Goal: Information Seeking & Learning: Learn about a topic

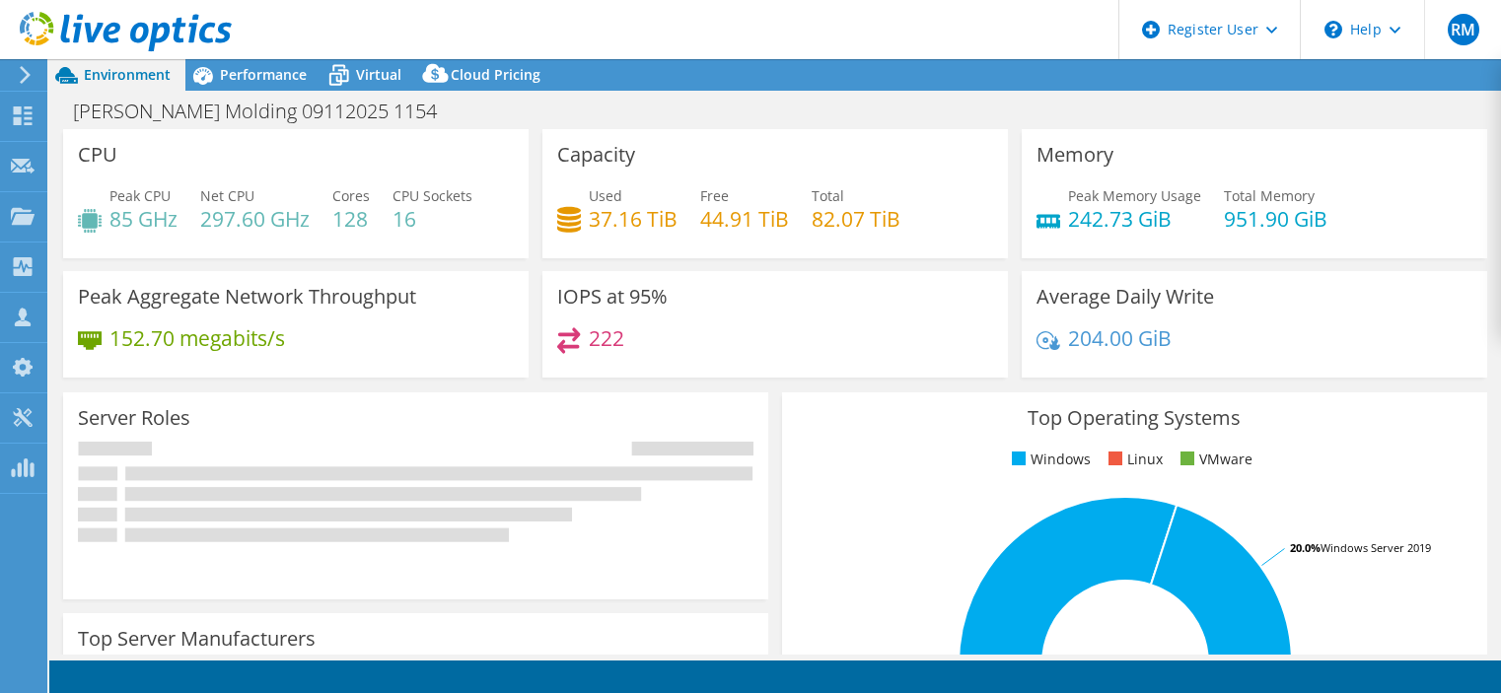
select select "USD"
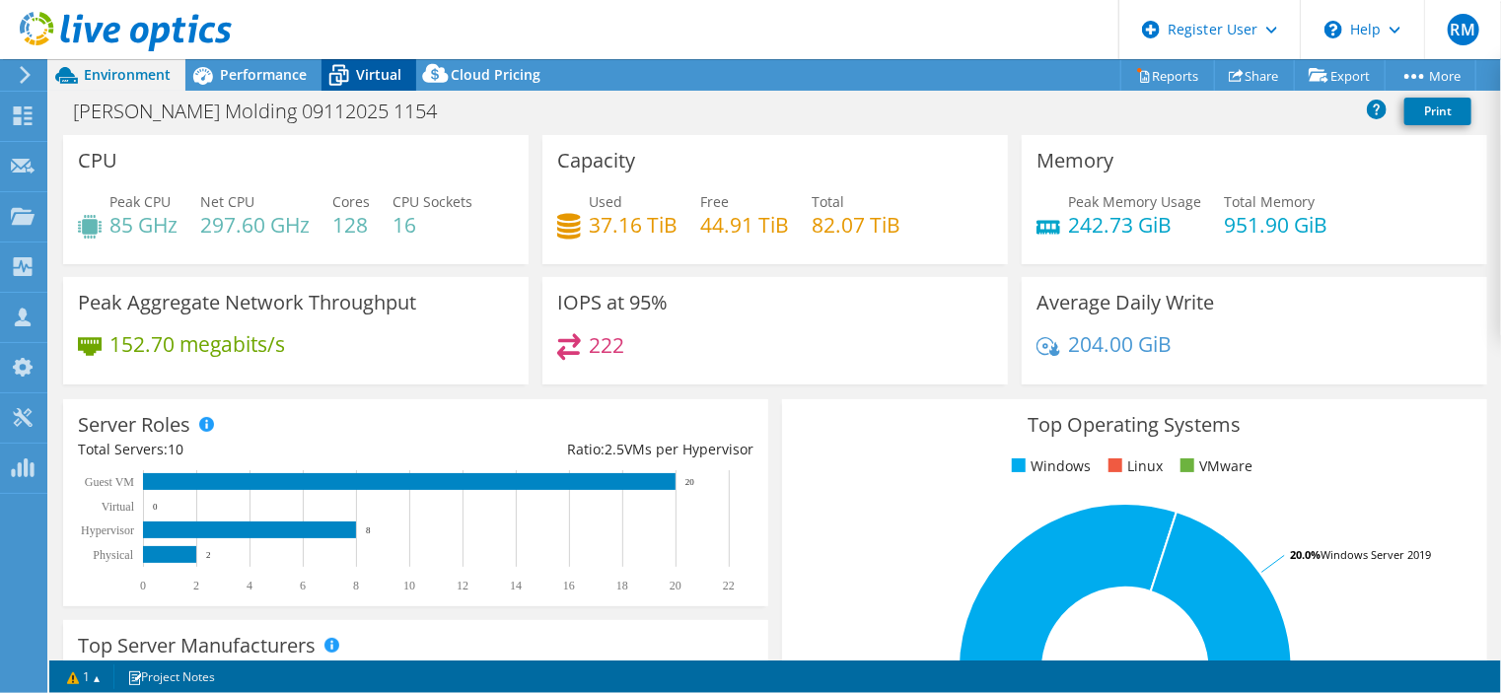
click at [361, 70] on span "Virtual" at bounding box center [378, 74] width 45 height 19
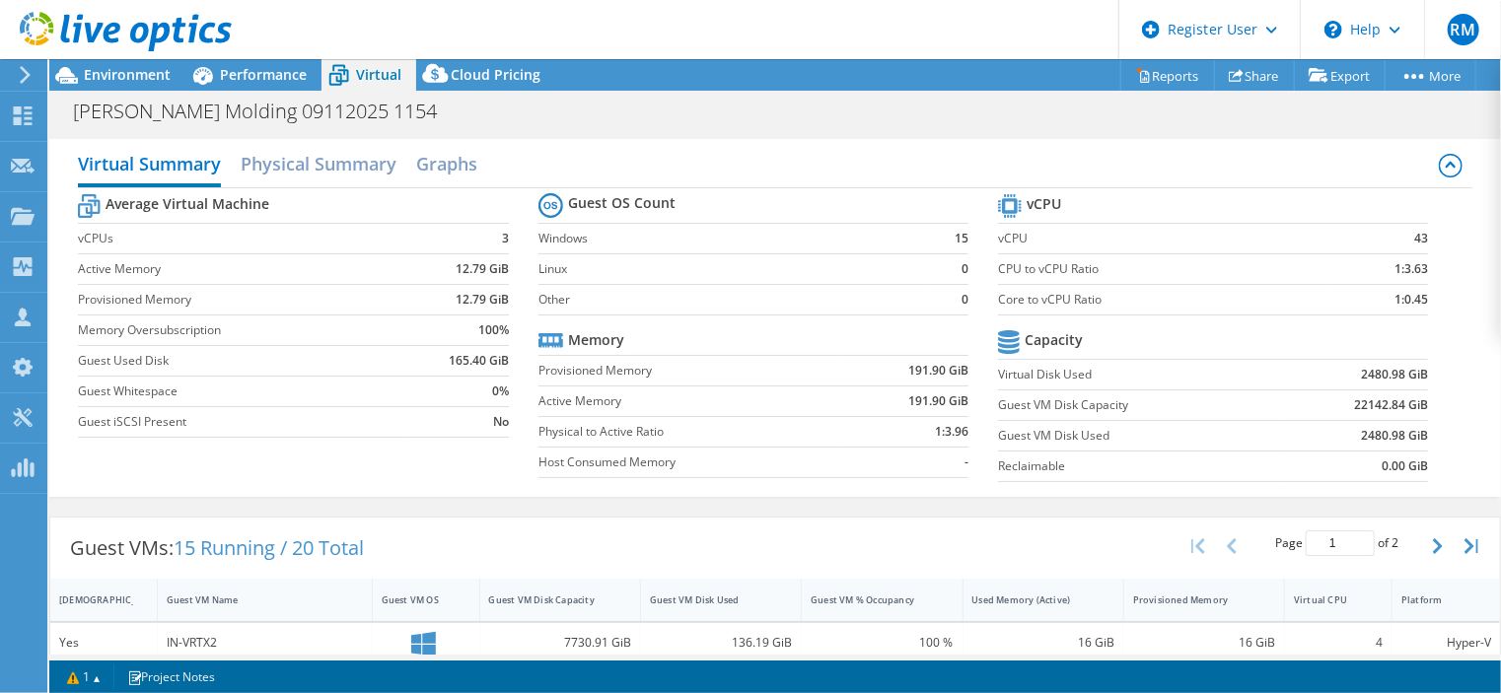
click at [555, 418] on td "Physical to Active Ratio" at bounding box center [692, 431] width 306 height 31
click at [539, 379] on td "Provisioned Memory" at bounding box center [692, 370] width 306 height 31
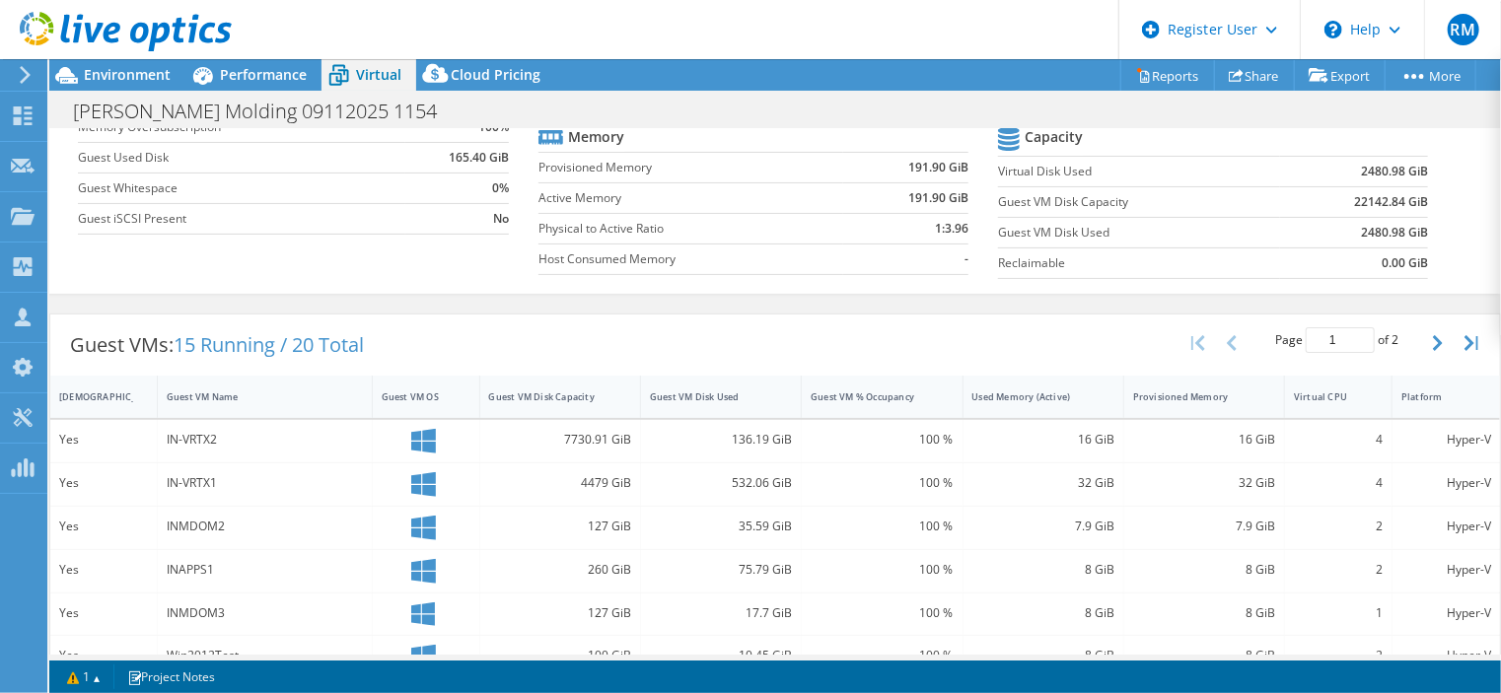
scroll to position [205, 0]
click at [683, 380] on div "Guest VM Disk Used" at bounding box center [709, 395] width 136 height 31
click at [649, 328] on div "Guest VMs: 15 Running / 20 Total Page 1 of 2 5 rows 10 rows 20 rows 25 rows 50 …" at bounding box center [775, 343] width 1450 height 61
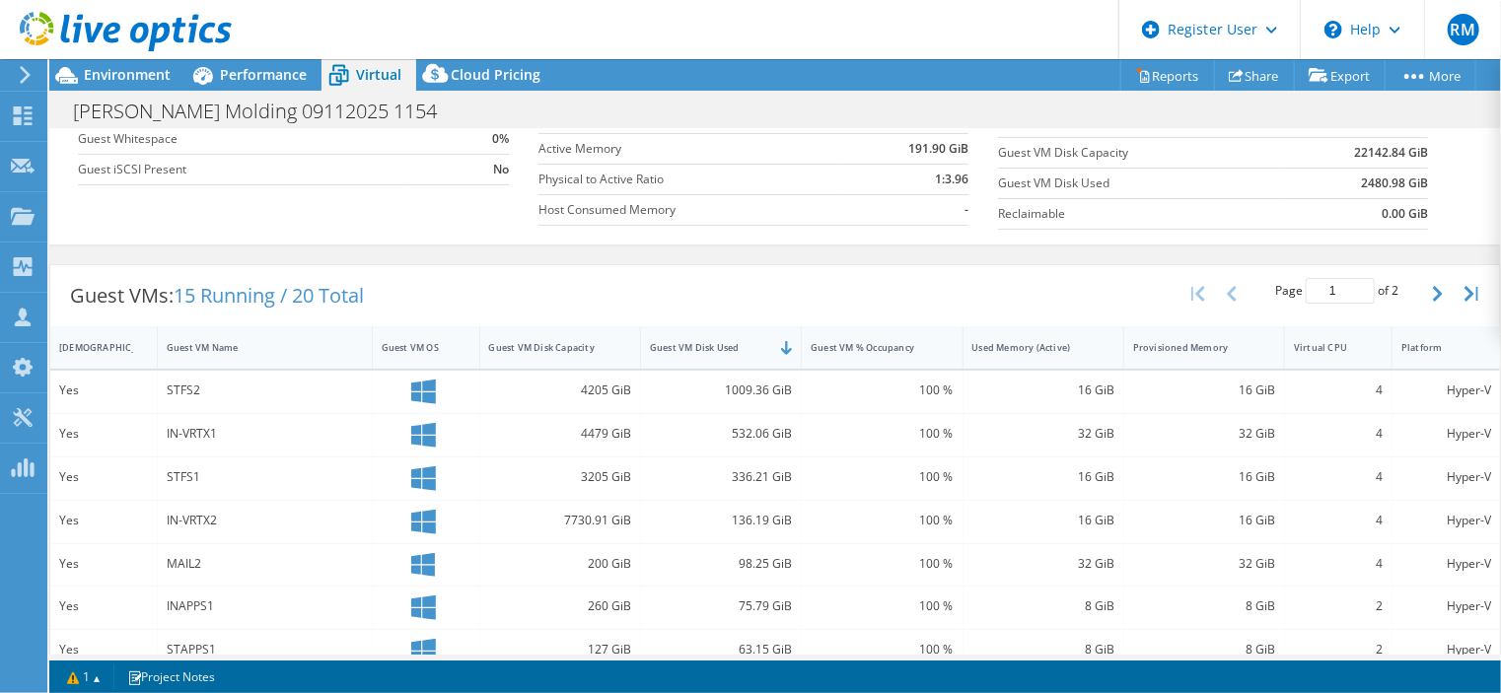
scroll to position [0, 0]
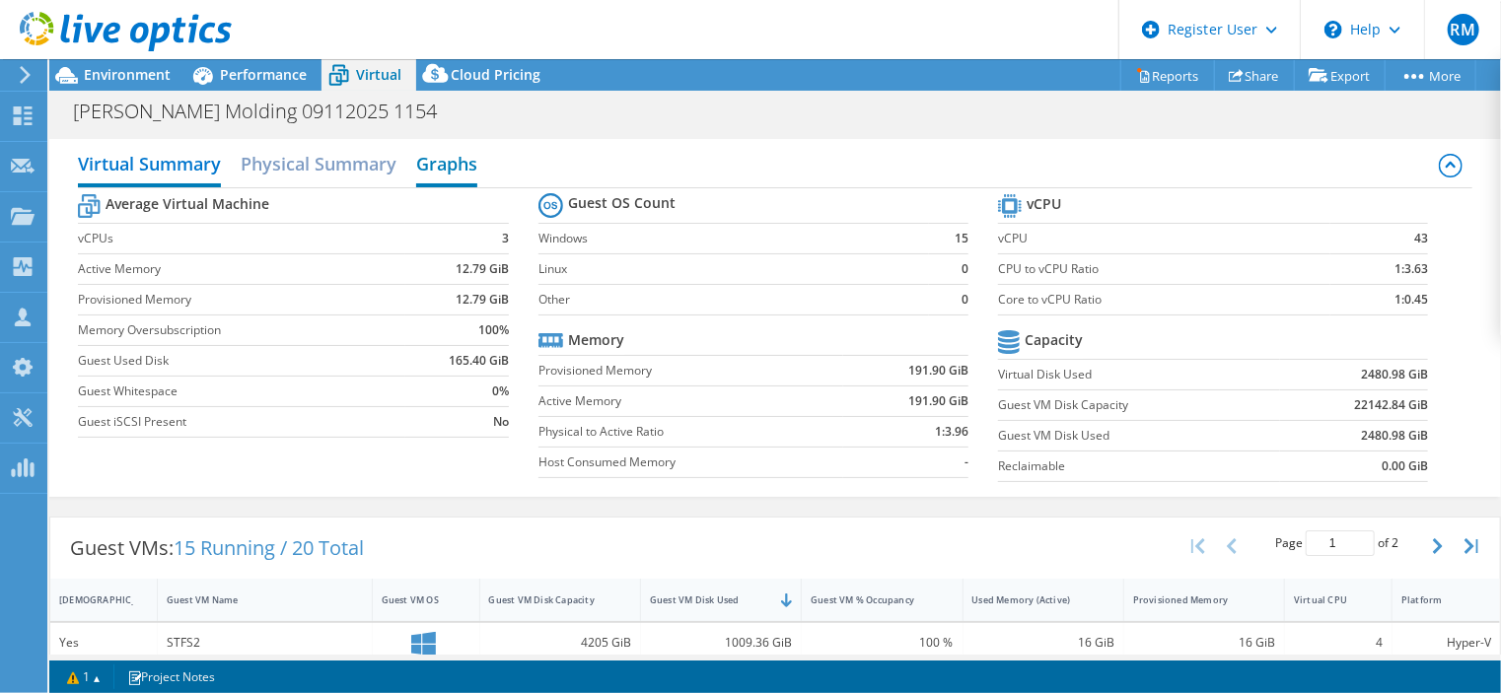
click at [439, 169] on h2 "Graphs" at bounding box center [446, 165] width 61 height 43
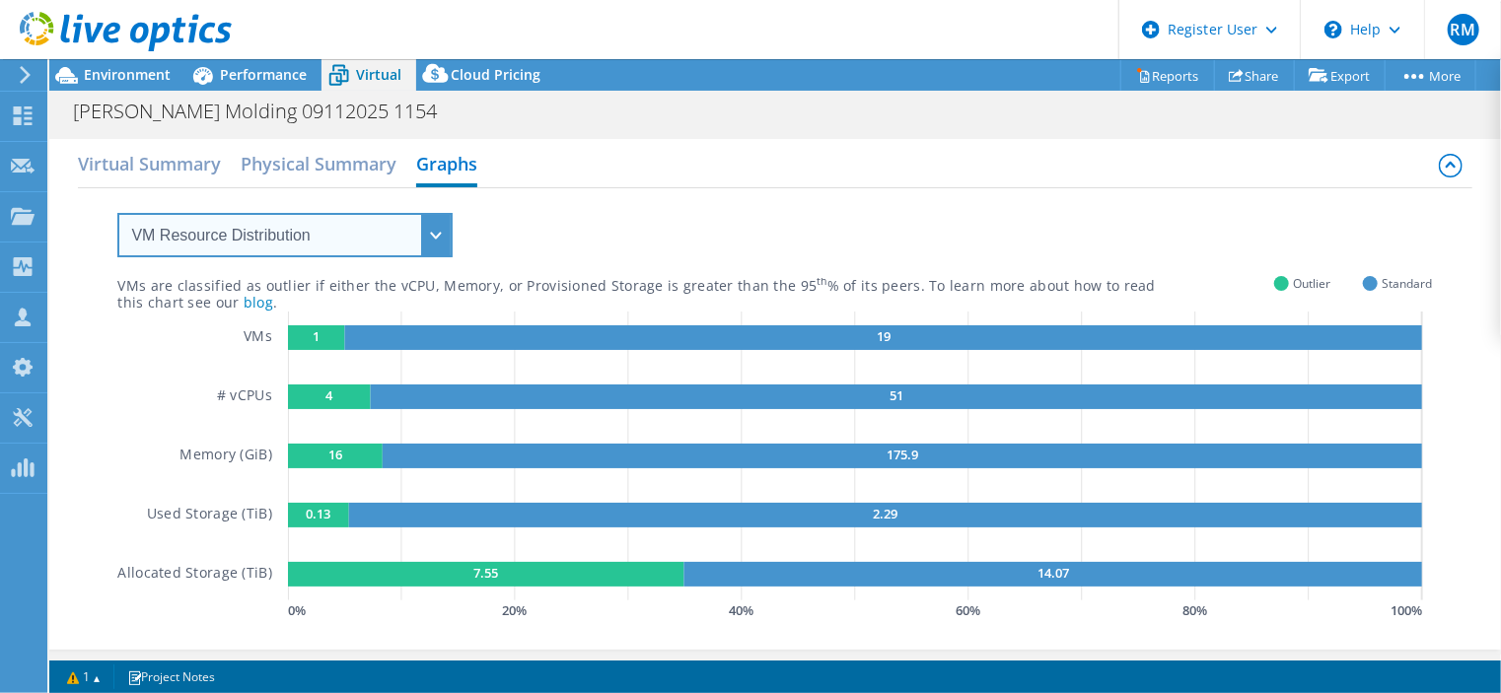
click at [406, 239] on select "VM Resource Distribution Provisioning Contrast Over Provisioning" at bounding box center [284, 235] width 335 height 44
select select "Over Provisioning"
click at [117, 213] on select "VM Resource Distribution Provisioning Contrast Over Provisioning" at bounding box center [284, 235] width 335 height 44
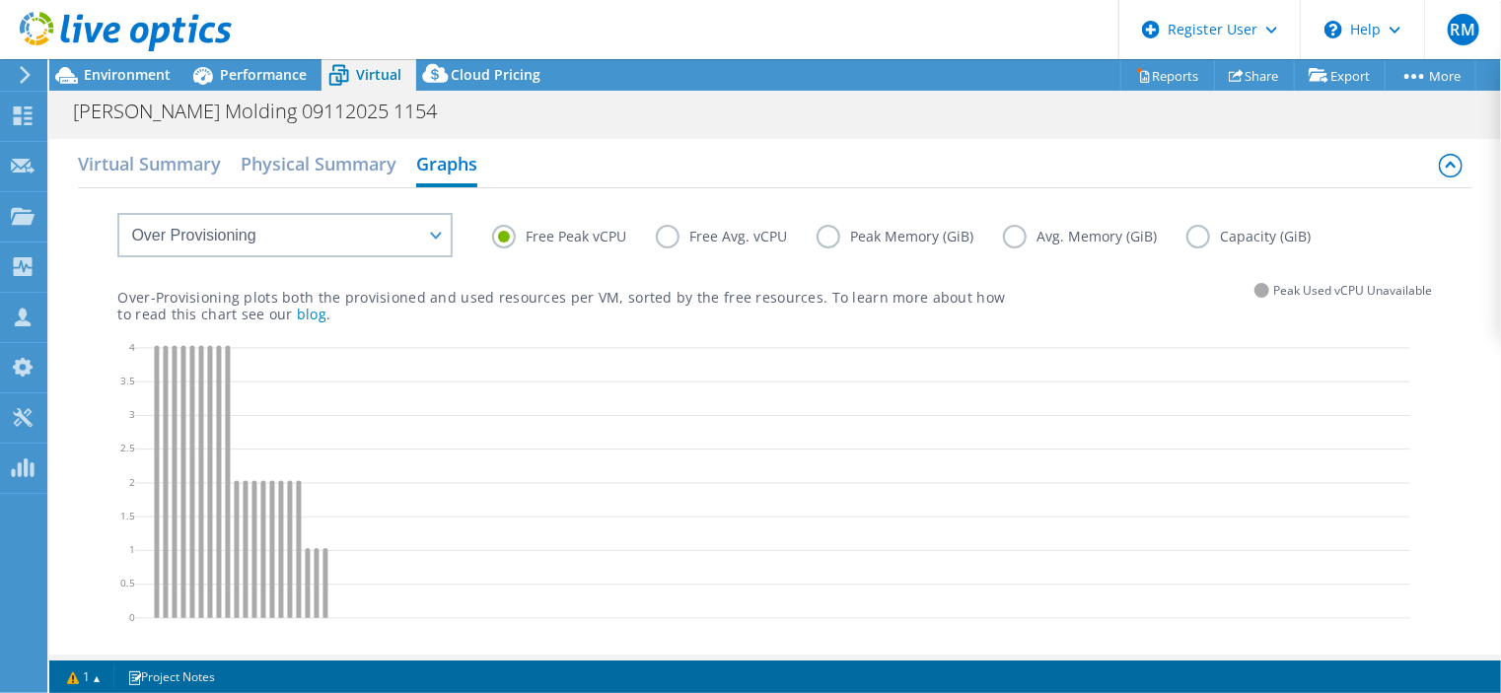
click at [1180, 236] on label "Avg. Memory (GiB)" at bounding box center [1094, 237] width 183 height 24
click at [0, 0] on input "Avg. Memory (GiB)" at bounding box center [0, 0] width 0 height 0
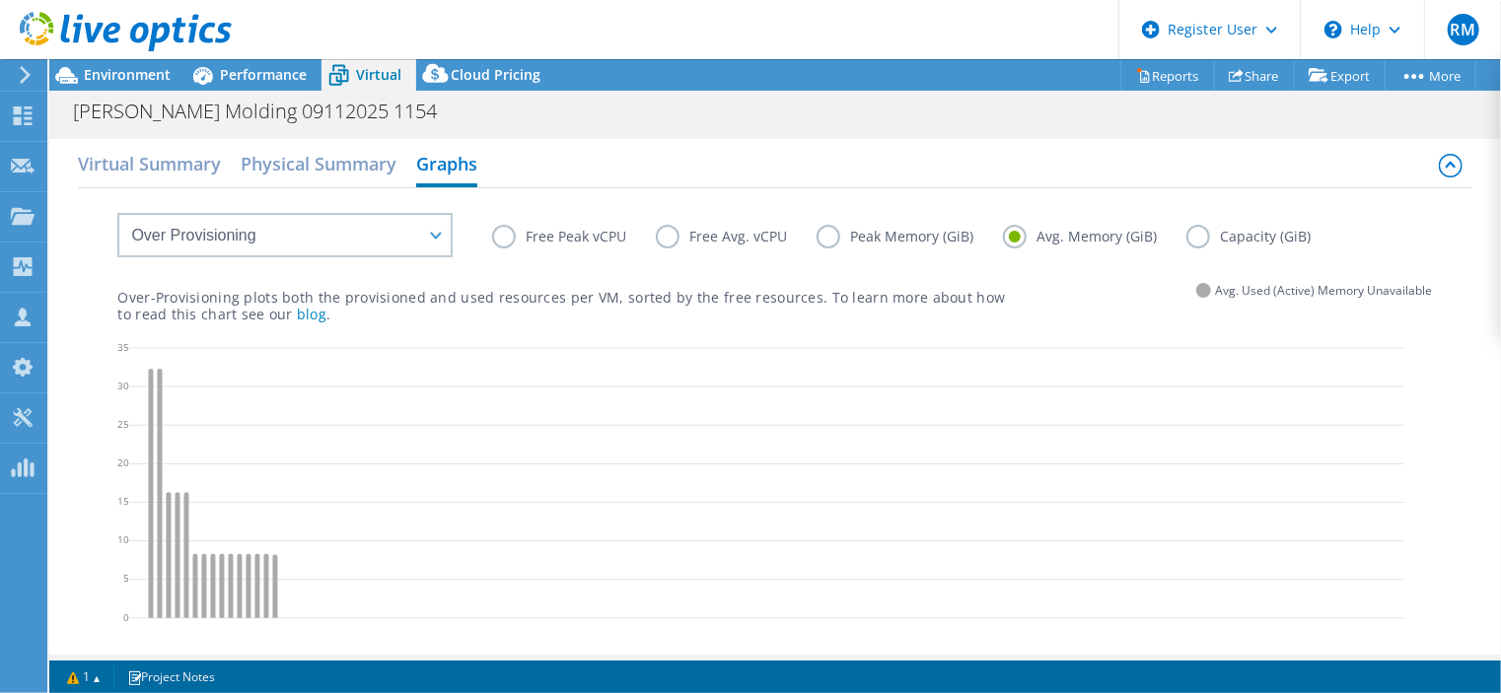
click at [1203, 240] on label "Capacity (GiB)" at bounding box center [1264, 237] width 154 height 24
click at [0, 0] on input "Capacity (GiB)" at bounding box center [0, 0] width 0 height 0
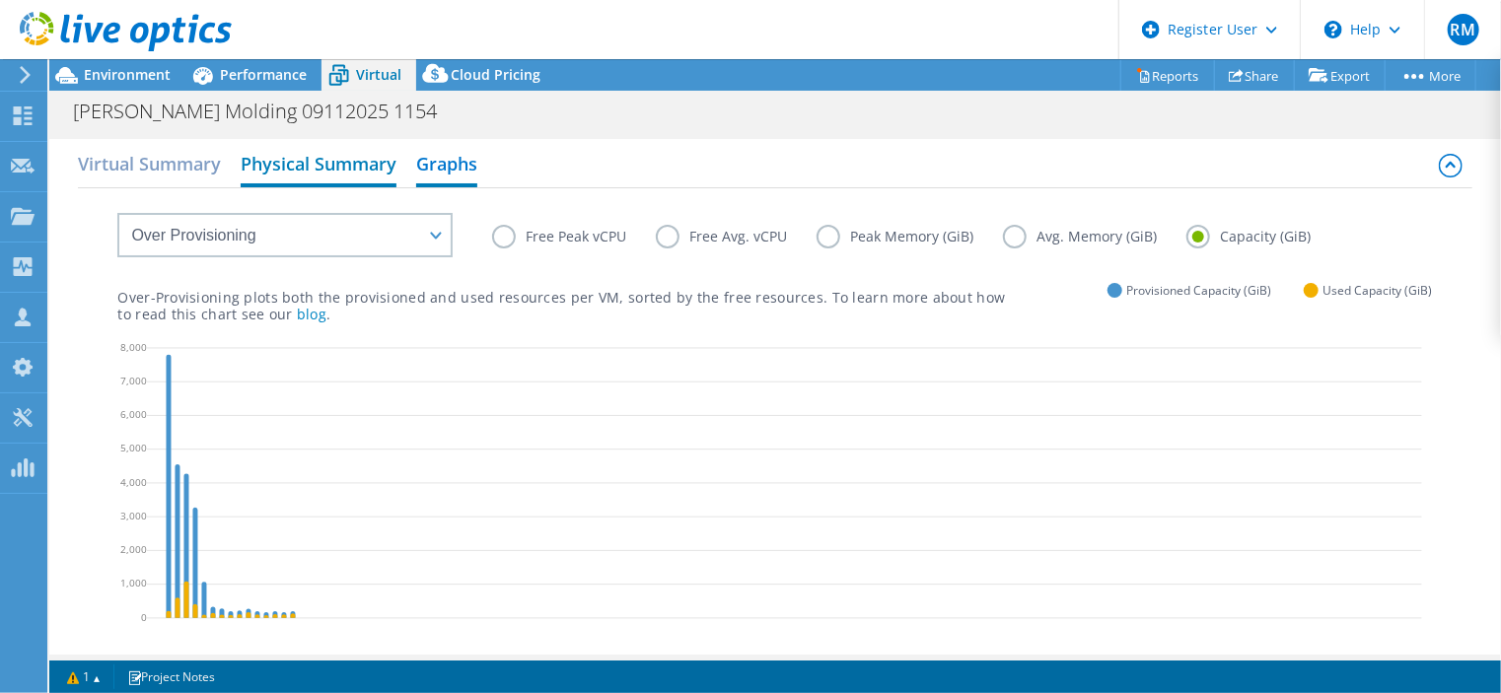
click at [300, 161] on h2 "Physical Summary" at bounding box center [319, 165] width 156 height 43
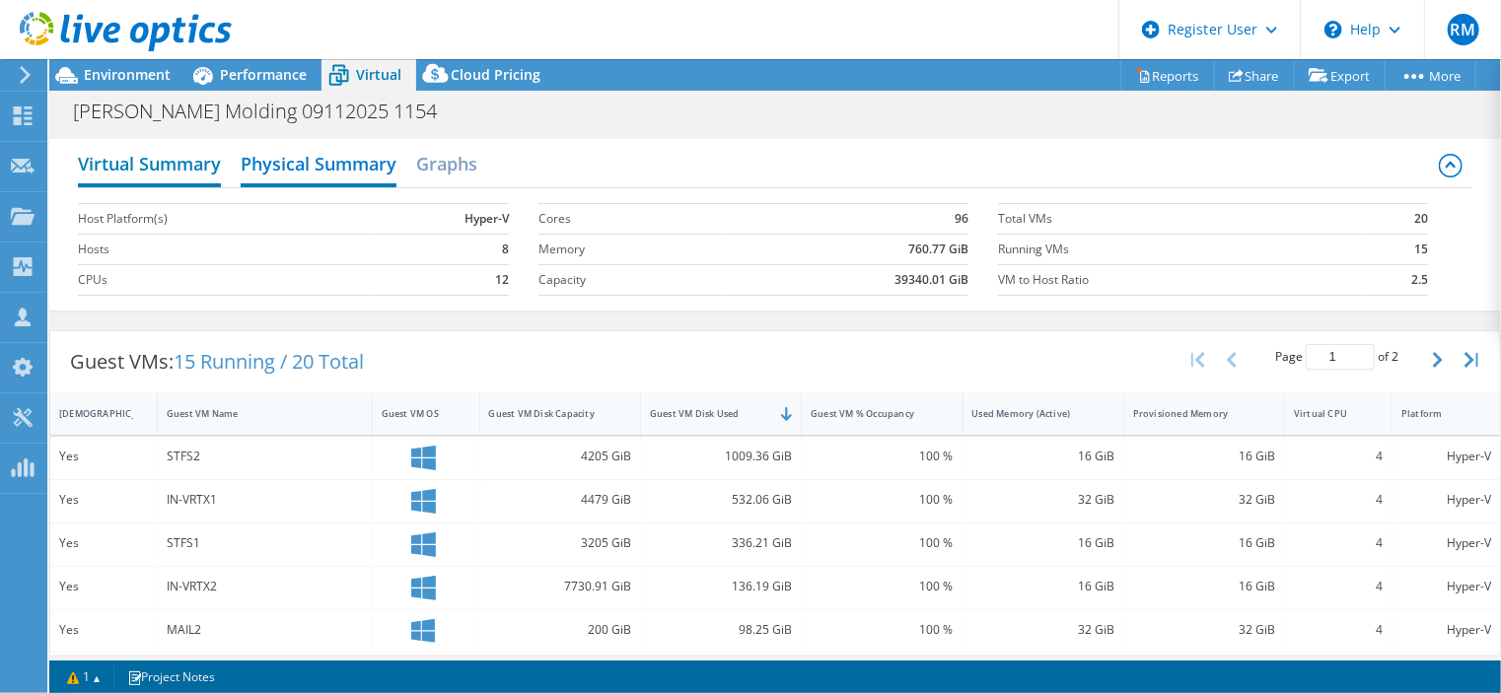
click at [201, 160] on h2 "Virtual Summary" at bounding box center [149, 165] width 143 height 43
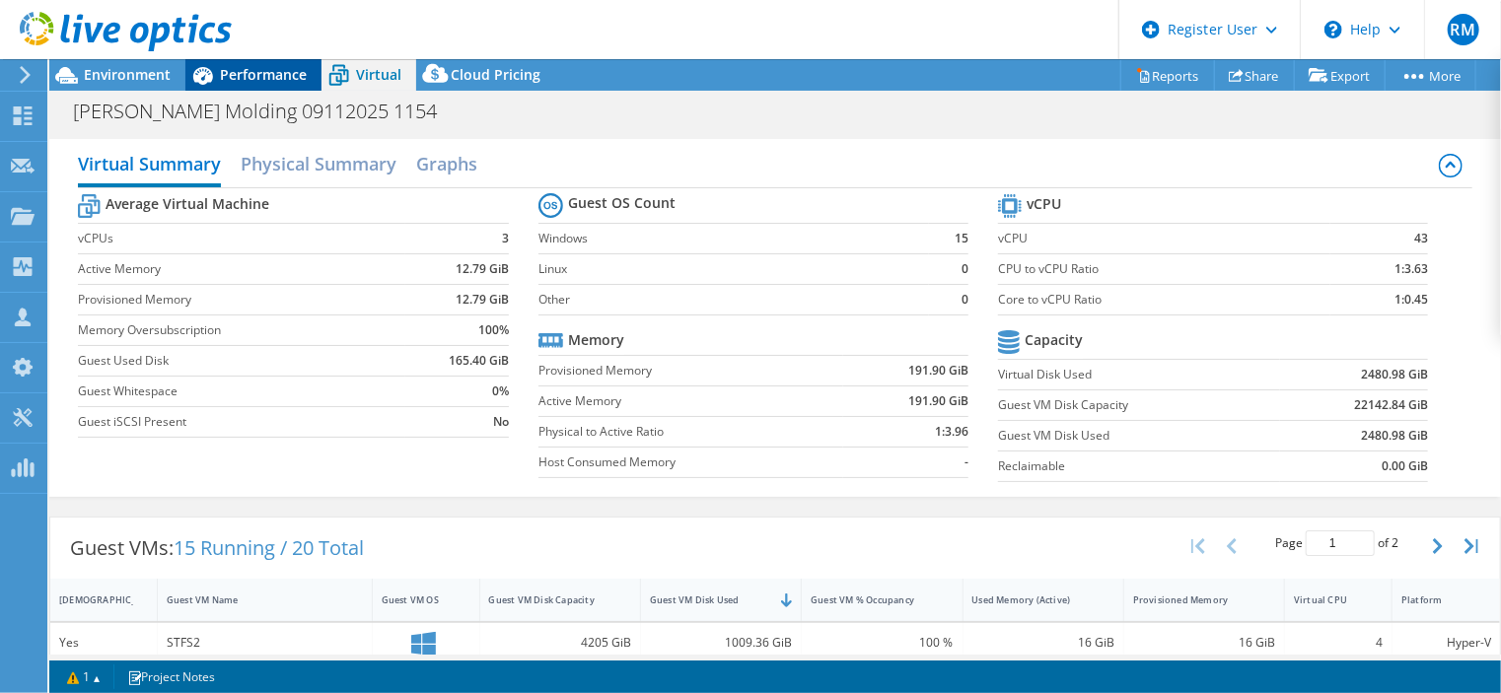
click at [233, 87] on div "Performance" at bounding box center [253, 75] width 136 height 32
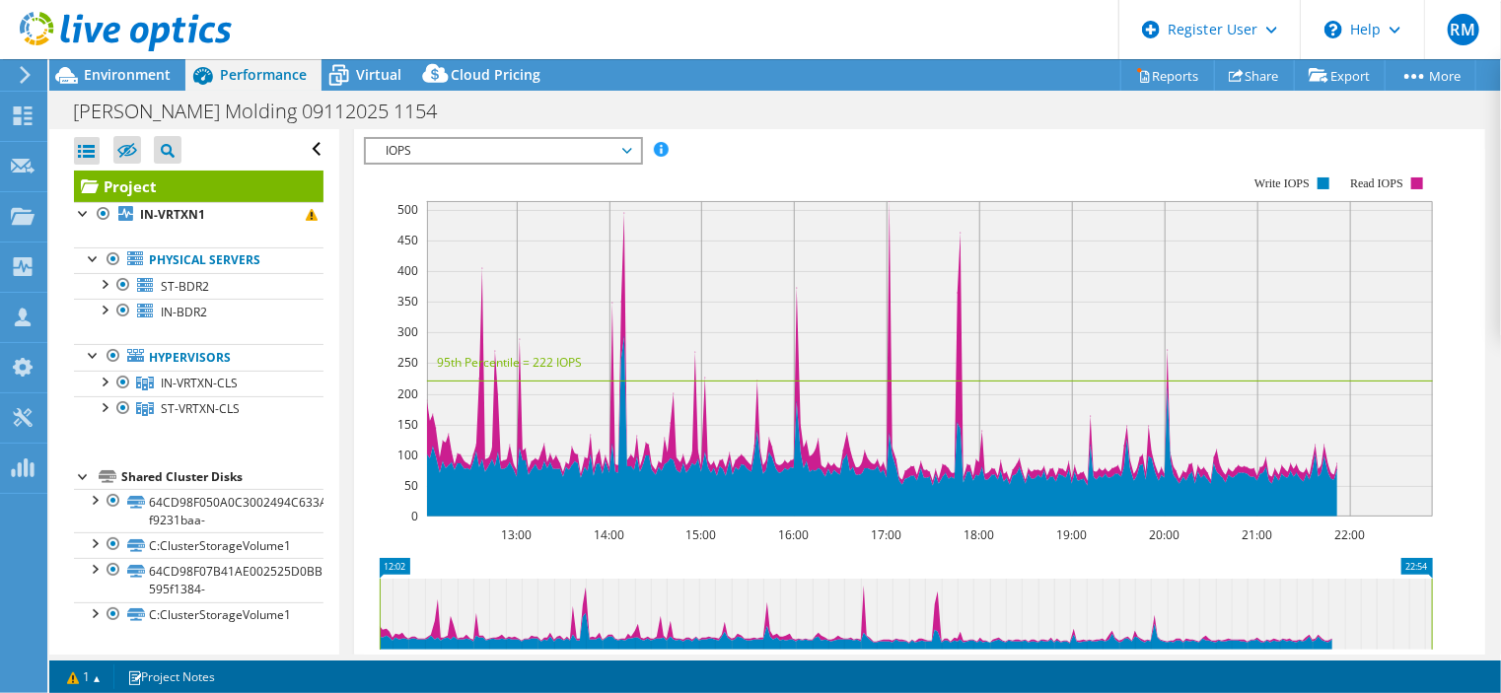
scroll to position [355, 0]
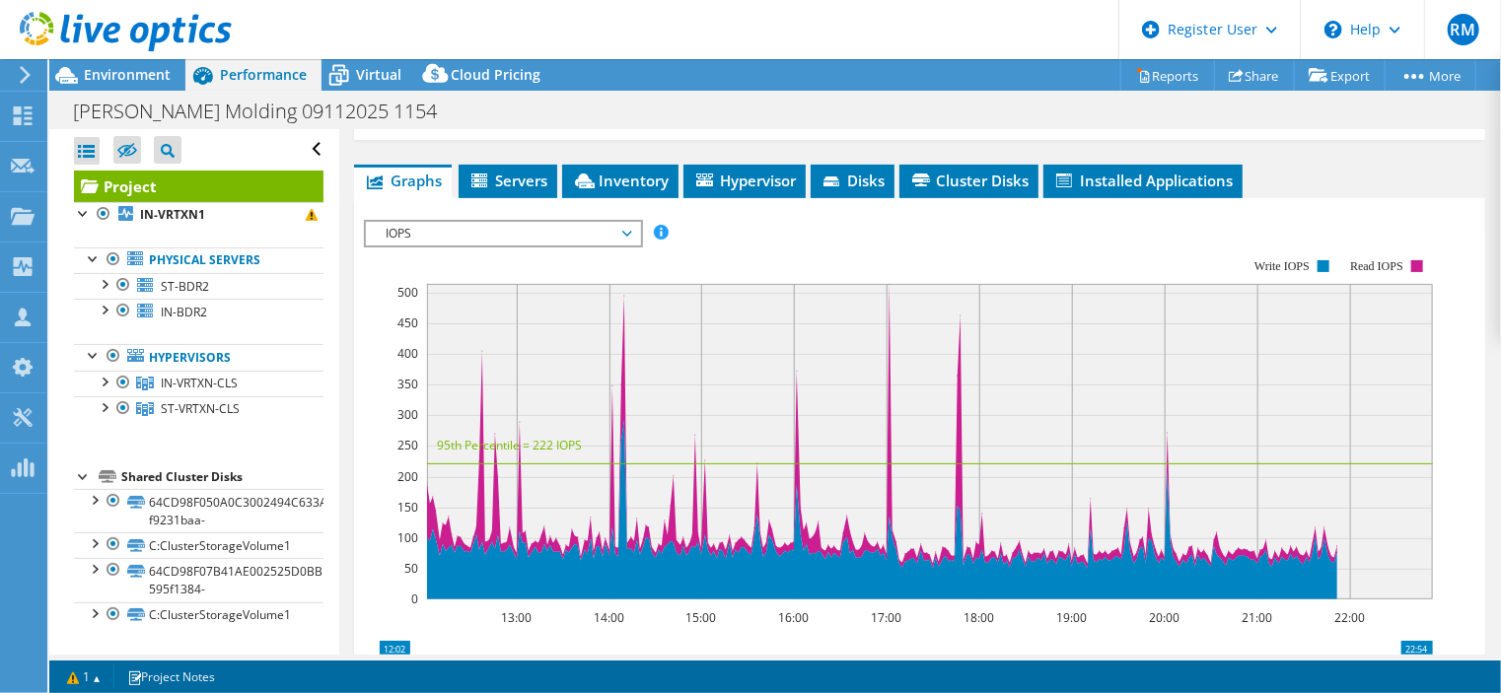
click at [431, 246] on span "IOPS" at bounding box center [503, 234] width 254 height 24
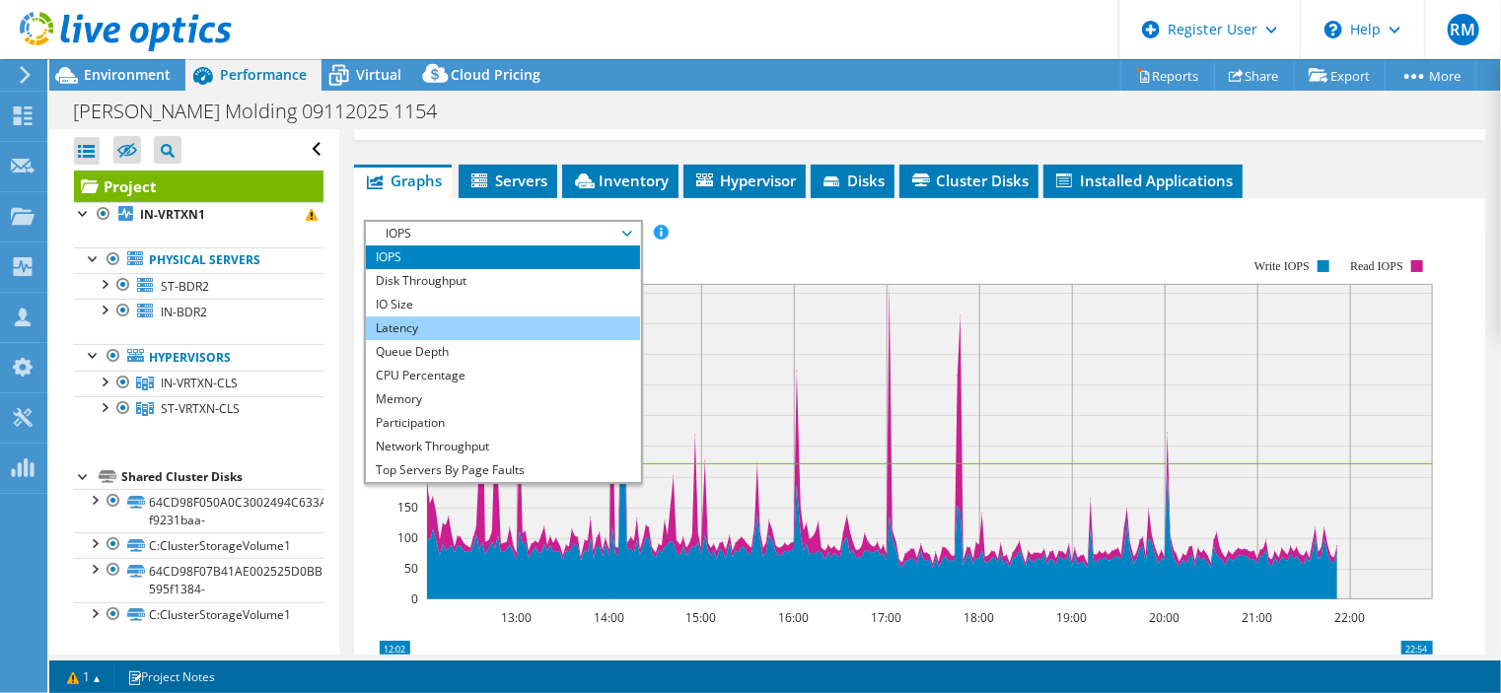
click at [434, 340] on li "Latency" at bounding box center [502, 329] width 273 height 24
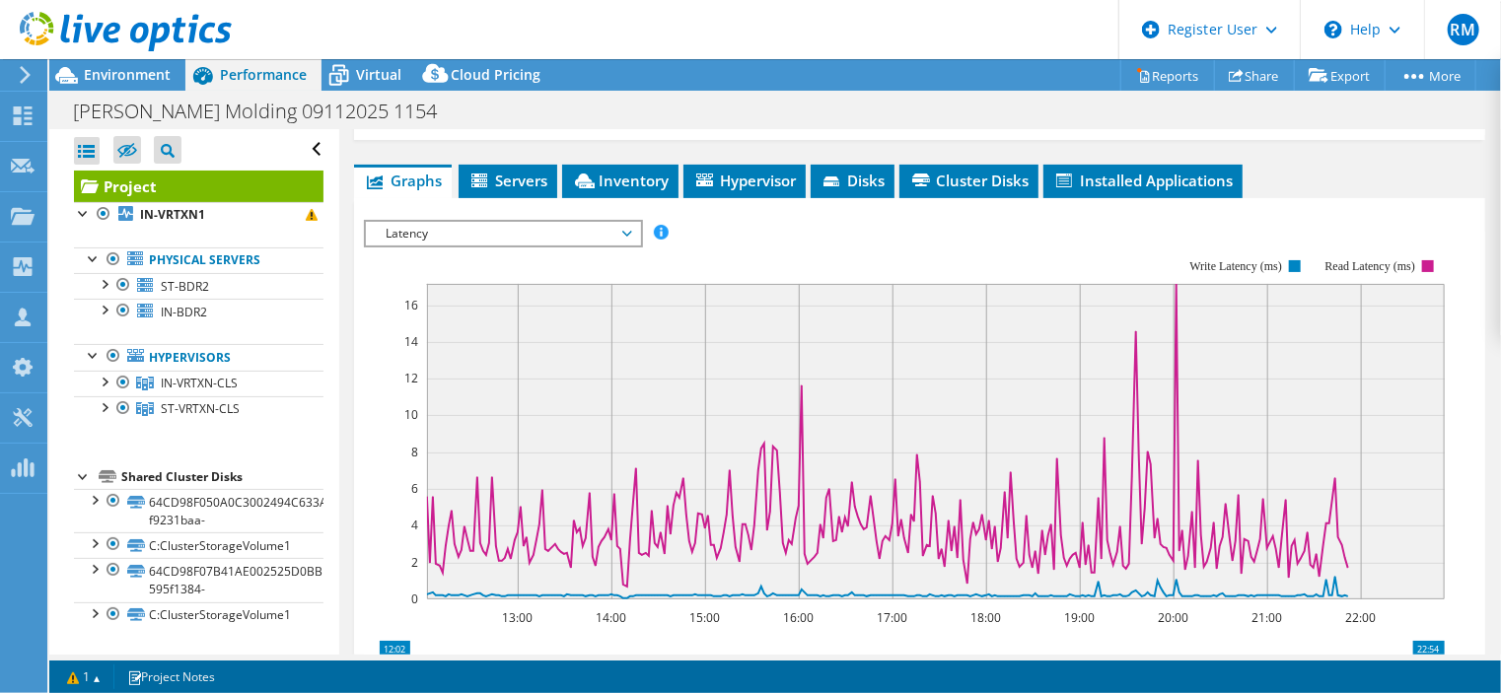
click at [454, 246] on span "Latency" at bounding box center [503, 234] width 254 height 24
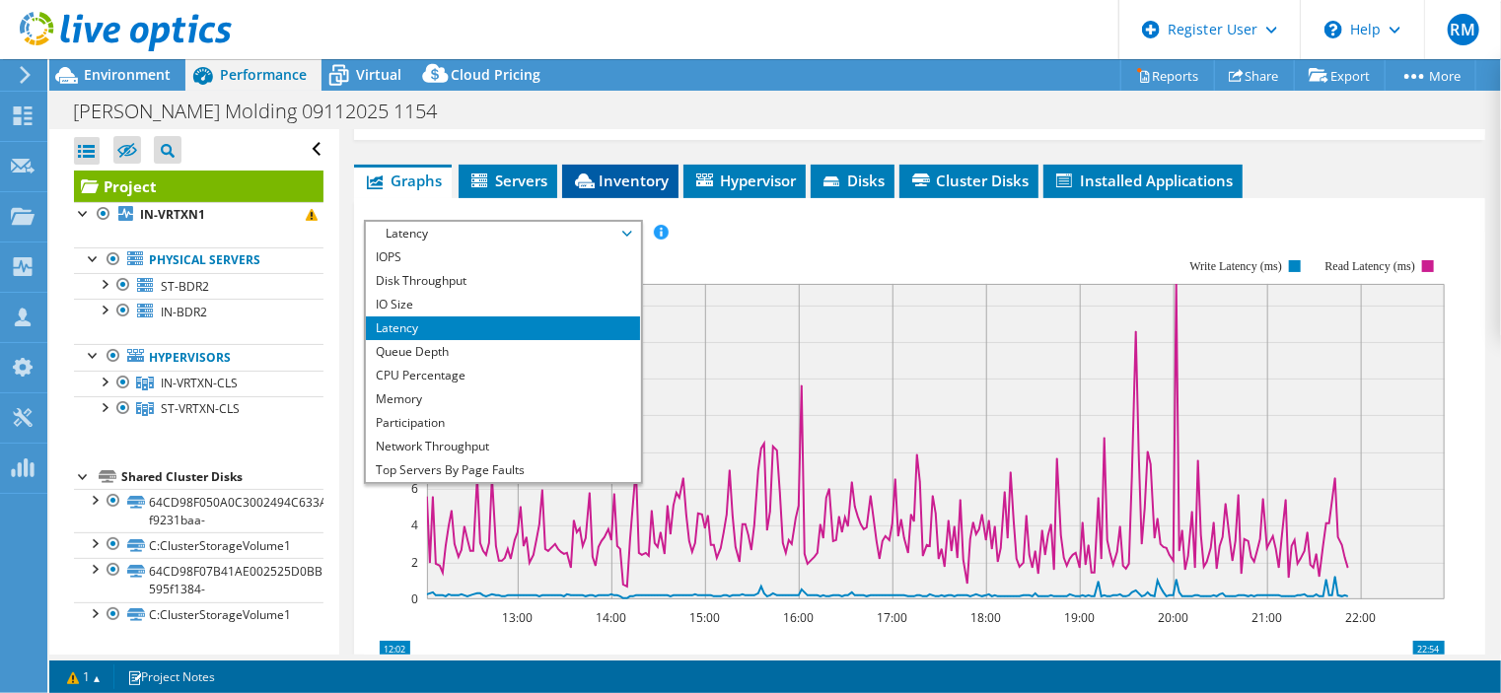
click at [605, 190] on span "Inventory" at bounding box center [620, 181] width 97 height 20
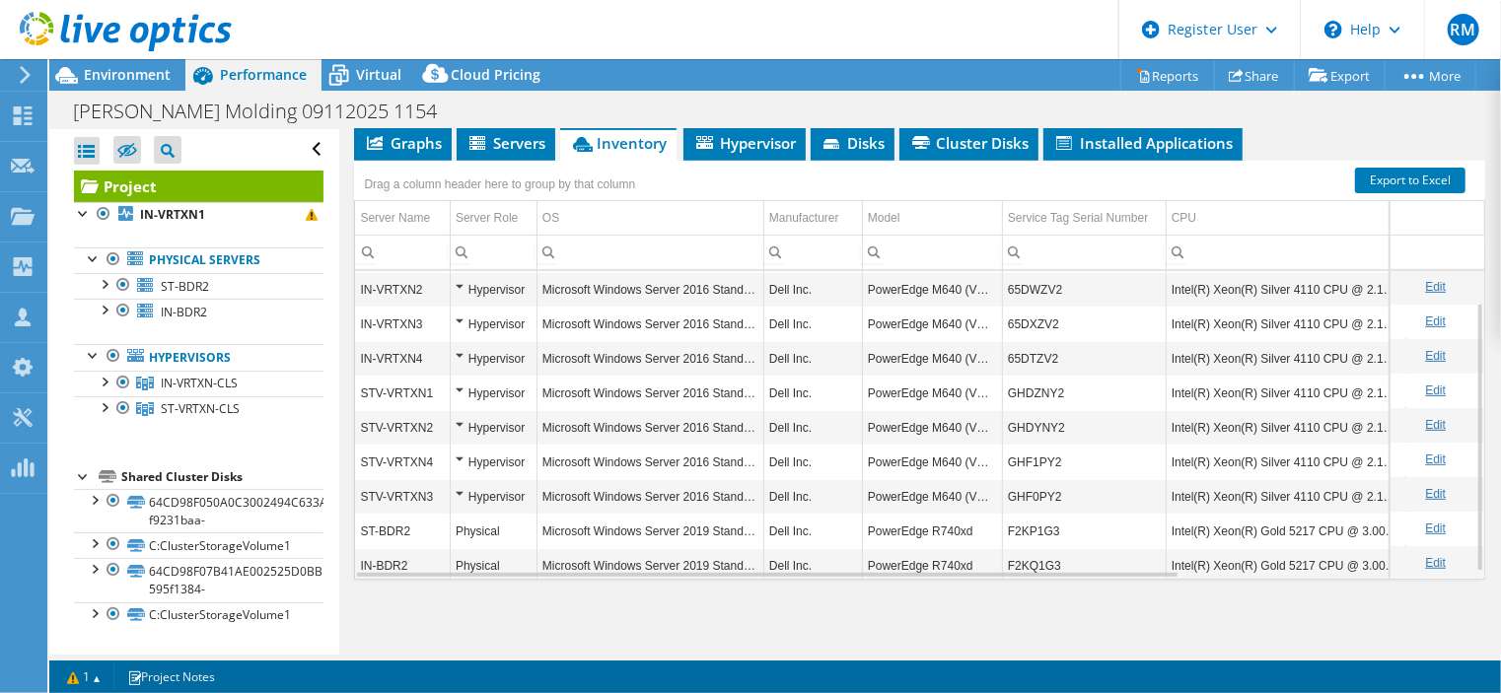
scroll to position [43, 0]
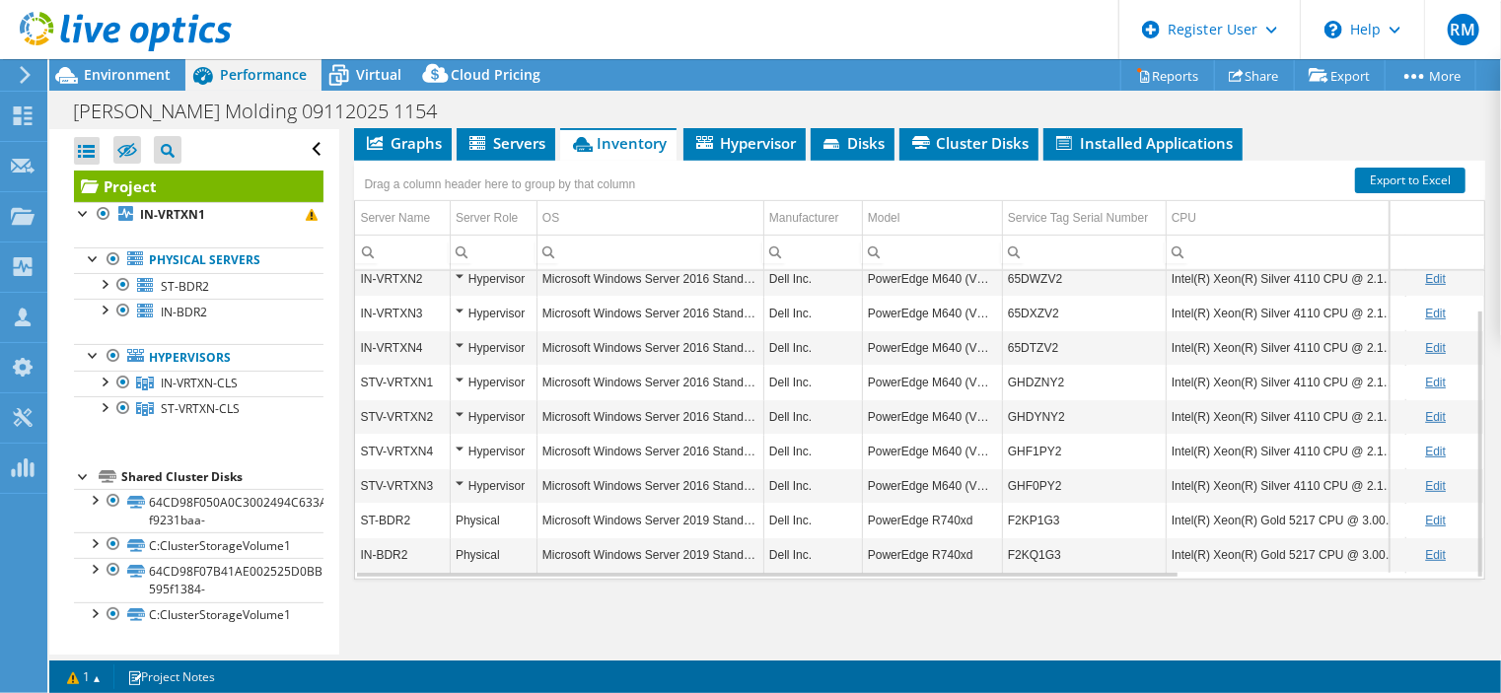
drag, startPoint x: 671, startPoint y: 42, endPoint x: 624, endPoint y: 34, distance: 47.2
click at [624, 34] on header "RM Dell User [PERSON_NAME] [PERSON_NAME][EMAIL_ADDRESS][PERSON_NAME][DOMAIN_NAM…" at bounding box center [750, 29] width 1501 height 59
click at [417, 146] on span "Graphs" at bounding box center [403, 143] width 78 height 20
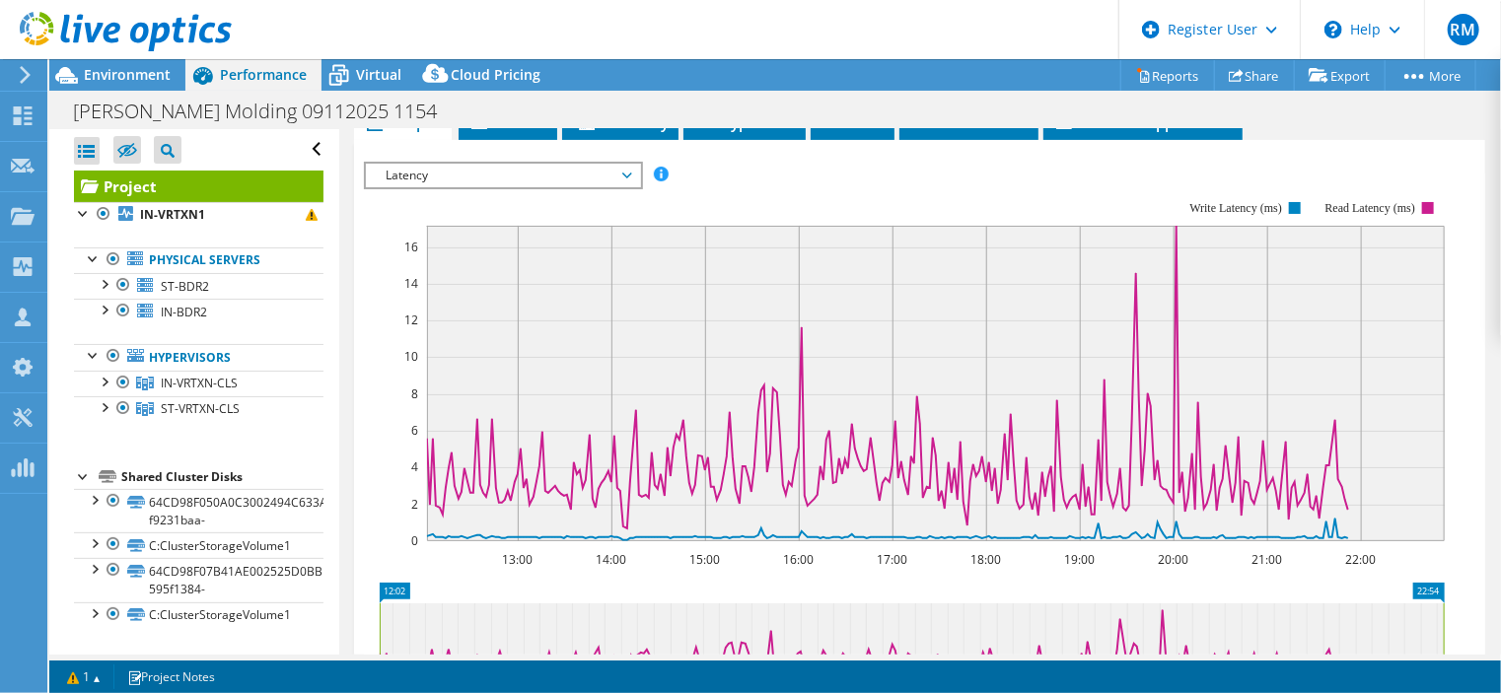
click at [728, 63] on div "Project Actions Project Actions Reports Share Export vSAN ReadyNode Sizer" at bounding box center [775, 75] width 1452 height 32
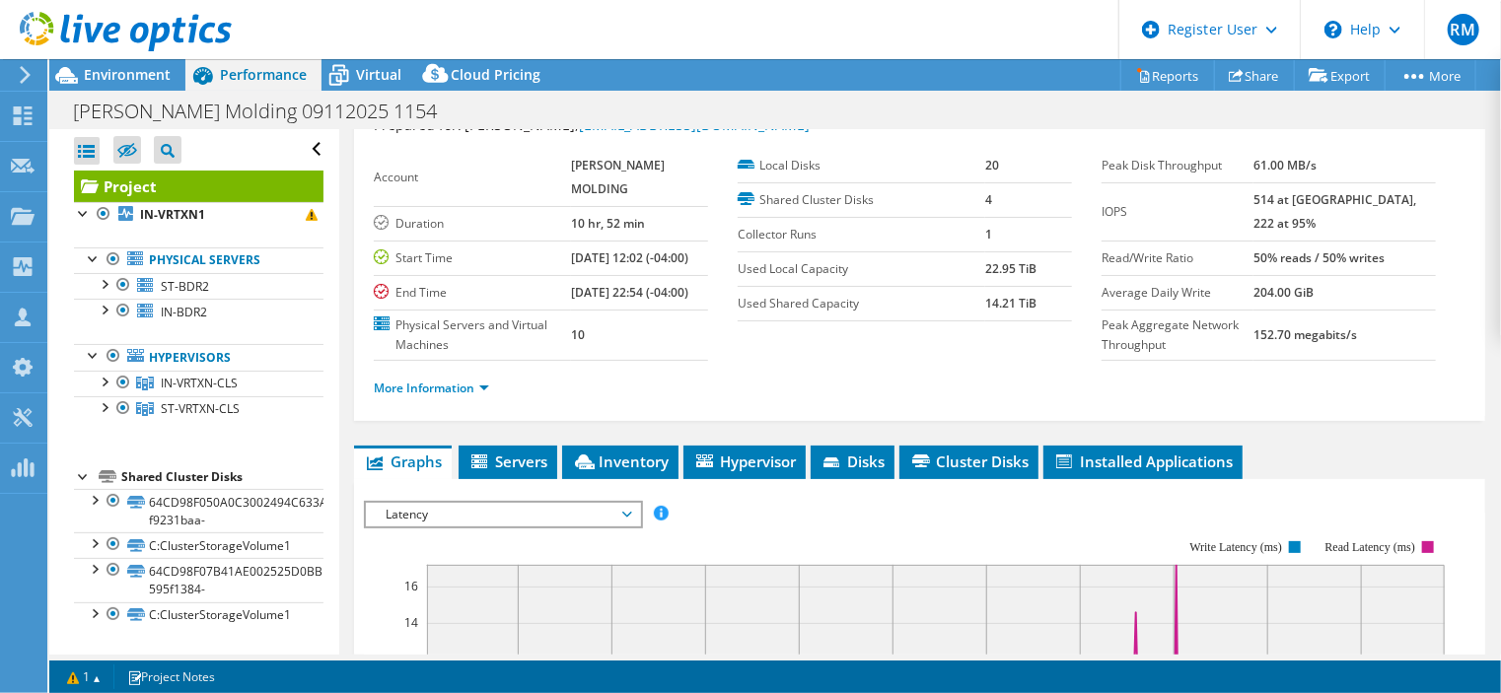
scroll to position [0, 0]
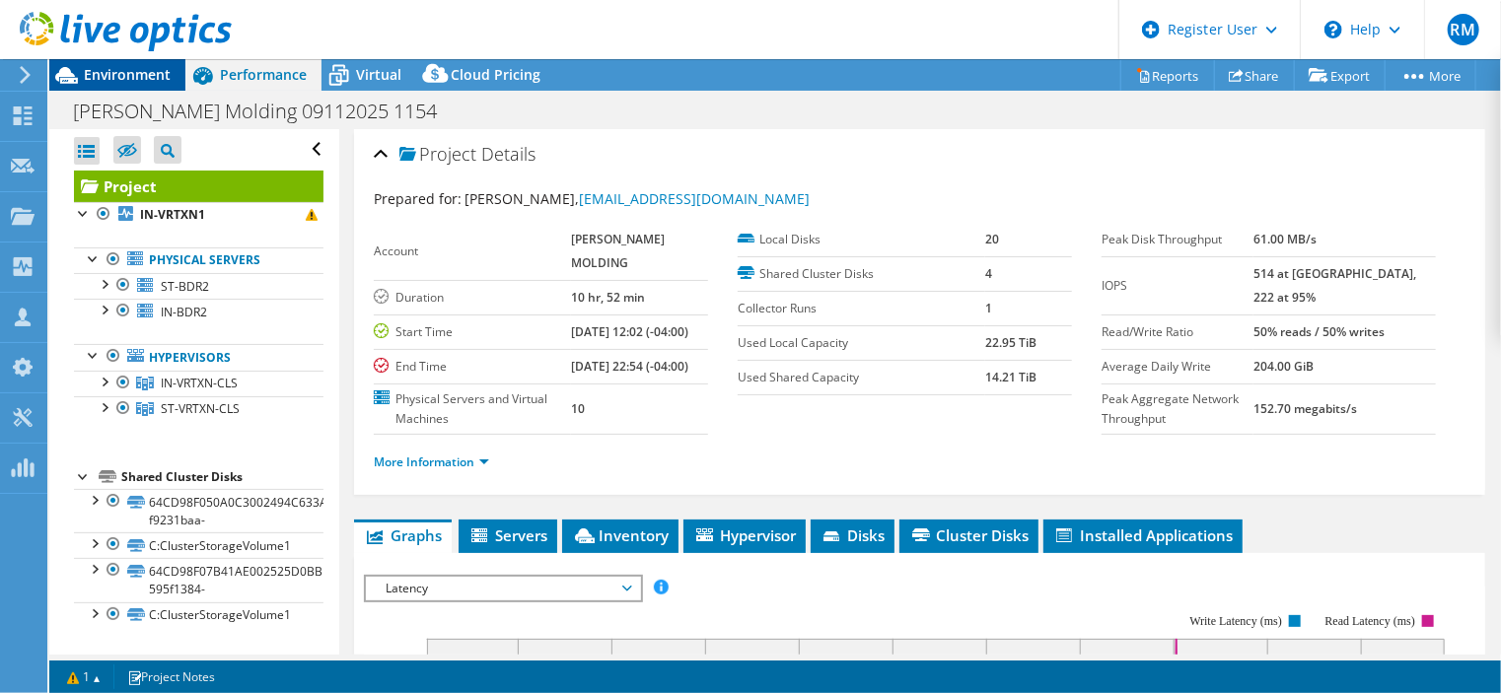
click at [158, 81] on span "Environment" at bounding box center [127, 74] width 87 height 19
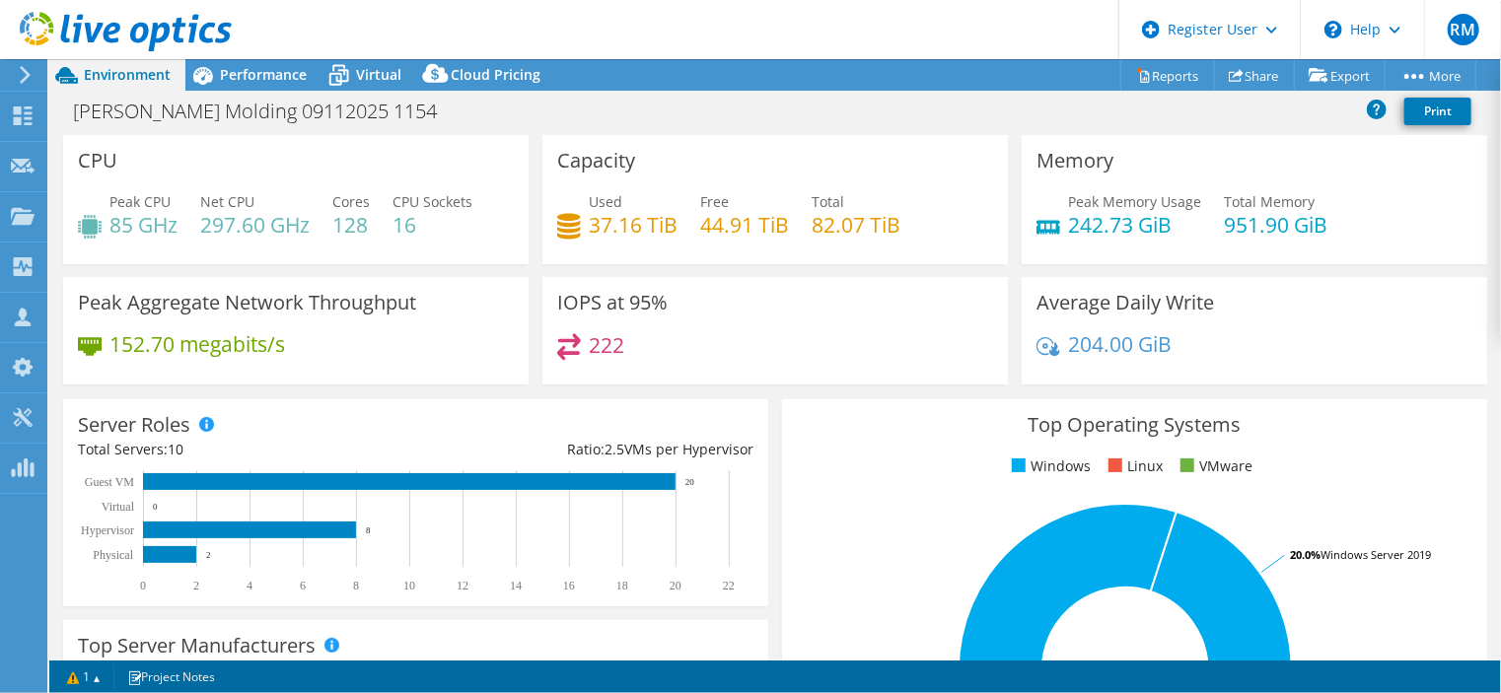
click at [686, 284] on div "IOPS at 95% 222" at bounding box center [776, 331] width 466 height 108
click at [242, 78] on span "Performance" at bounding box center [263, 74] width 87 height 19
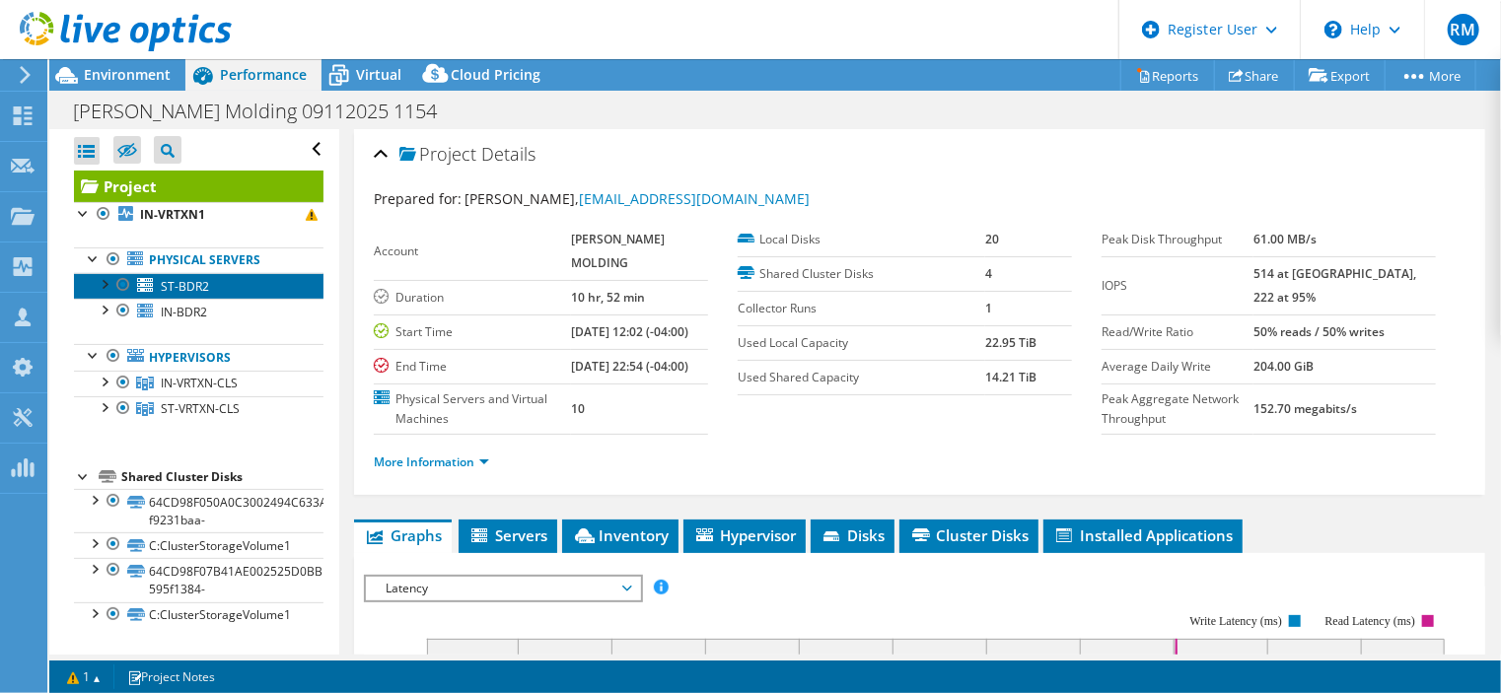
click at [245, 281] on link "ST-BDR2" at bounding box center [199, 286] width 250 height 26
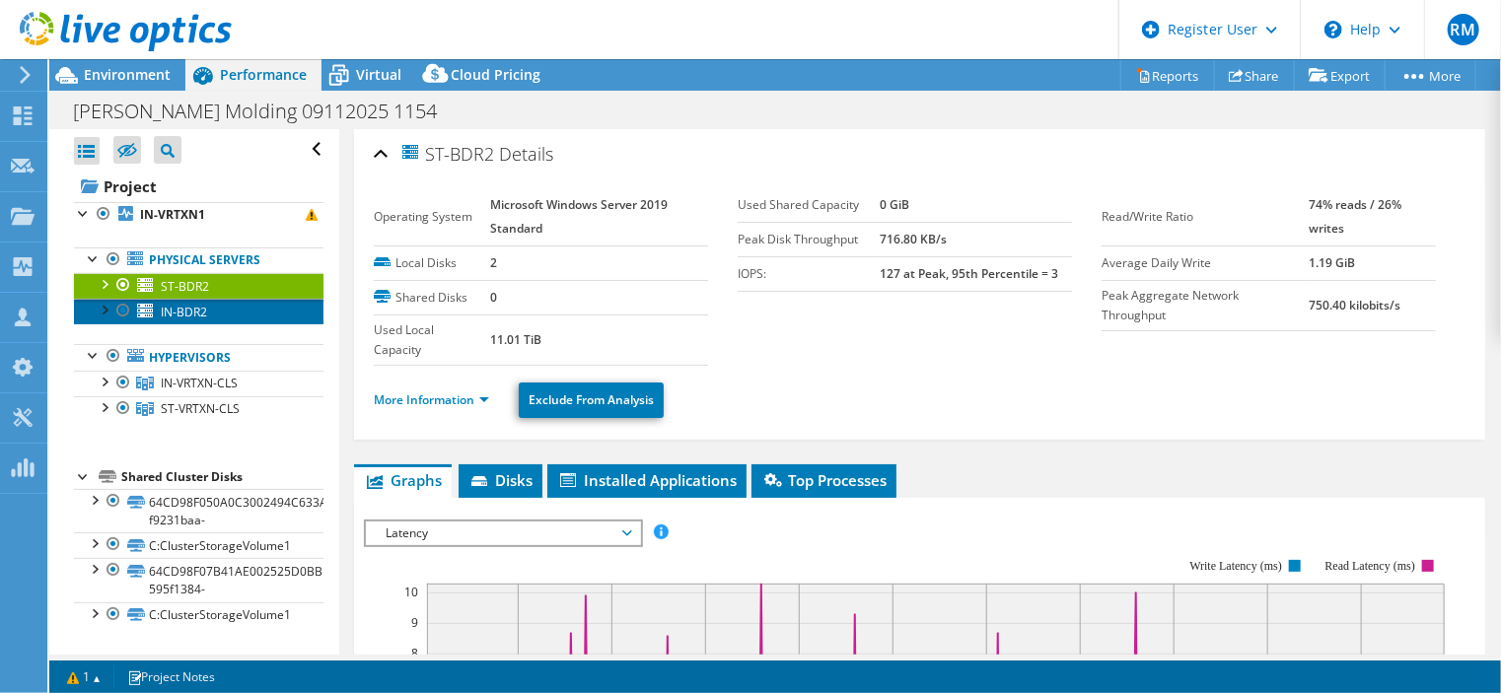
click at [297, 312] on link "IN-BDR2" at bounding box center [199, 312] width 250 height 26
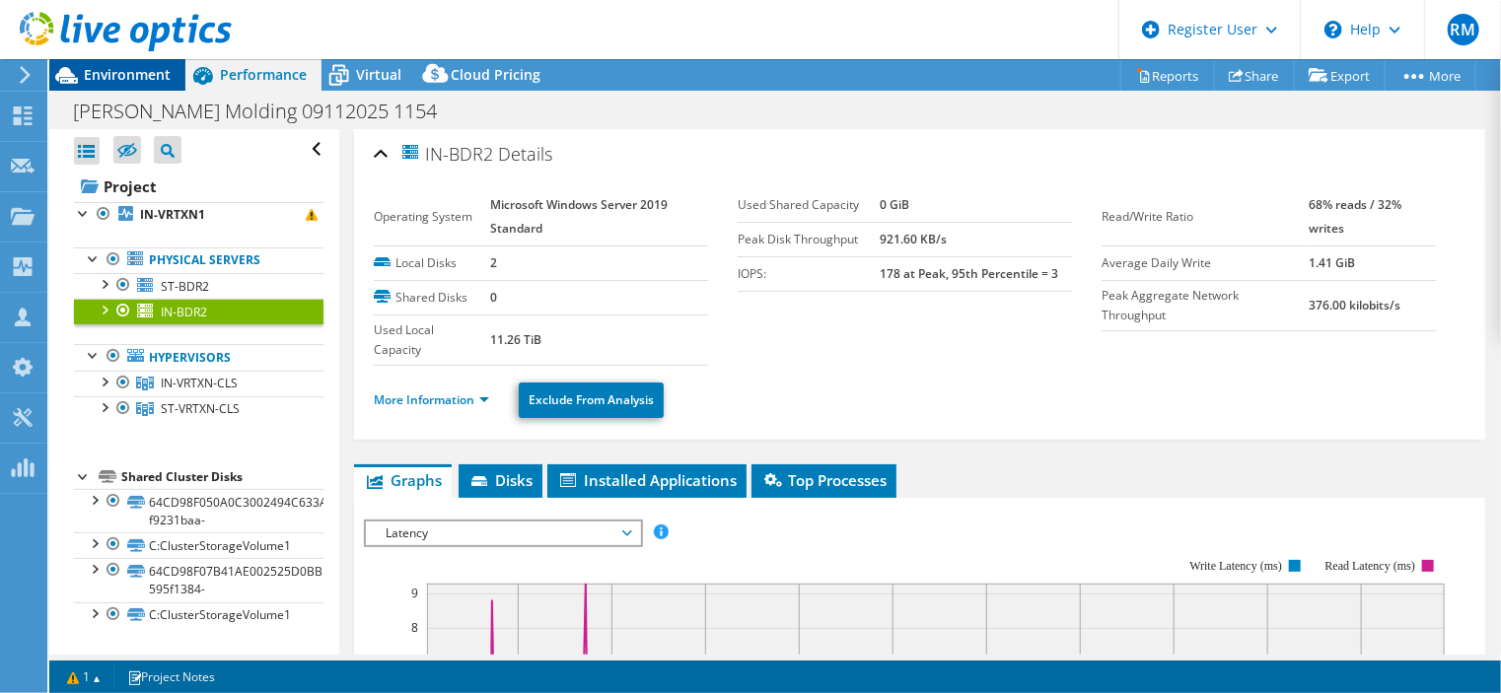
click at [153, 72] on span "Environment" at bounding box center [127, 74] width 87 height 19
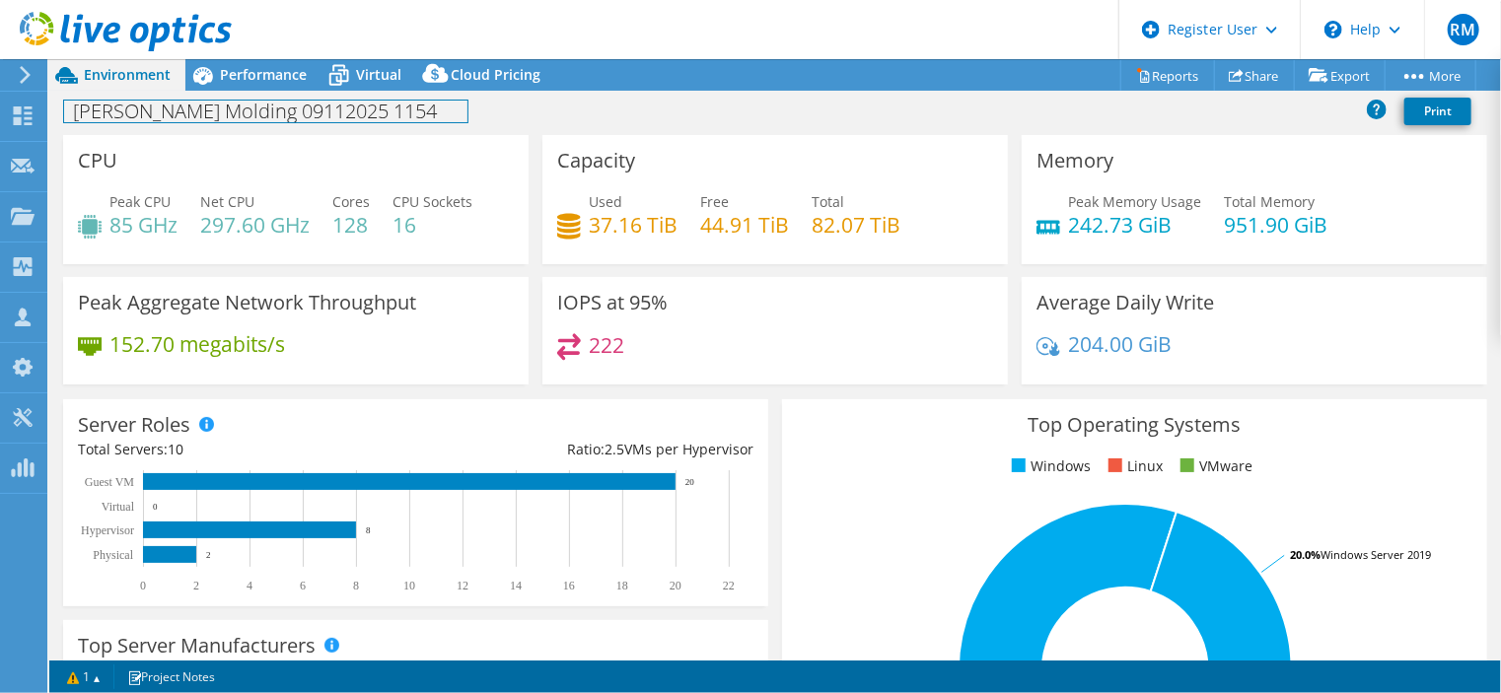
click at [277, 93] on div "[PERSON_NAME] Molding 09112025 1154 Print" at bounding box center [775, 111] width 1452 height 36
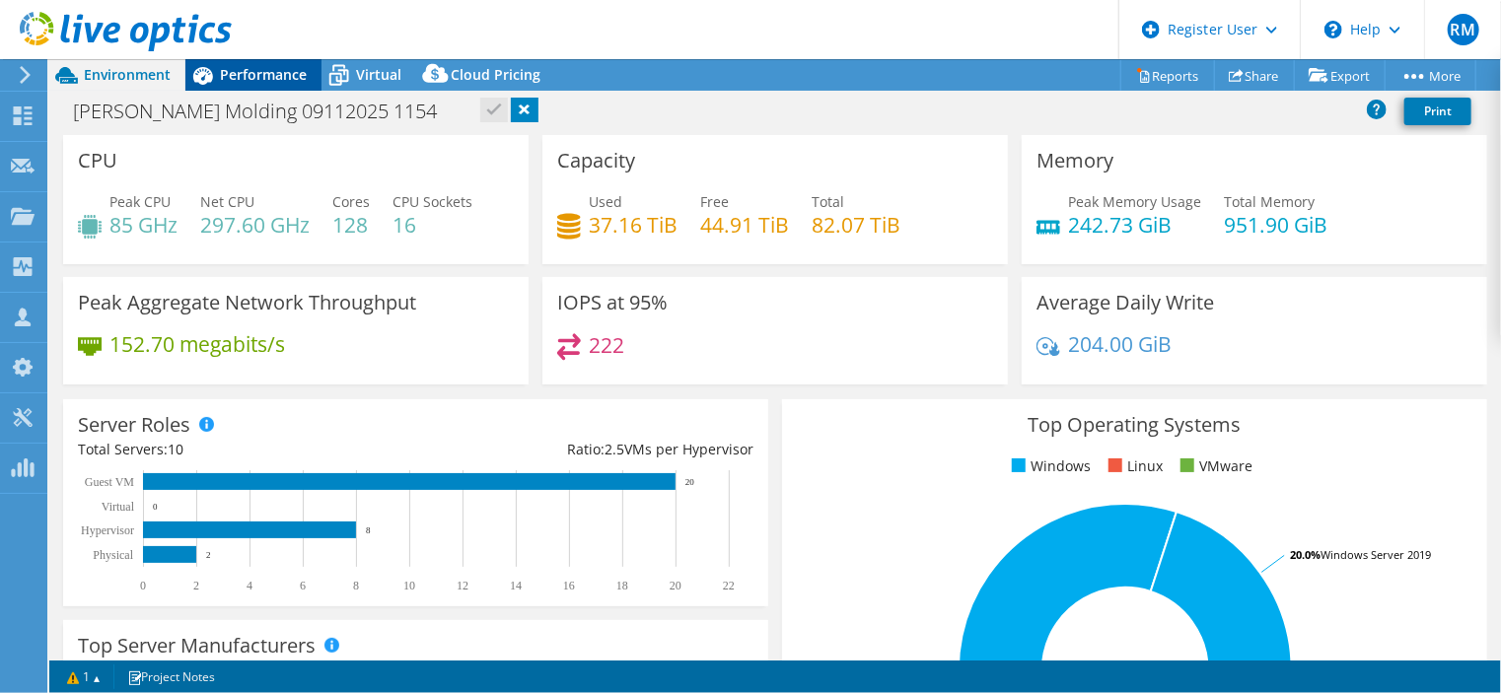
click at [263, 73] on span "Performance" at bounding box center [263, 74] width 87 height 19
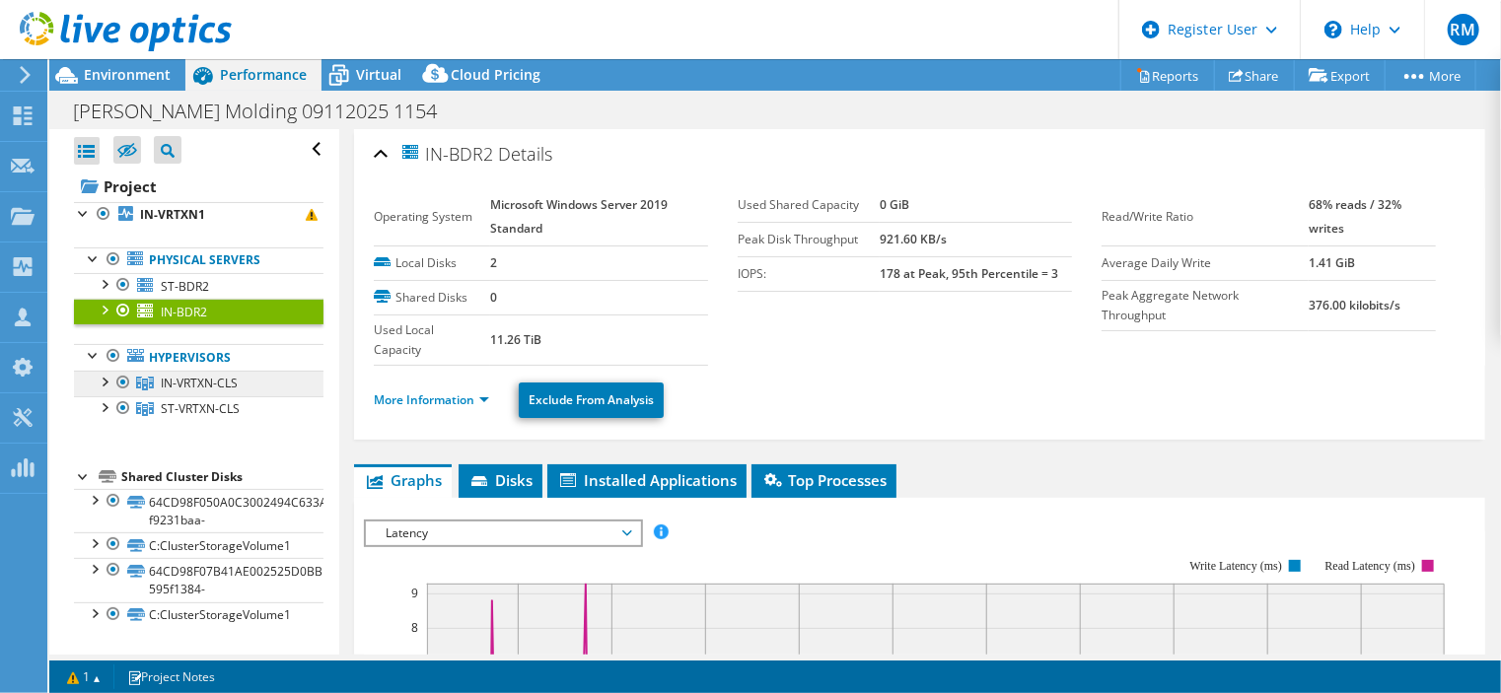
click at [213, 386] on span "IN-VRTXN-CLS" at bounding box center [199, 383] width 77 height 17
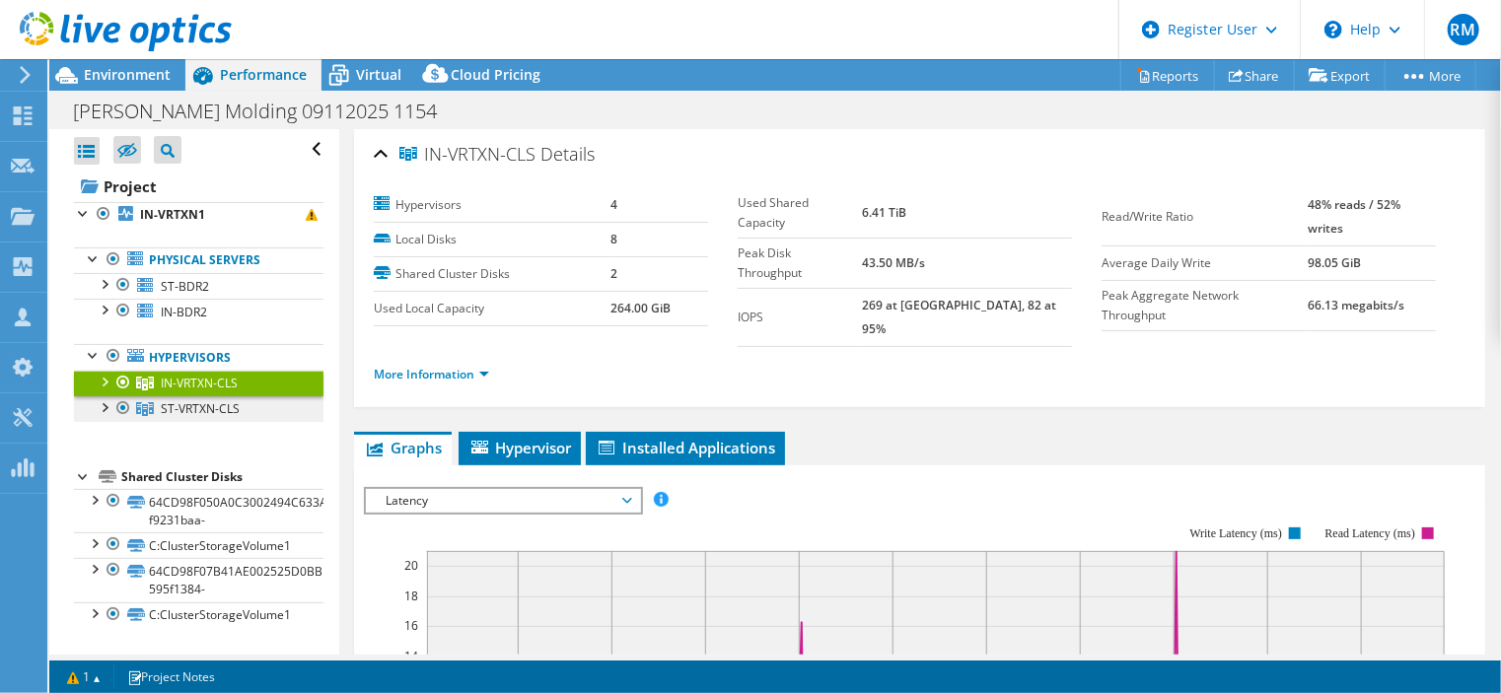
click at [248, 417] on link "ST-VRTXN-CLS" at bounding box center [199, 410] width 250 height 26
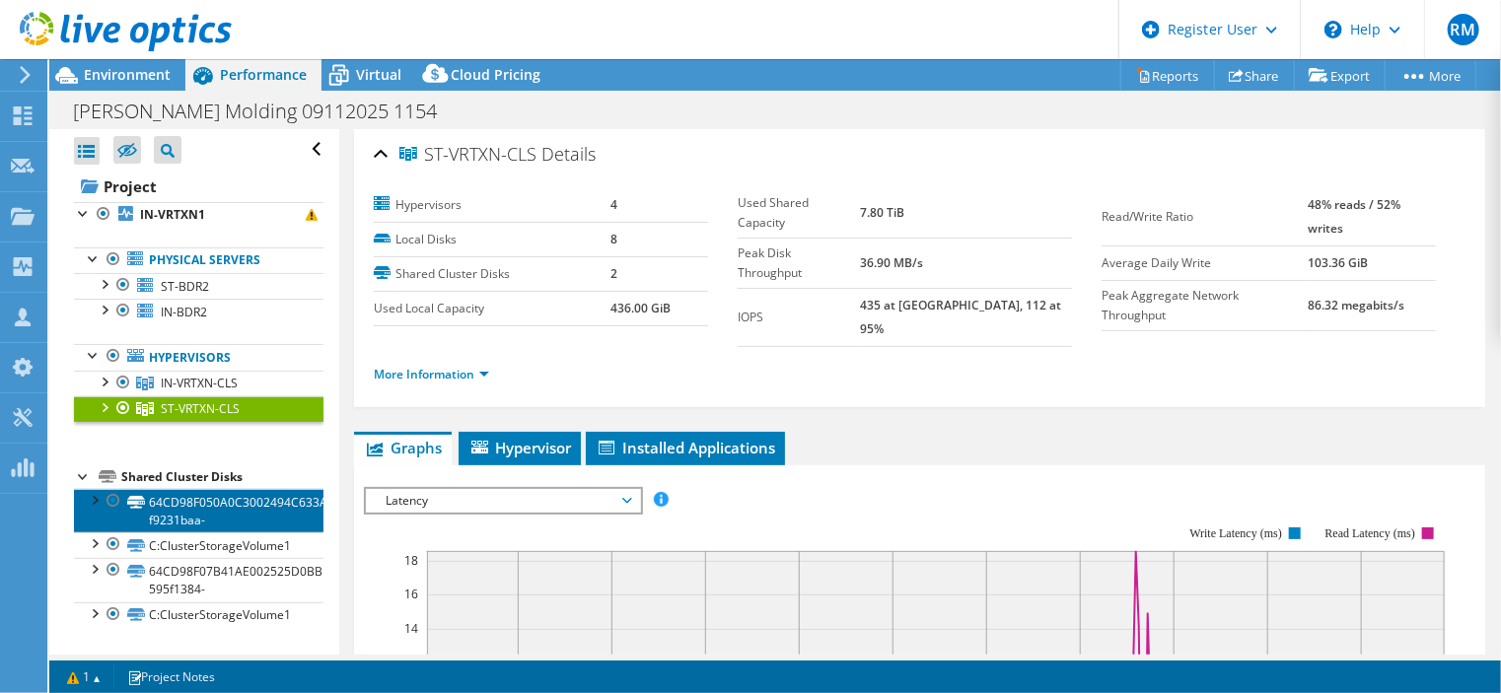
click at [251, 495] on link "64CD98F050A0C3002494C633A73106B5-f9231baa-" at bounding box center [199, 510] width 250 height 43
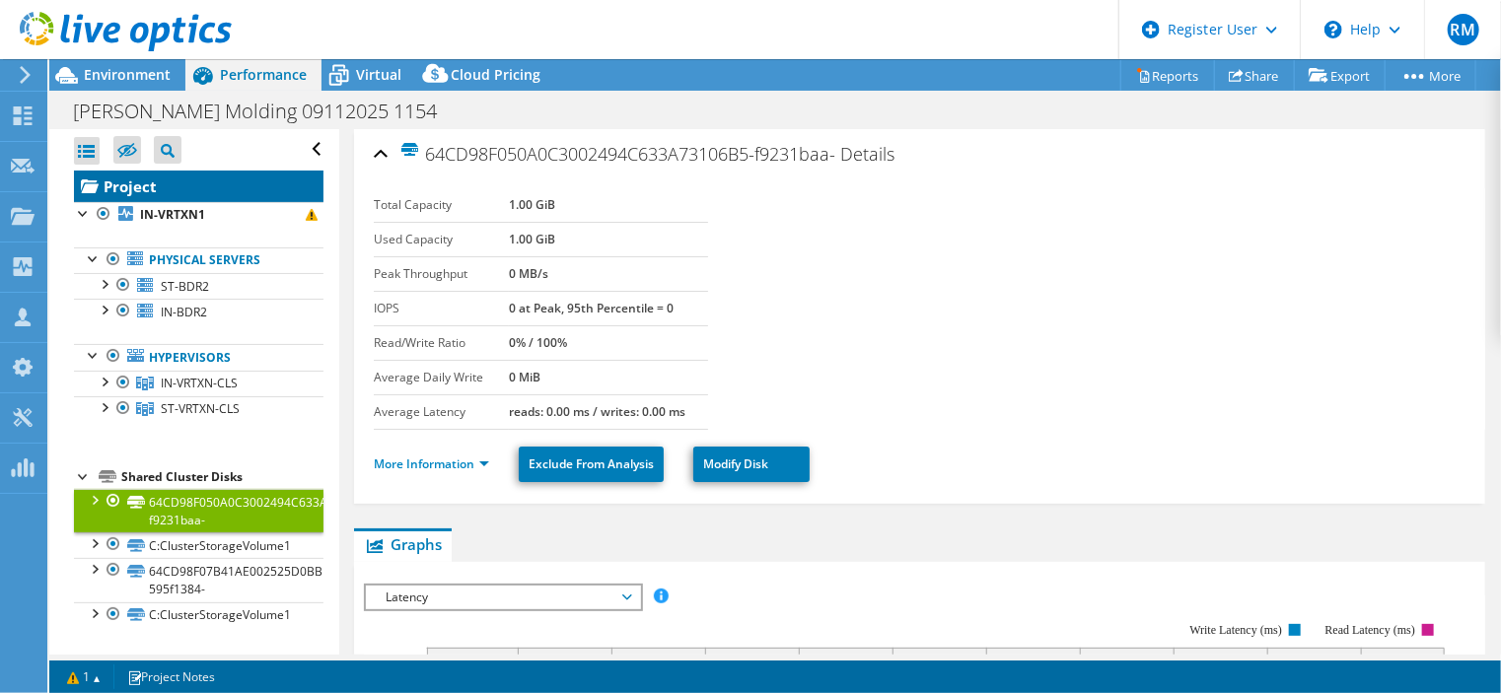
click at [218, 195] on link "Project" at bounding box center [199, 187] width 250 height 32
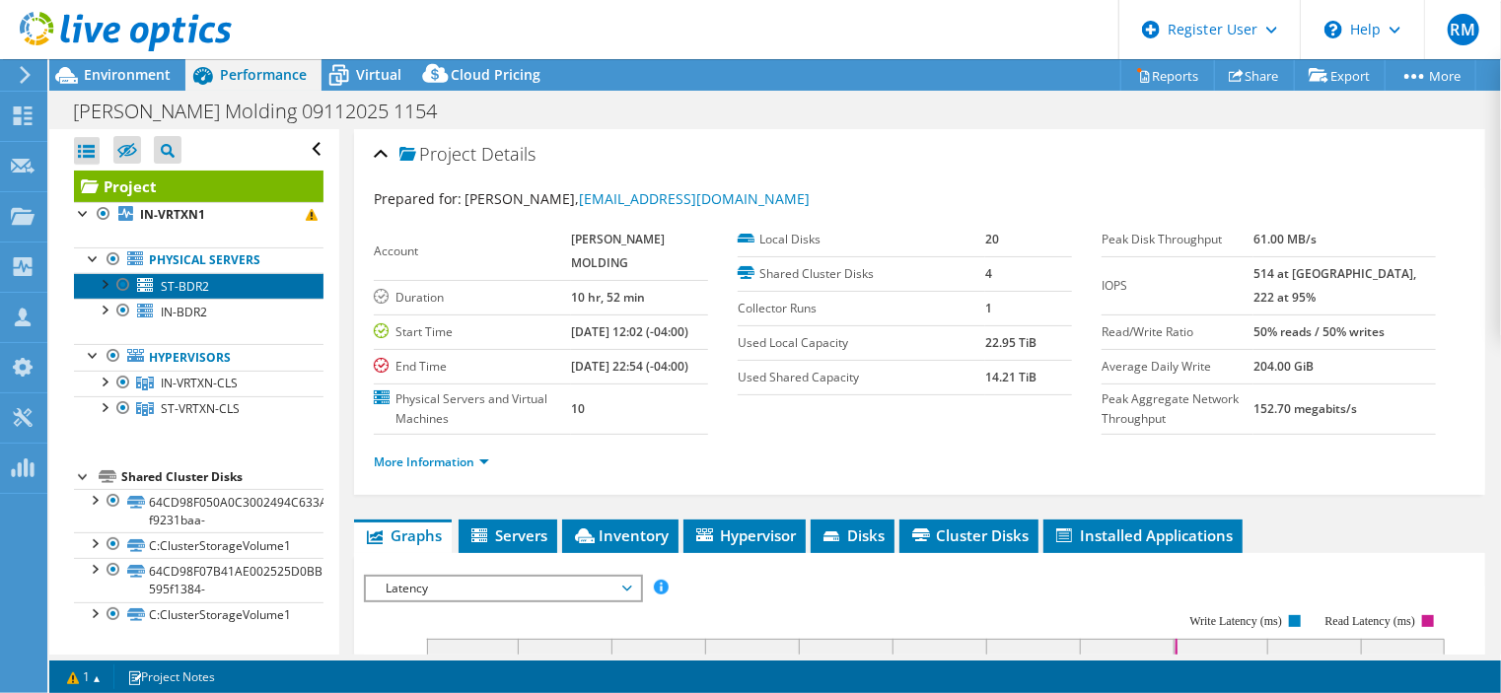
click at [256, 293] on link "ST-BDR2" at bounding box center [199, 286] width 250 height 26
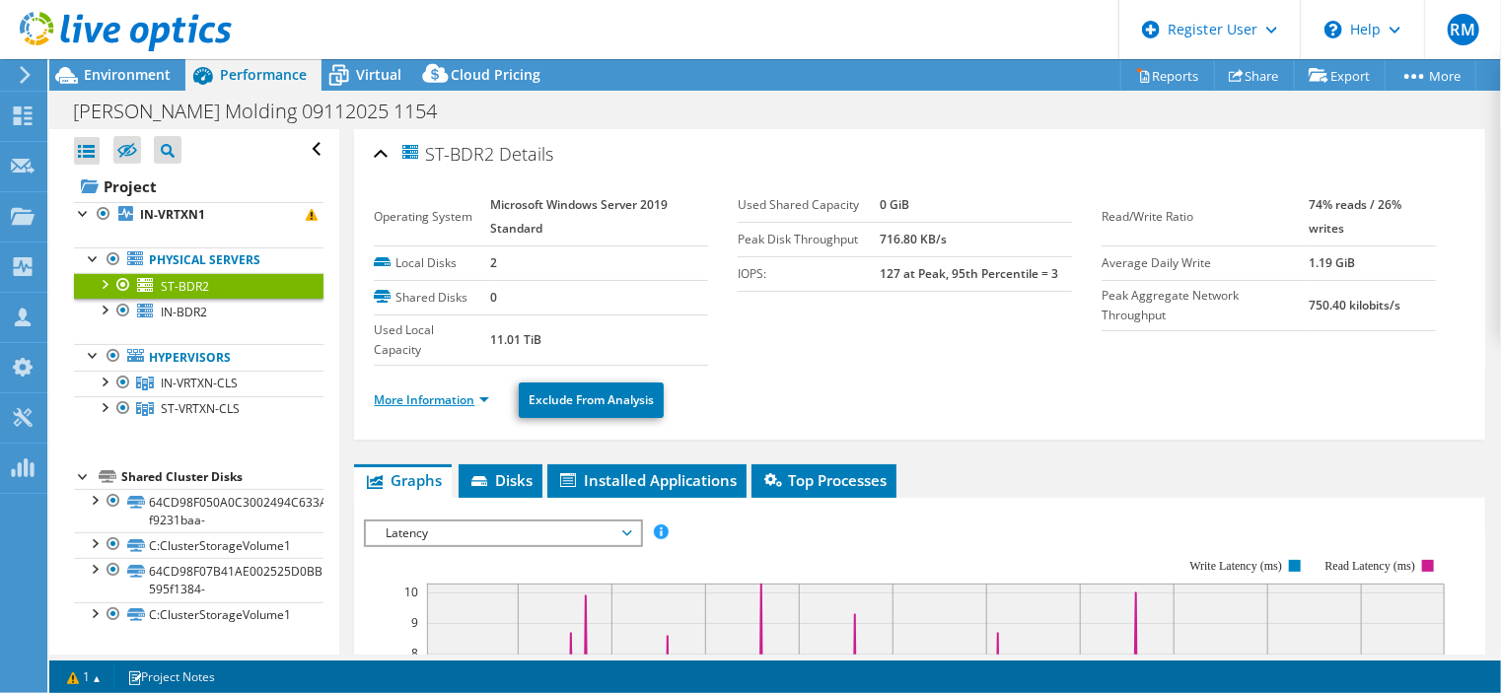
click at [446, 396] on link "More Information" at bounding box center [431, 400] width 115 height 17
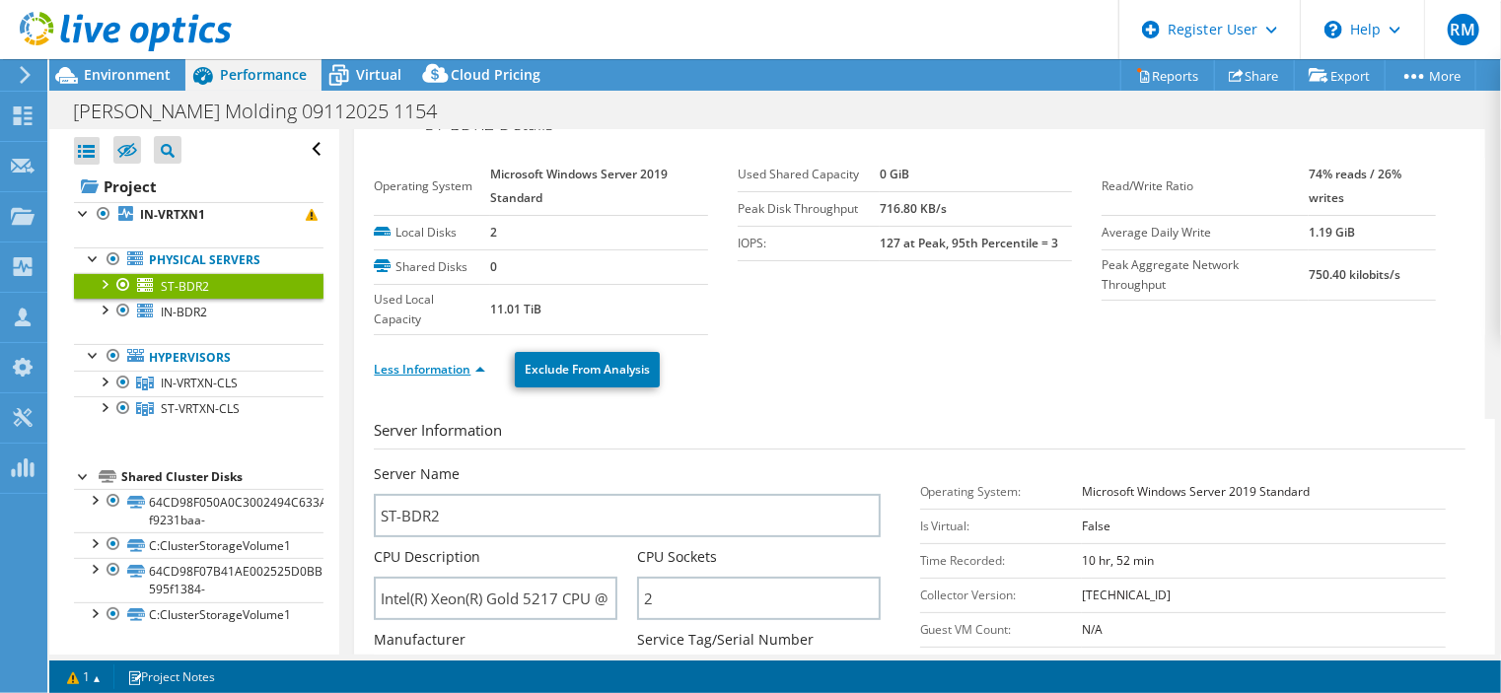
scroll to position [32, 0]
click at [446, 370] on link "Less Information" at bounding box center [429, 368] width 111 height 17
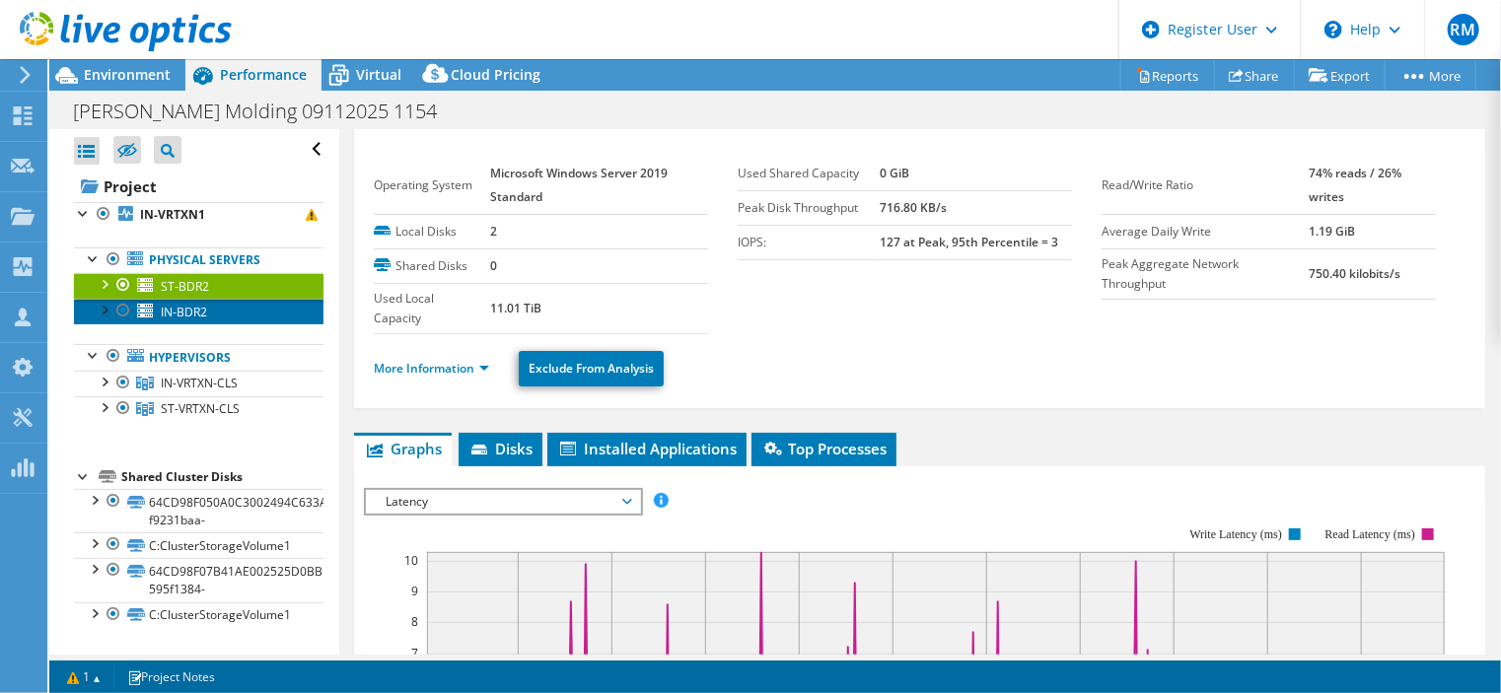
click at [245, 309] on link "IN-BDR2" at bounding box center [199, 312] width 250 height 26
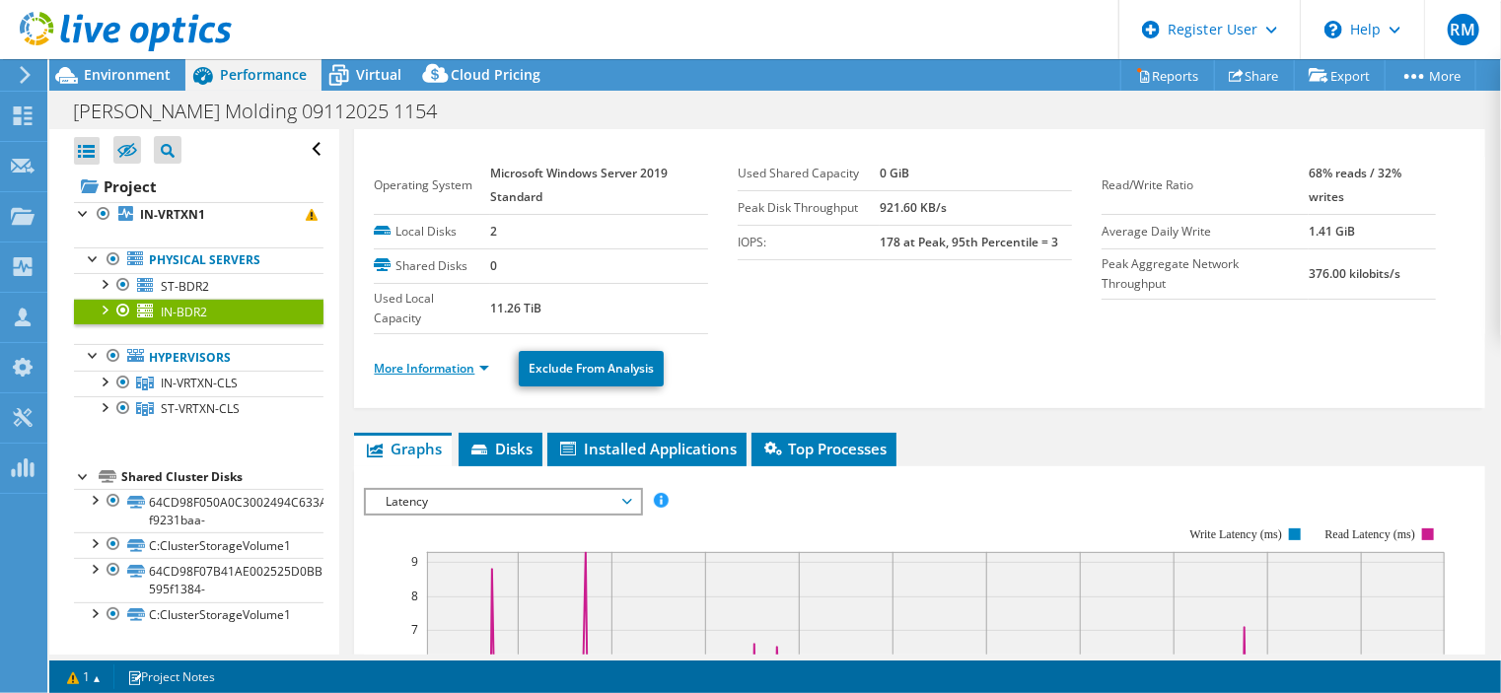
click at [438, 362] on link "More Information" at bounding box center [431, 368] width 115 height 17
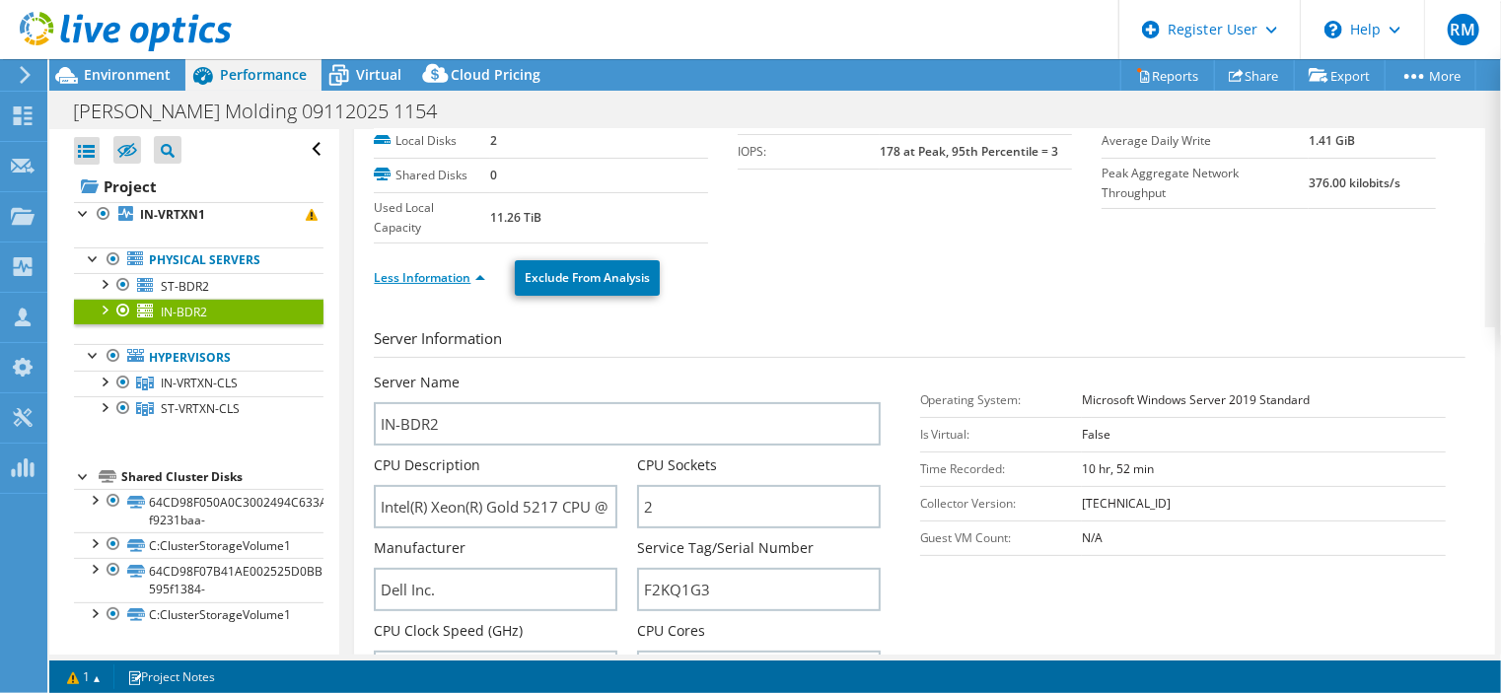
scroll to position [118, 0]
click at [433, 283] on link "Less Information" at bounding box center [429, 281] width 111 height 17
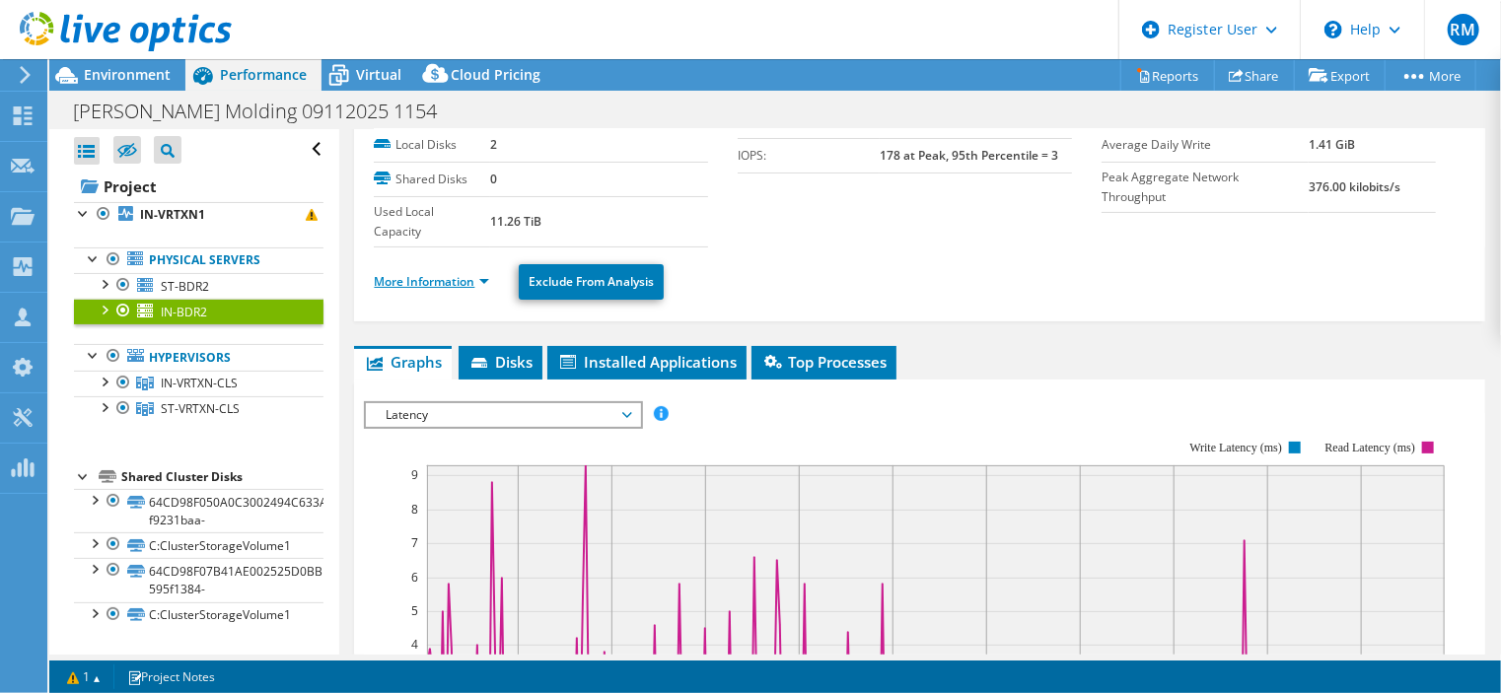
scroll to position [0, 0]
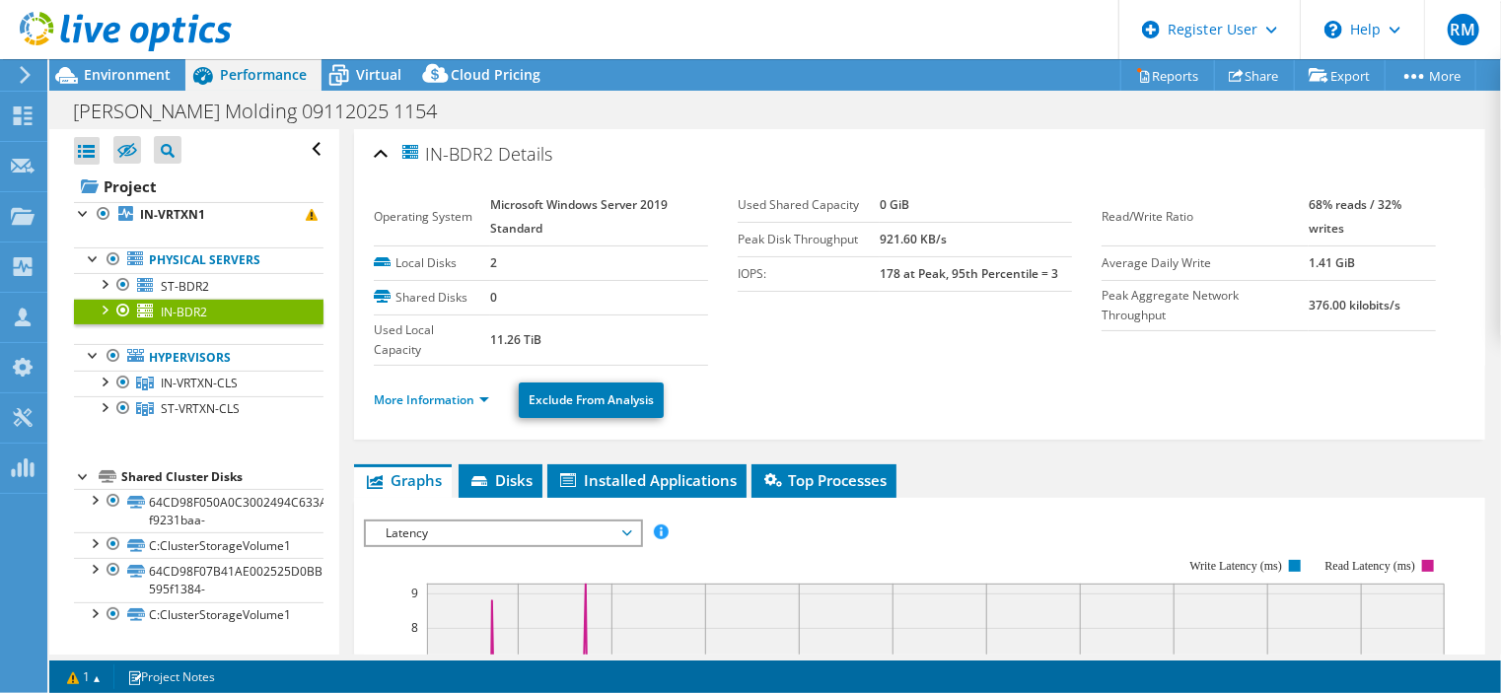
click at [547, 29] on header "RM Dell User [PERSON_NAME] [PERSON_NAME][EMAIL_ADDRESS][PERSON_NAME][DOMAIN_NAM…" at bounding box center [750, 29] width 1501 height 59
click at [205, 380] on span "IN-VRTXN-CLS" at bounding box center [199, 383] width 77 height 17
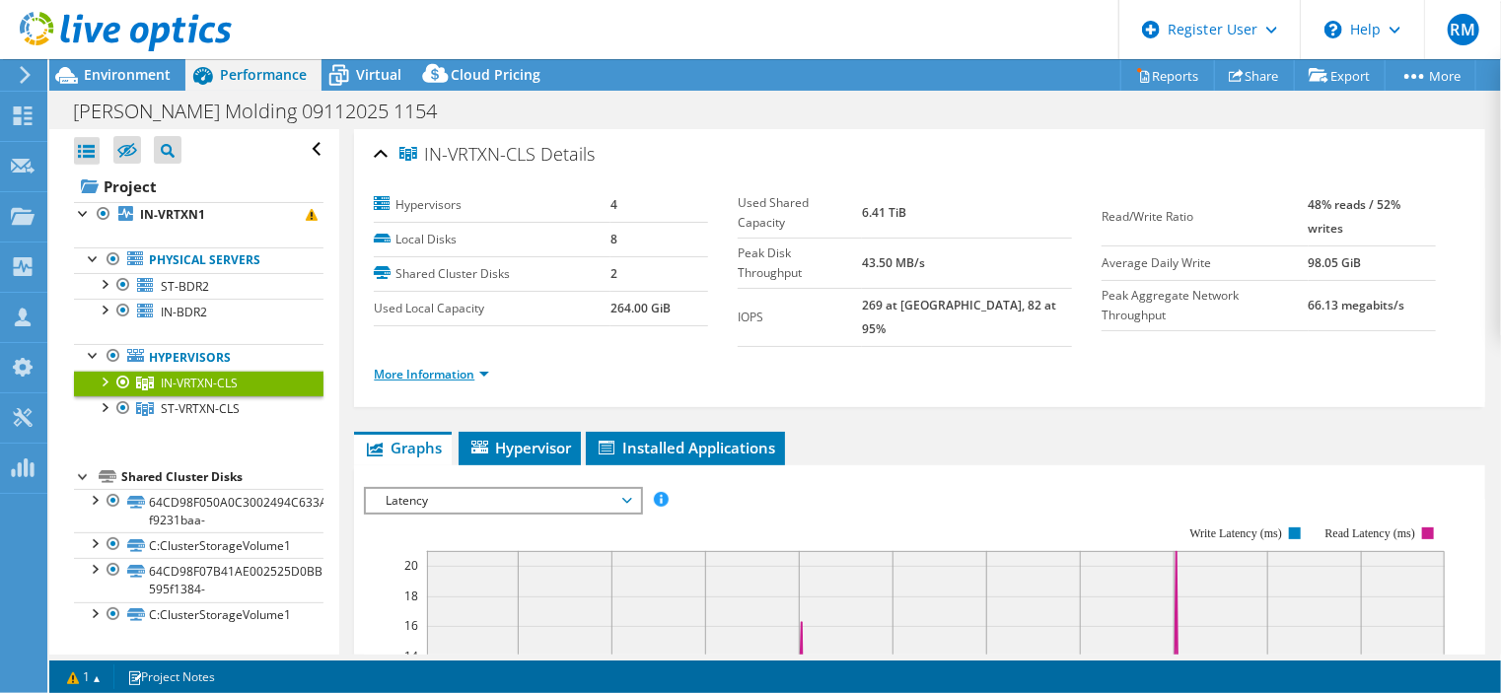
click at [458, 366] on link "More Information" at bounding box center [431, 374] width 115 height 17
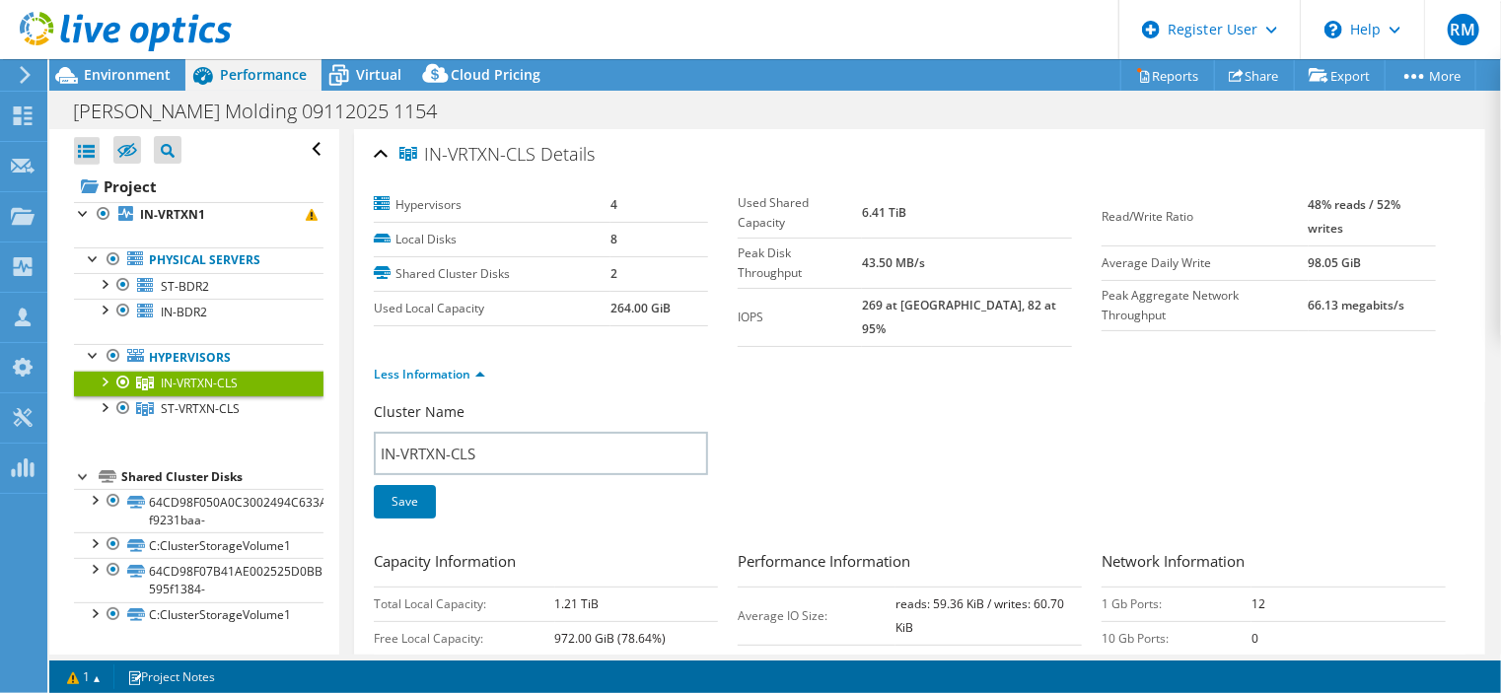
click at [591, 359] on ul "Less Information" at bounding box center [920, 372] width 1092 height 27
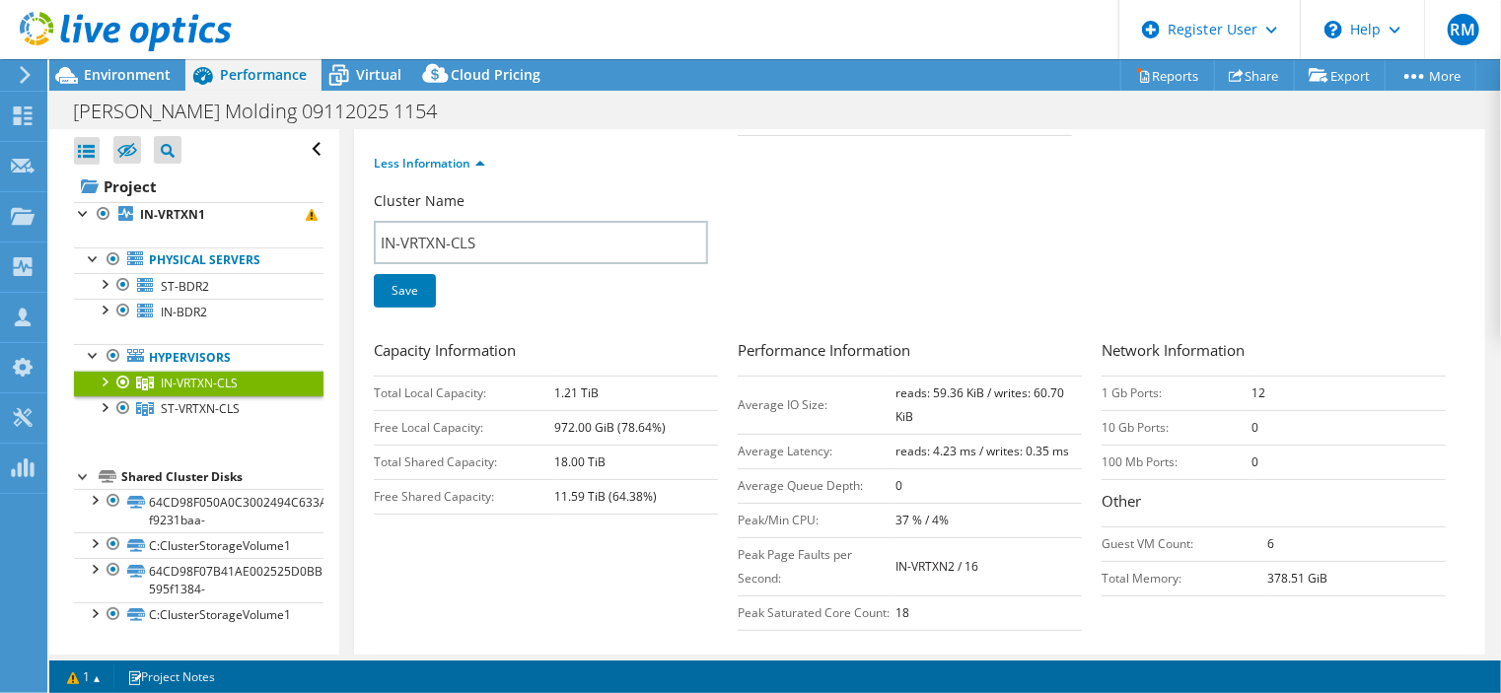
scroll to position [22, 0]
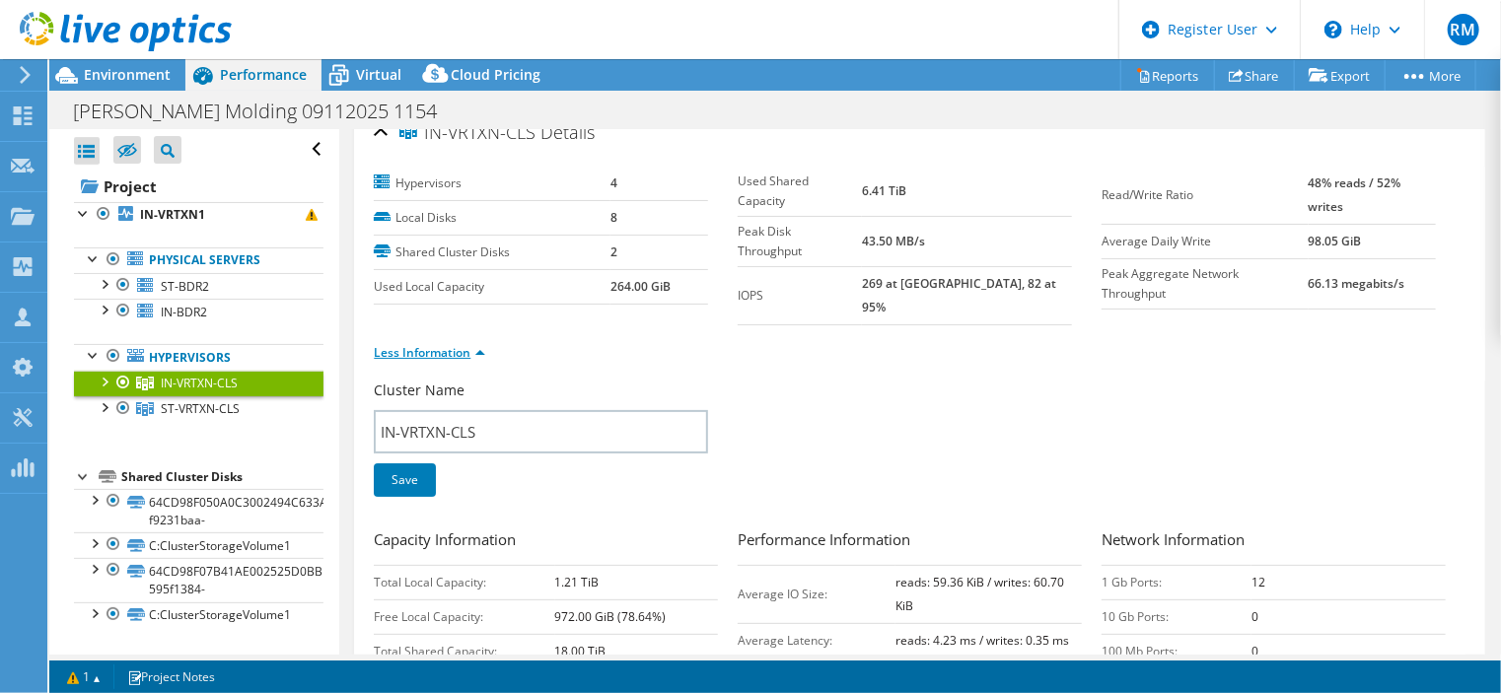
click at [446, 344] on link "Less Information" at bounding box center [429, 352] width 111 height 17
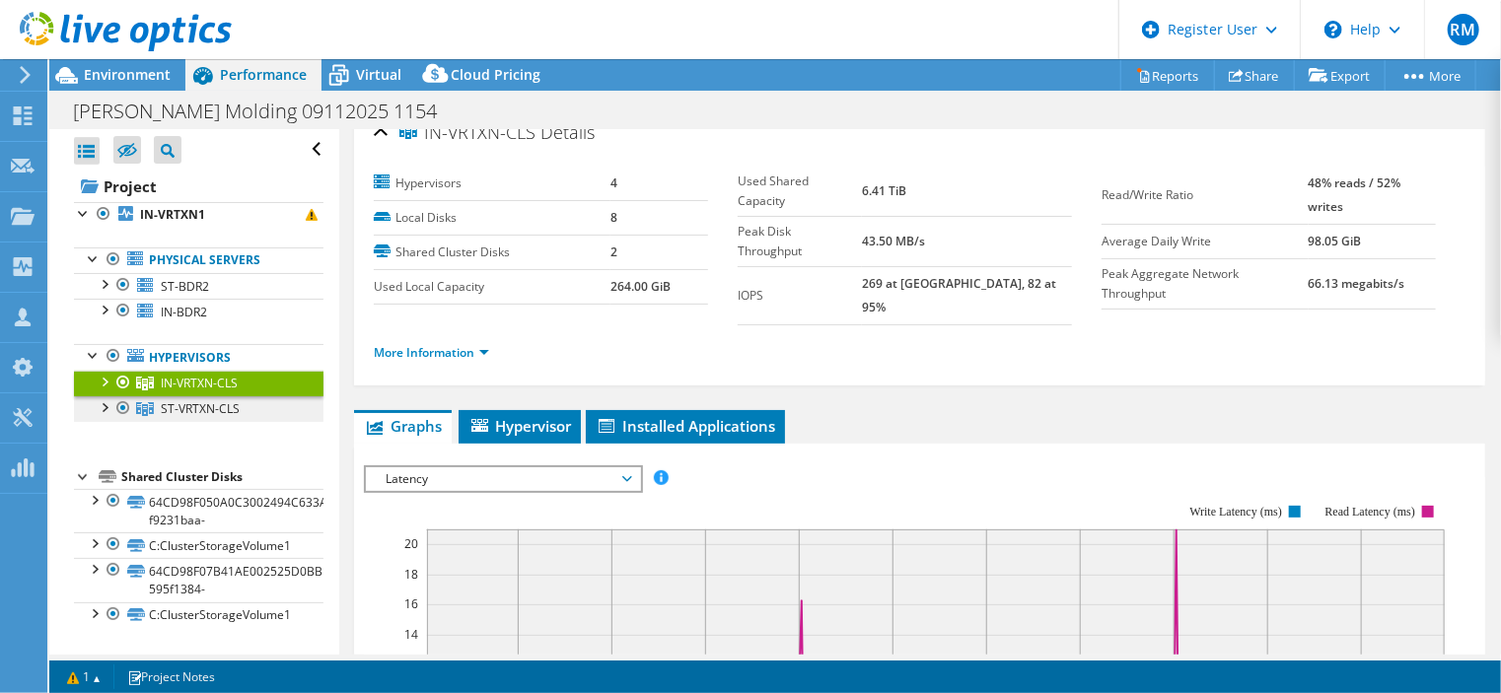
click at [276, 399] on link "ST-VRTXN-CLS" at bounding box center [199, 410] width 250 height 26
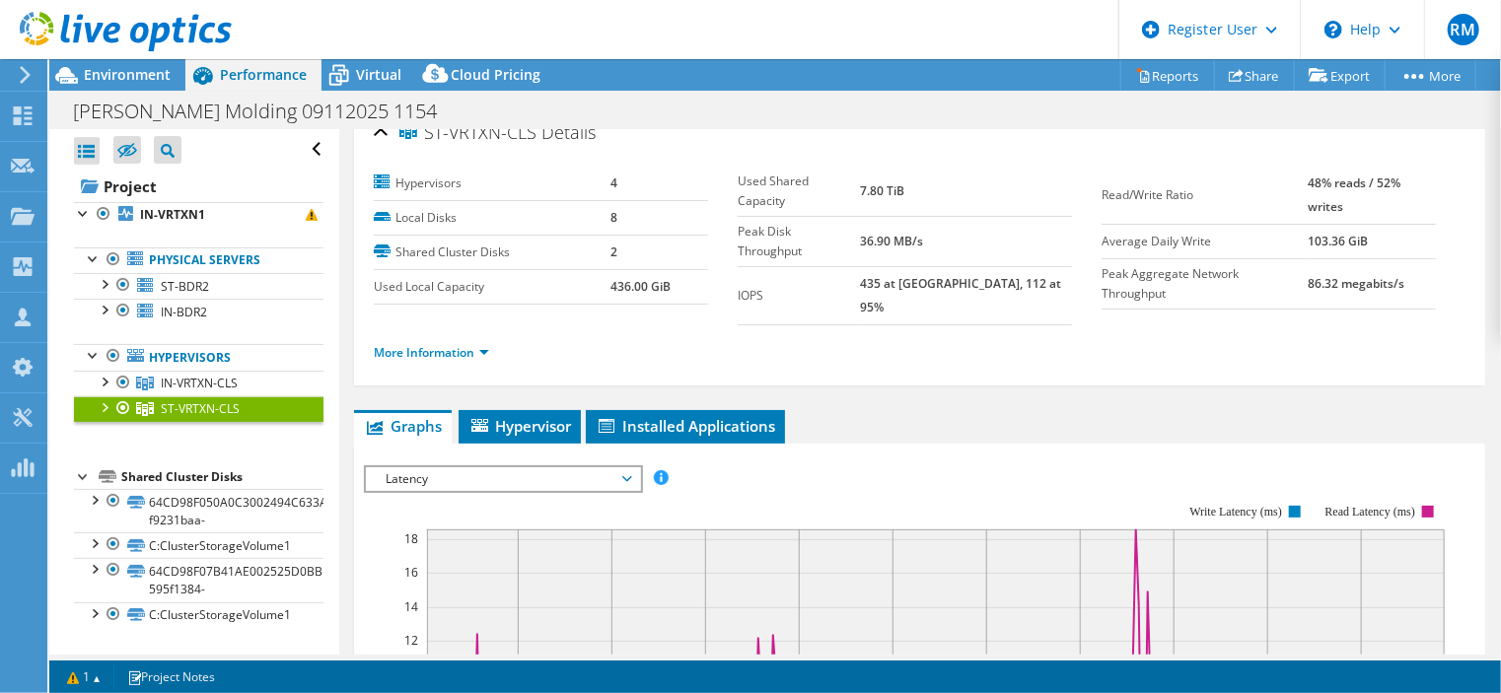
click at [393, 291] on label "Used Local Capacity" at bounding box center [492, 287] width 237 height 20
click at [235, 379] on span "IN-VRTXN-CLS" at bounding box center [199, 383] width 77 height 17
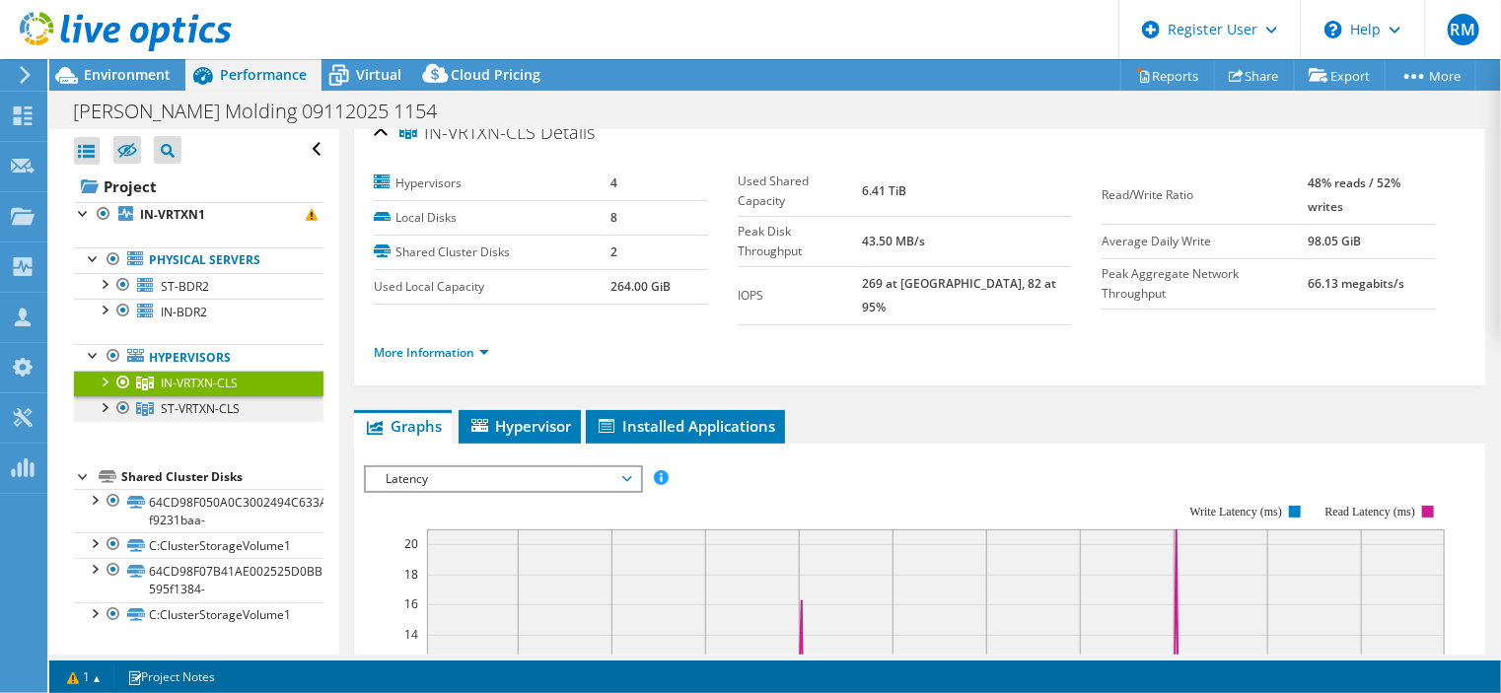
click at [249, 419] on link "ST-VRTXN-CLS" at bounding box center [199, 410] width 250 height 26
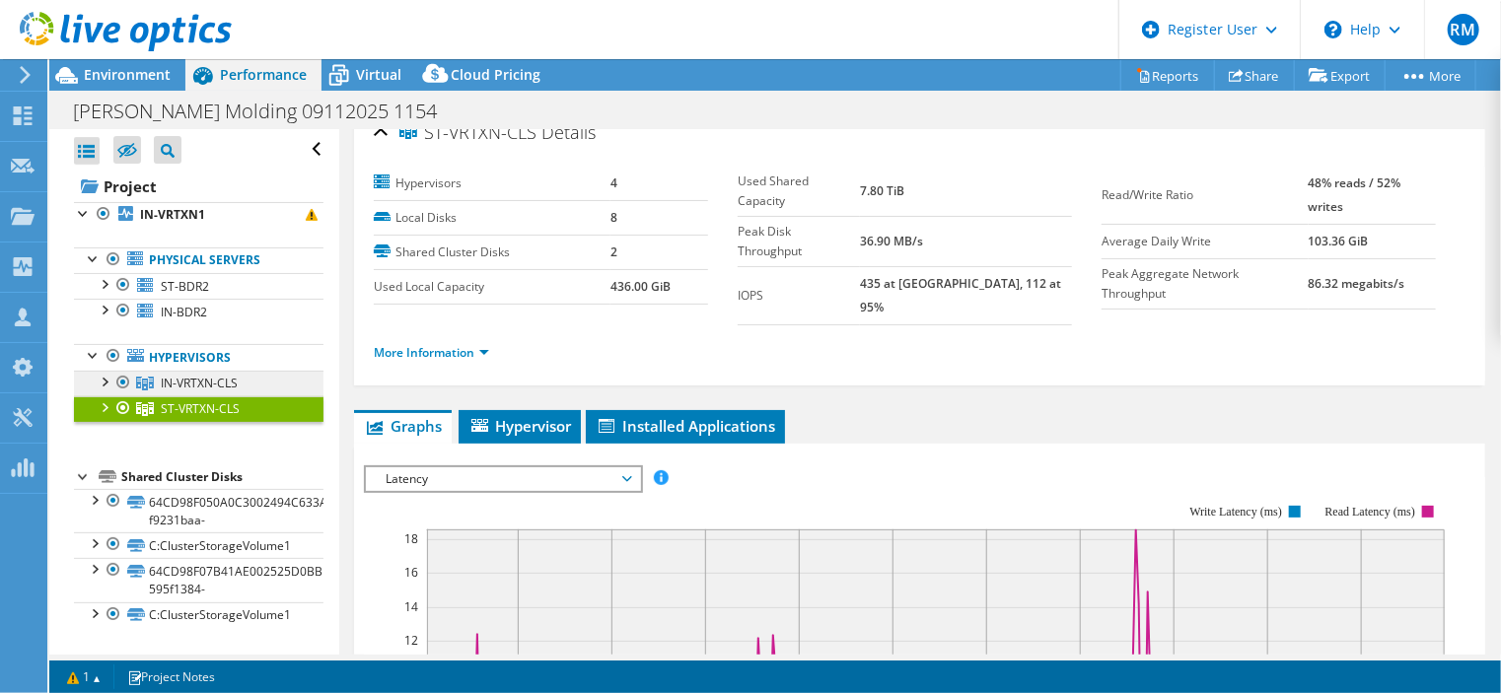
click at [247, 386] on link "IN-VRTXN-CLS" at bounding box center [199, 384] width 250 height 26
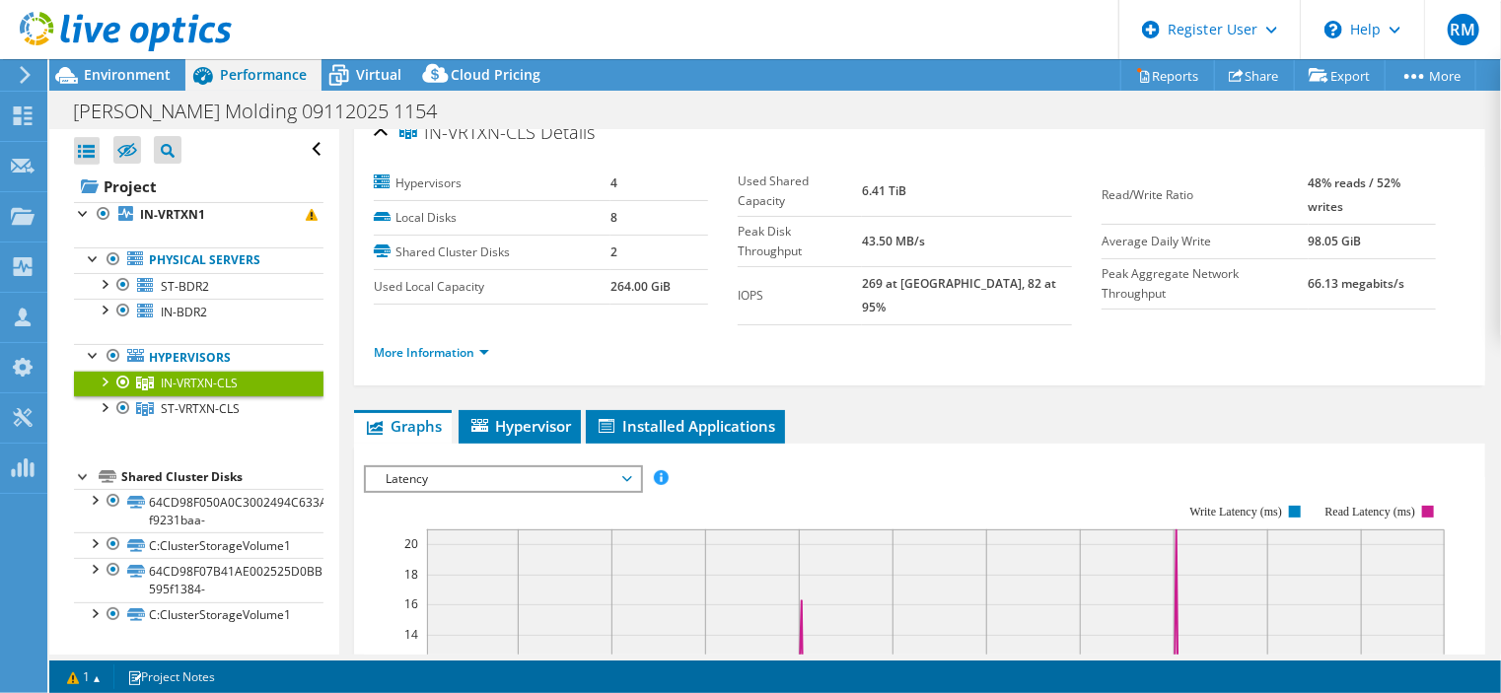
click at [247, 386] on link "IN-VRTXN-CLS" at bounding box center [199, 384] width 250 height 26
click at [245, 412] on link "ST-VRTXN-CLS" at bounding box center [199, 410] width 250 height 26
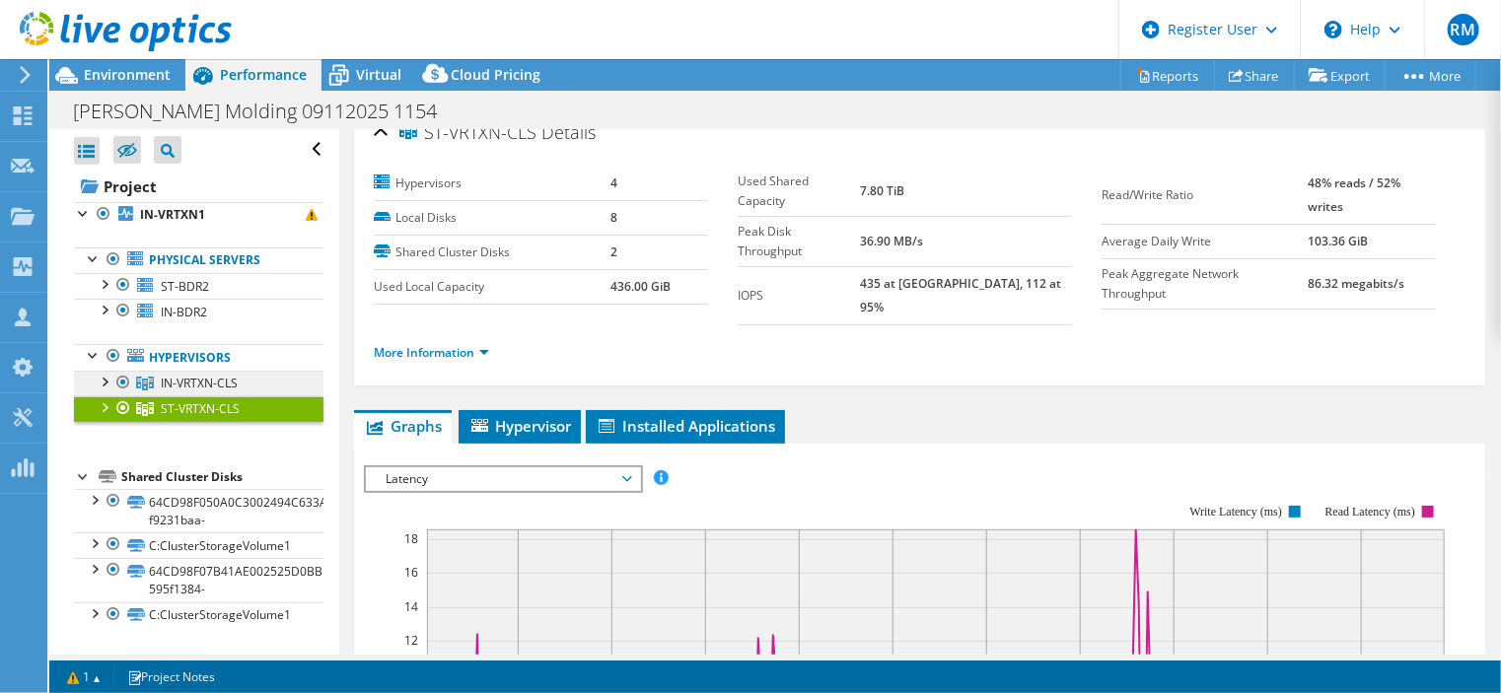
click at [248, 390] on link "IN-VRTXN-CLS" at bounding box center [199, 384] width 250 height 26
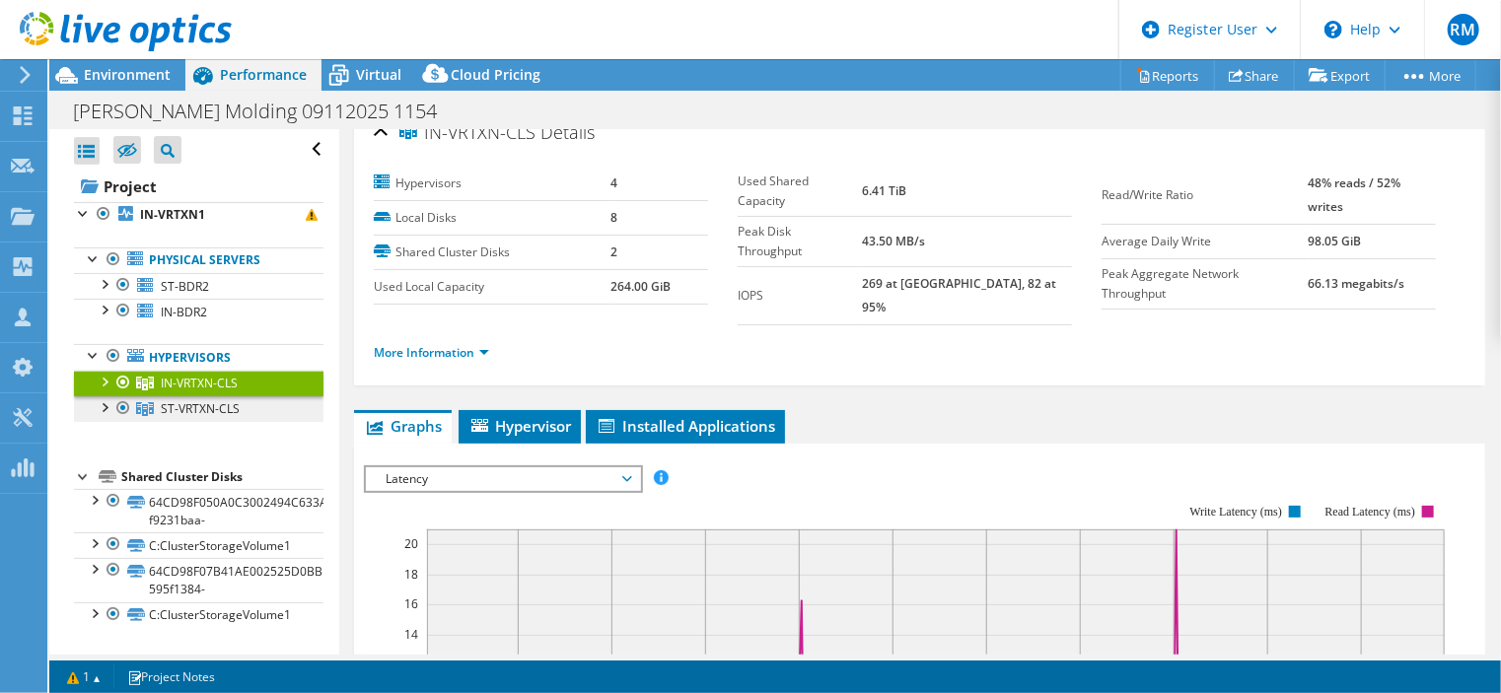
click at [246, 418] on link "ST-VRTXN-CLS" at bounding box center [199, 410] width 250 height 26
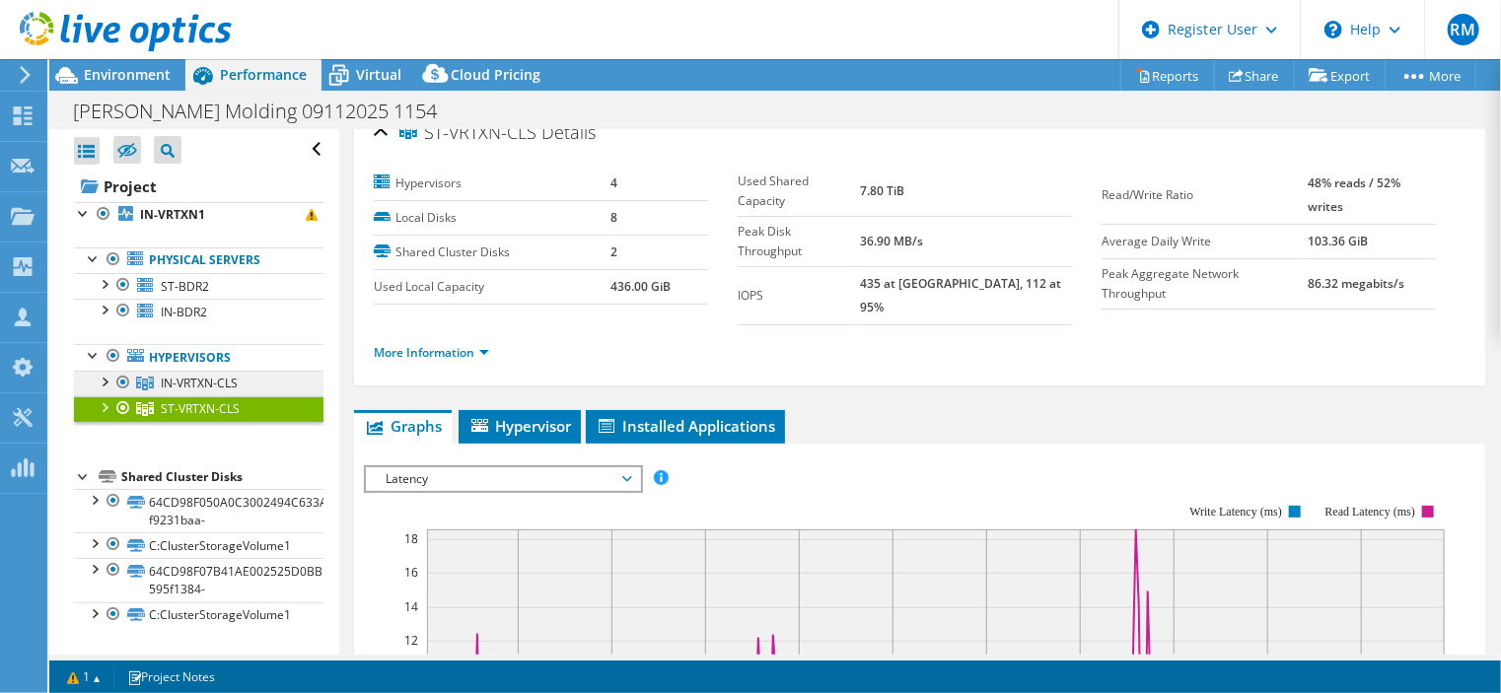
click at [262, 391] on link "IN-VRTXN-CLS" at bounding box center [199, 384] width 250 height 26
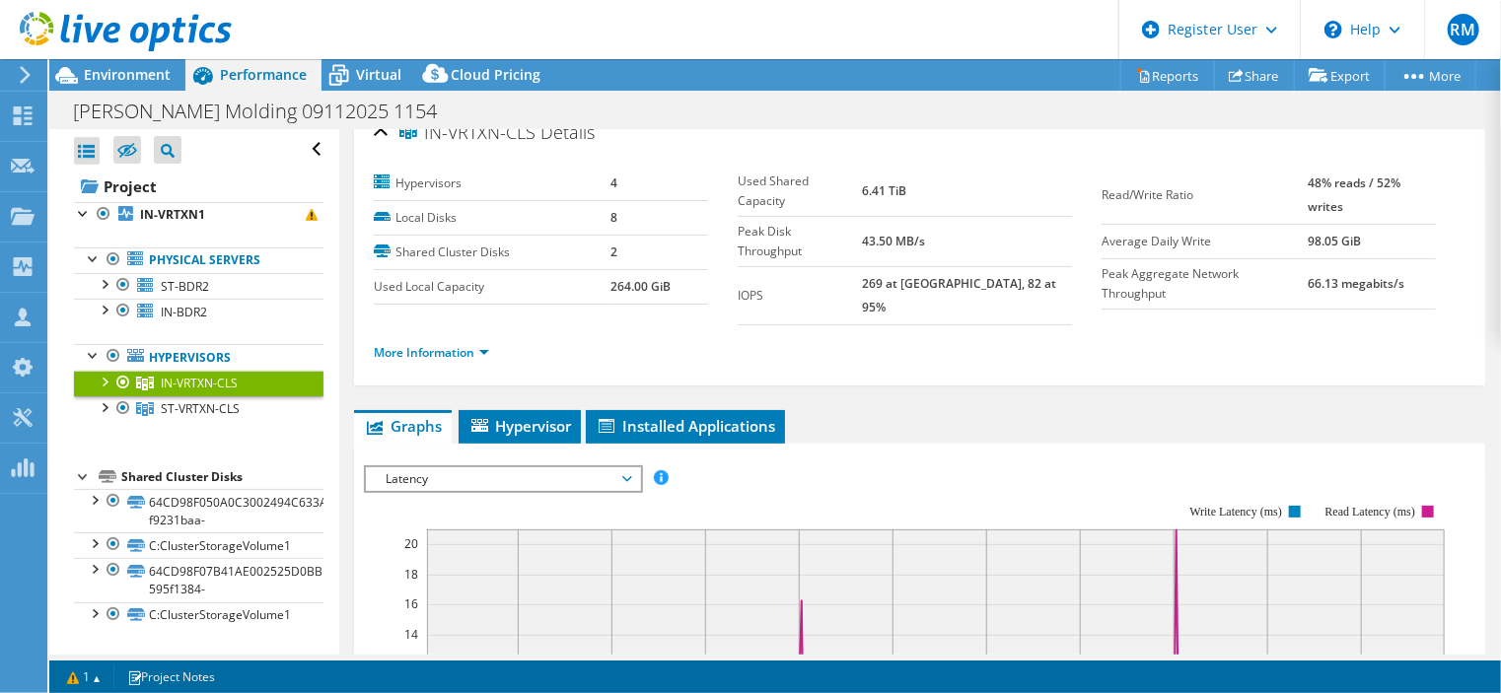
drag, startPoint x: 573, startPoint y: 48, endPoint x: 446, endPoint y: 23, distance: 129.8
click at [446, 23] on header "RM Dell User [PERSON_NAME] [PERSON_NAME][EMAIL_ADDRESS][PERSON_NAME][DOMAIN_NAM…" at bounding box center [750, 29] width 1501 height 59
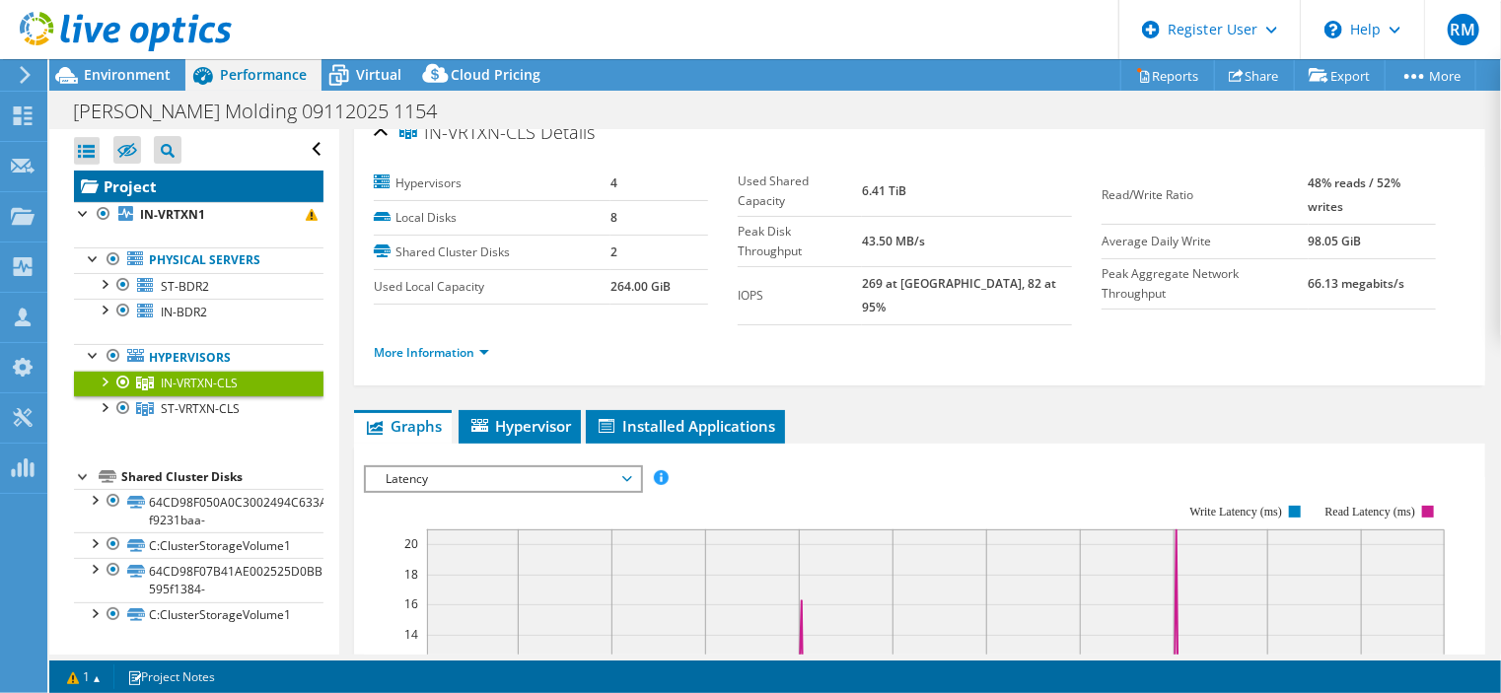
click at [202, 184] on link "Project" at bounding box center [199, 187] width 250 height 32
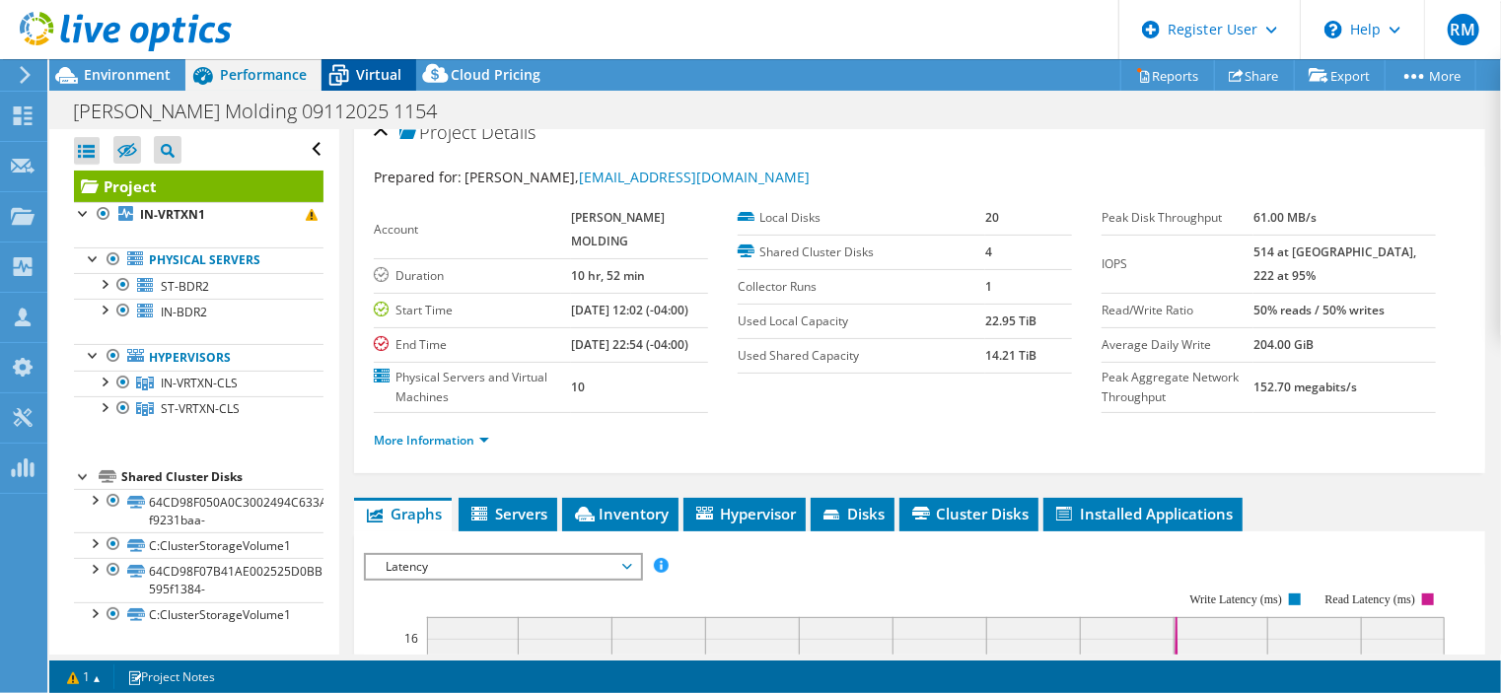
click at [387, 74] on span "Virtual" at bounding box center [378, 74] width 45 height 19
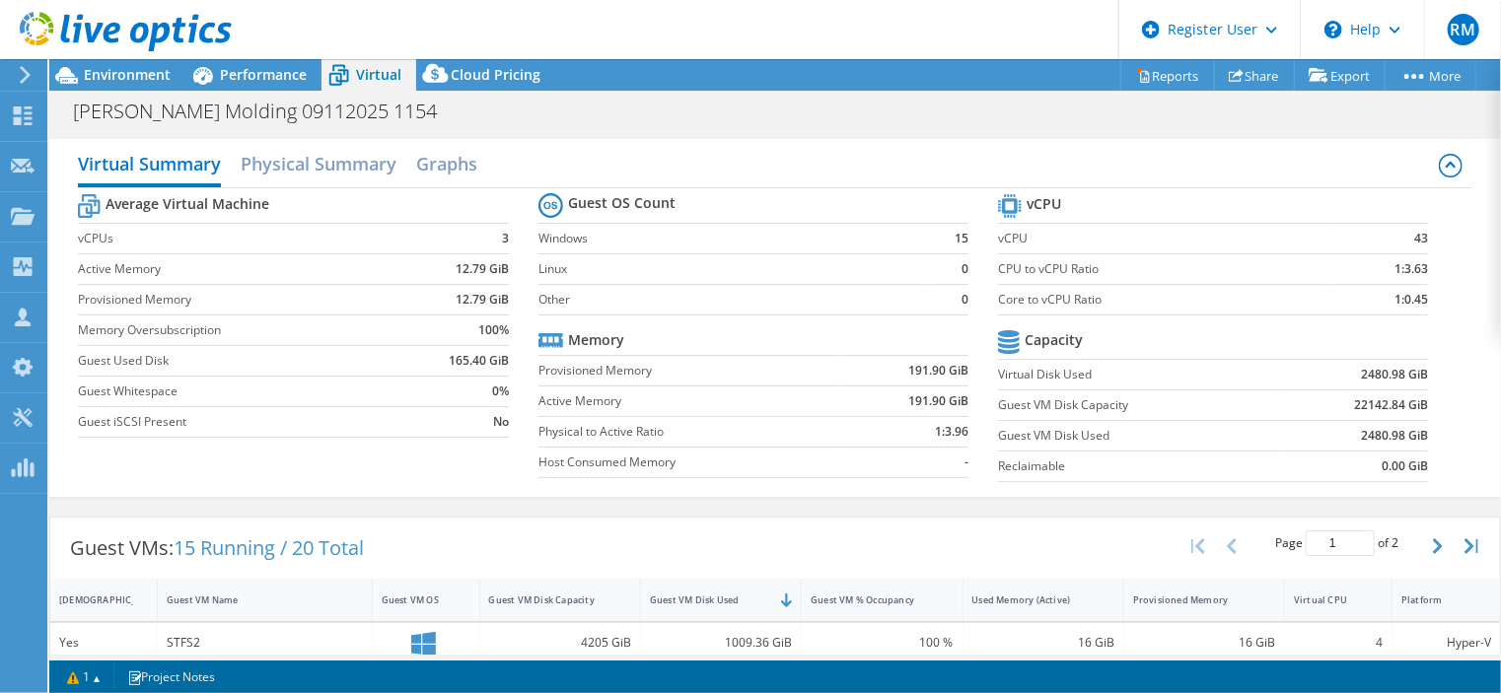
click at [812, 401] on label "Active Memory" at bounding box center [692, 402] width 306 height 20
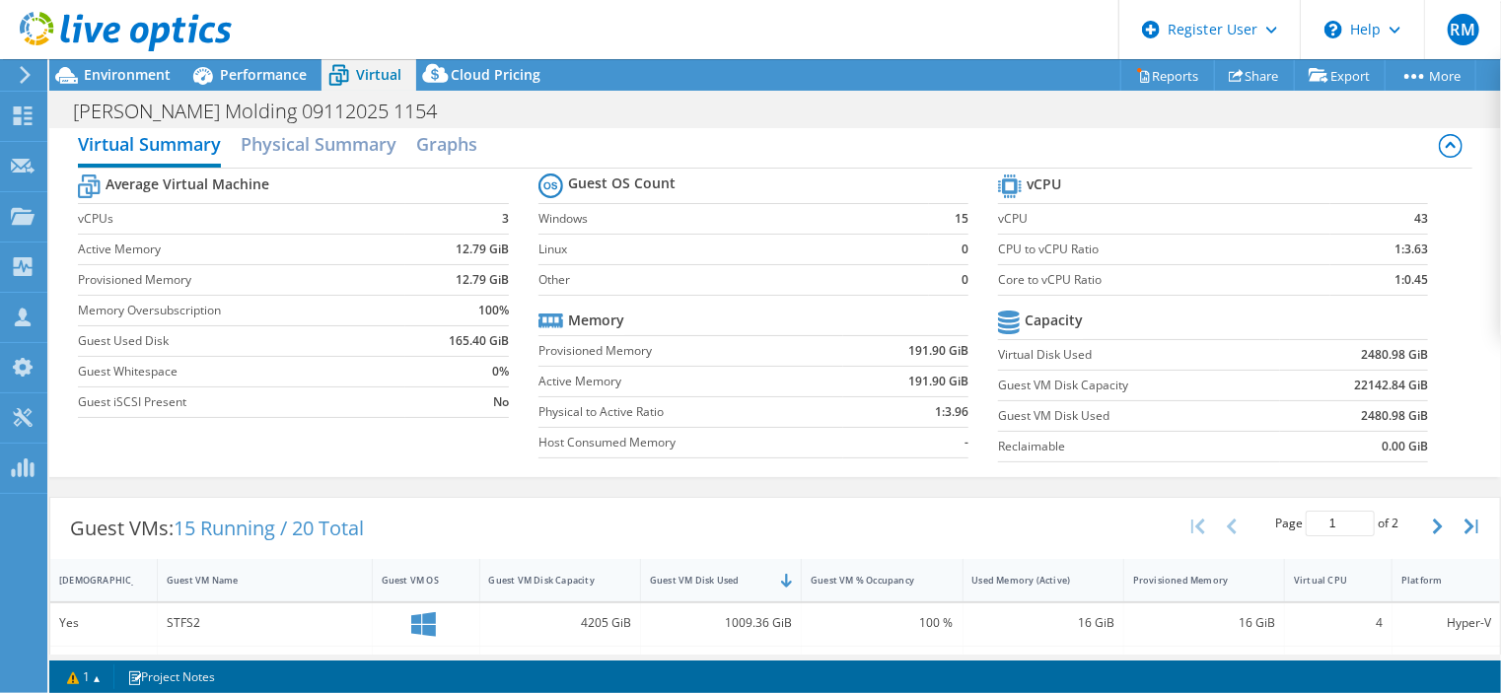
scroll to position [20, 0]
click at [136, 80] on span "Environment" at bounding box center [127, 74] width 87 height 19
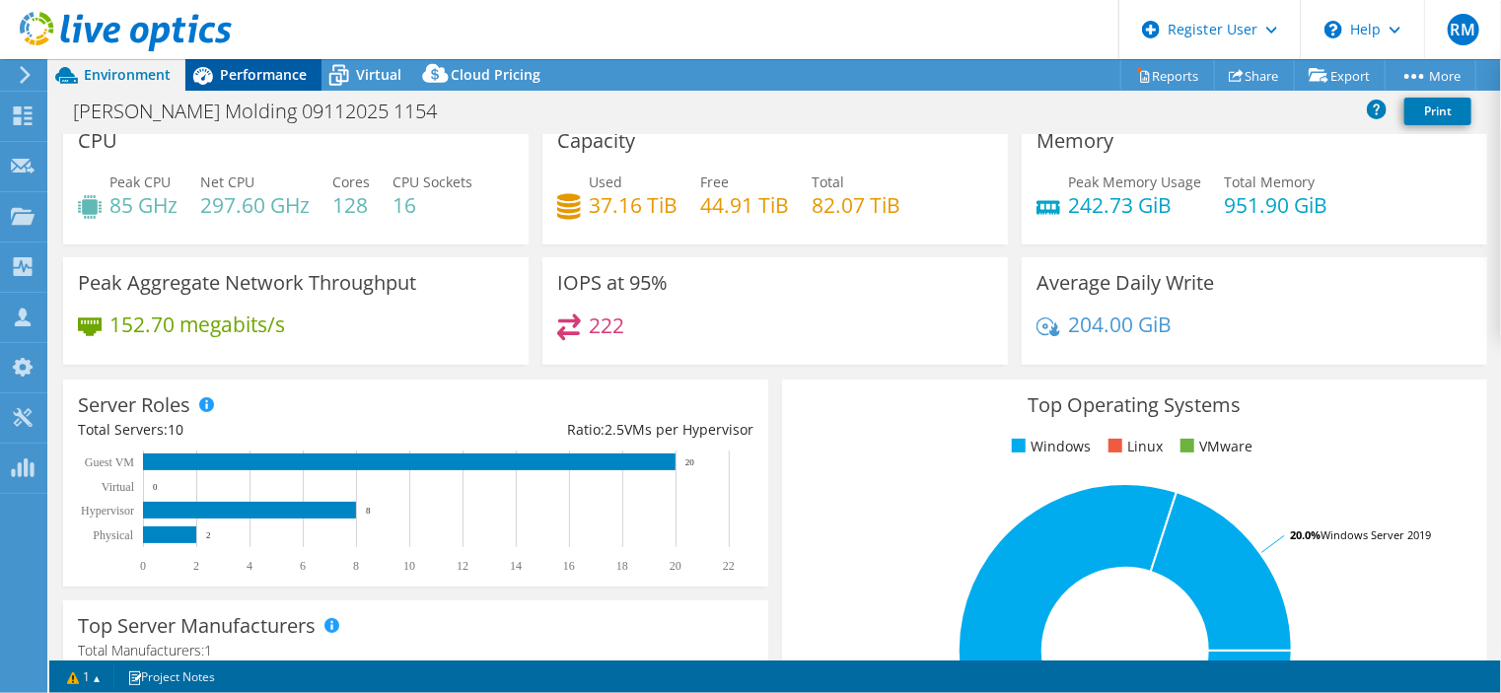
click at [279, 77] on span "Performance" at bounding box center [263, 74] width 87 height 19
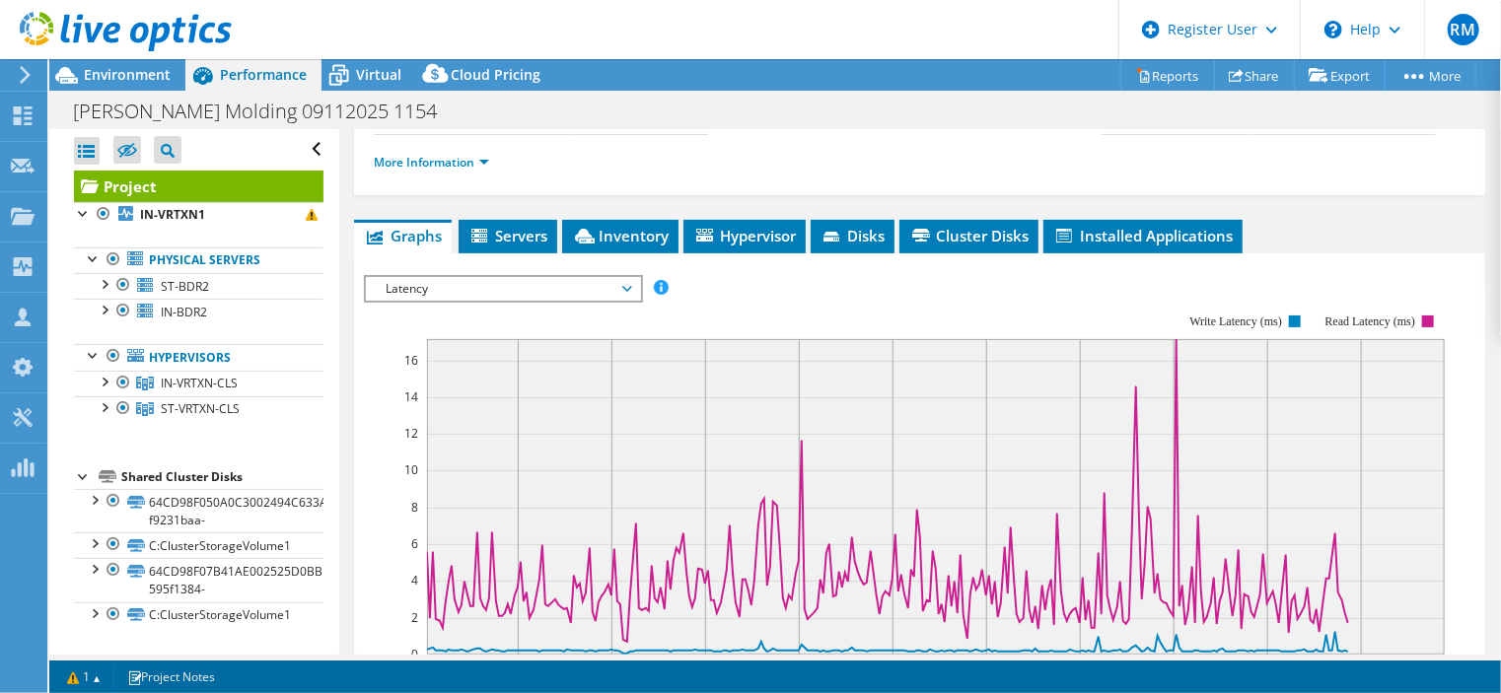
scroll to position [0, 0]
click at [268, 279] on link "ST-BDR2" at bounding box center [199, 286] width 250 height 26
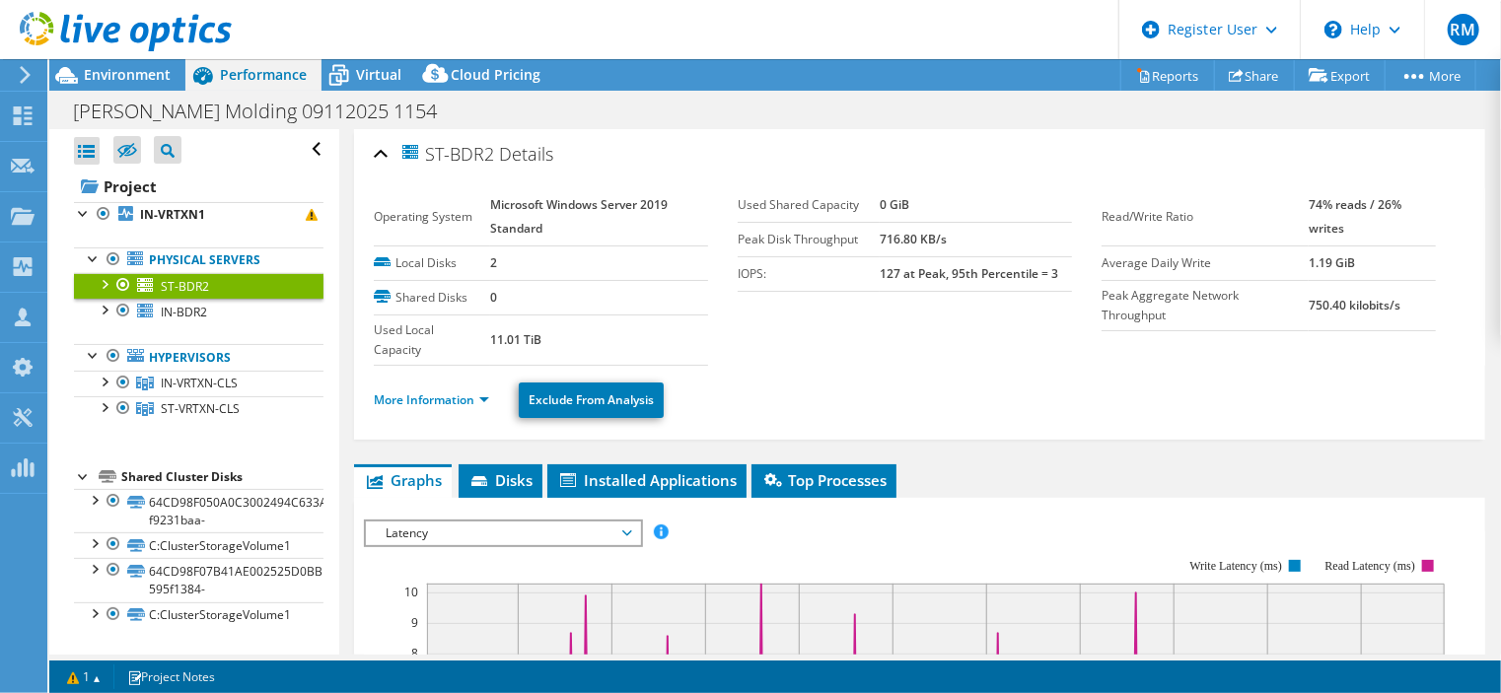
click at [450, 379] on ul "More Information Exclude From Analysis" at bounding box center [920, 398] width 1092 height 40
click at [470, 405] on li "More Information" at bounding box center [437, 401] width 127 height 22
click at [470, 396] on link "More Information" at bounding box center [431, 400] width 115 height 17
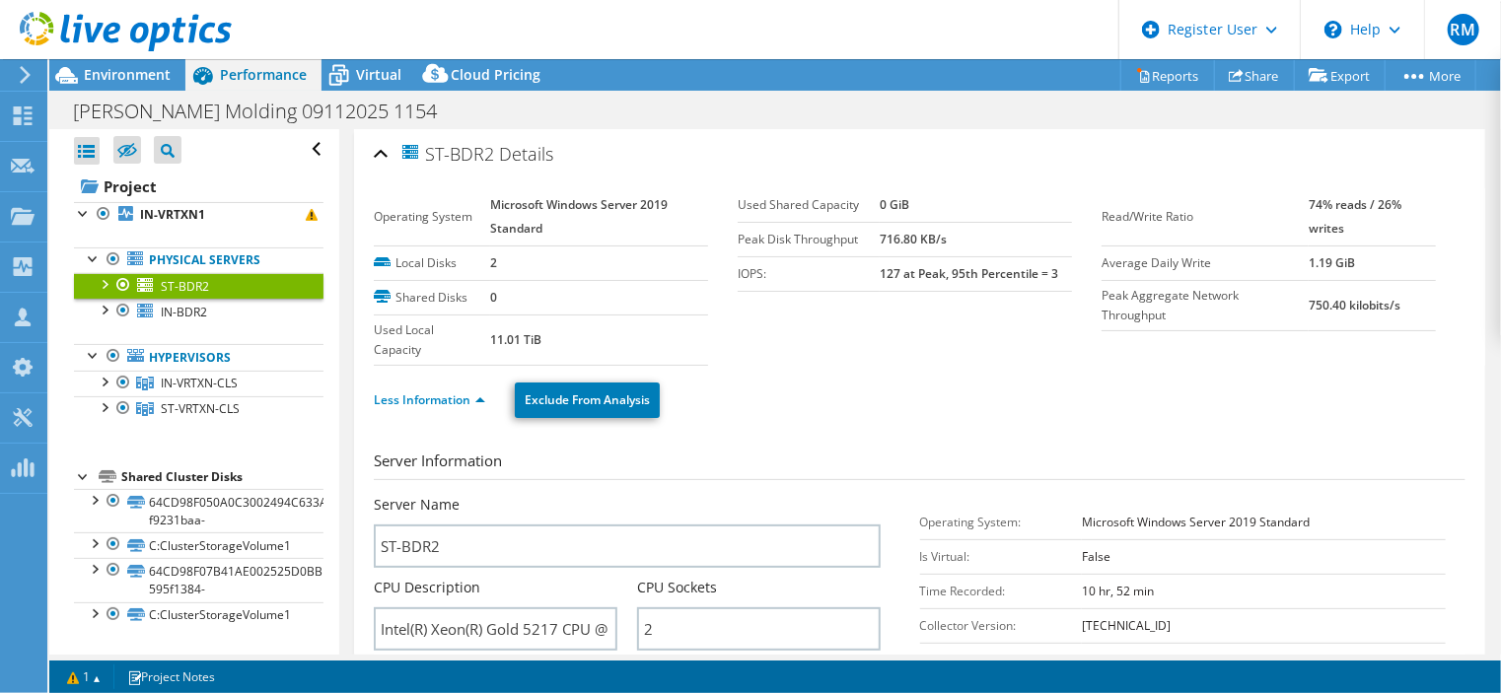
click at [630, 334] on td "11.01 TiB" at bounding box center [599, 340] width 218 height 50
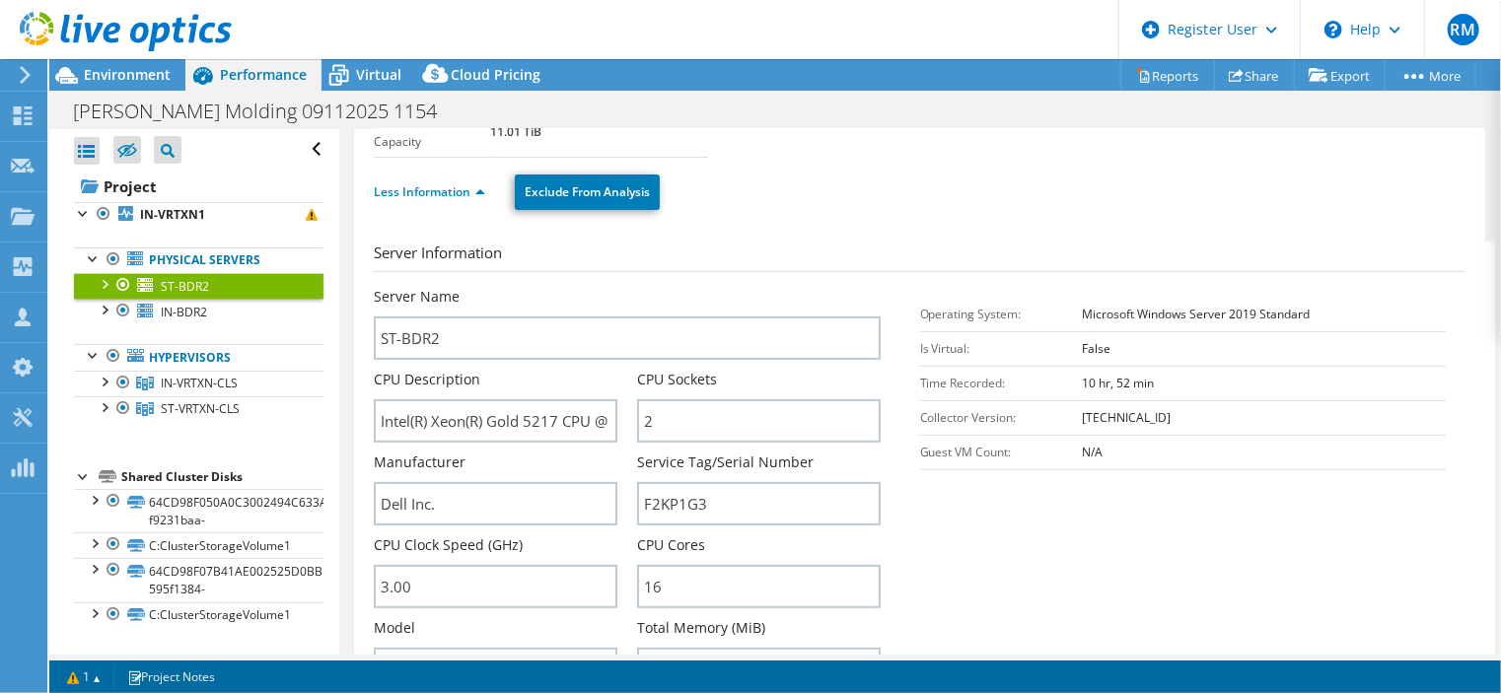
scroll to position [205, 0]
click at [422, 198] on link "Less Information" at bounding box center [429, 194] width 111 height 17
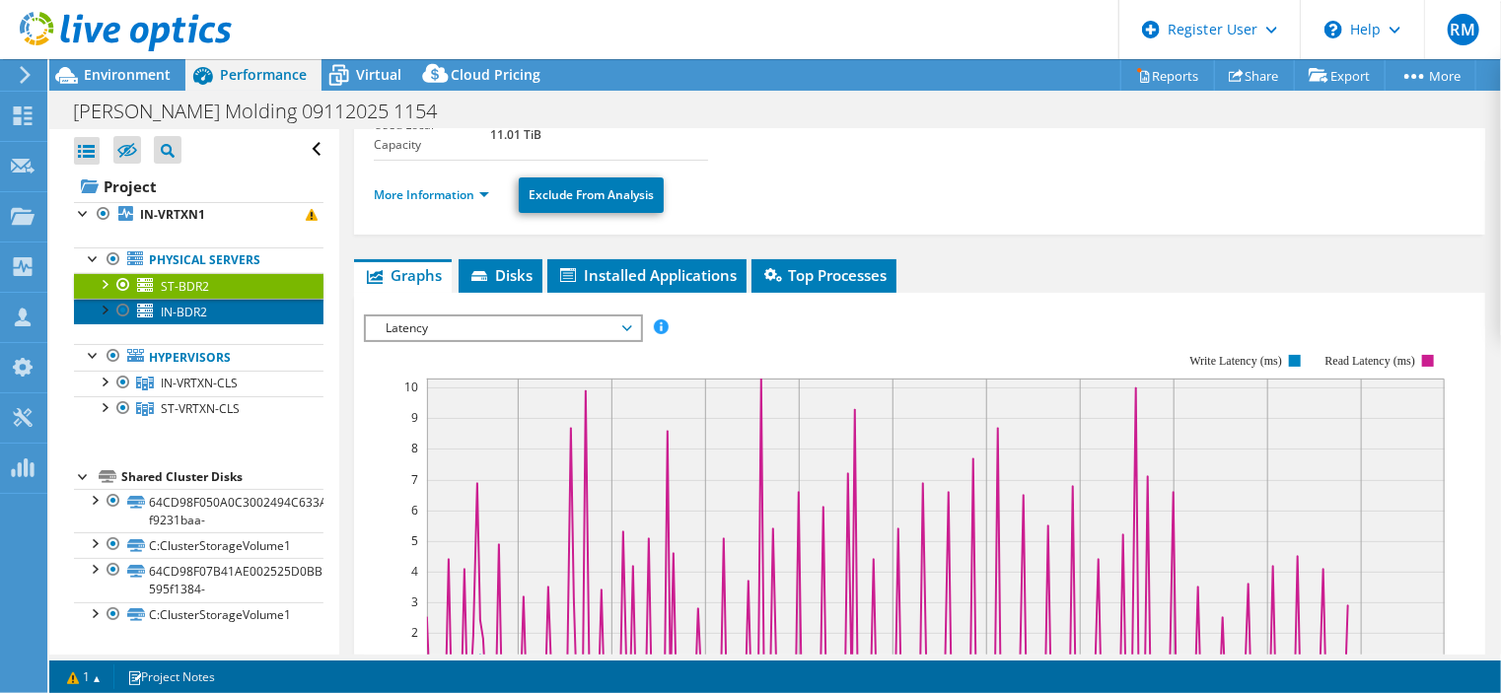
click at [275, 323] on link "IN-BDR2" at bounding box center [199, 312] width 250 height 26
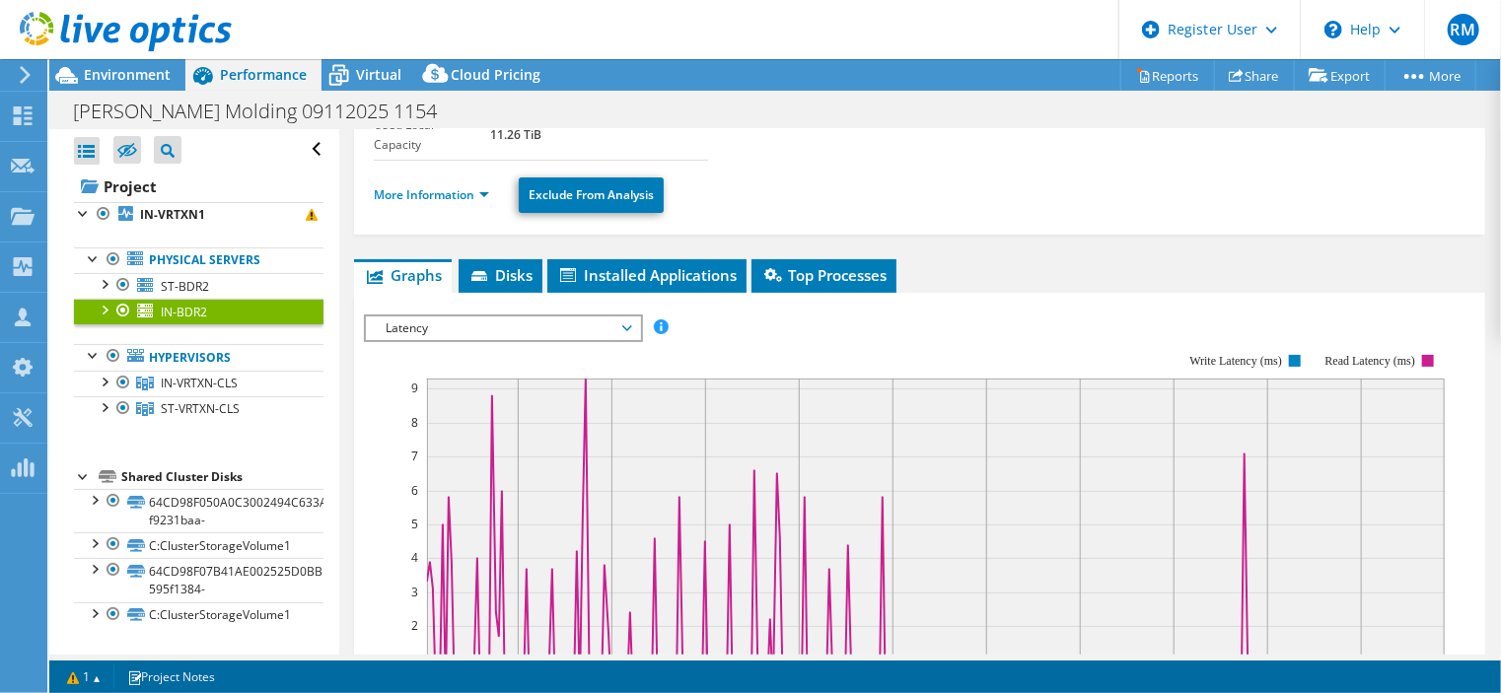
scroll to position [0, 0]
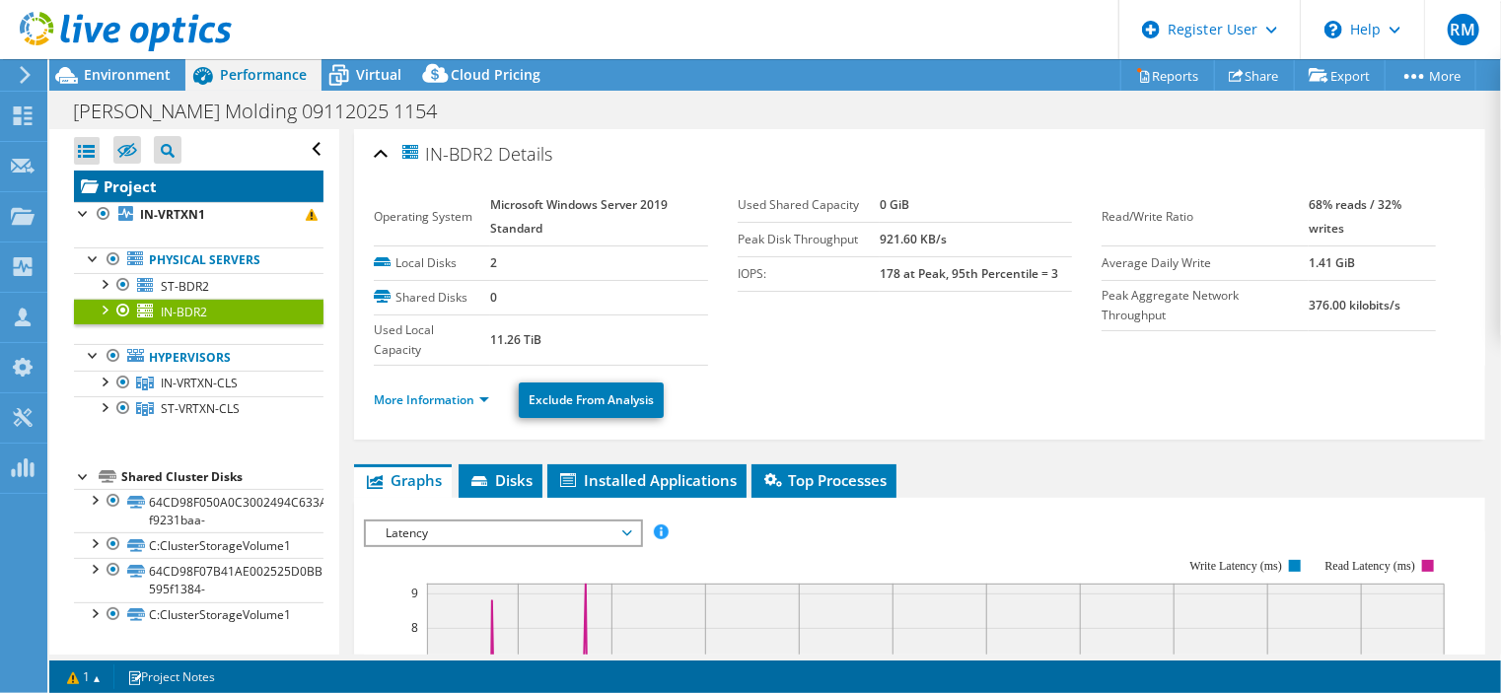
click at [239, 184] on link "Project" at bounding box center [199, 187] width 250 height 32
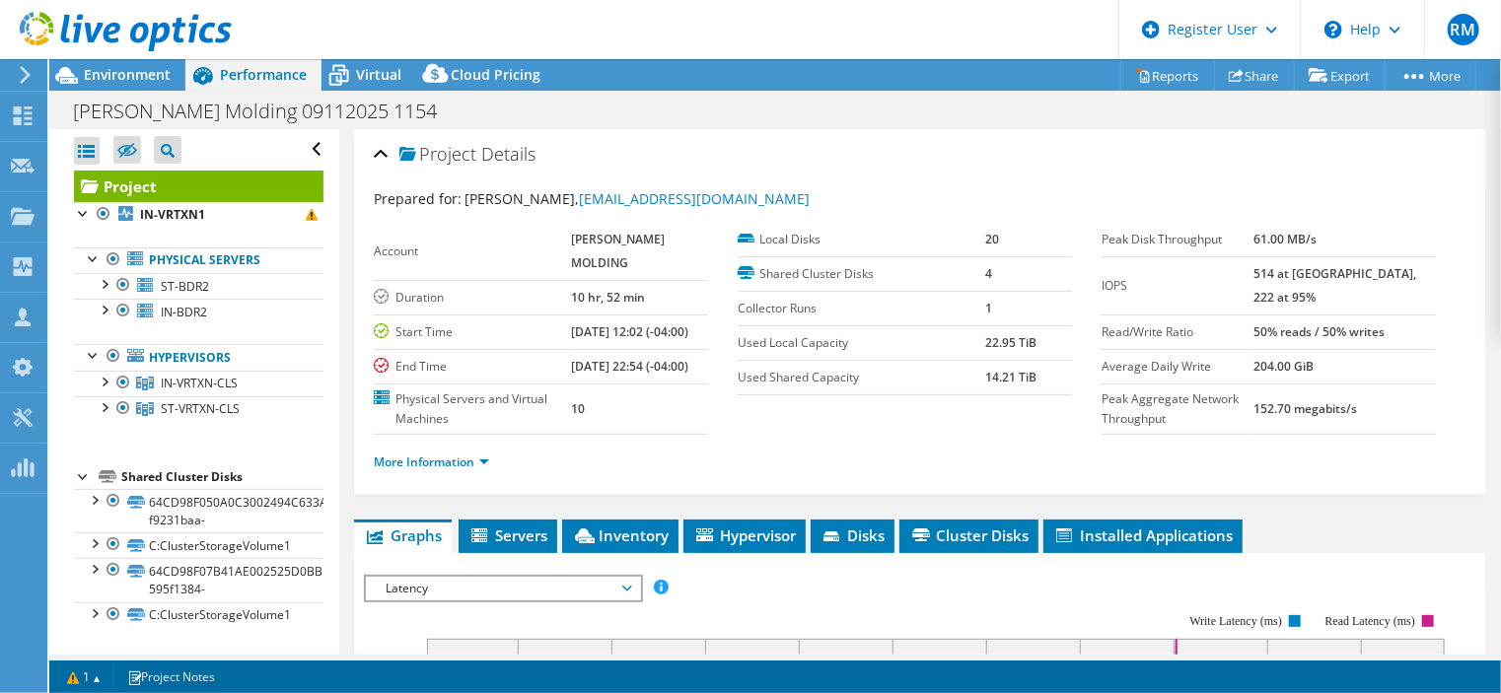
drag, startPoint x: 652, startPoint y: 36, endPoint x: 557, endPoint y: 46, distance: 95.2
click at [557, 46] on header "RM Dell User [PERSON_NAME] [PERSON_NAME][EMAIL_ADDRESS][PERSON_NAME][DOMAIN_NAM…" at bounding box center [750, 29] width 1501 height 59
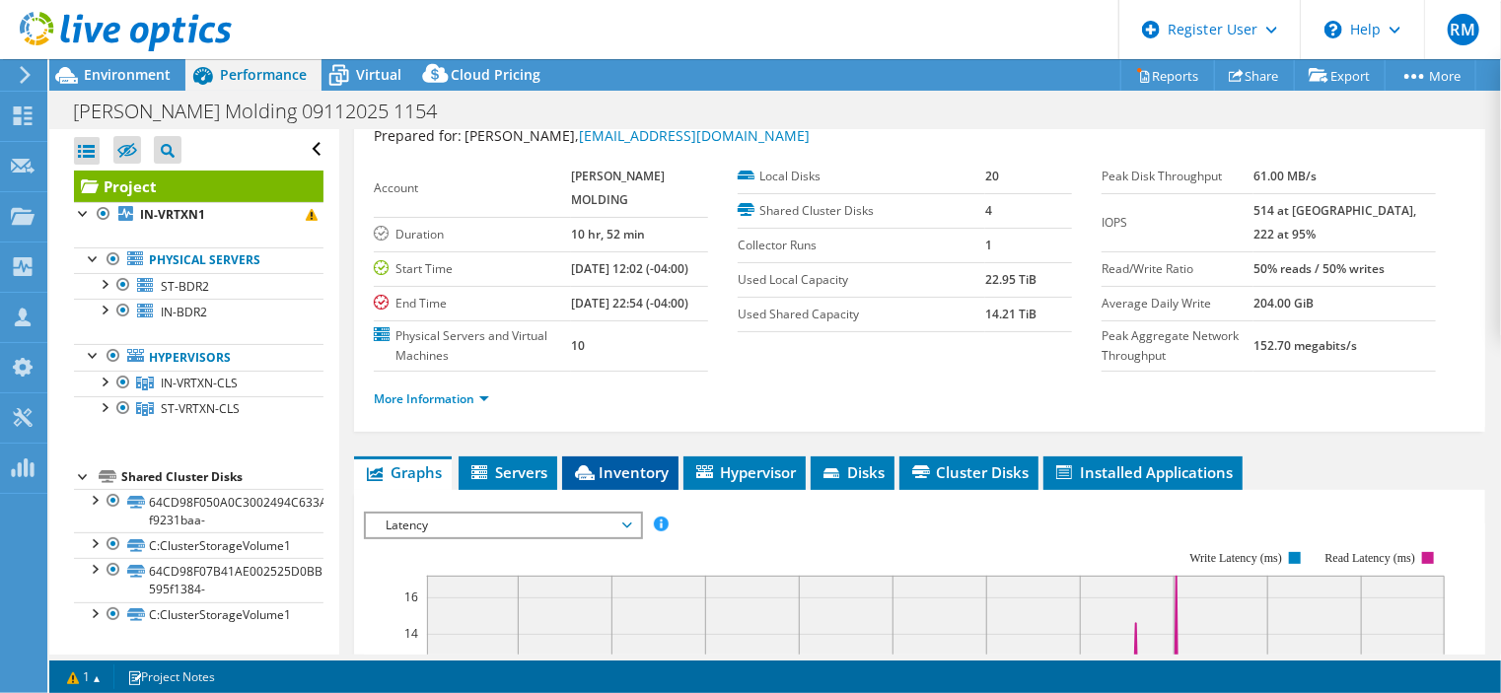
click at [609, 482] on span "Inventory" at bounding box center [620, 473] width 97 height 20
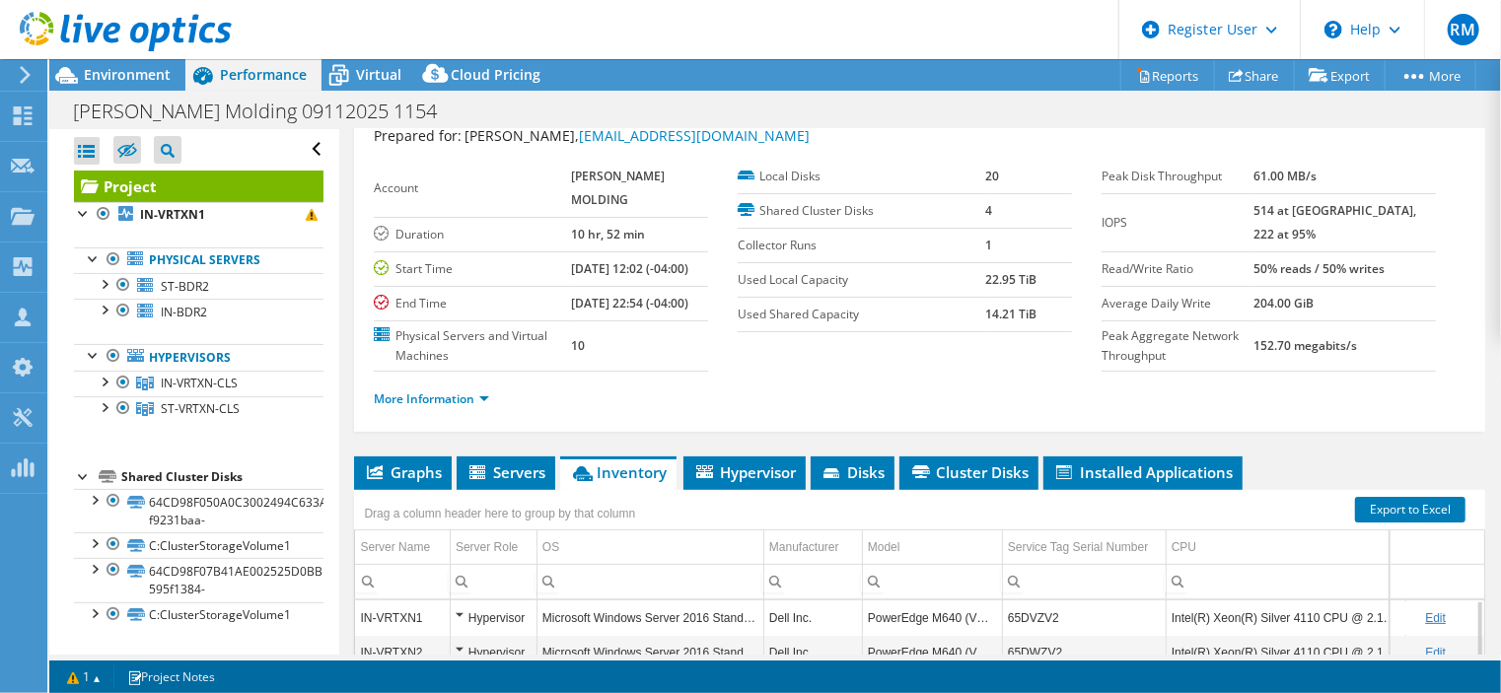
click at [793, 410] on ul "More Information" at bounding box center [920, 397] width 1092 height 27
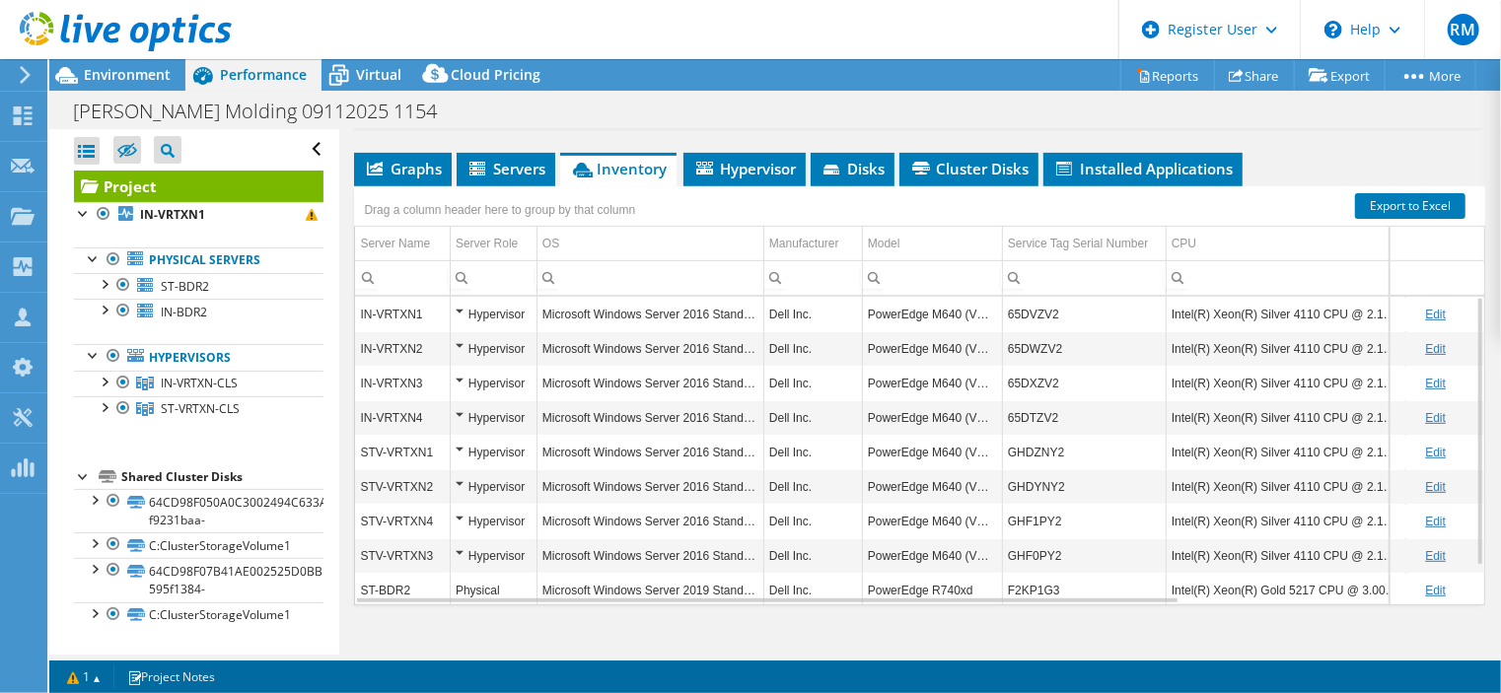
scroll to position [356, 0]
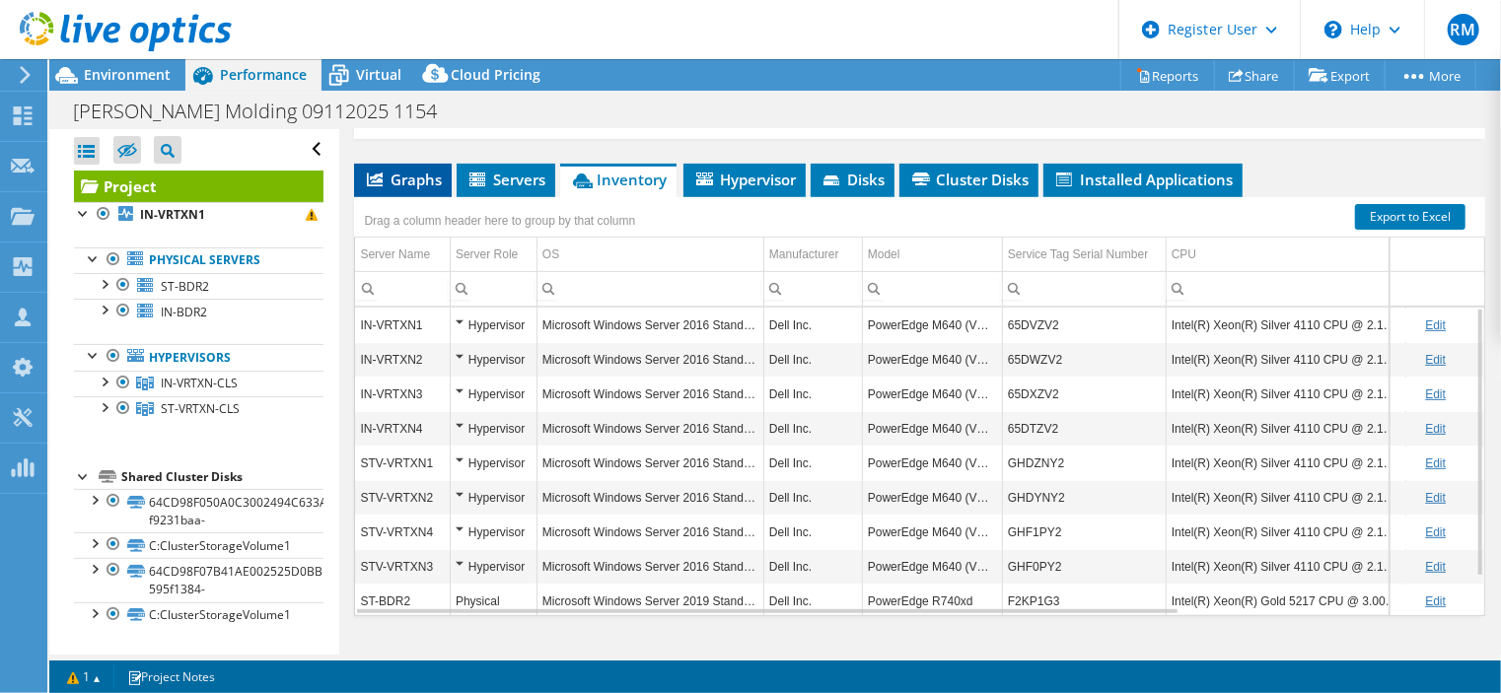
click at [427, 189] on span "Graphs" at bounding box center [403, 180] width 78 height 20
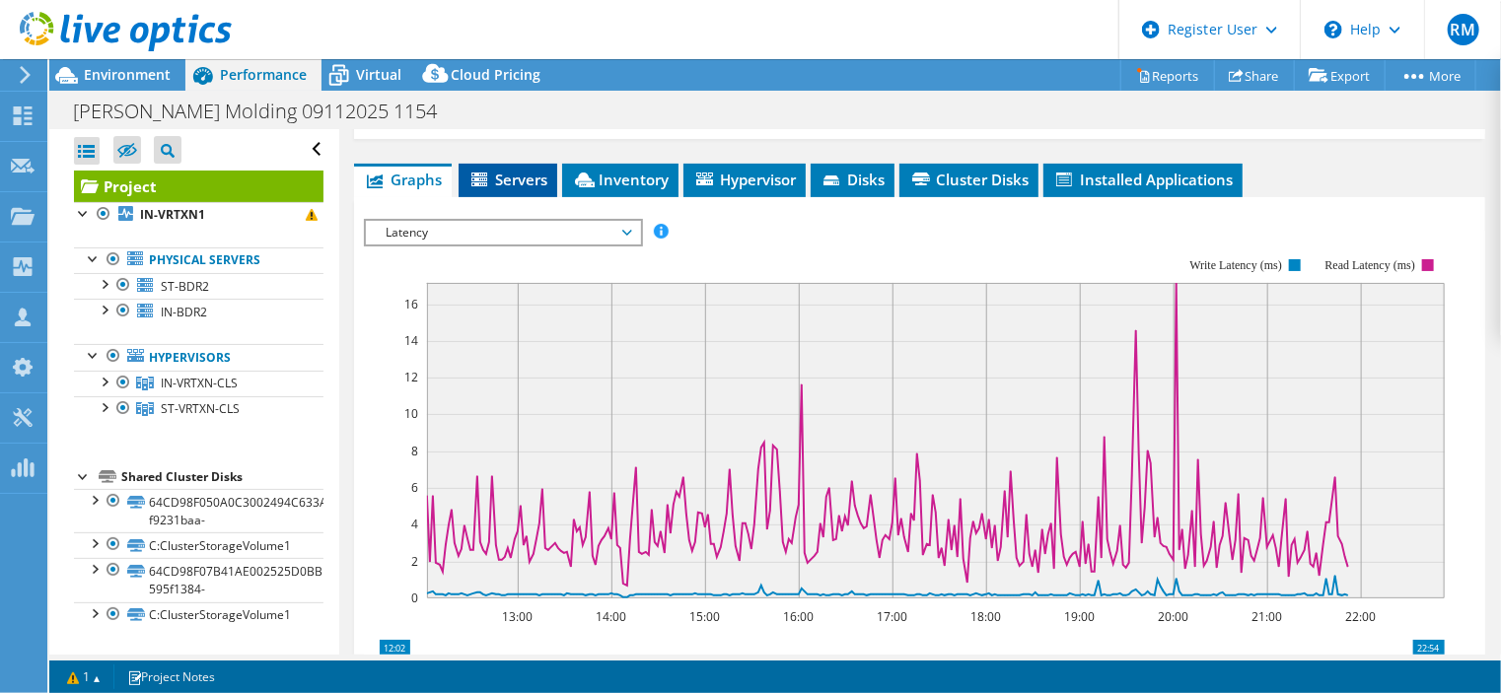
click at [532, 189] on span "Servers" at bounding box center [508, 180] width 79 height 20
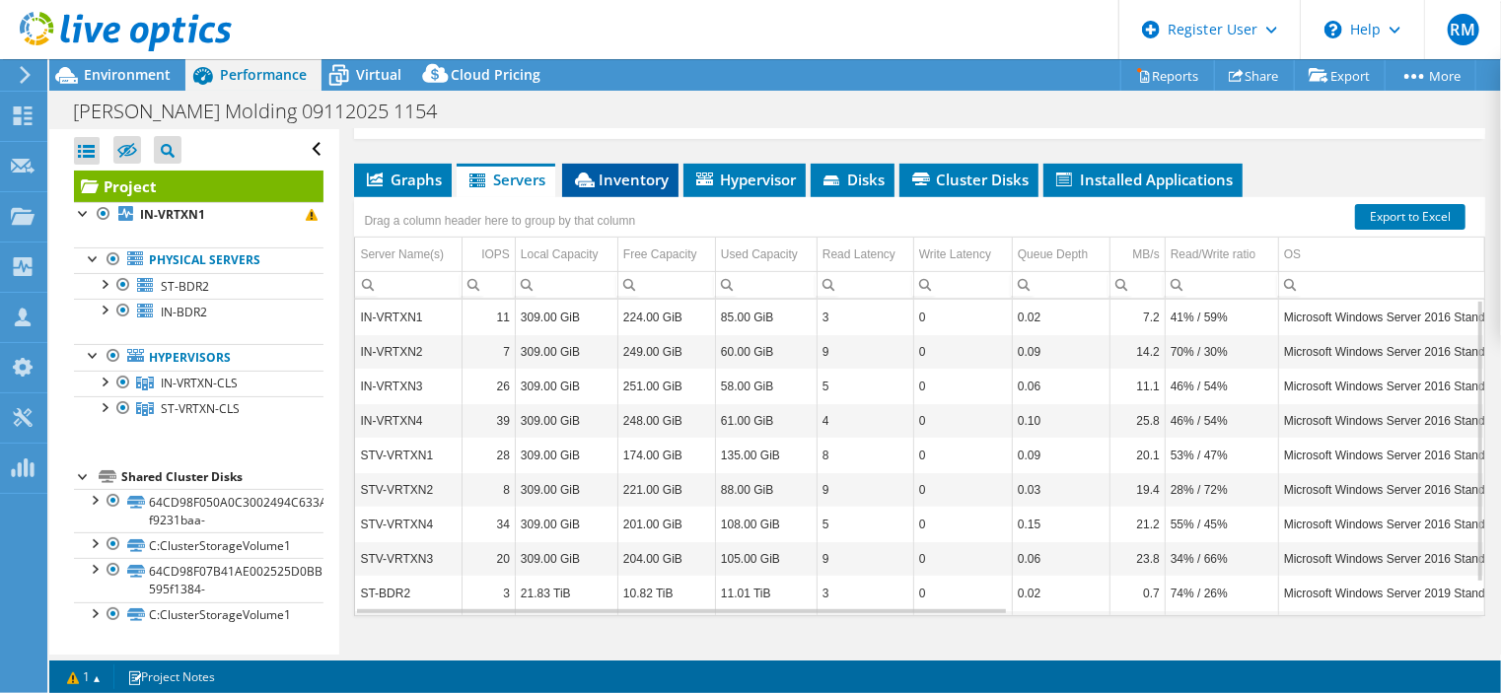
click at [617, 197] on li "Inventory" at bounding box center [620, 181] width 116 height 34
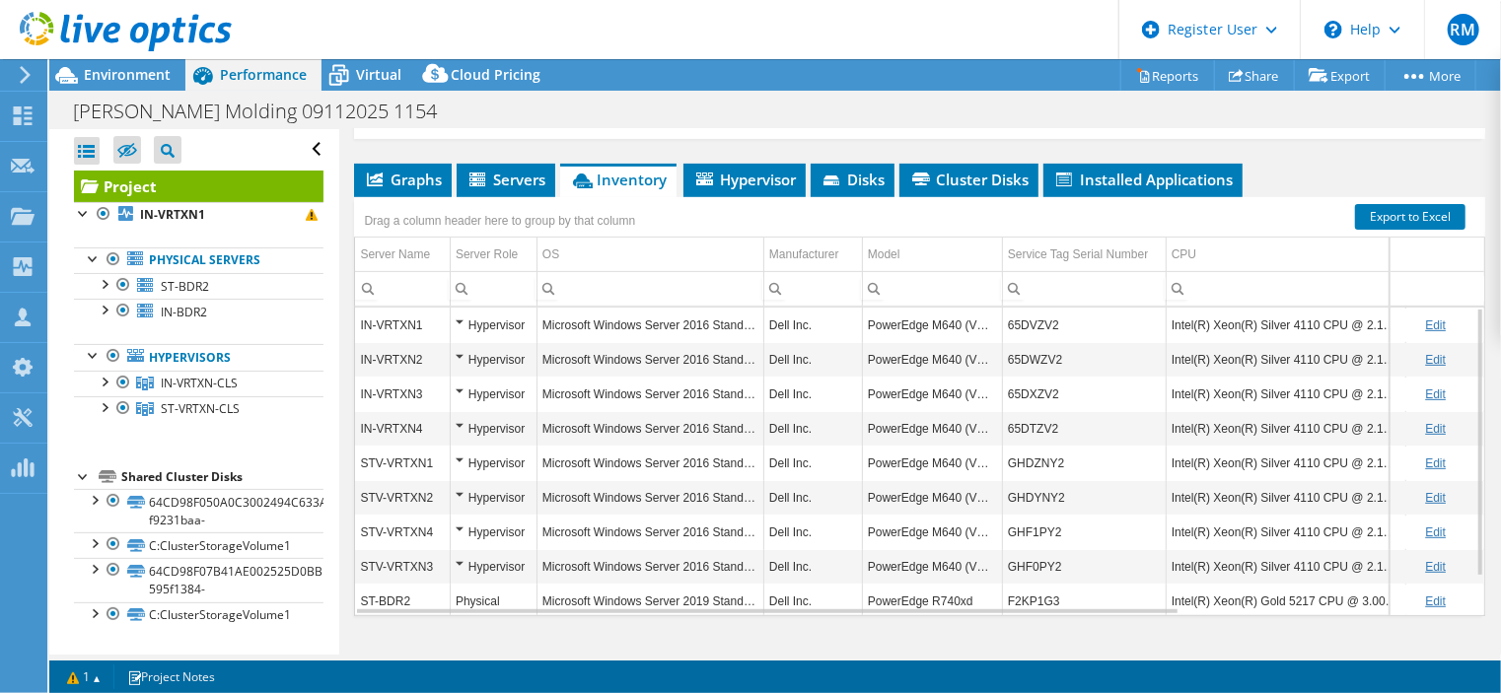
click at [1085, 342] on td "65DVZV2" at bounding box center [1084, 325] width 164 height 35
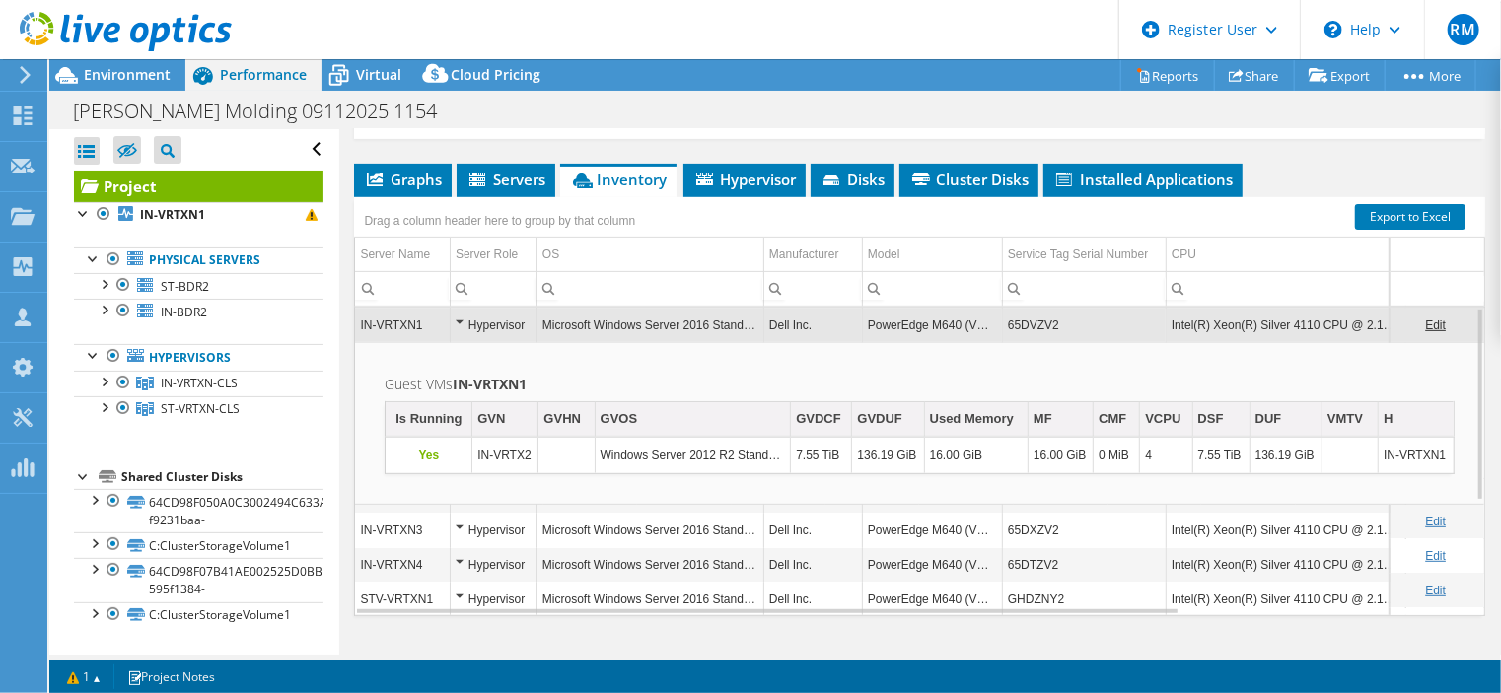
click at [1085, 342] on td "65DVZV2" at bounding box center [1084, 325] width 164 height 35
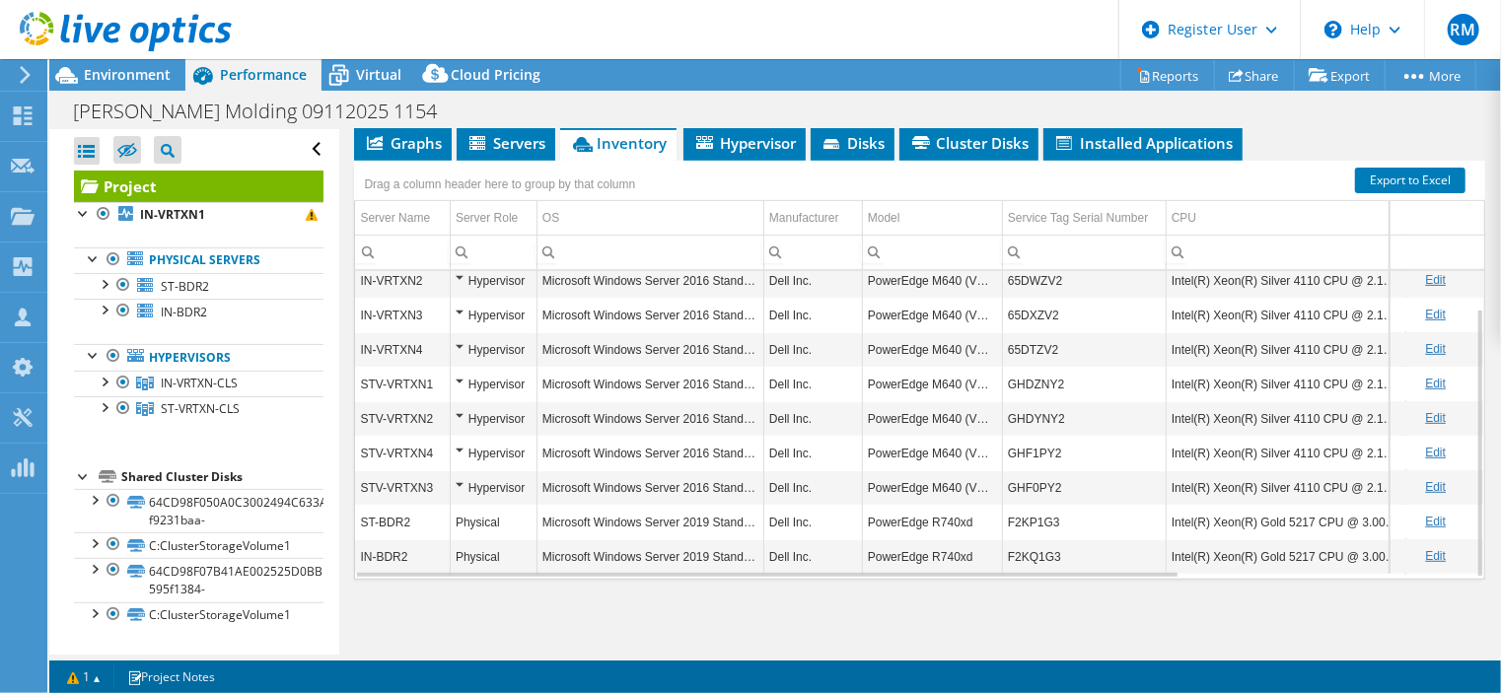
scroll to position [43, 0]
copy tr "F2KP1G3"
drag, startPoint x: 1062, startPoint y: 522, endPoint x: 980, endPoint y: 517, distance: 83.0
click at [980, 517] on tr "ST-BDR2 Physical Microsoft Windows Server 2019 Standard Dell Inc. PowerEdge R74…" at bounding box center [1108, 521] width 1507 height 35
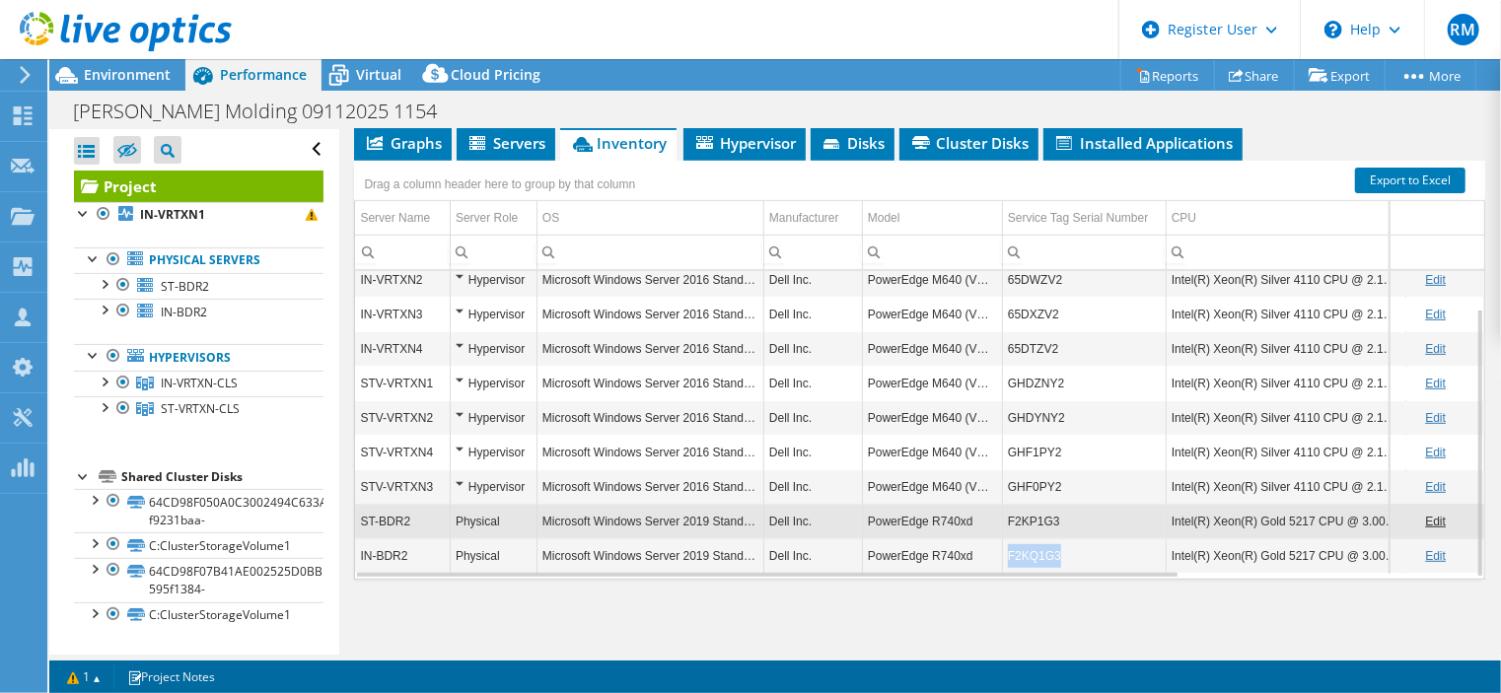
copy tr "F2KQ1G3"
drag, startPoint x: 1057, startPoint y: 555, endPoint x: 999, endPoint y: 547, distance: 57.9
click at [999, 547] on tr "IN-BDR2 Physical Microsoft Windows Server 2019 Standard Dell Inc. PowerEdge R74…" at bounding box center [1108, 556] width 1507 height 35
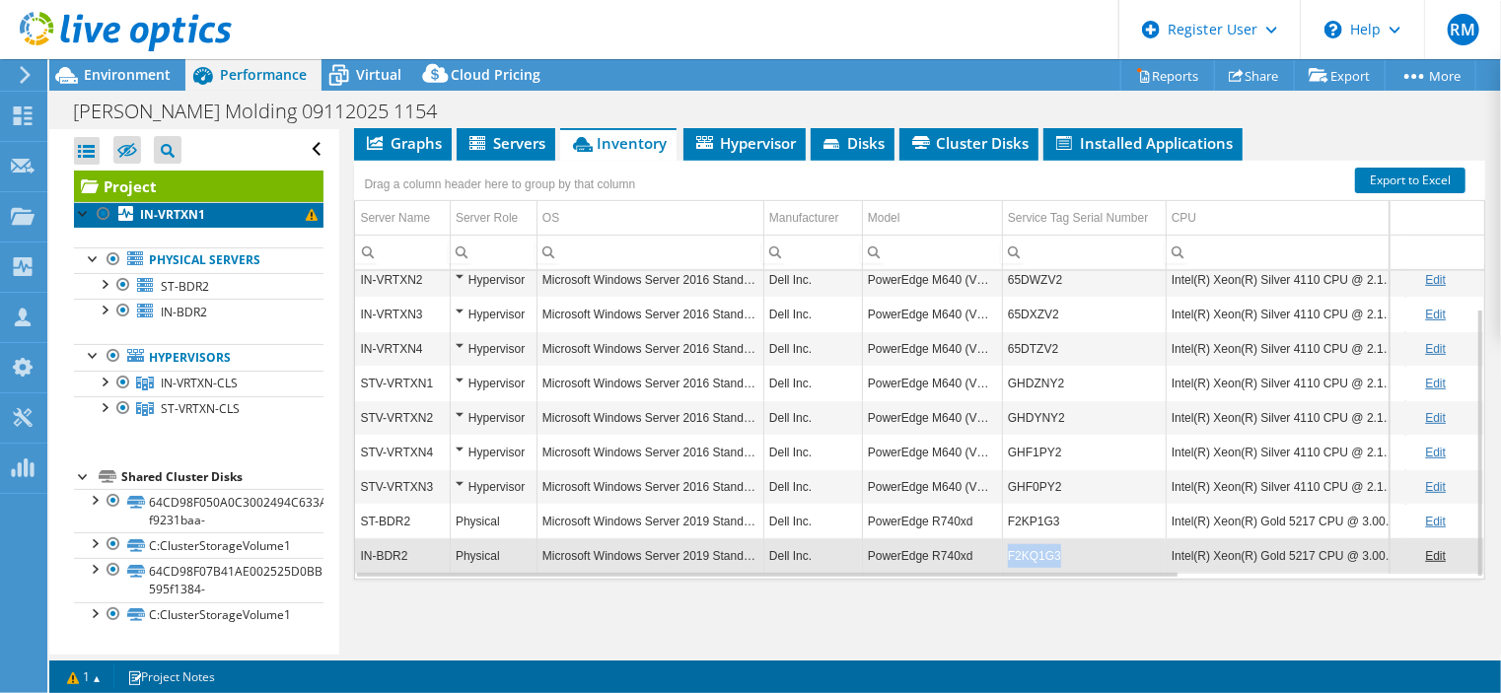
click at [206, 215] on link "IN-VRTXN1" at bounding box center [199, 215] width 250 height 26
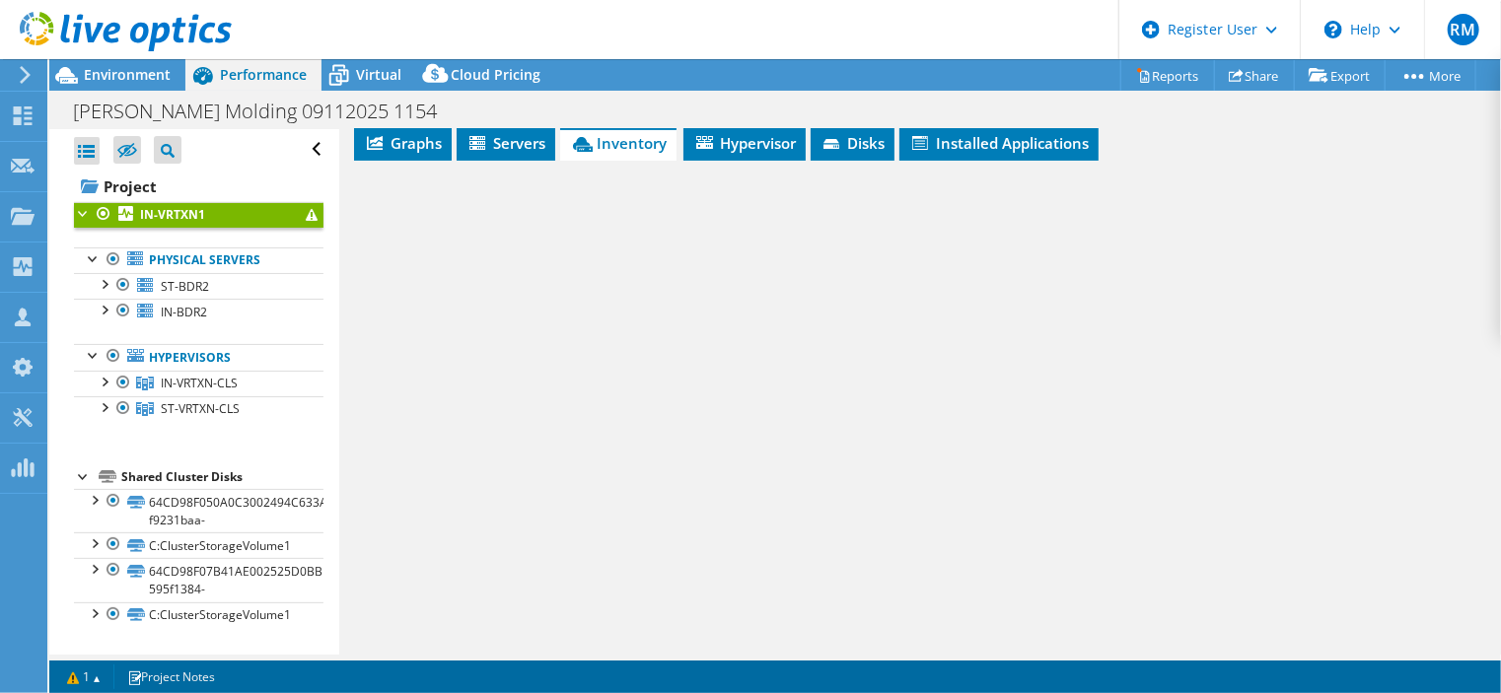
scroll to position [334, 0]
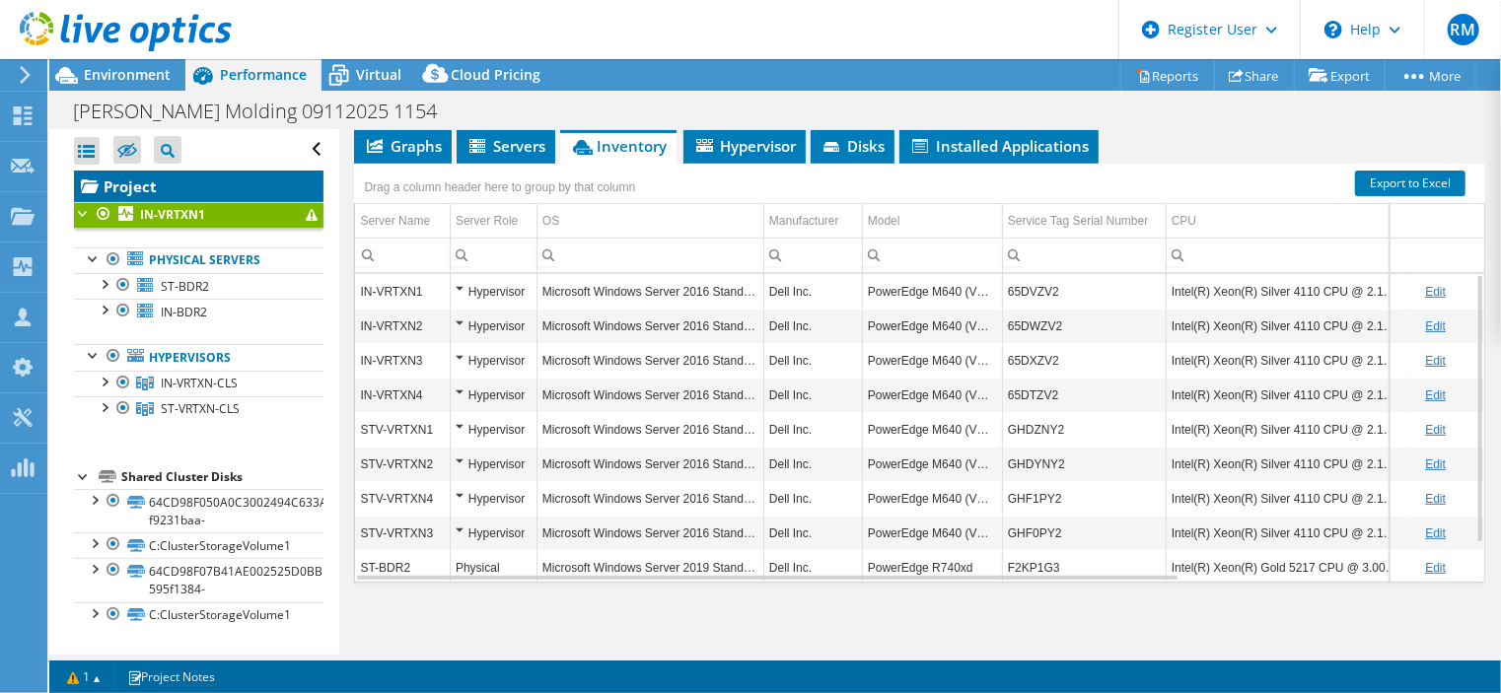
click at [242, 192] on link "Project" at bounding box center [199, 187] width 250 height 32
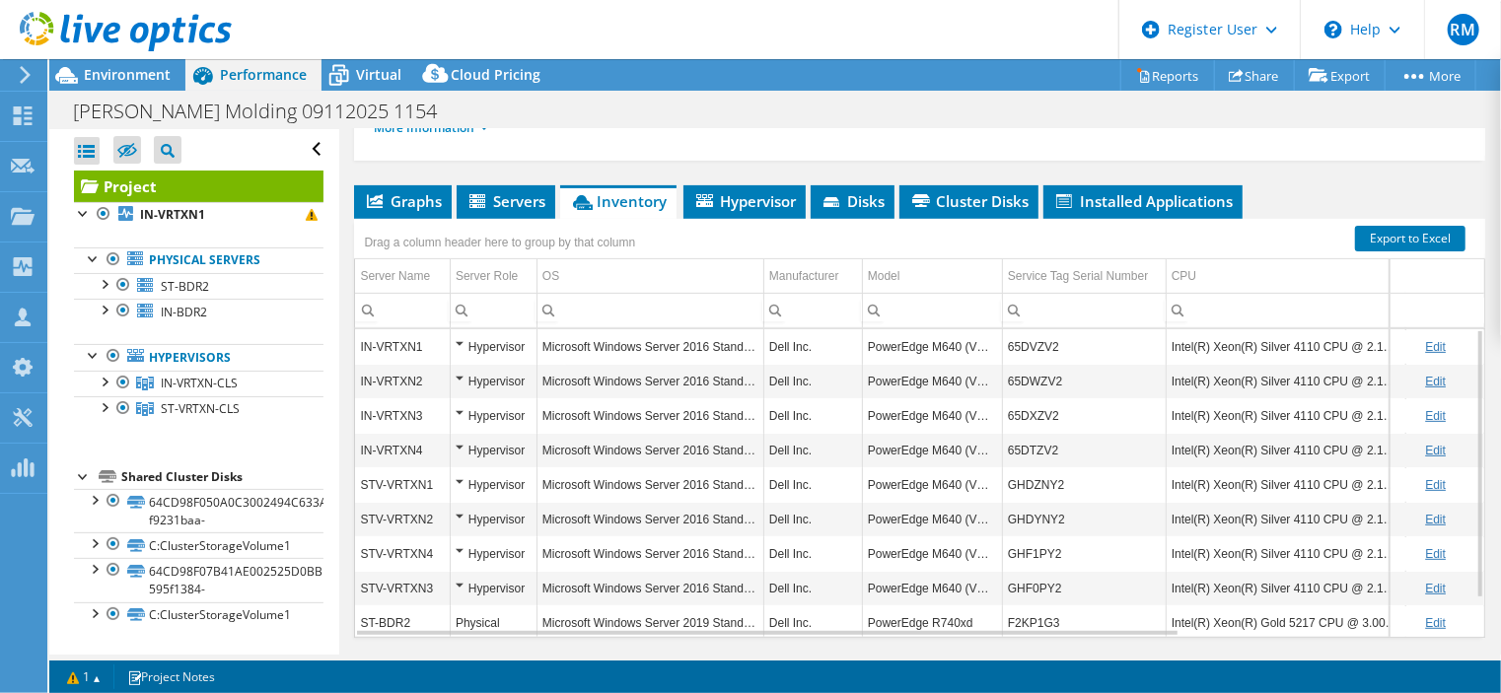
click at [569, 139] on ul "More Information" at bounding box center [920, 125] width 1092 height 27
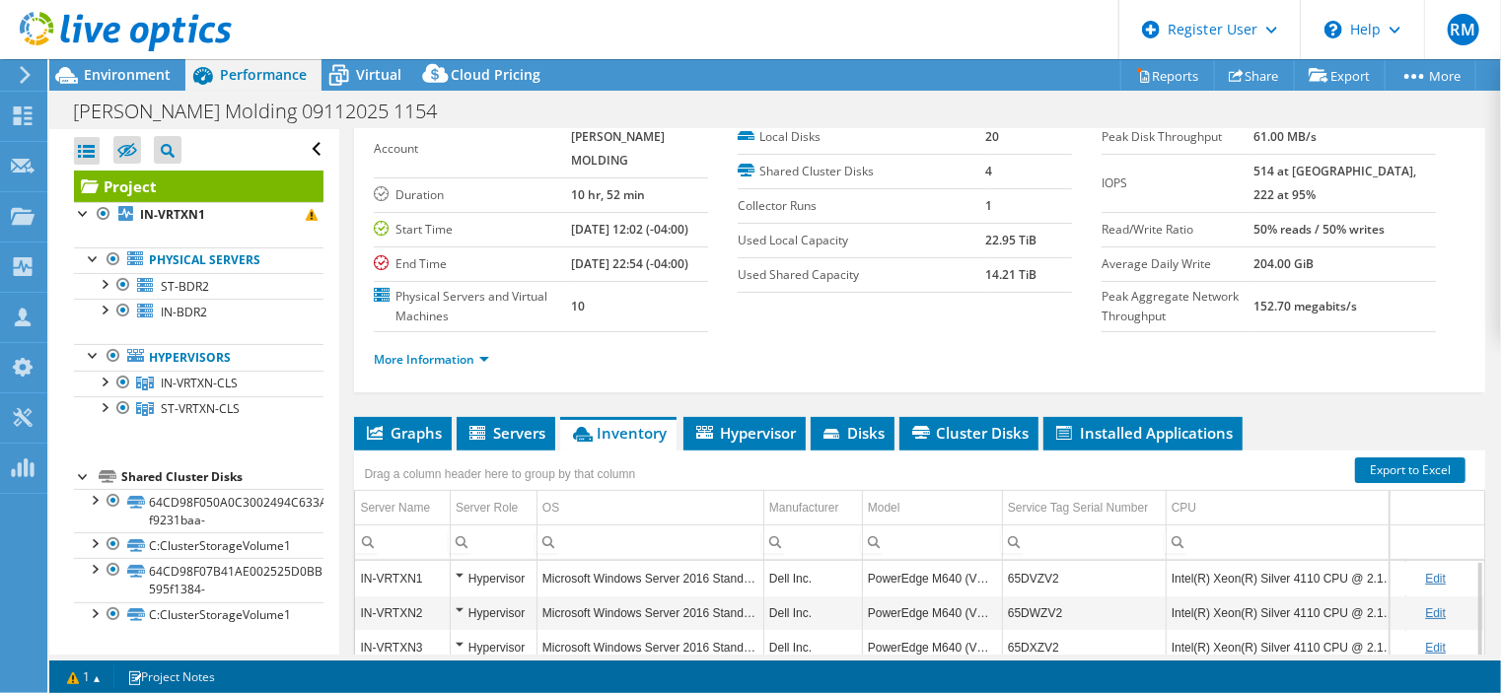
scroll to position [0, 0]
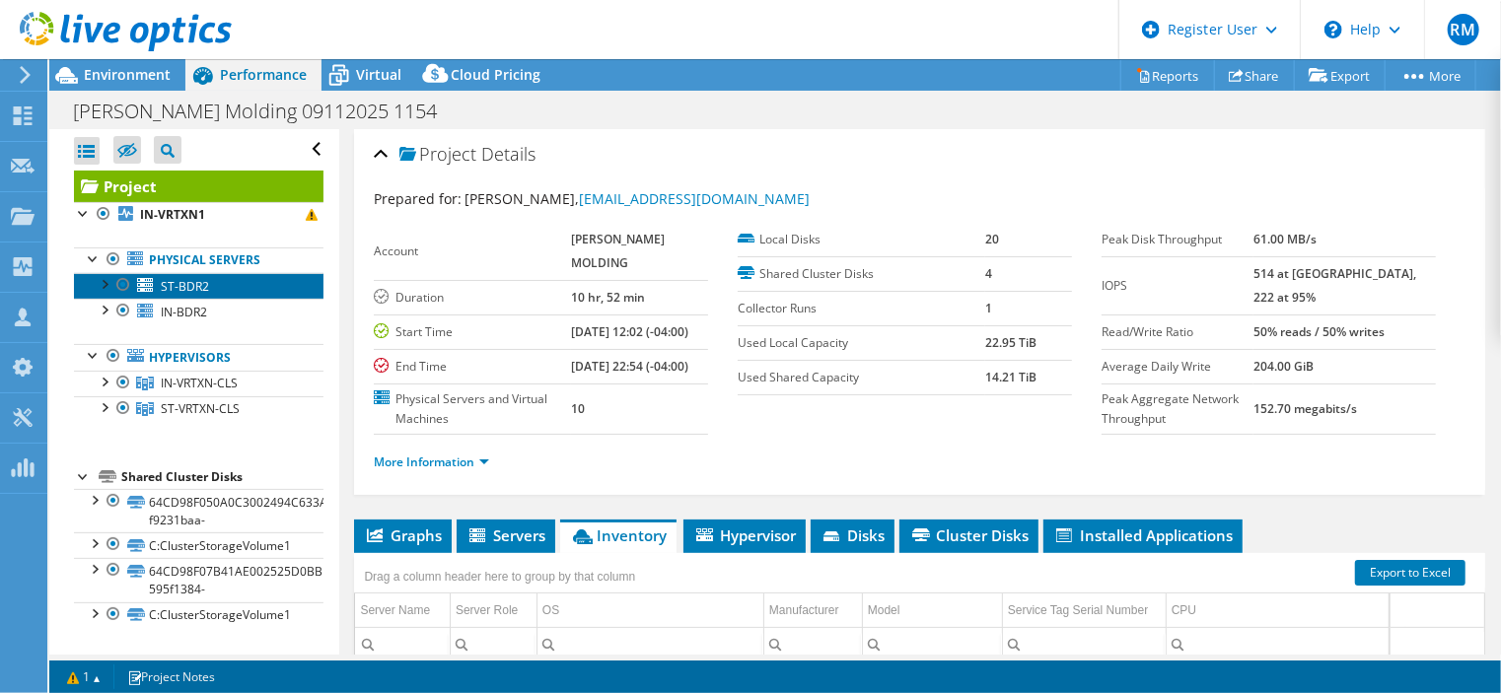
click at [276, 290] on link "ST-BDR2" at bounding box center [199, 286] width 250 height 26
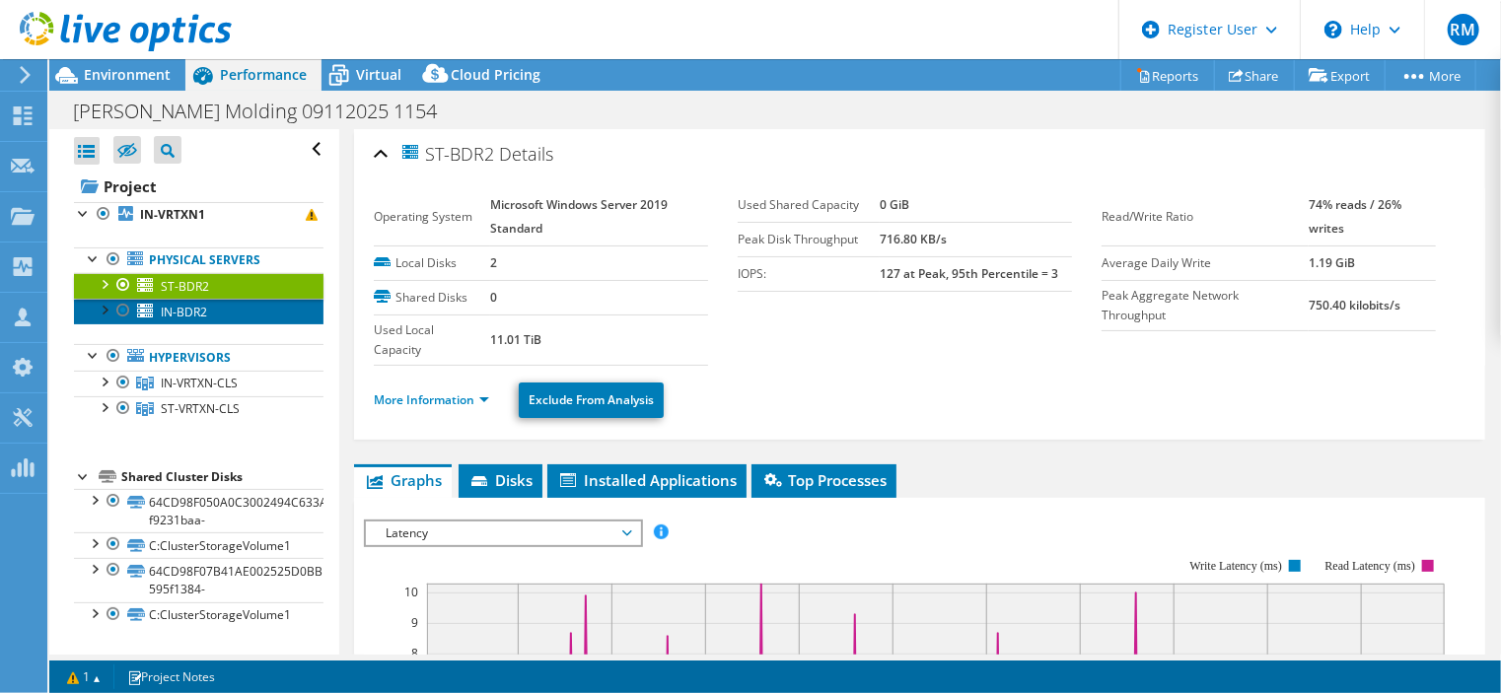
click at [245, 320] on link "IN-BDR2" at bounding box center [199, 312] width 250 height 26
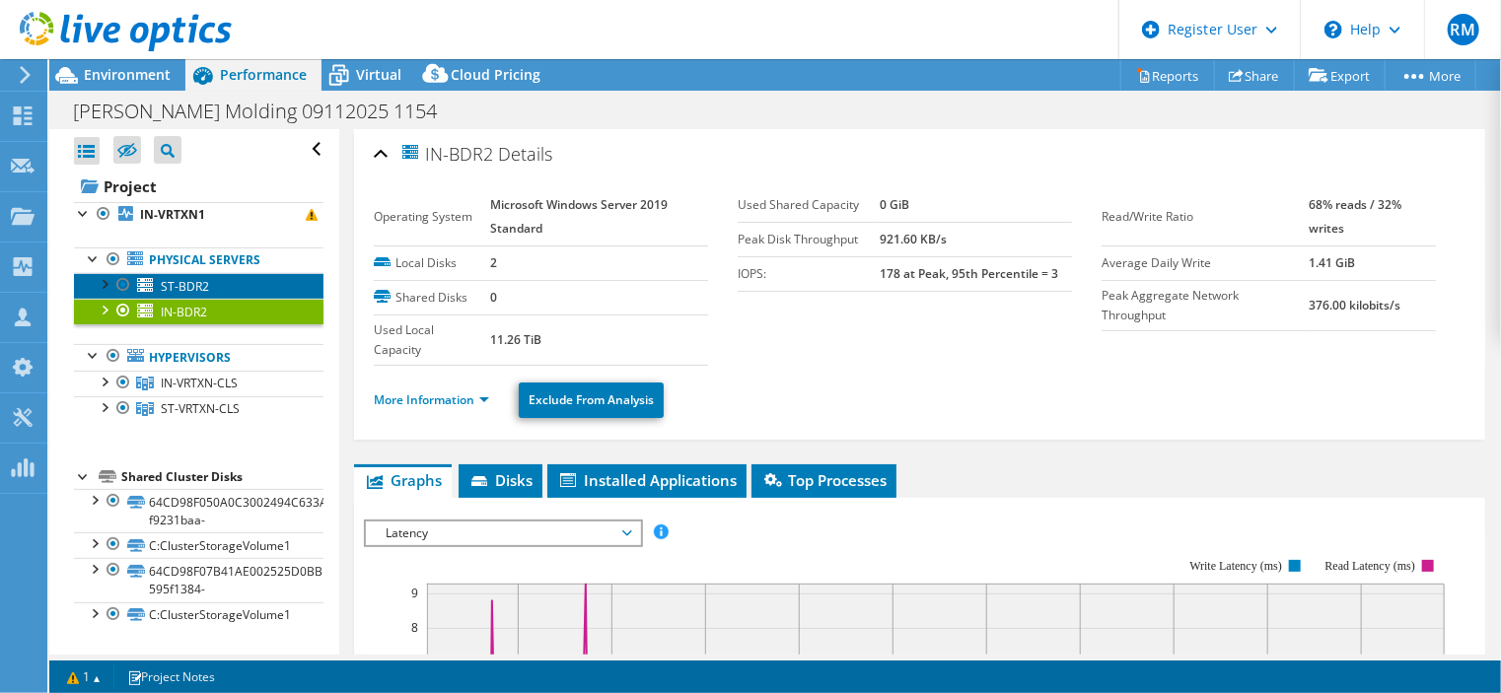
click at [256, 293] on link "ST-BDR2" at bounding box center [199, 286] width 250 height 26
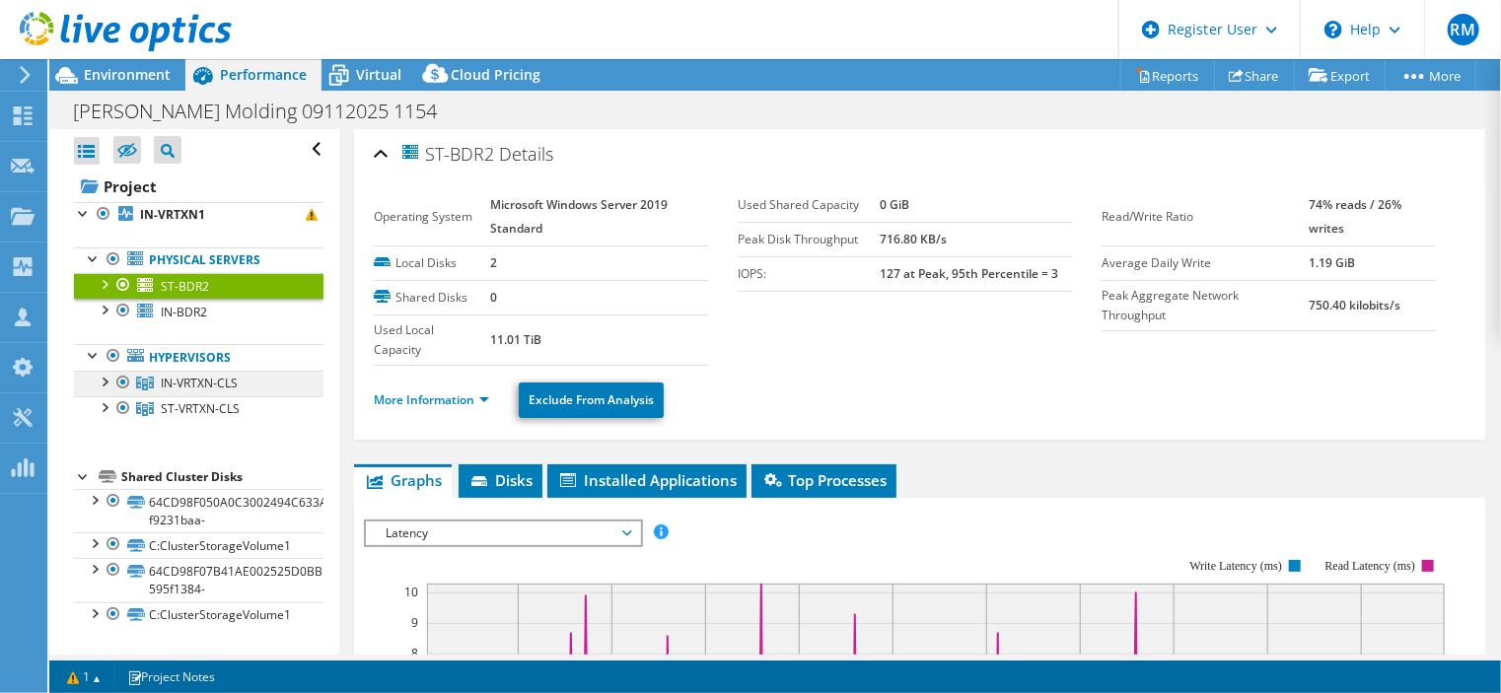
click at [259, 377] on link "IN-VRTXN-CLS" at bounding box center [199, 384] width 250 height 26
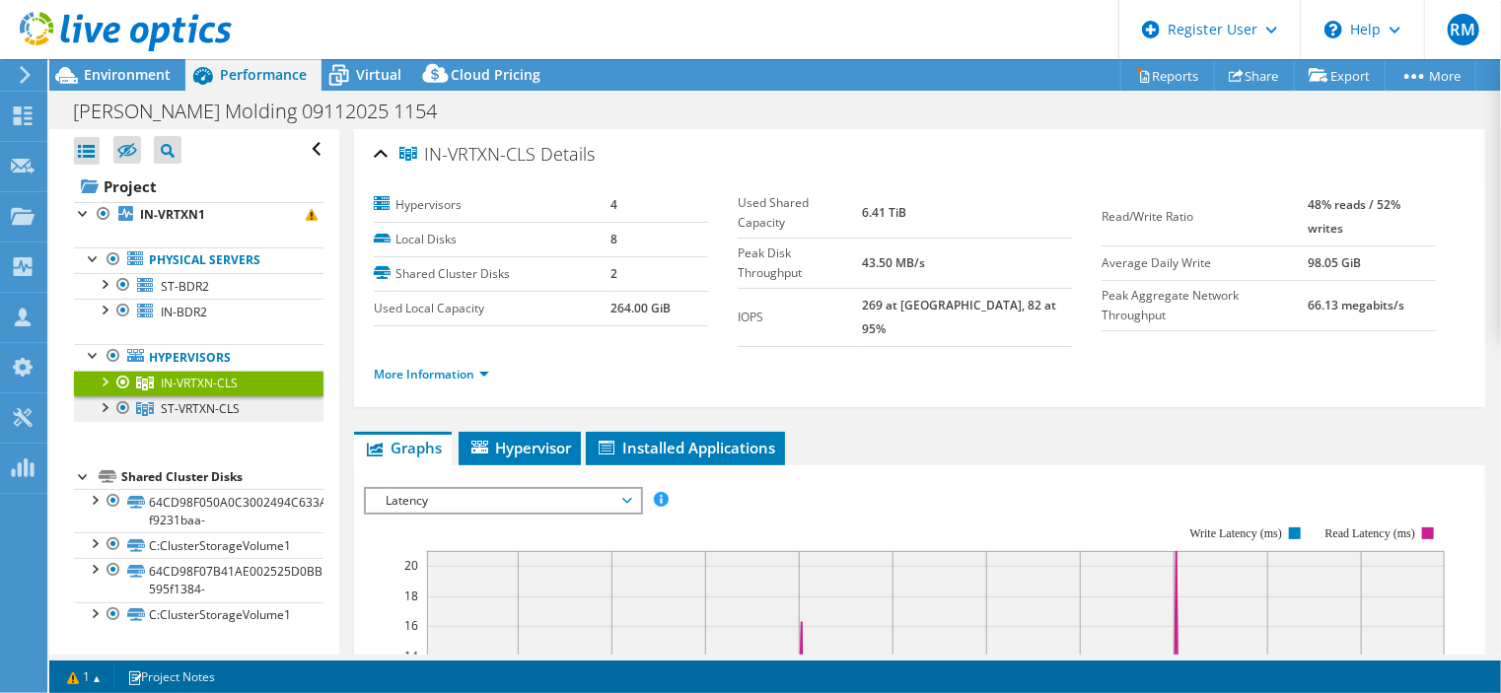
click at [266, 411] on link "ST-VRTXN-CLS" at bounding box center [199, 410] width 250 height 26
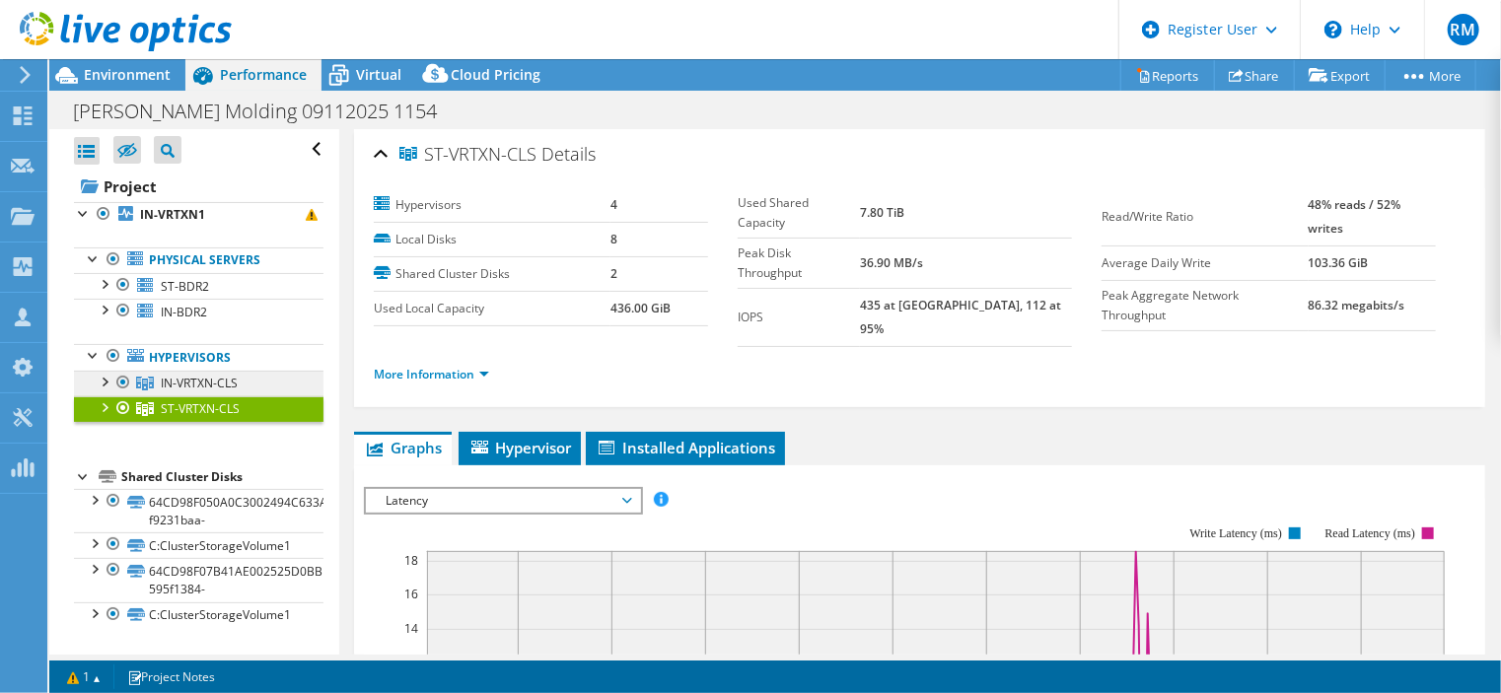
click at [255, 382] on link "IN-VRTXN-CLS" at bounding box center [199, 384] width 250 height 26
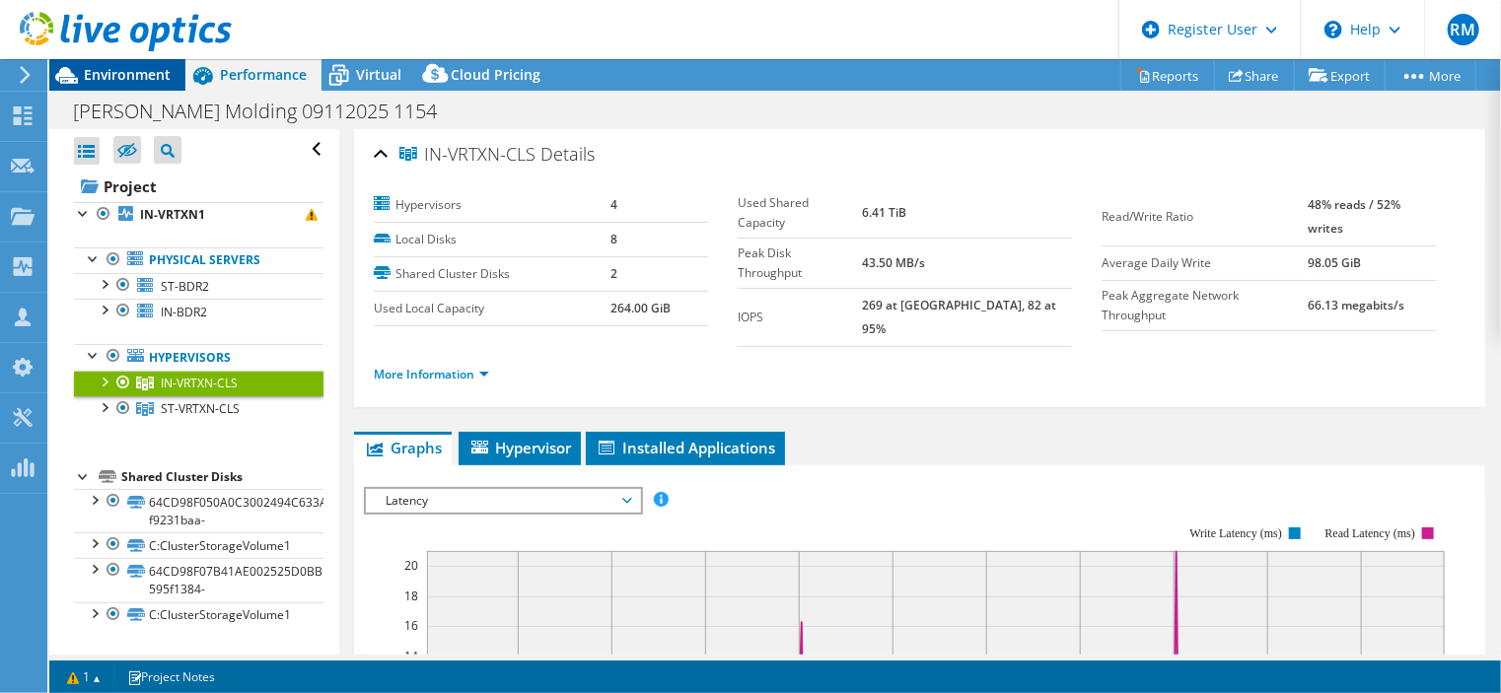
click at [150, 70] on span "Environment" at bounding box center [127, 74] width 87 height 19
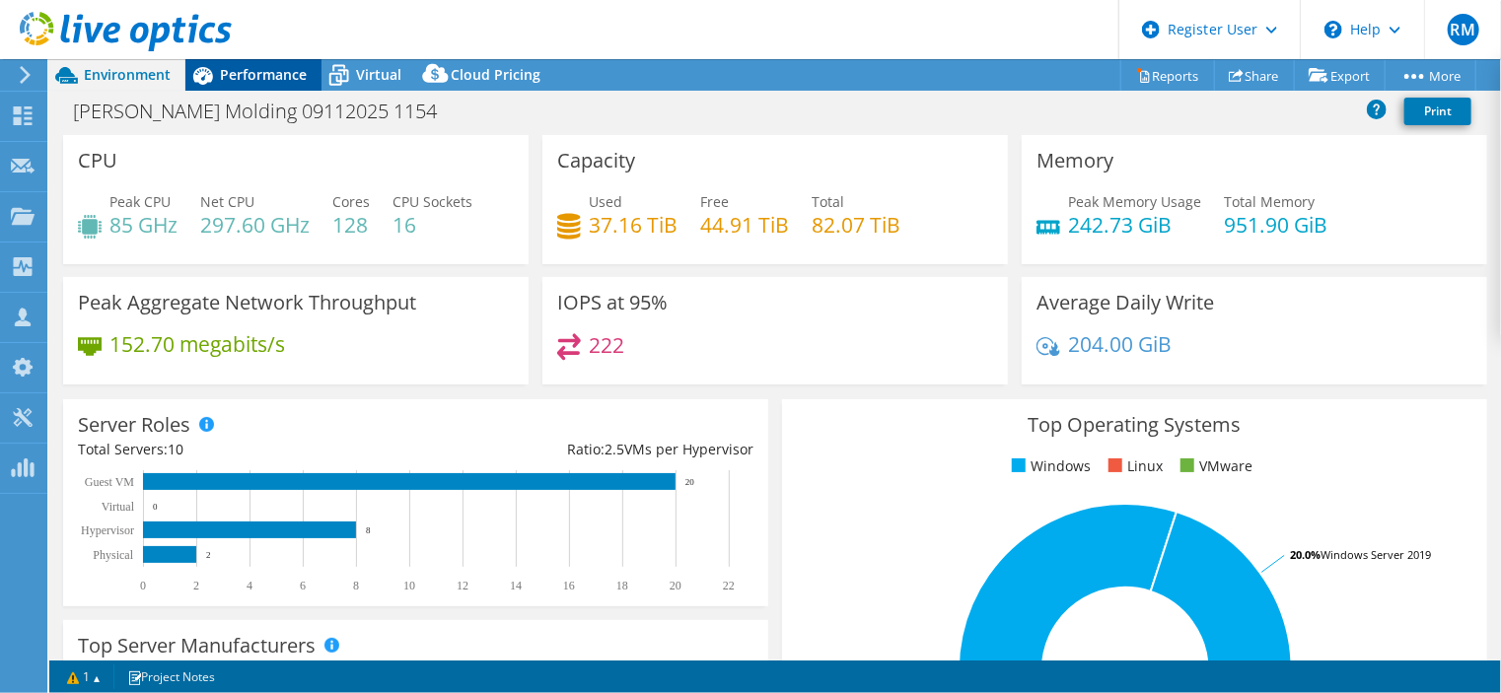
click at [257, 77] on span "Performance" at bounding box center [263, 74] width 87 height 19
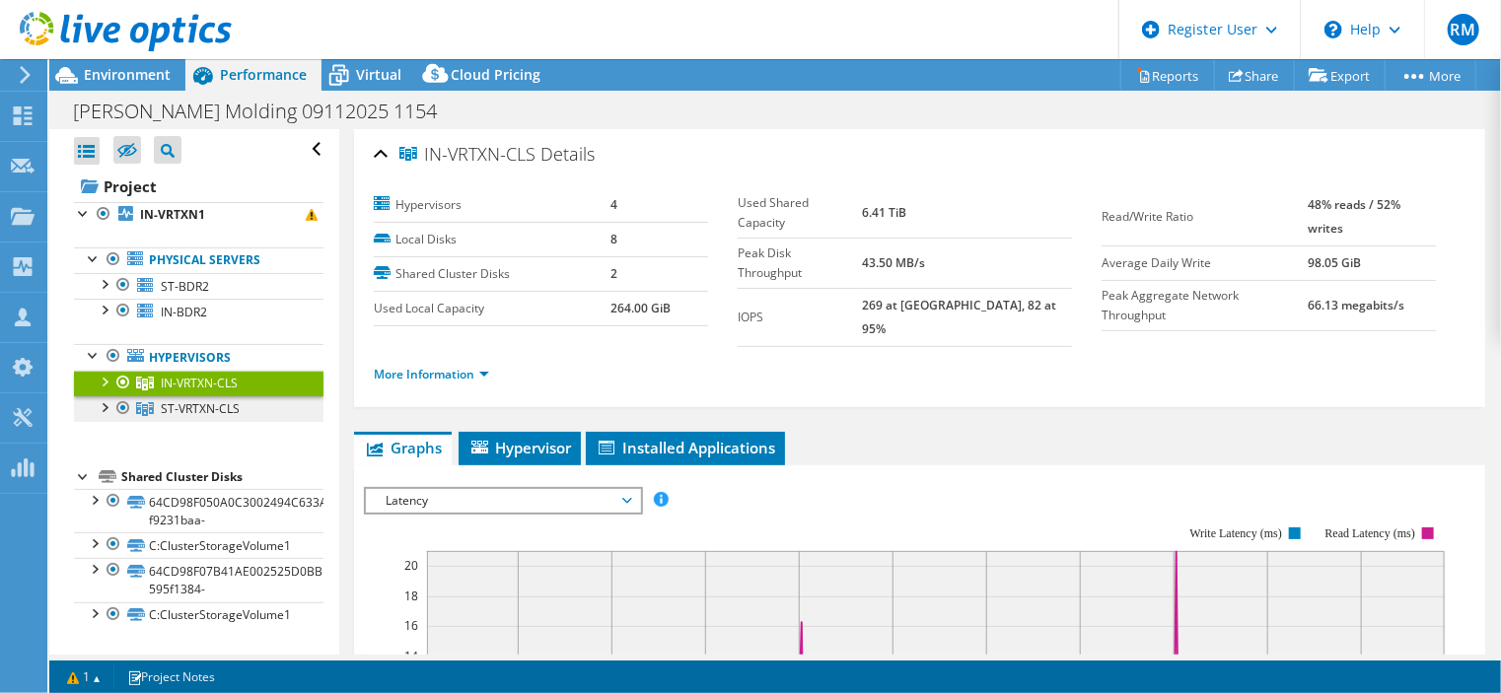
click at [196, 409] on span "ST-VRTXN-CLS" at bounding box center [200, 409] width 79 height 17
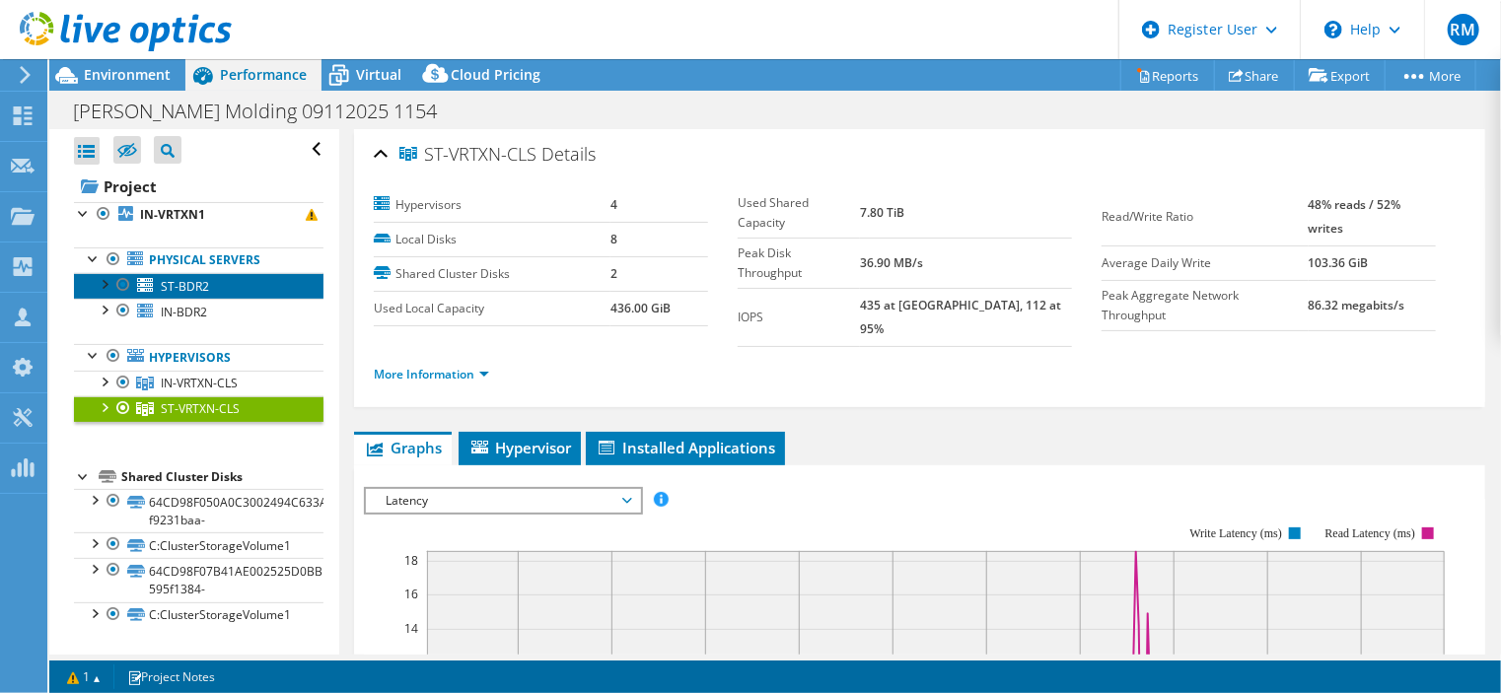
click at [241, 279] on link "ST-BDR2" at bounding box center [199, 286] width 250 height 26
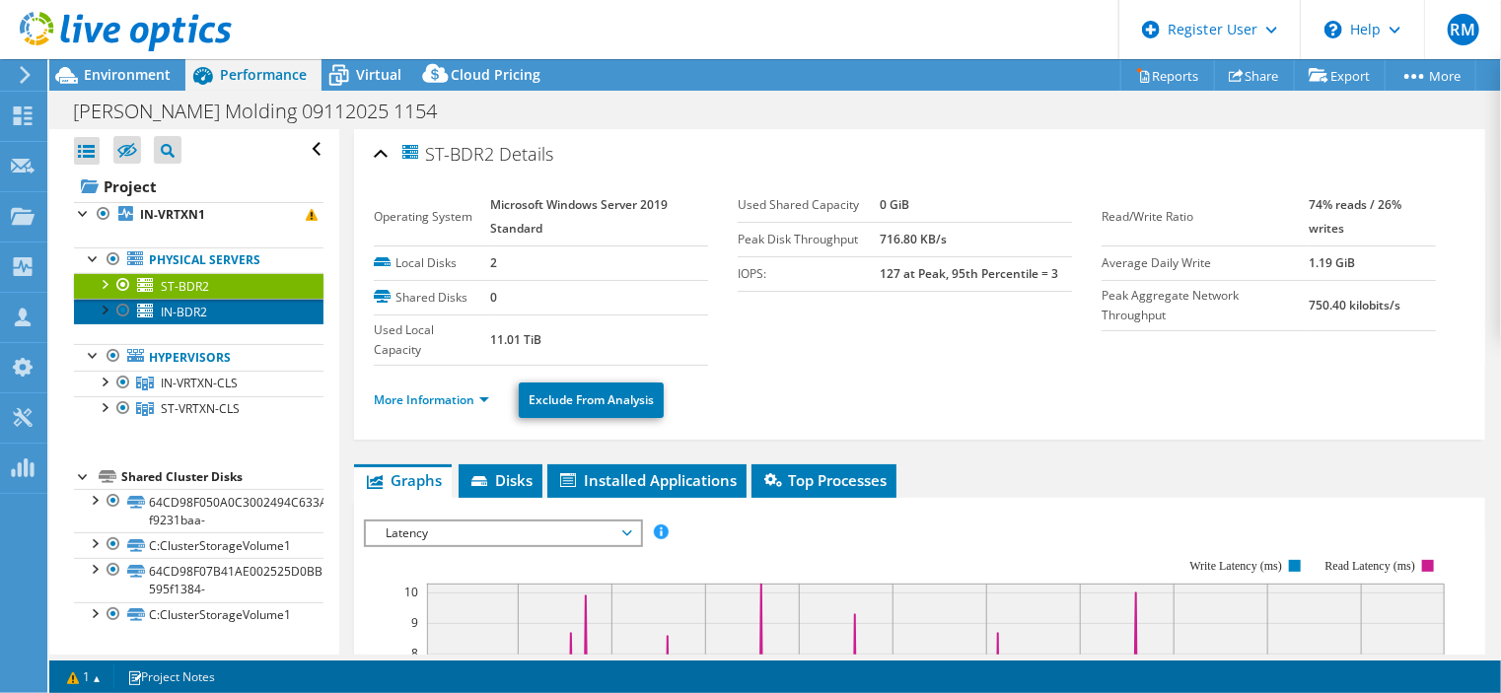
click at [254, 304] on link "IN-BDR2" at bounding box center [199, 312] width 250 height 26
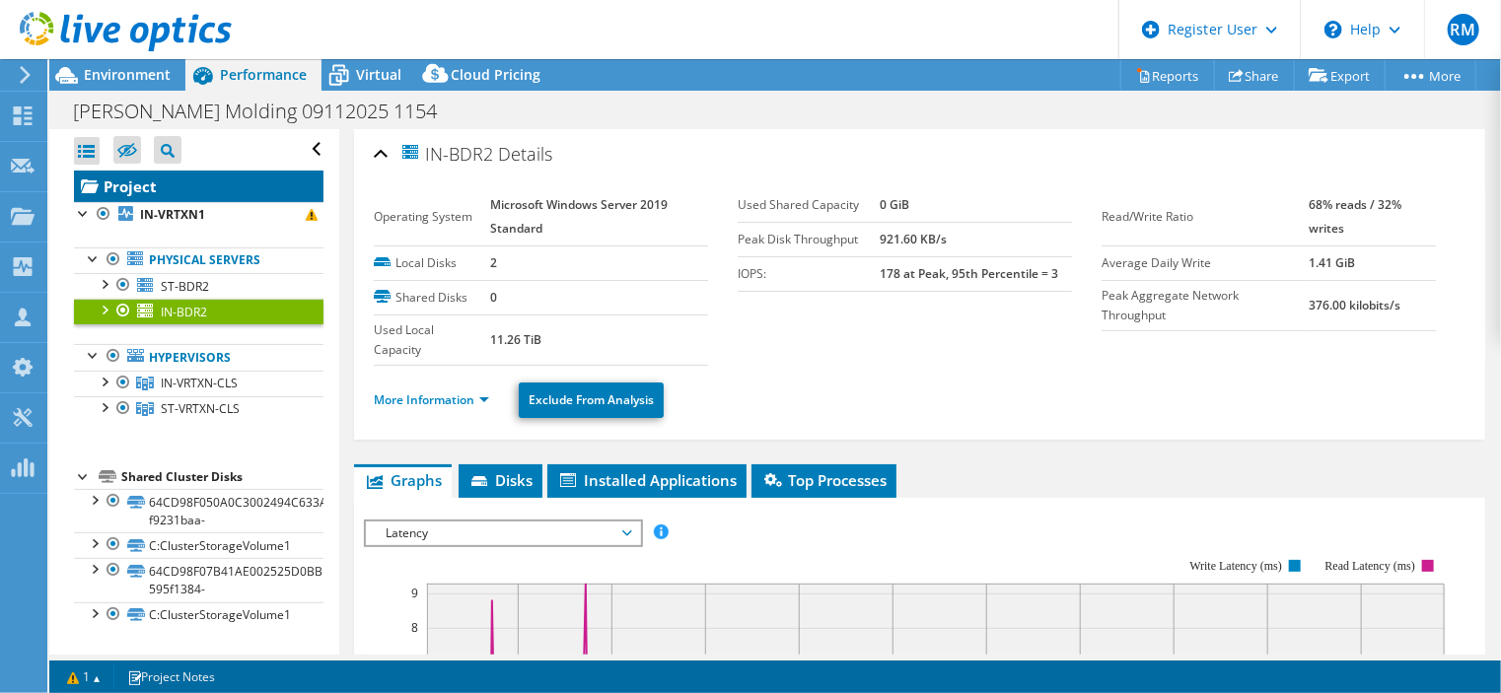
click at [191, 172] on link "Project" at bounding box center [199, 187] width 250 height 32
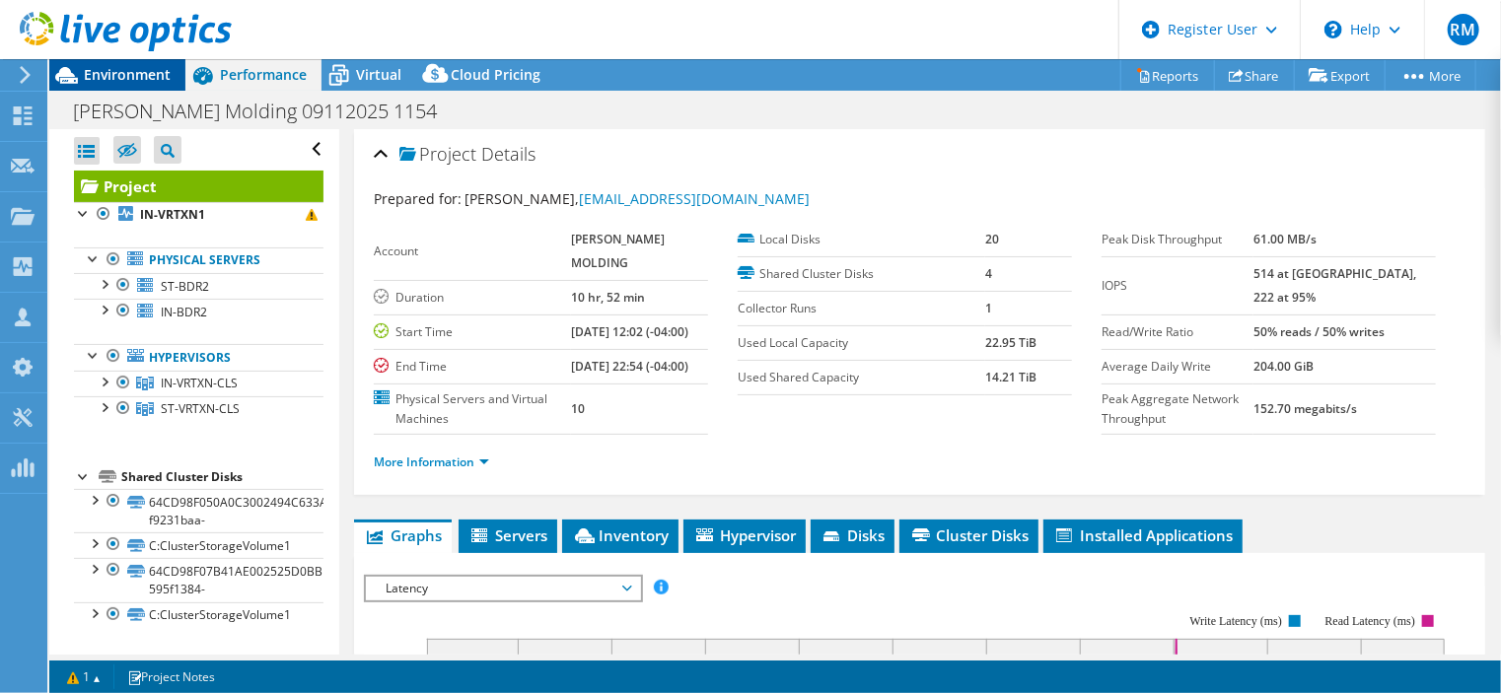
click at [148, 82] on span "Environment" at bounding box center [127, 74] width 87 height 19
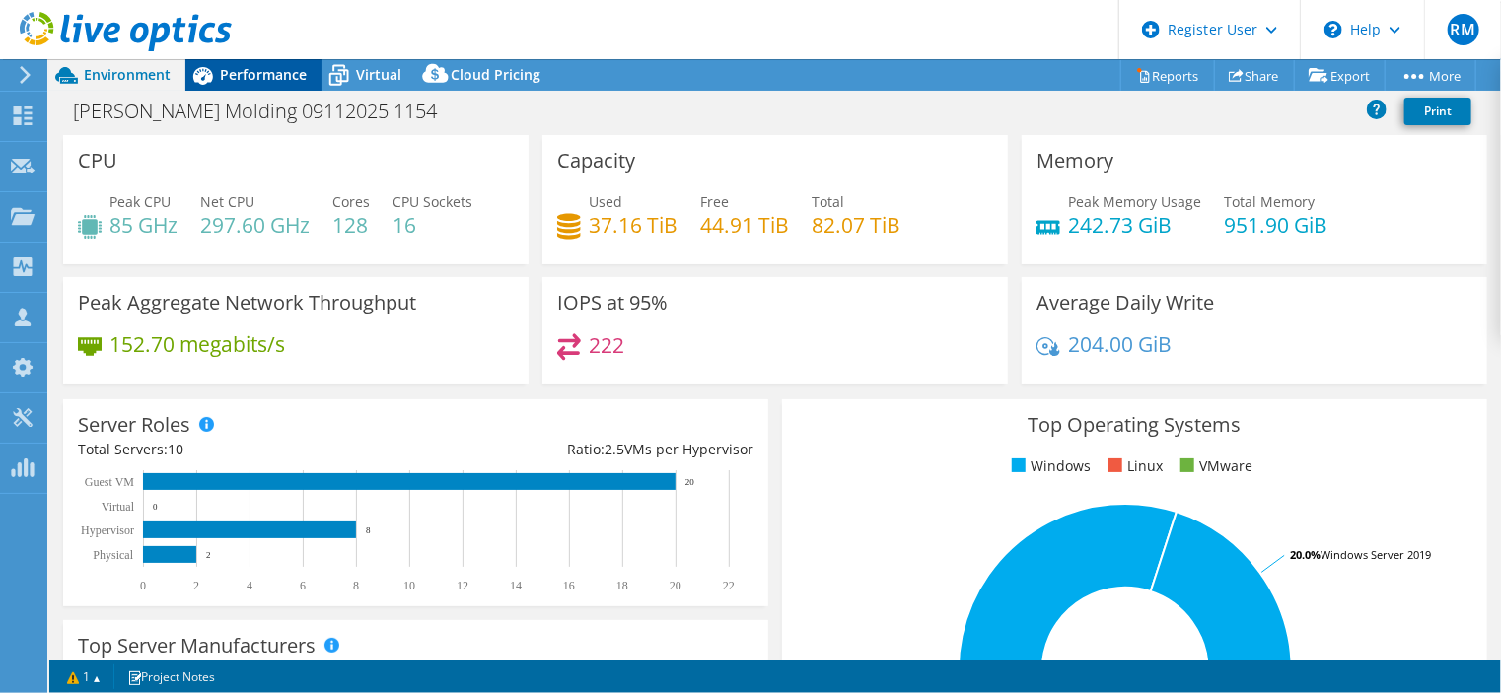
click at [249, 81] on span "Performance" at bounding box center [263, 74] width 87 height 19
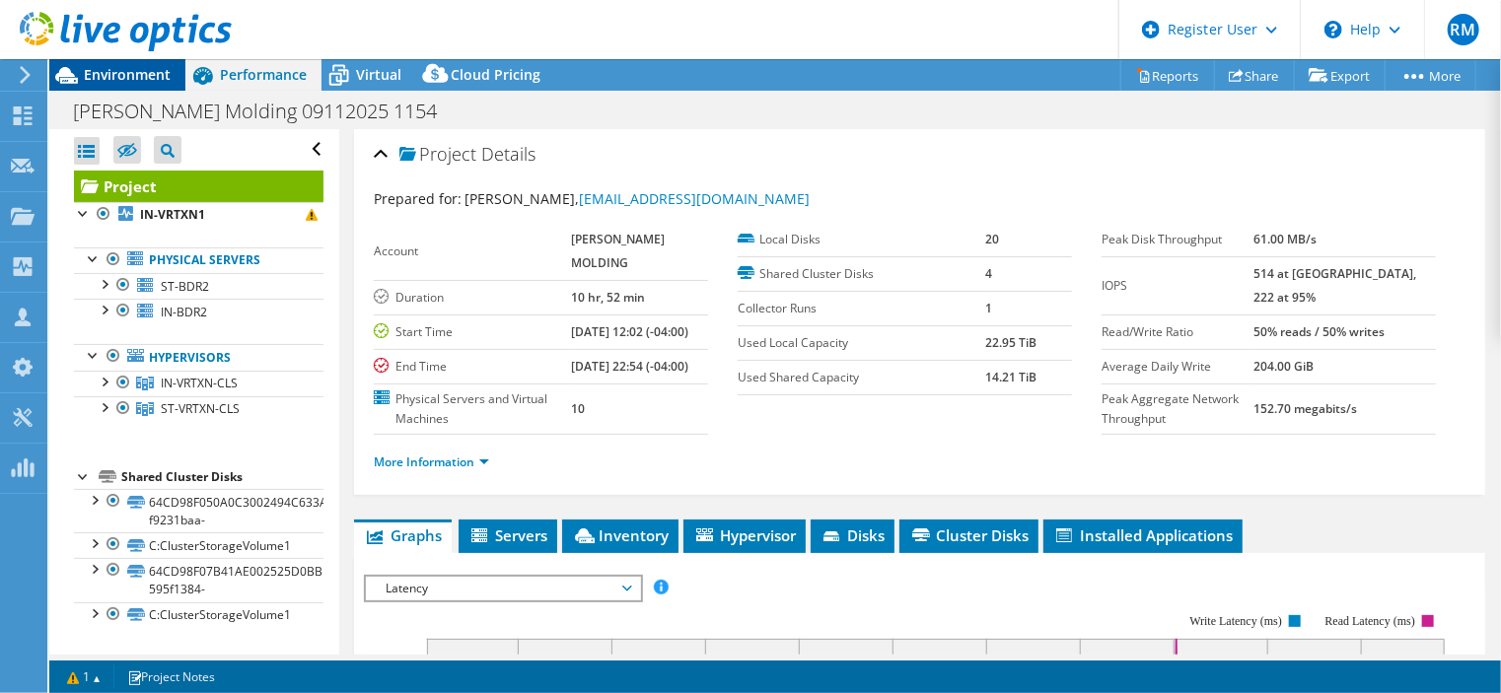
click at [139, 68] on span "Environment" at bounding box center [127, 74] width 87 height 19
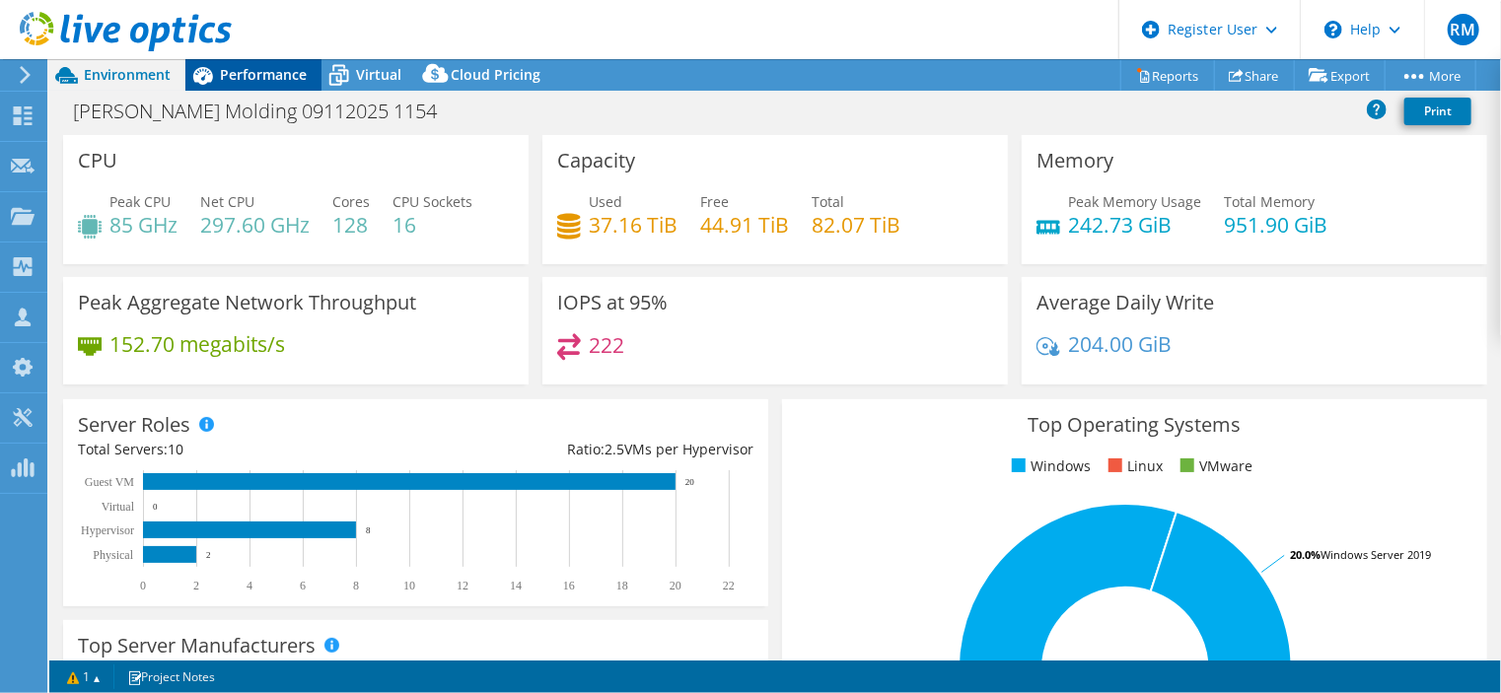
click at [255, 79] on span "Performance" at bounding box center [263, 74] width 87 height 19
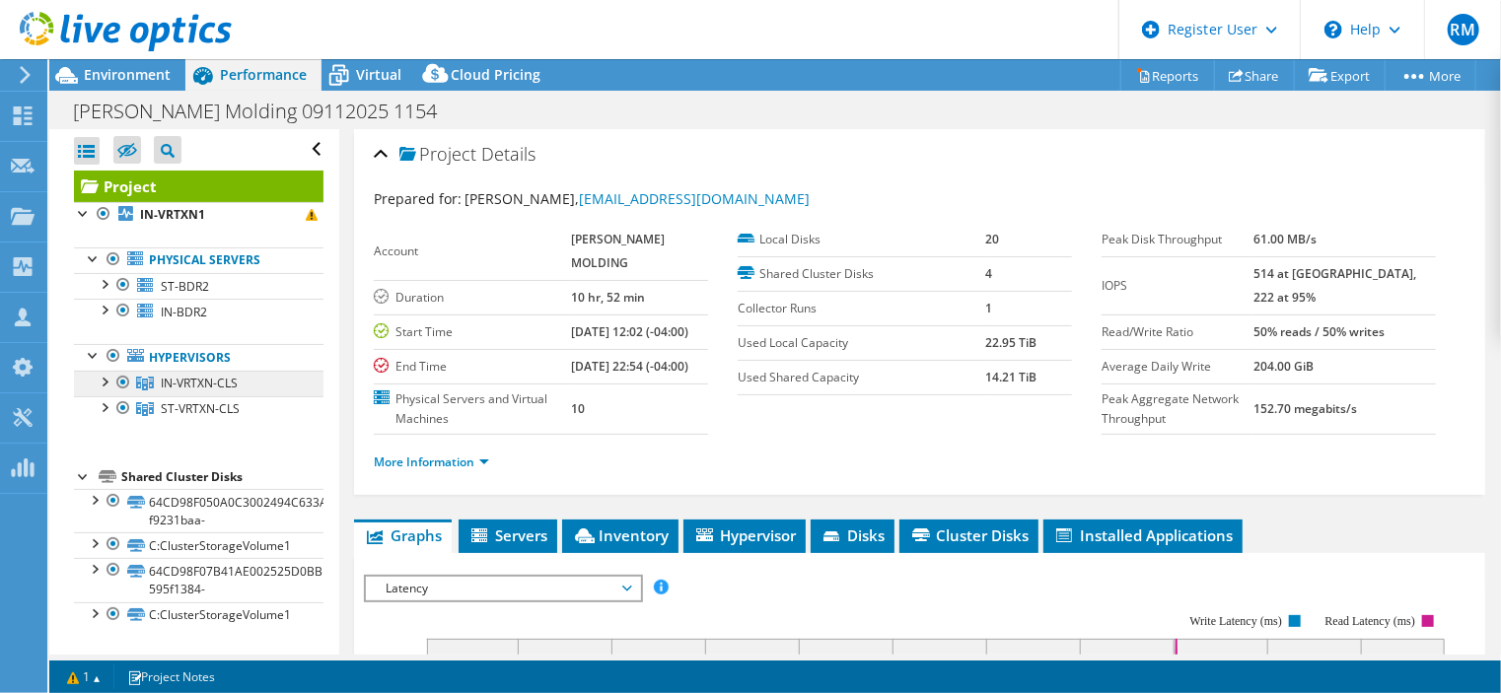
click at [217, 382] on span "IN-VRTXN-CLS" at bounding box center [199, 383] width 77 height 17
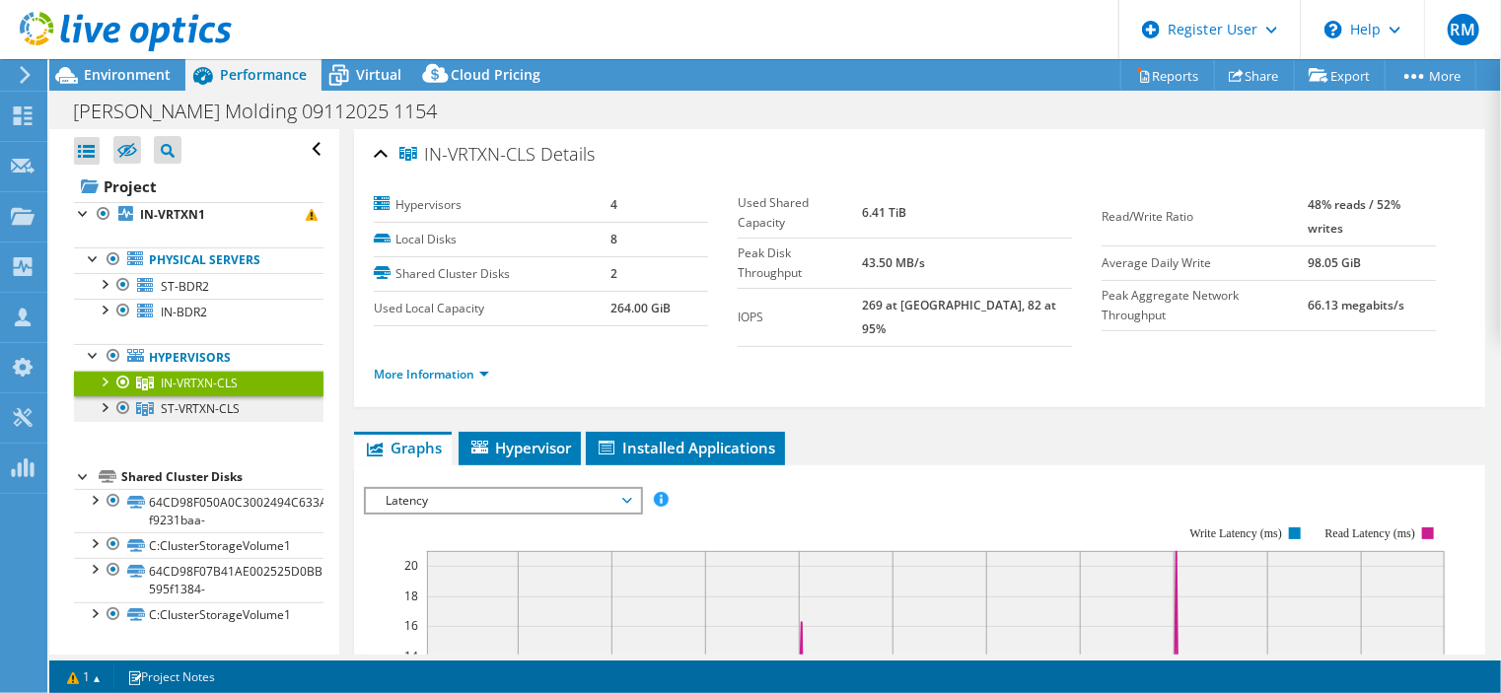
click at [241, 406] on link "ST-VRTXN-CLS" at bounding box center [199, 410] width 250 height 26
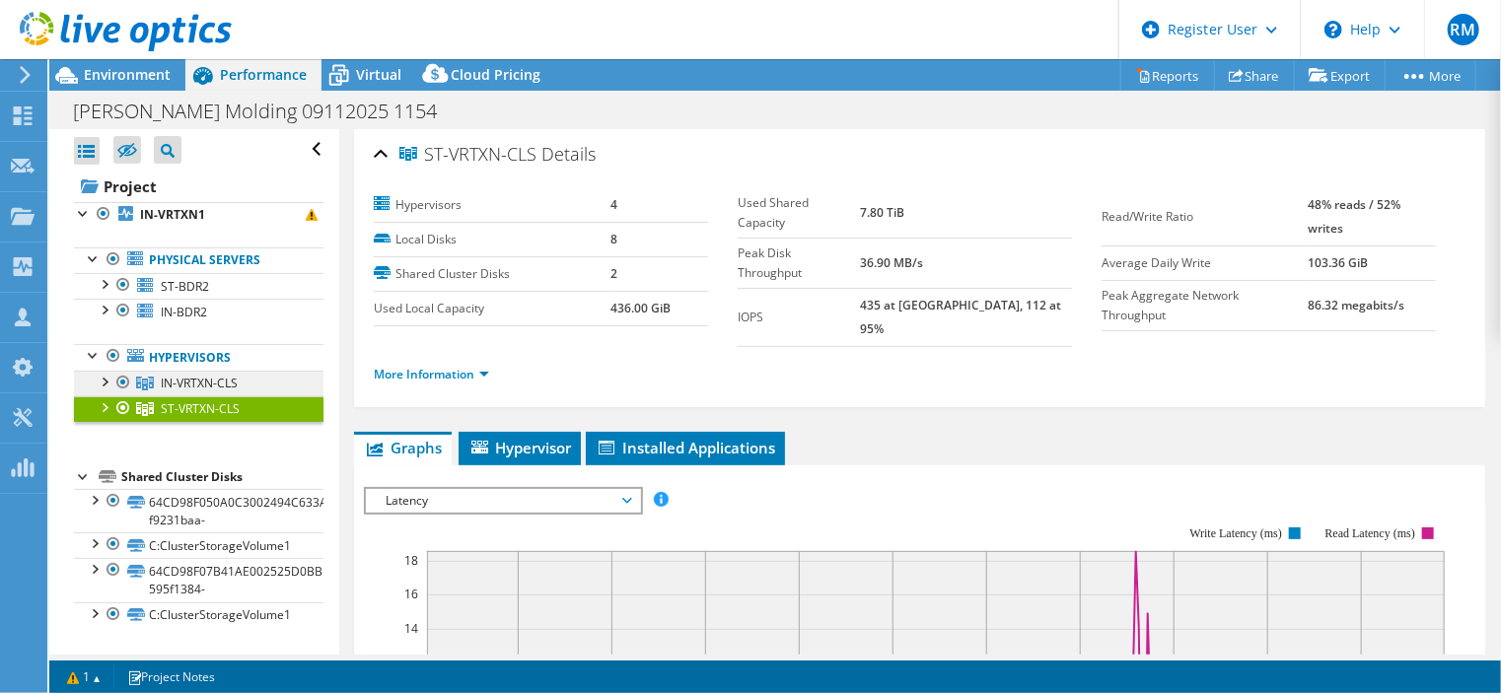
click at [274, 391] on link "IN-VRTXN-CLS" at bounding box center [199, 384] width 250 height 26
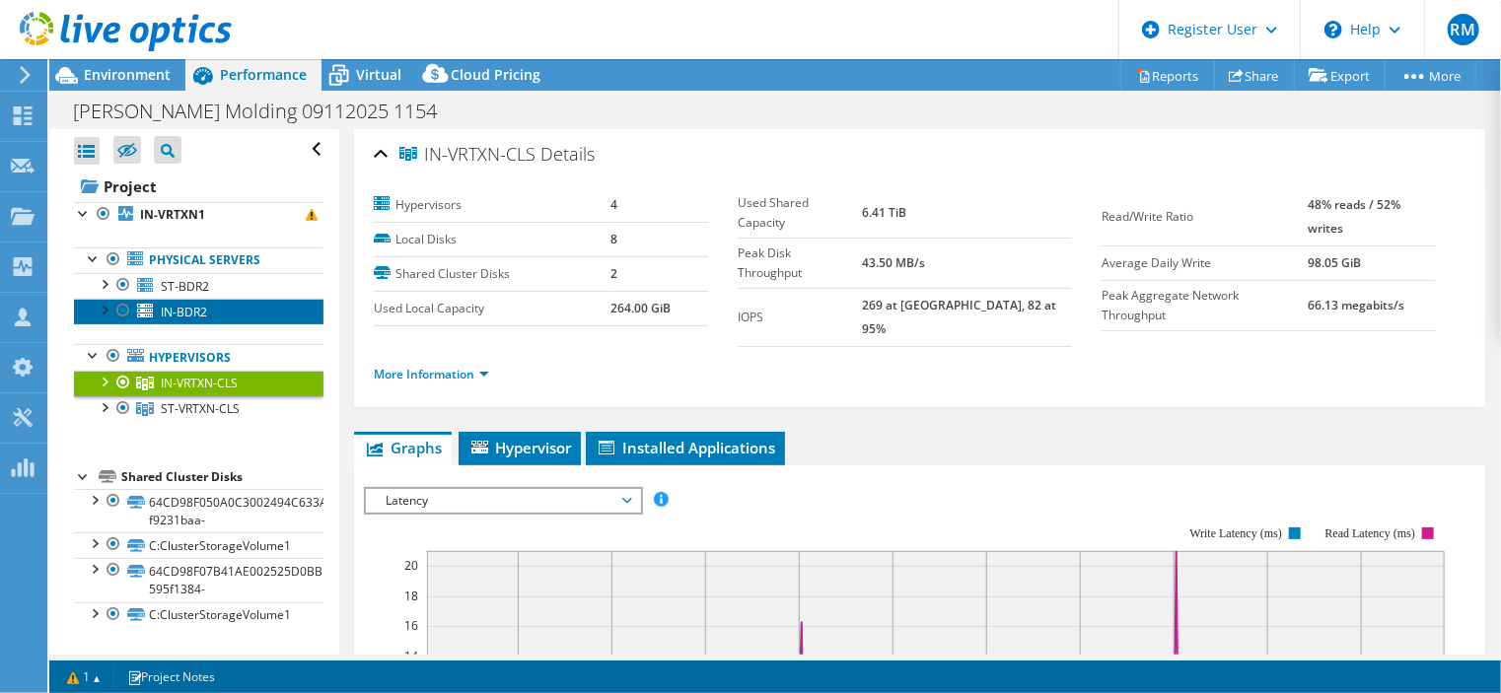
click at [266, 315] on link "IN-BDR2" at bounding box center [199, 312] width 250 height 26
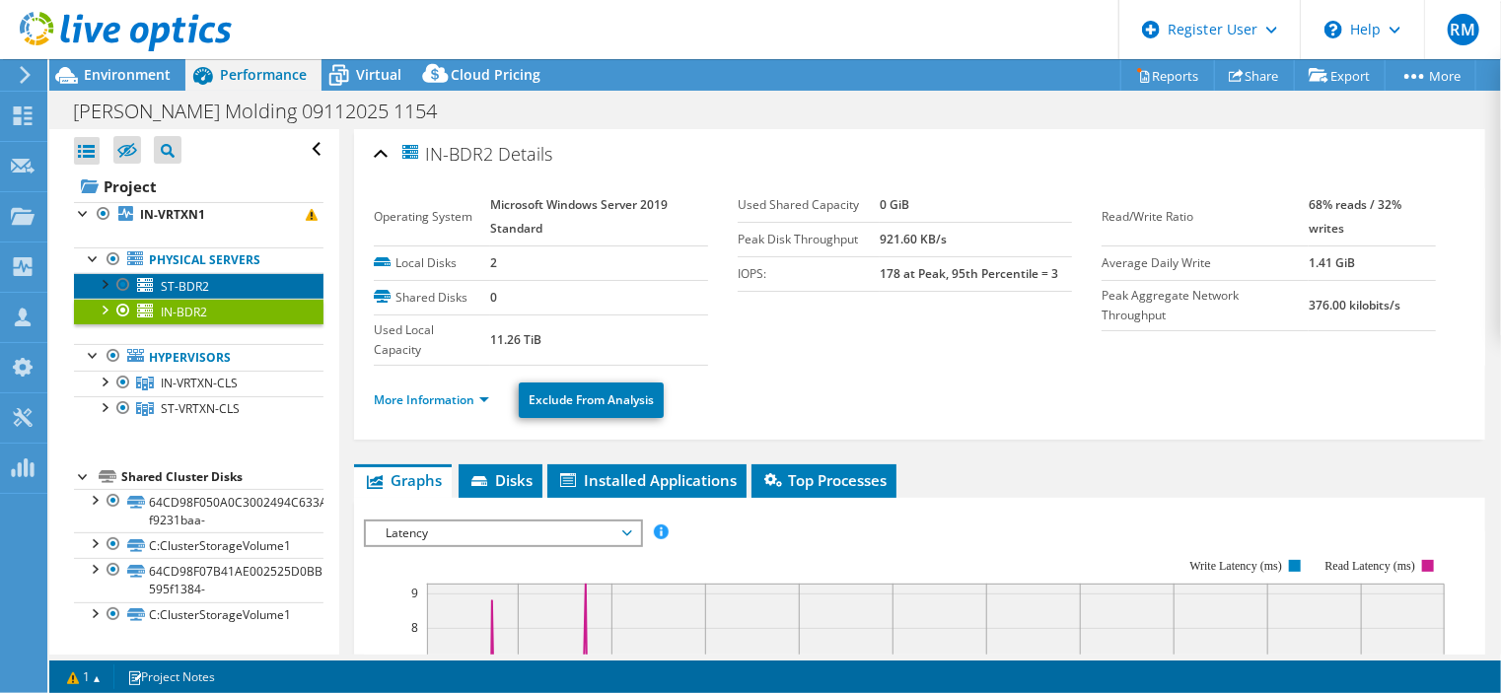
click at [281, 295] on link "ST-BDR2" at bounding box center [199, 286] width 250 height 26
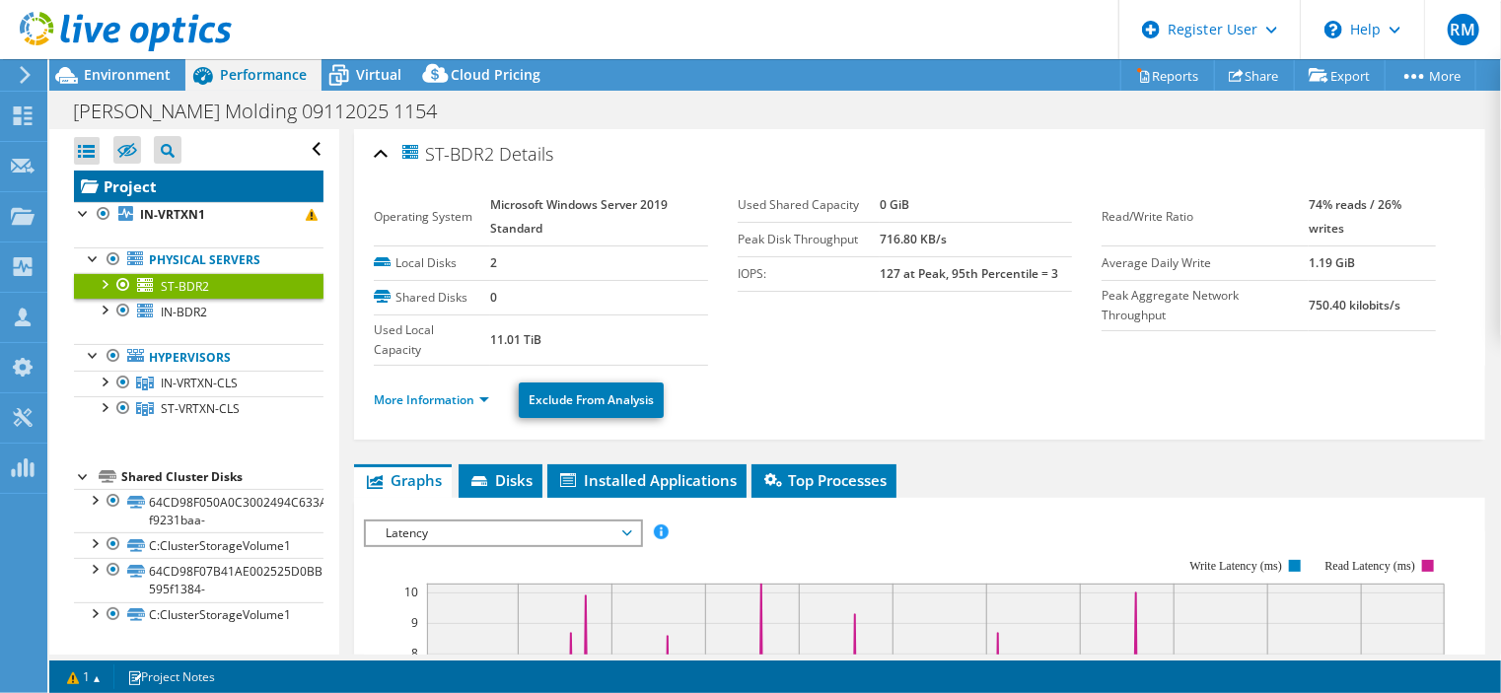
click at [258, 183] on link "Project" at bounding box center [199, 187] width 250 height 32
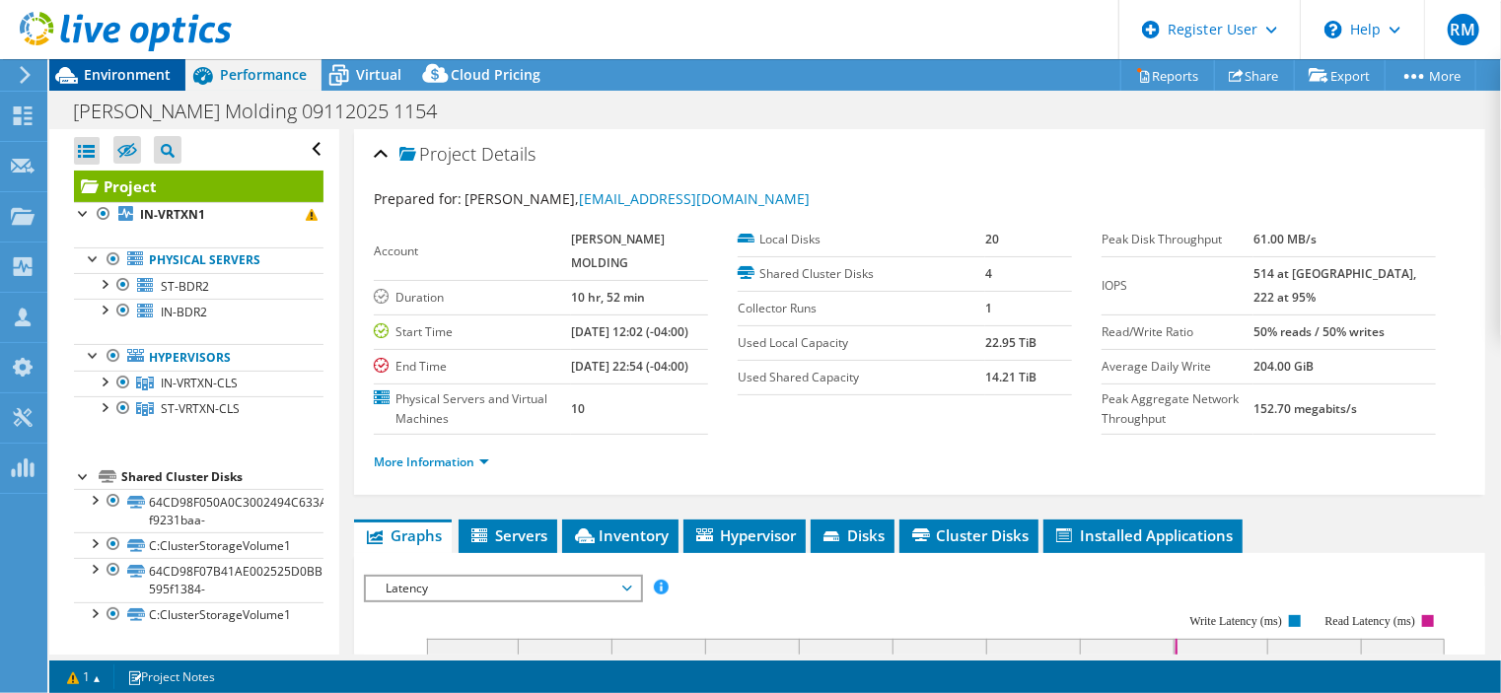
click at [144, 73] on span "Environment" at bounding box center [127, 74] width 87 height 19
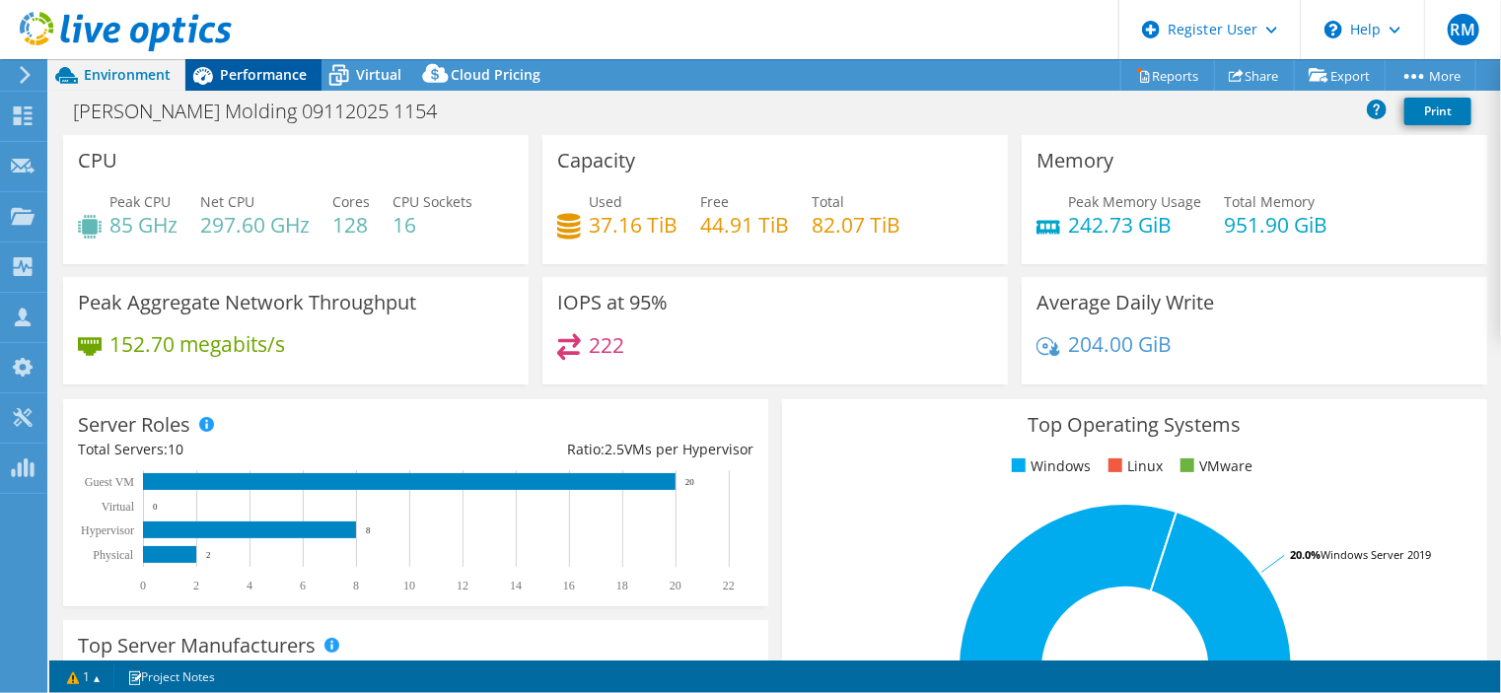
drag, startPoint x: 706, startPoint y: 65, endPoint x: 289, endPoint y: 71, distance: 417.3
click at [289, 71] on span "Performance" at bounding box center [263, 74] width 87 height 19
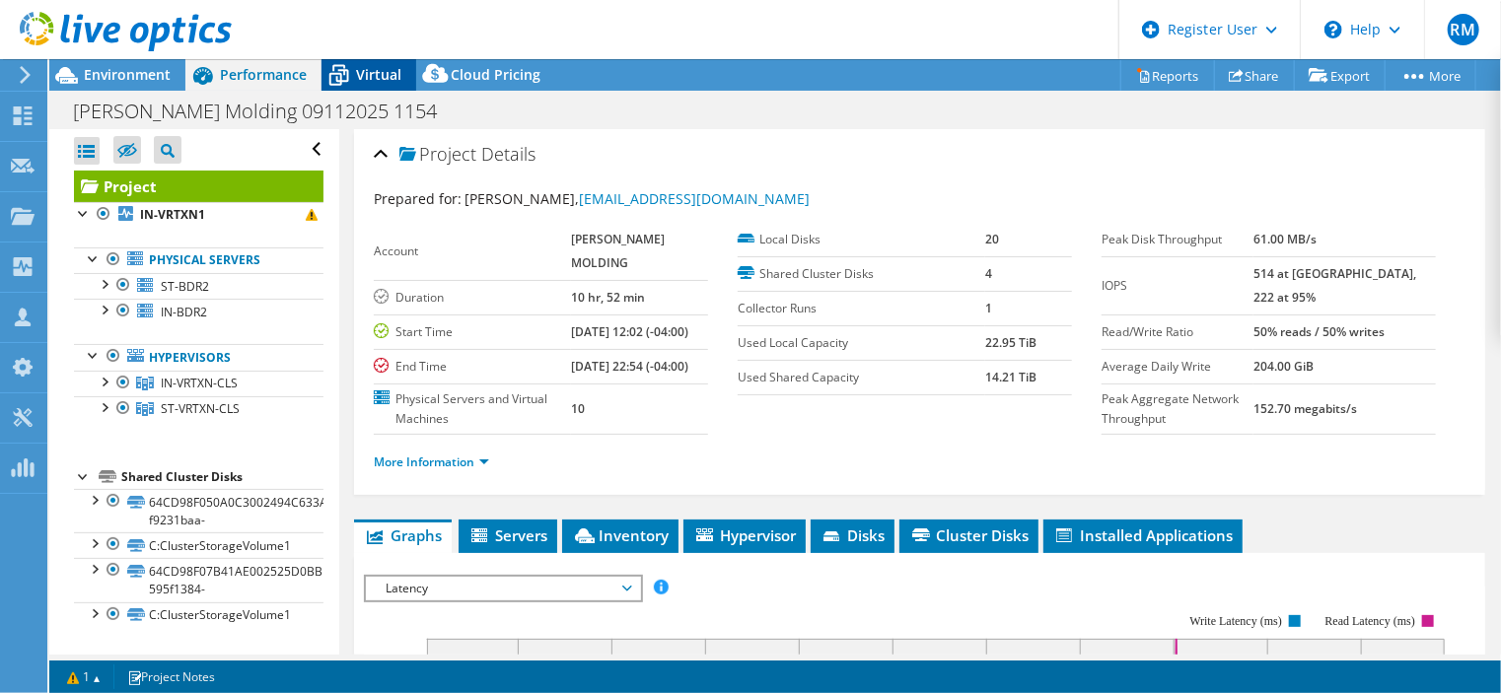
click at [388, 83] on span "Virtual" at bounding box center [378, 74] width 45 height 19
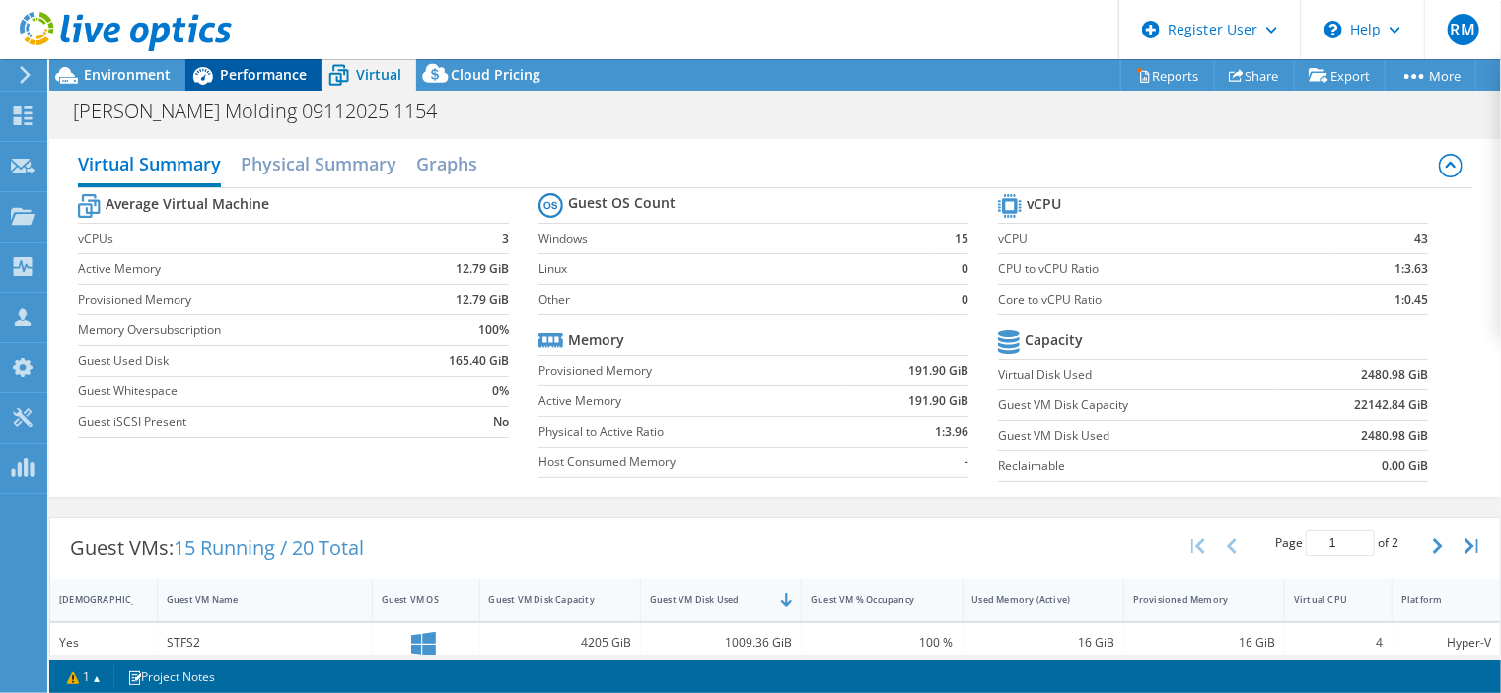
click at [266, 87] on div "Performance" at bounding box center [253, 75] width 136 height 32
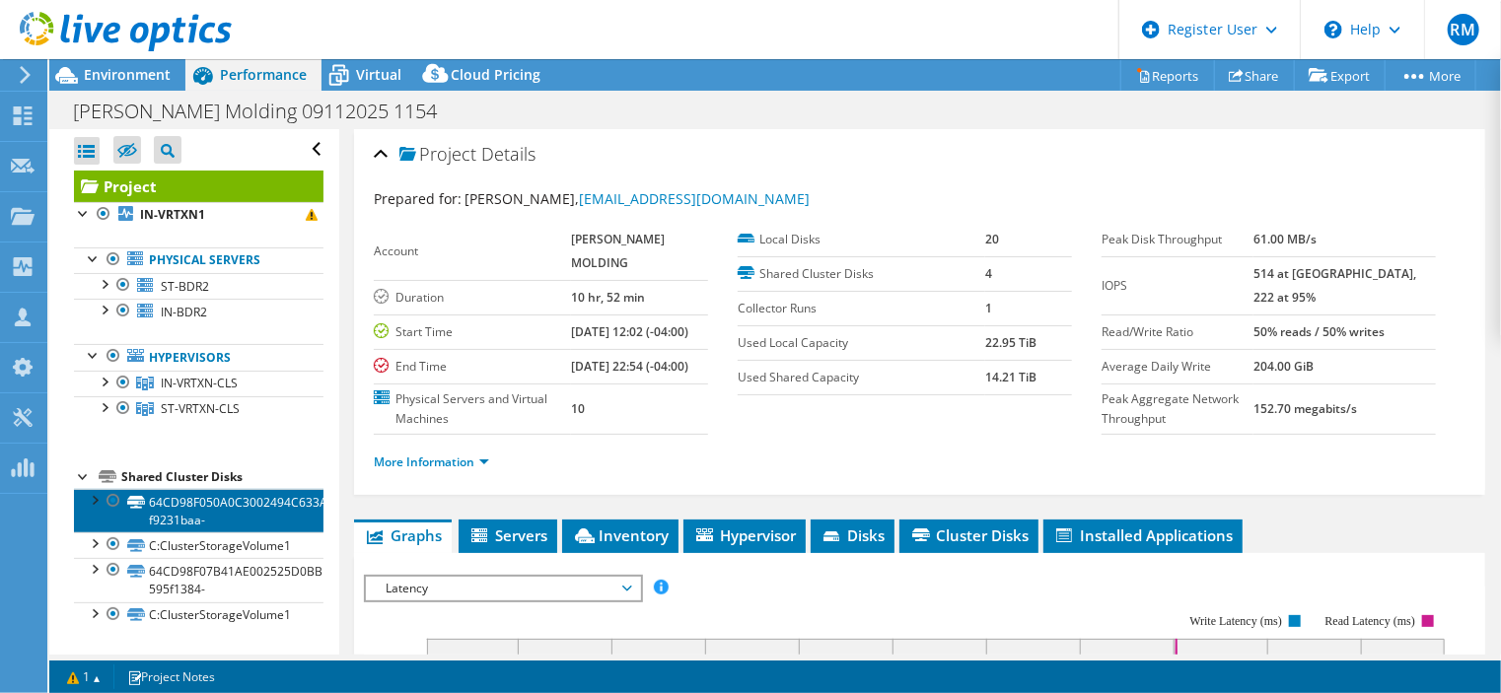
click at [249, 499] on link "64CD98F050A0C3002494C633A73106B5-f9231baa-" at bounding box center [199, 510] width 250 height 43
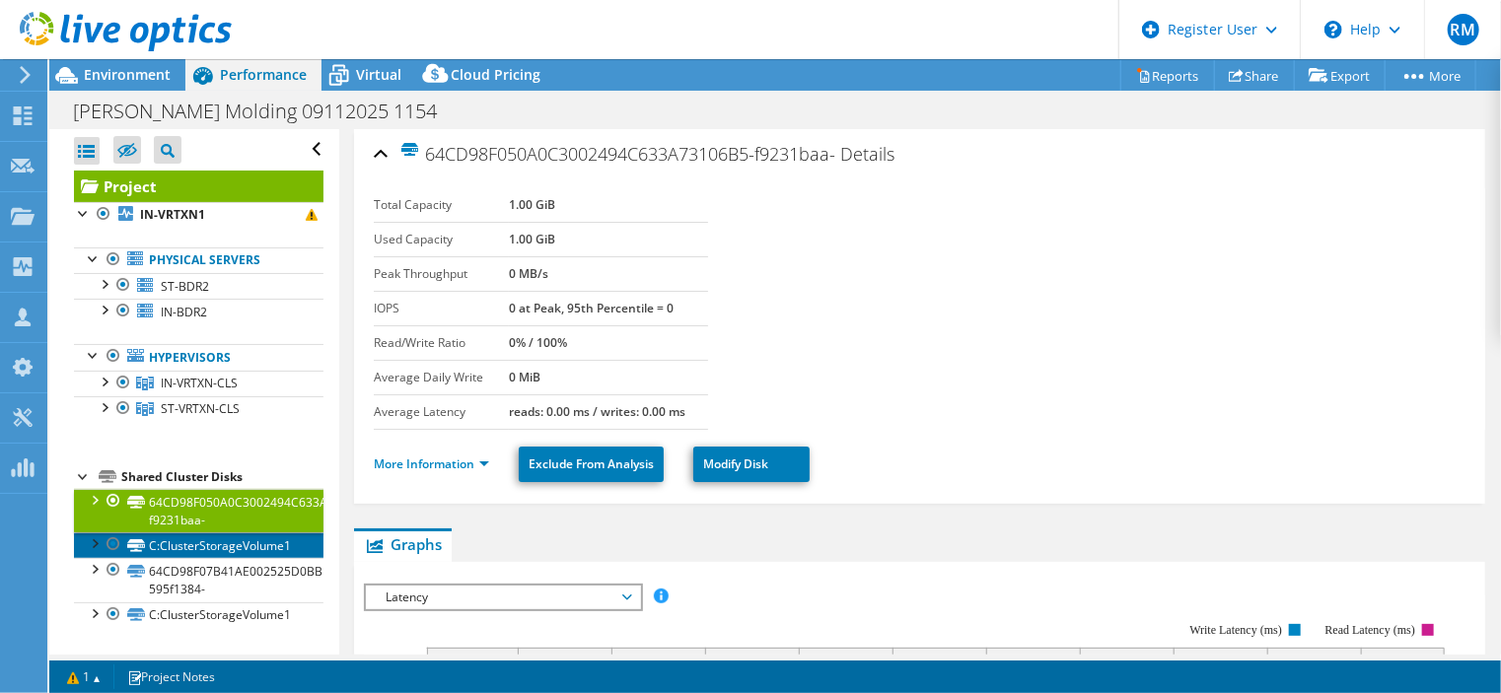
click at [267, 543] on link "C:ClusterStorageVolume1" at bounding box center [199, 546] width 250 height 26
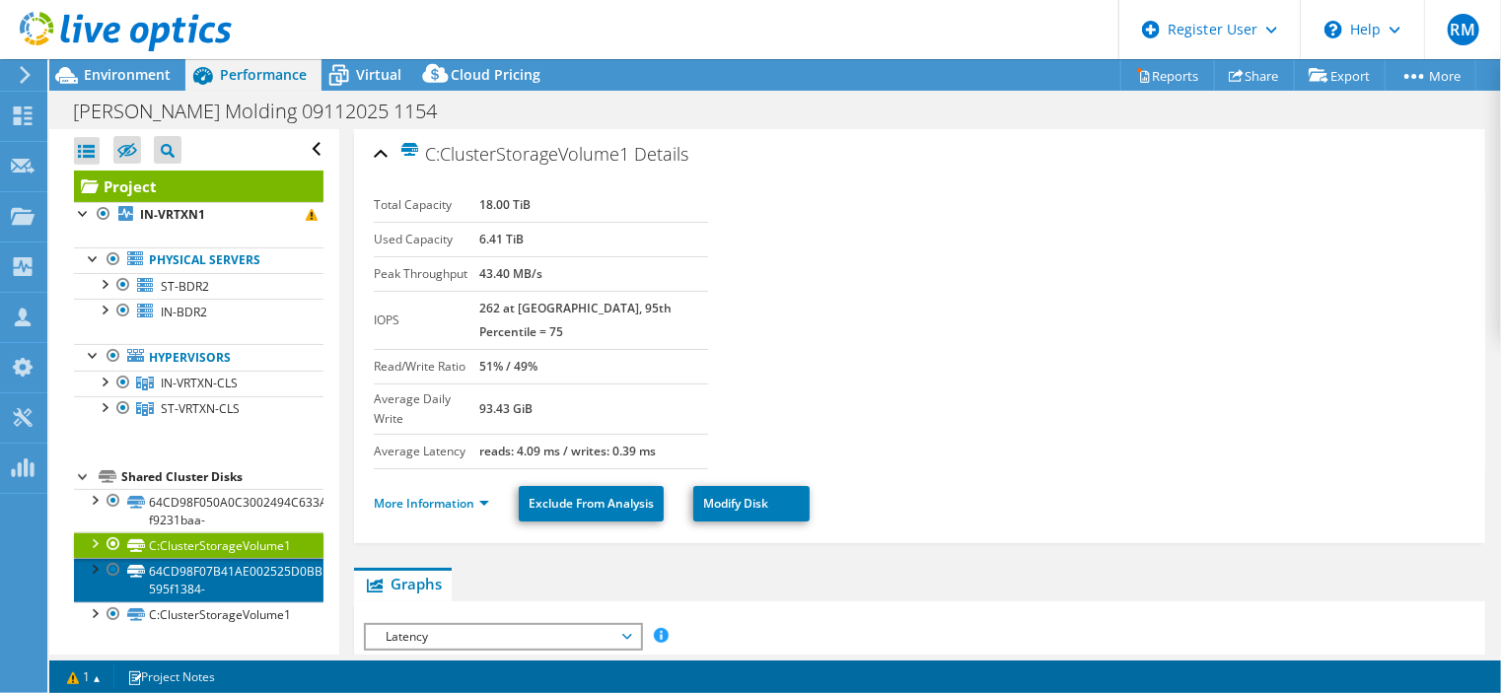
click at [276, 581] on link "64CD98F07B41AE002525D0BBBBA8F551-595f1384-" at bounding box center [199, 579] width 250 height 43
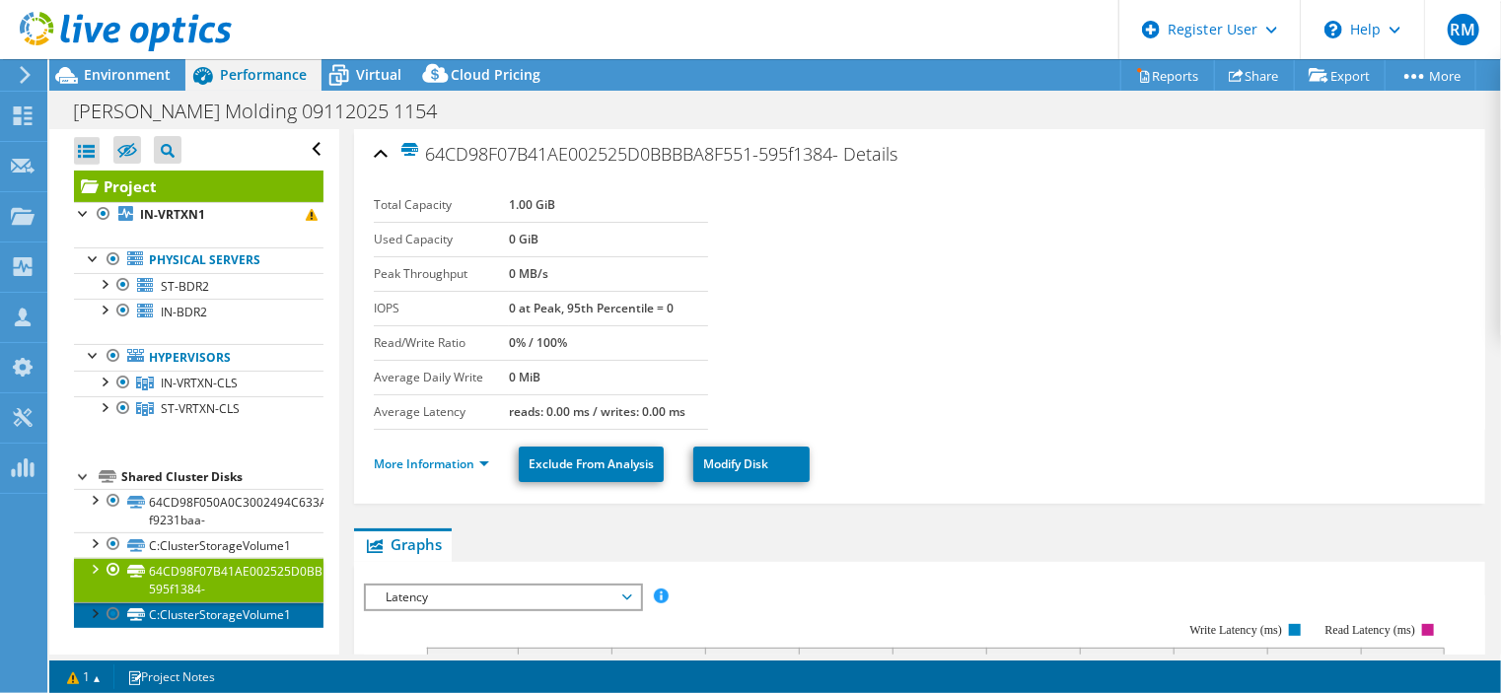
click at [276, 619] on link "C:ClusterStorageVolume1" at bounding box center [199, 616] width 250 height 26
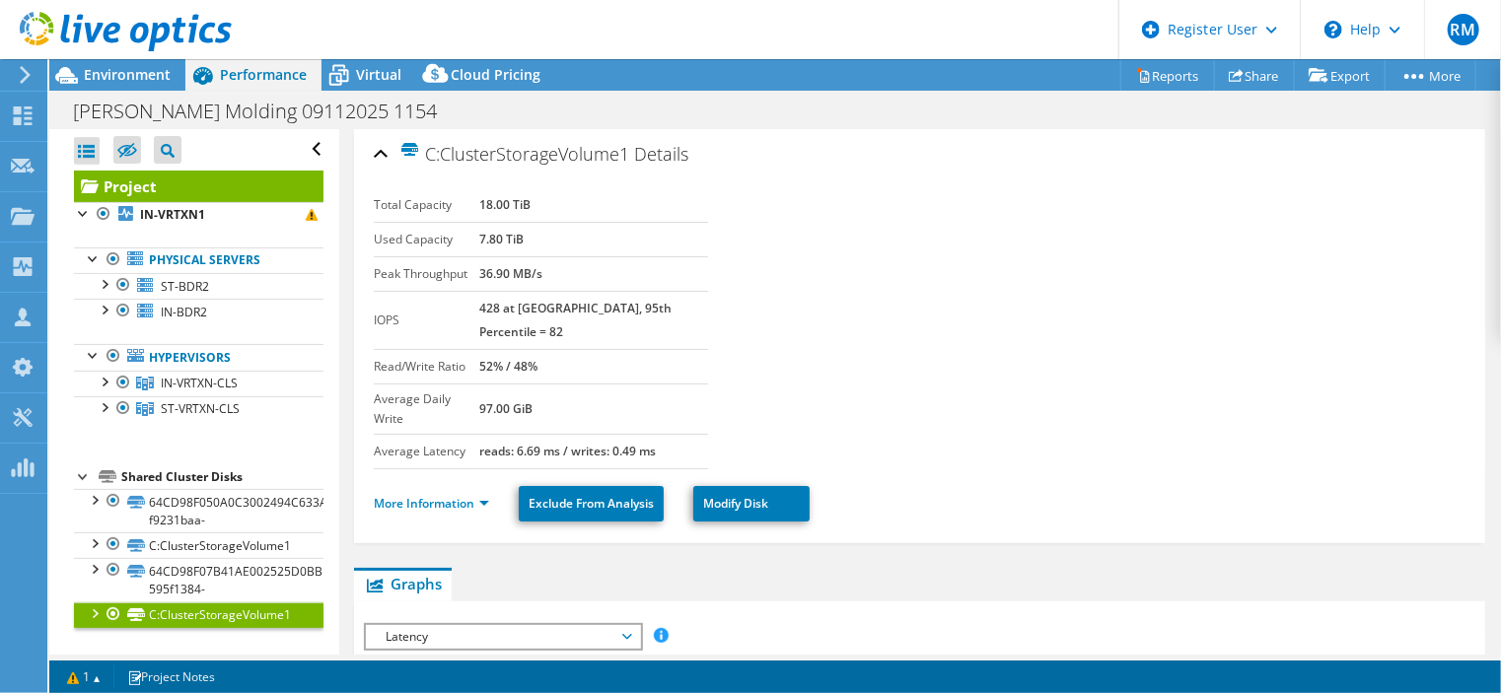
click at [246, 181] on link "Project" at bounding box center [199, 187] width 250 height 32
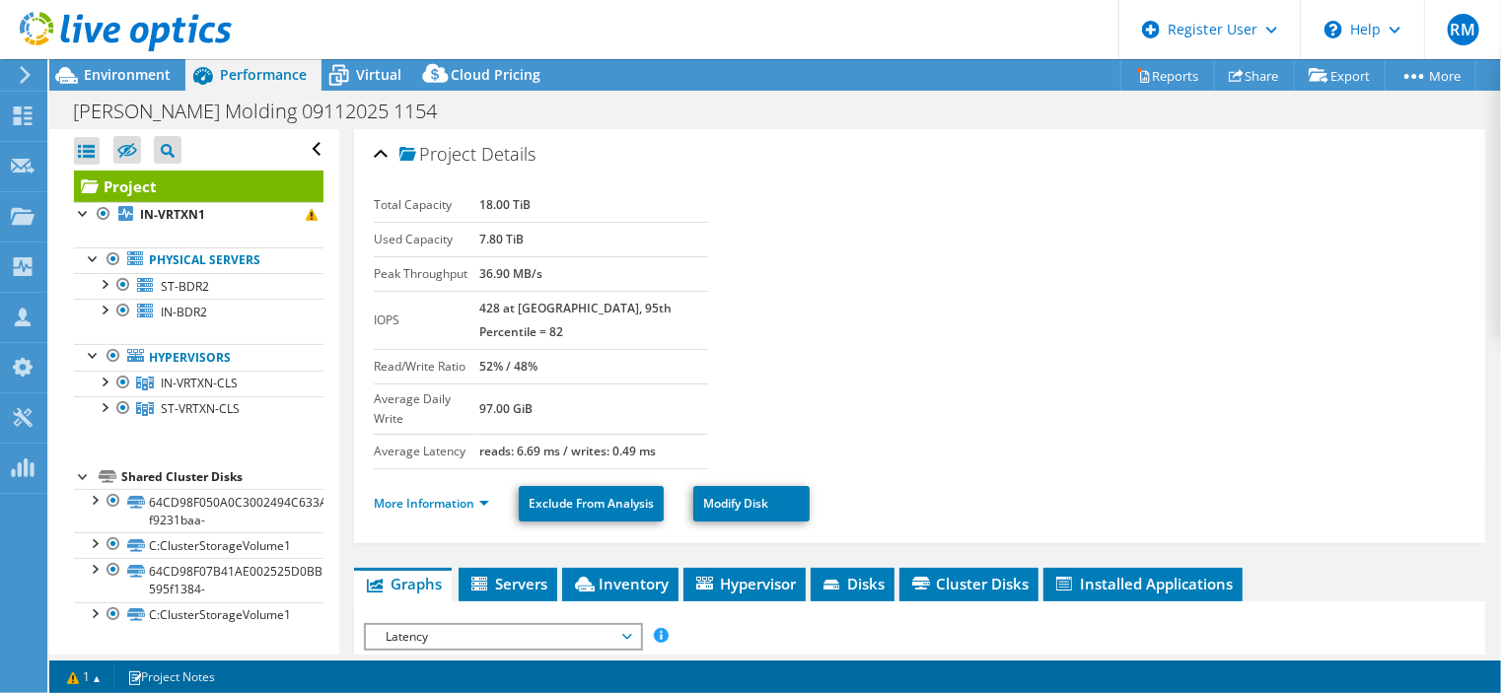
scroll to position [268, 0]
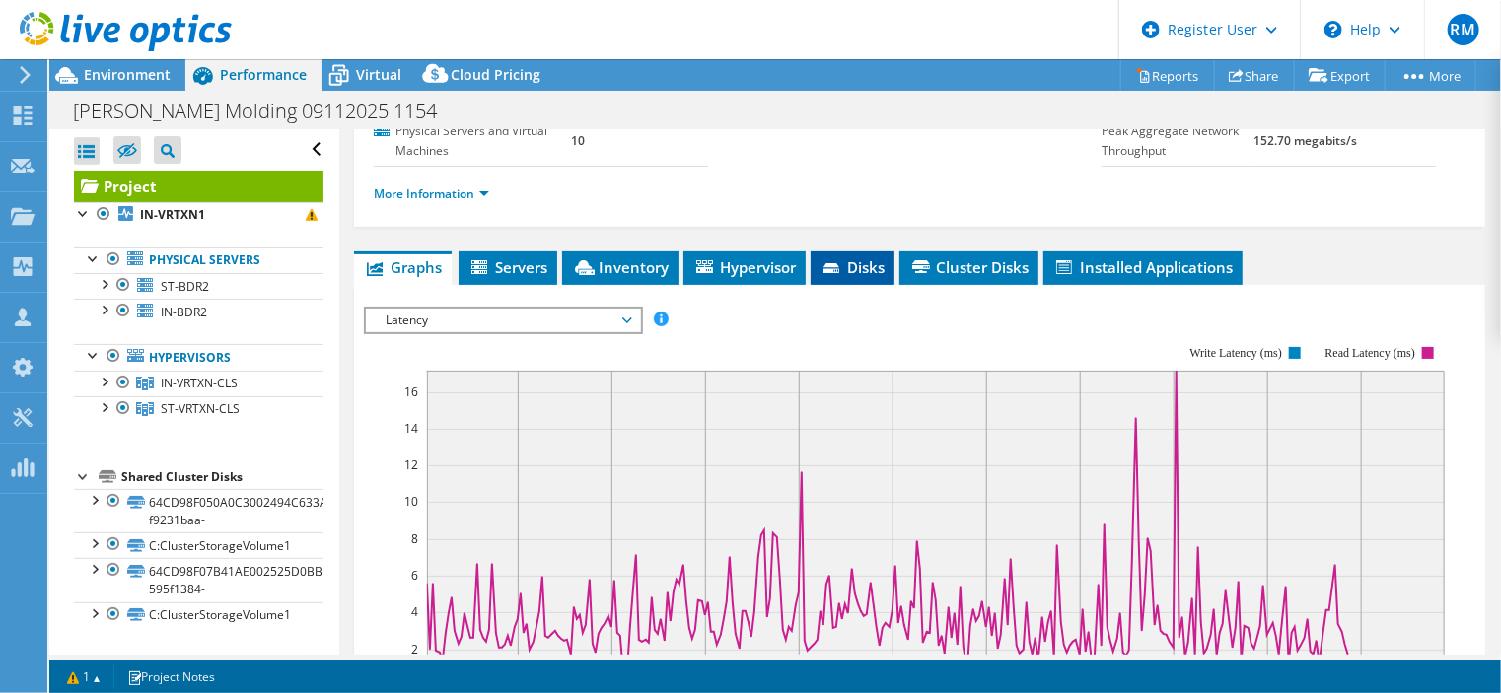
click at [876, 277] on span "Disks" at bounding box center [853, 267] width 64 height 20
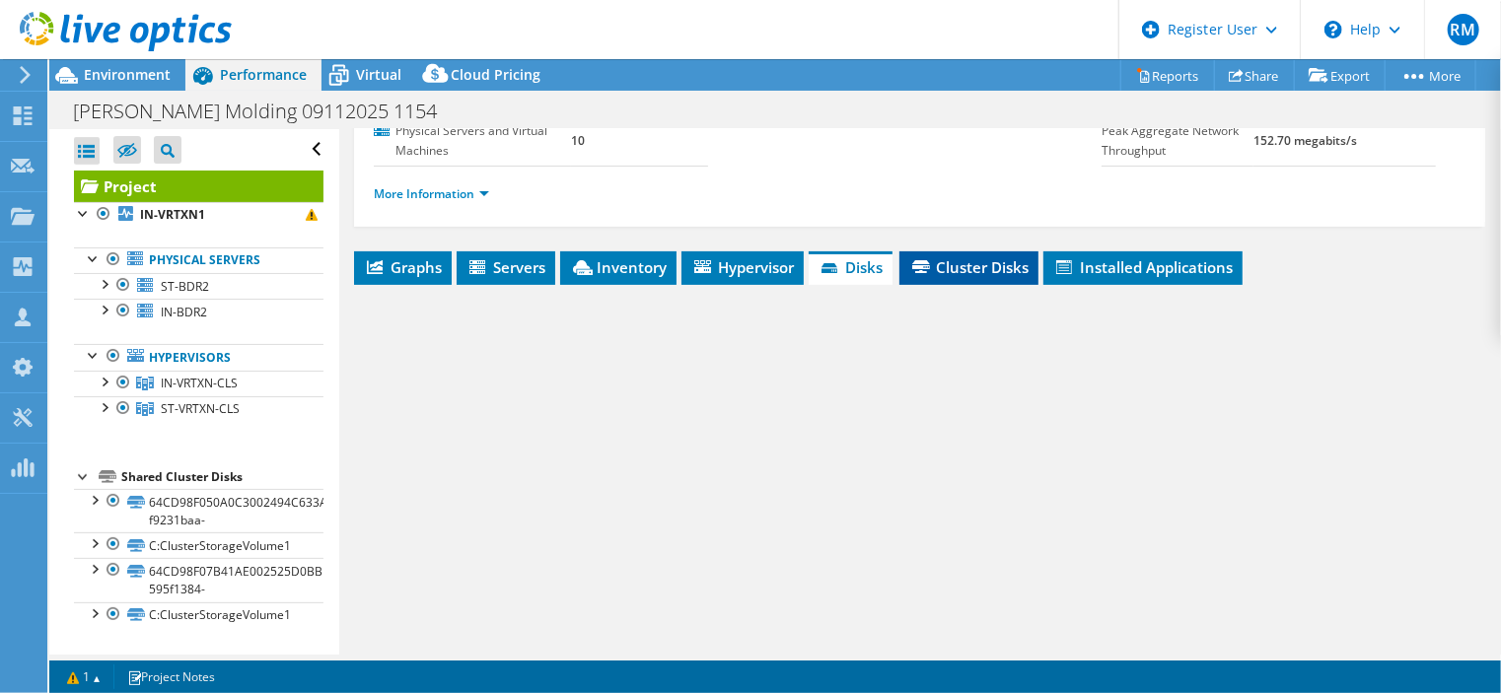
click at [947, 277] on span "Cluster Disks" at bounding box center [969, 267] width 119 height 20
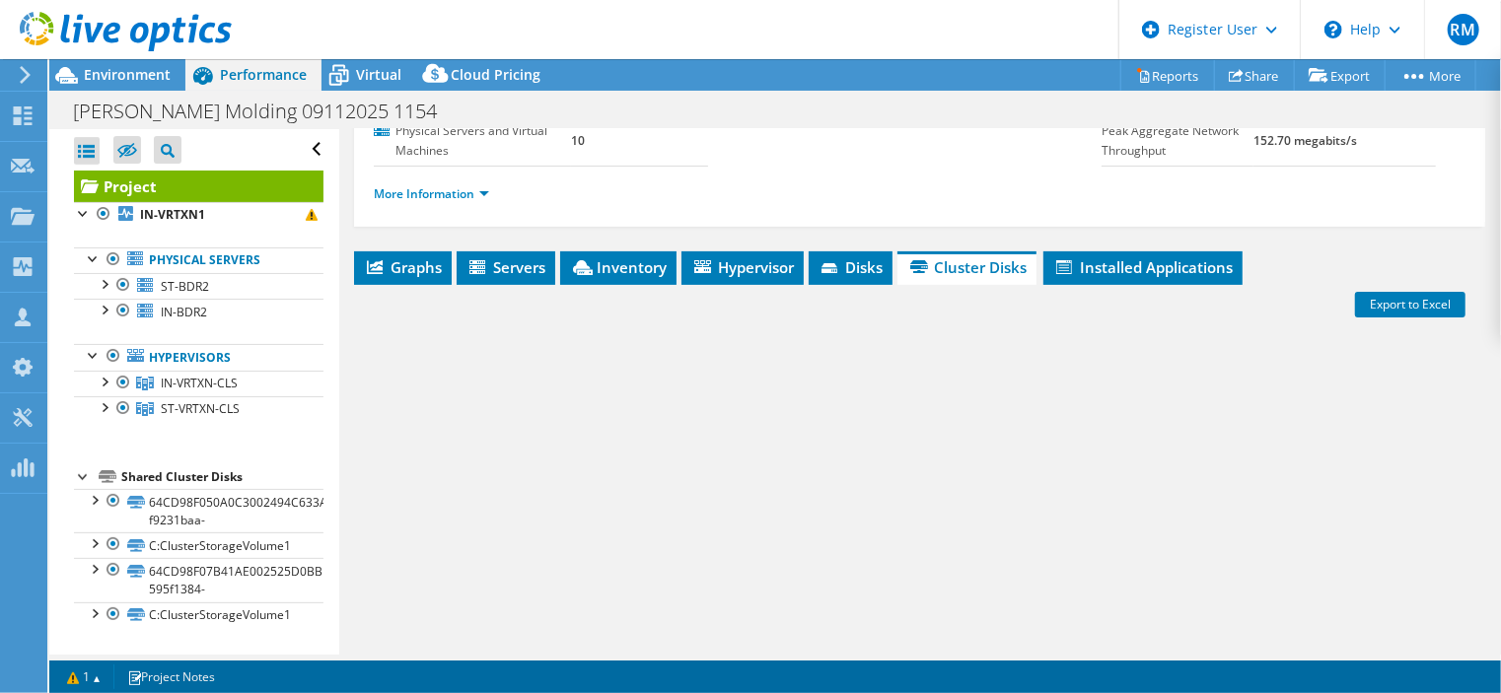
click at [892, 205] on ul "More Information" at bounding box center [920, 192] width 1092 height 27
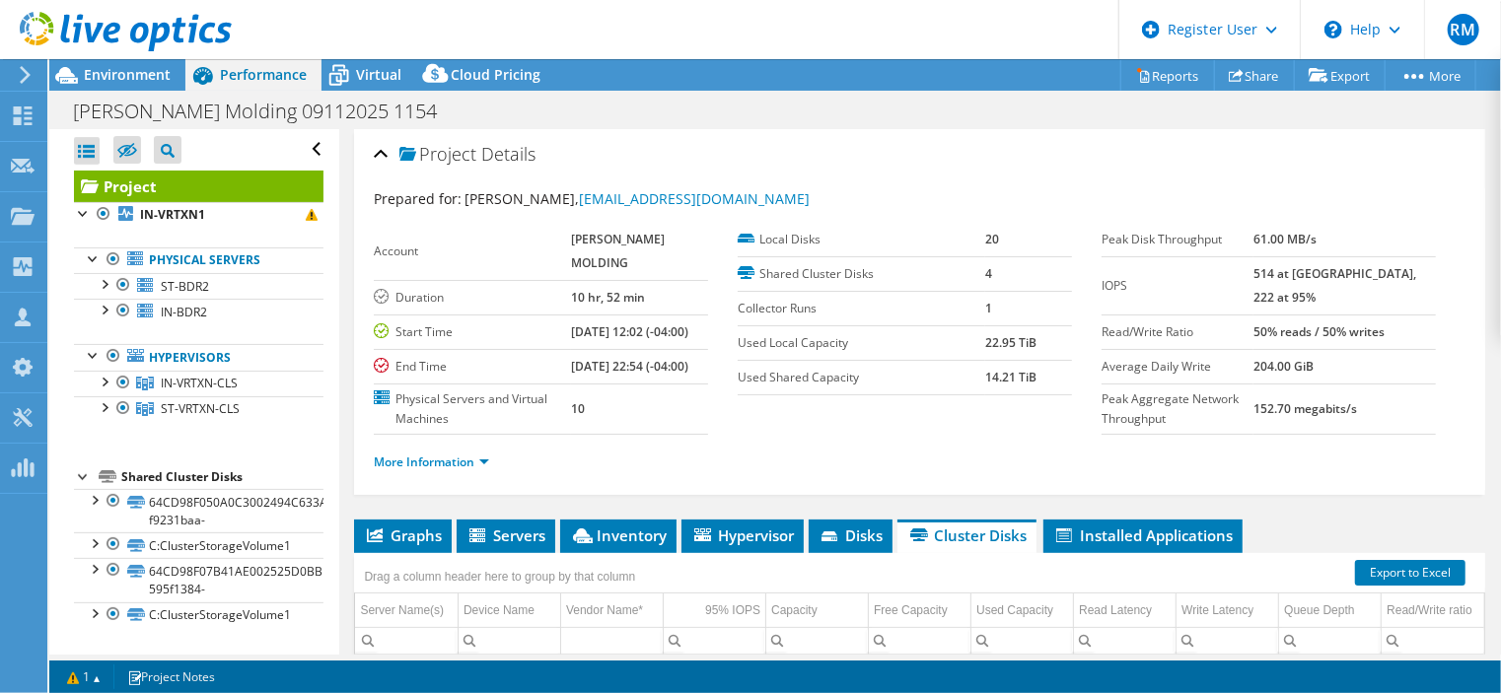
scroll to position [220, 0]
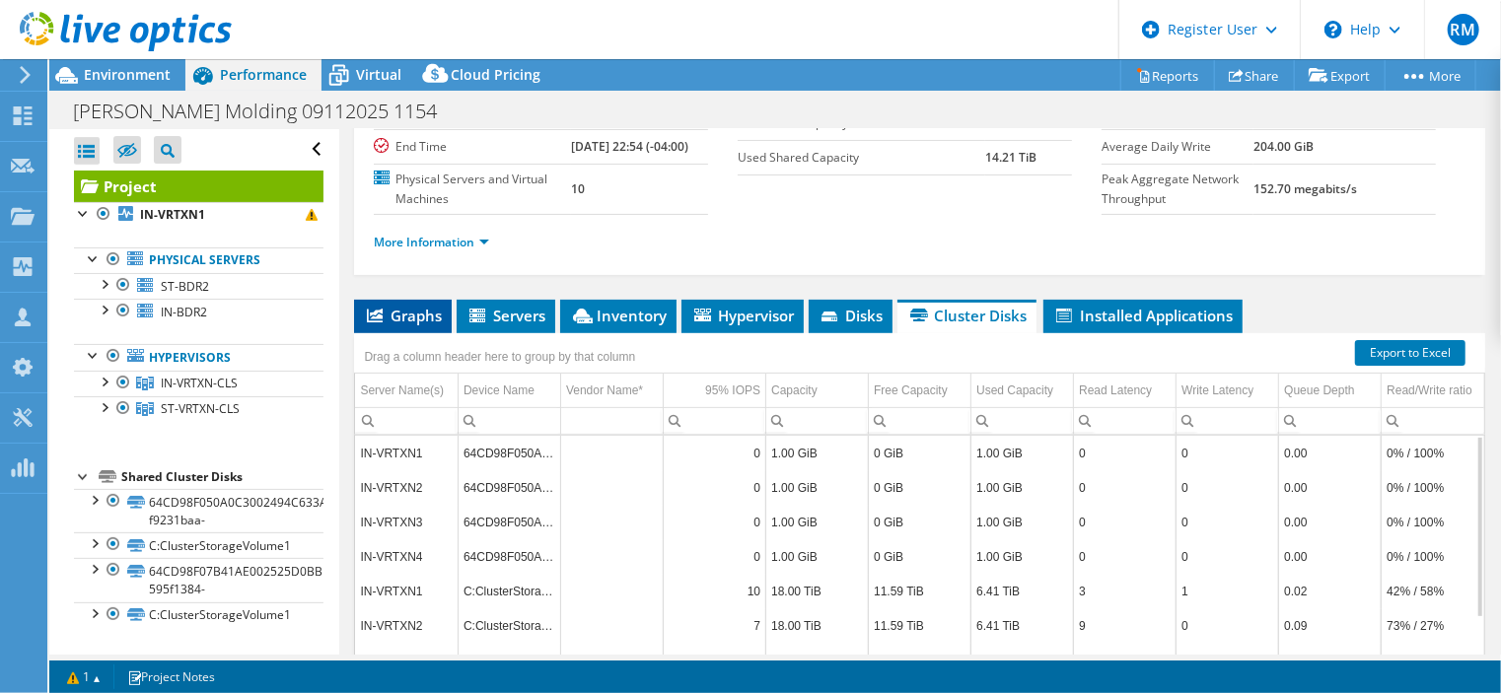
click at [413, 326] on span "Graphs" at bounding box center [403, 316] width 78 height 20
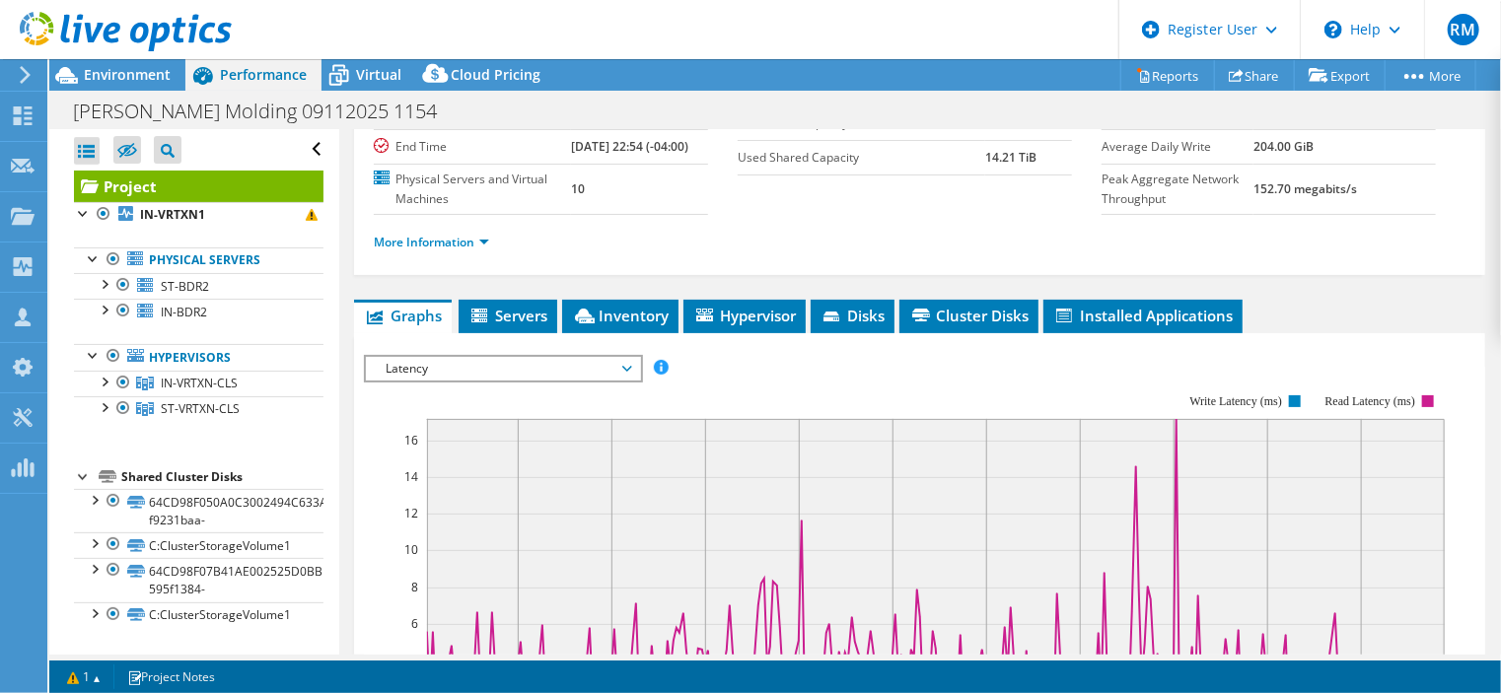
click at [708, 254] on ul "More Information" at bounding box center [920, 240] width 1092 height 27
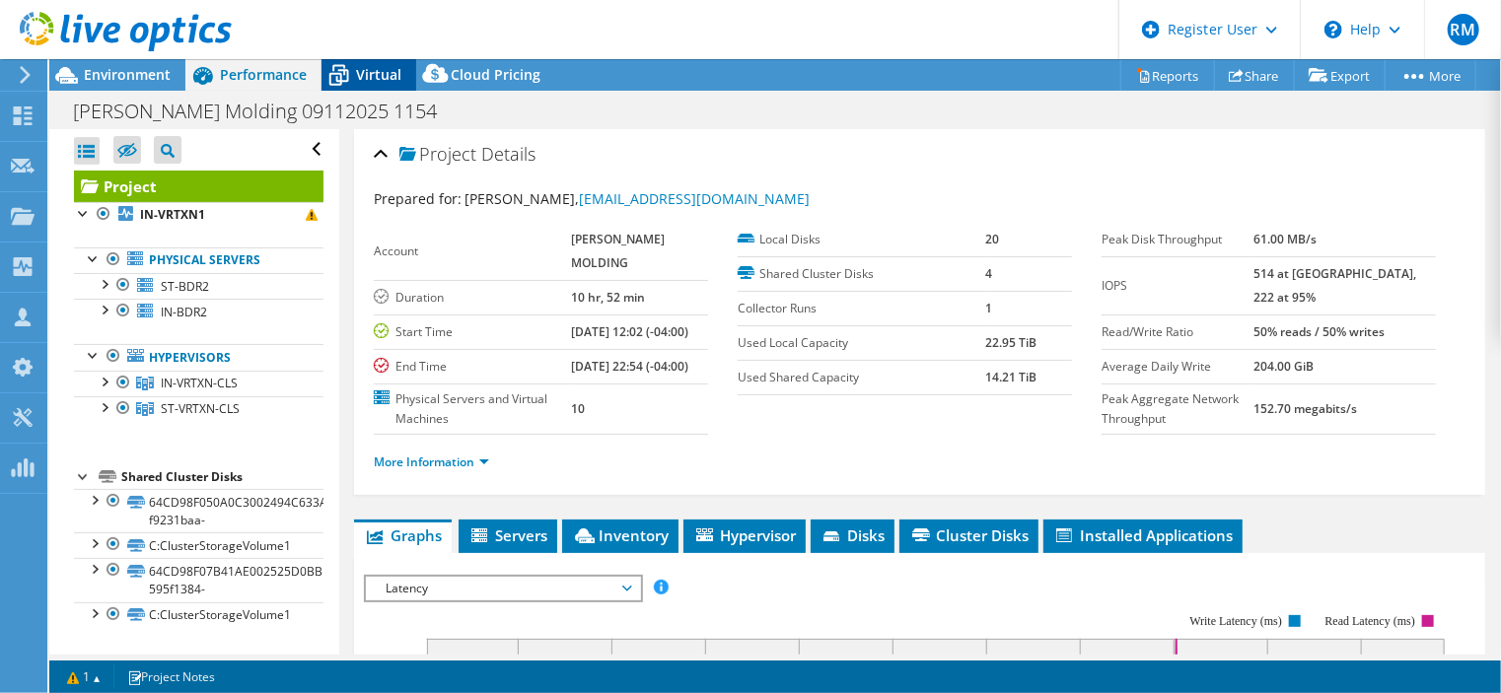
click at [379, 75] on span "Virtual" at bounding box center [378, 74] width 45 height 19
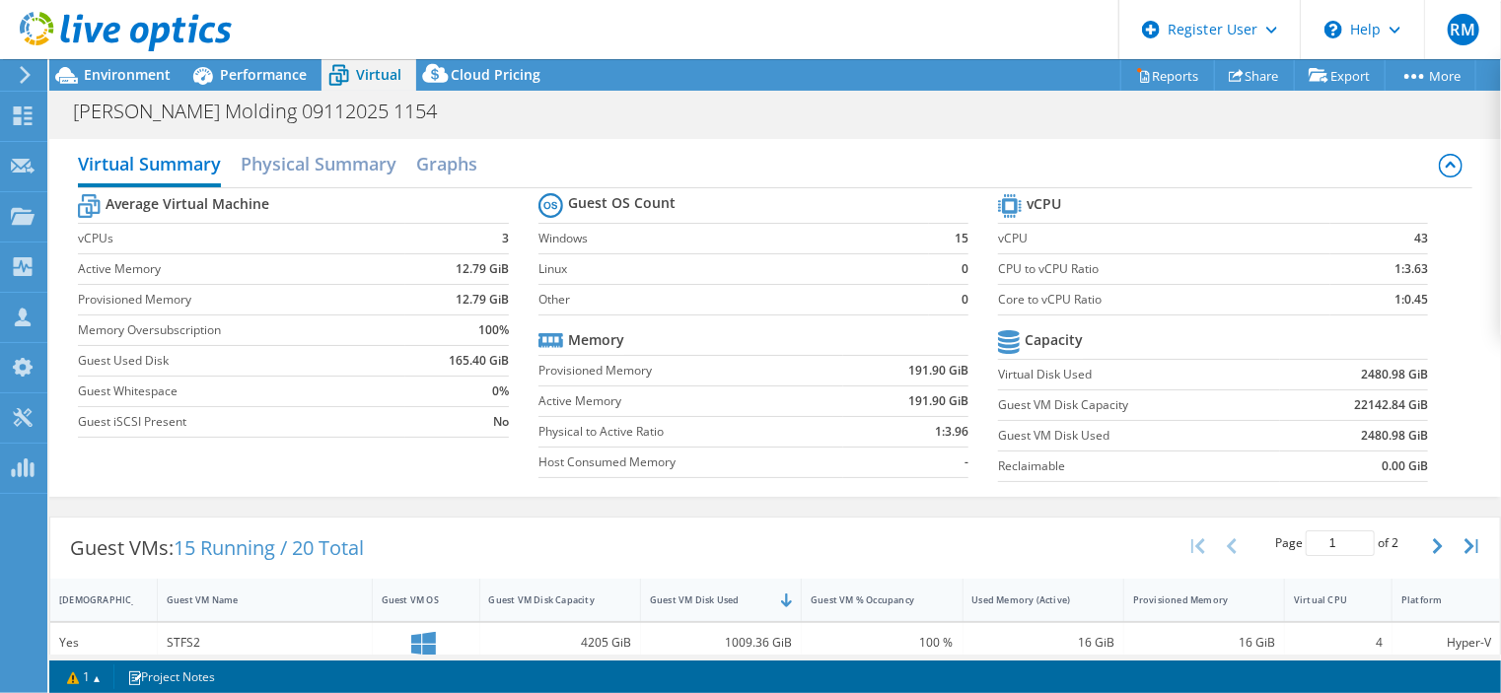
drag, startPoint x: 730, startPoint y: 45, endPoint x: 573, endPoint y: 42, distance: 156.9
click at [573, 42] on header "RM Dell User [PERSON_NAME] [PERSON_NAME][EMAIL_ADDRESS][PERSON_NAME][DOMAIN_NAM…" at bounding box center [750, 29] width 1501 height 59
click at [170, 73] on div "Environment" at bounding box center [117, 75] width 136 height 32
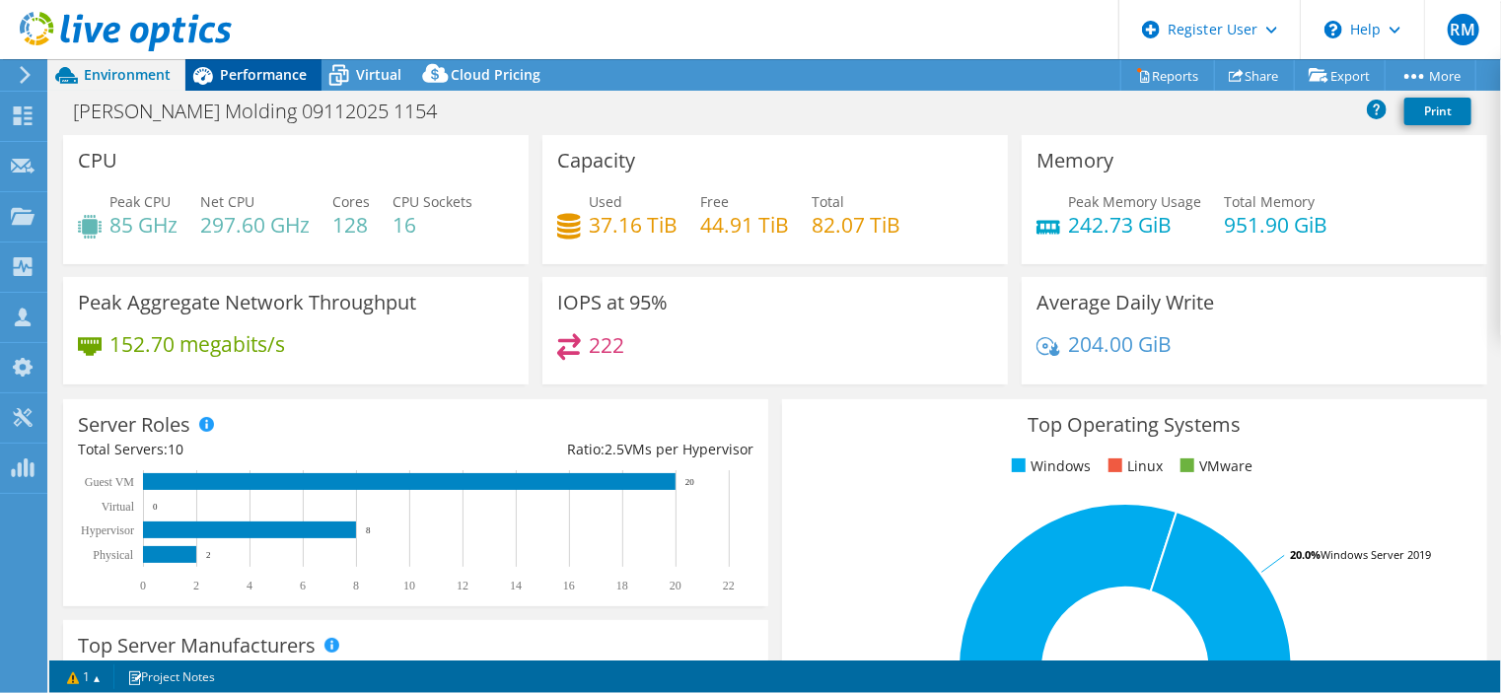
click at [315, 81] on div "Performance" at bounding box center [253, 75] width 136 height 32
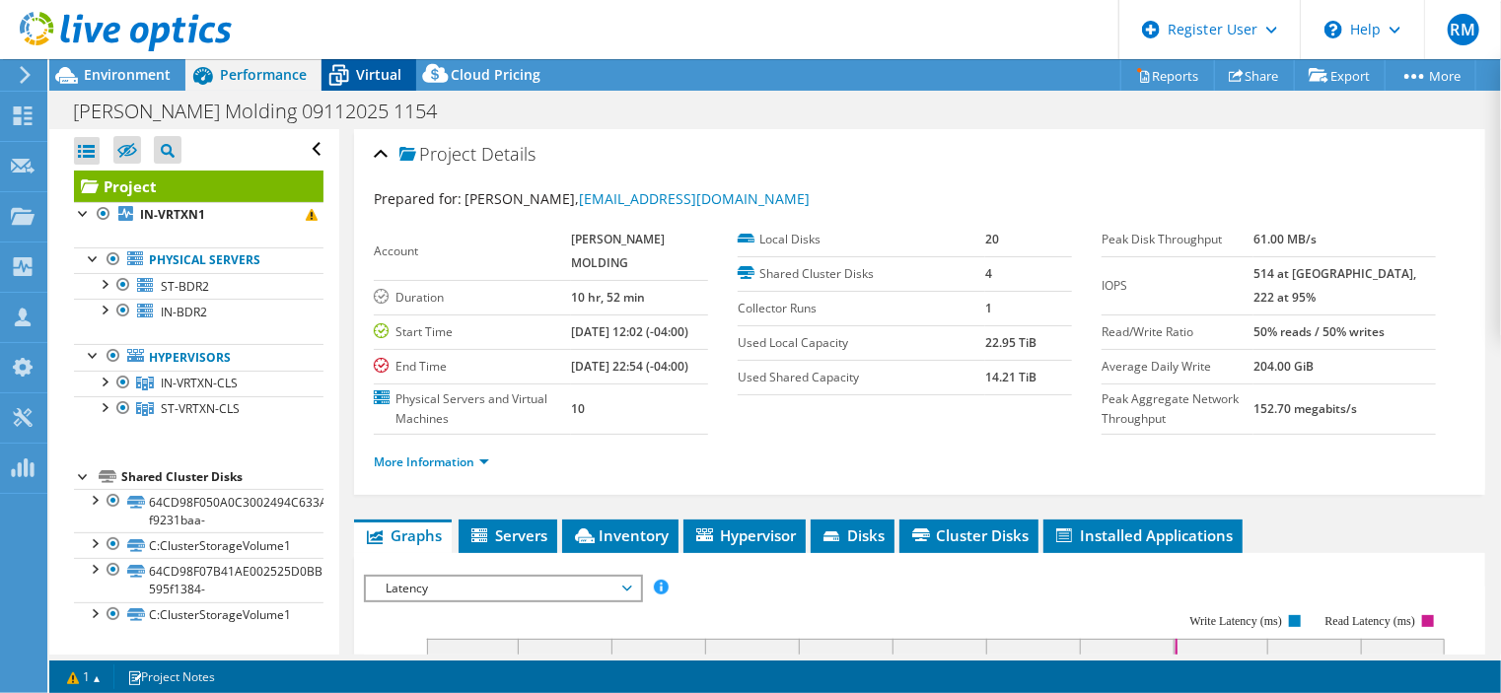
click at [363, 72] on span "Virtual" at bounding box center [378, 74] width 45 height 19
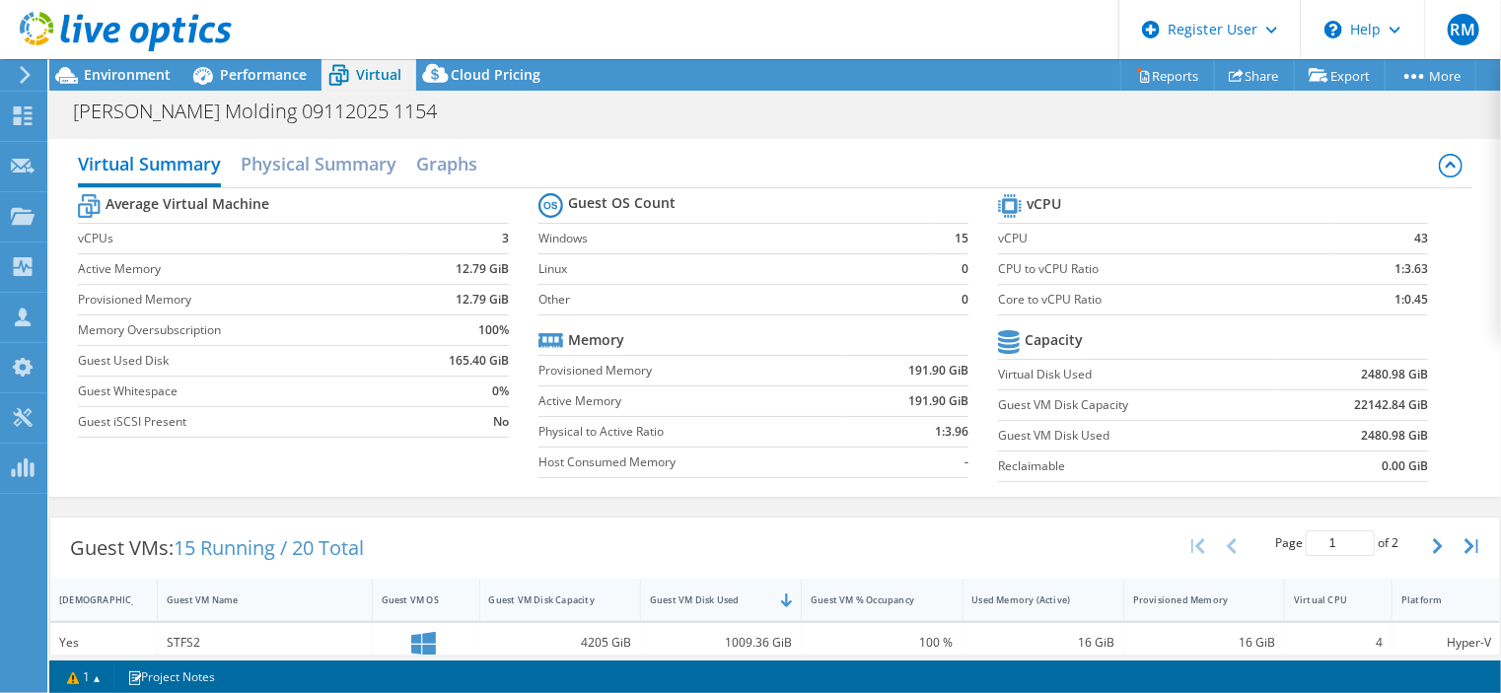
click at [797, 287] on td "Other" at bounding box center [734, 299] width 391 height 31
click at [806, 440] on td "Physical to Active Ratio" at bounding box center [692, 431] width 306 height 31
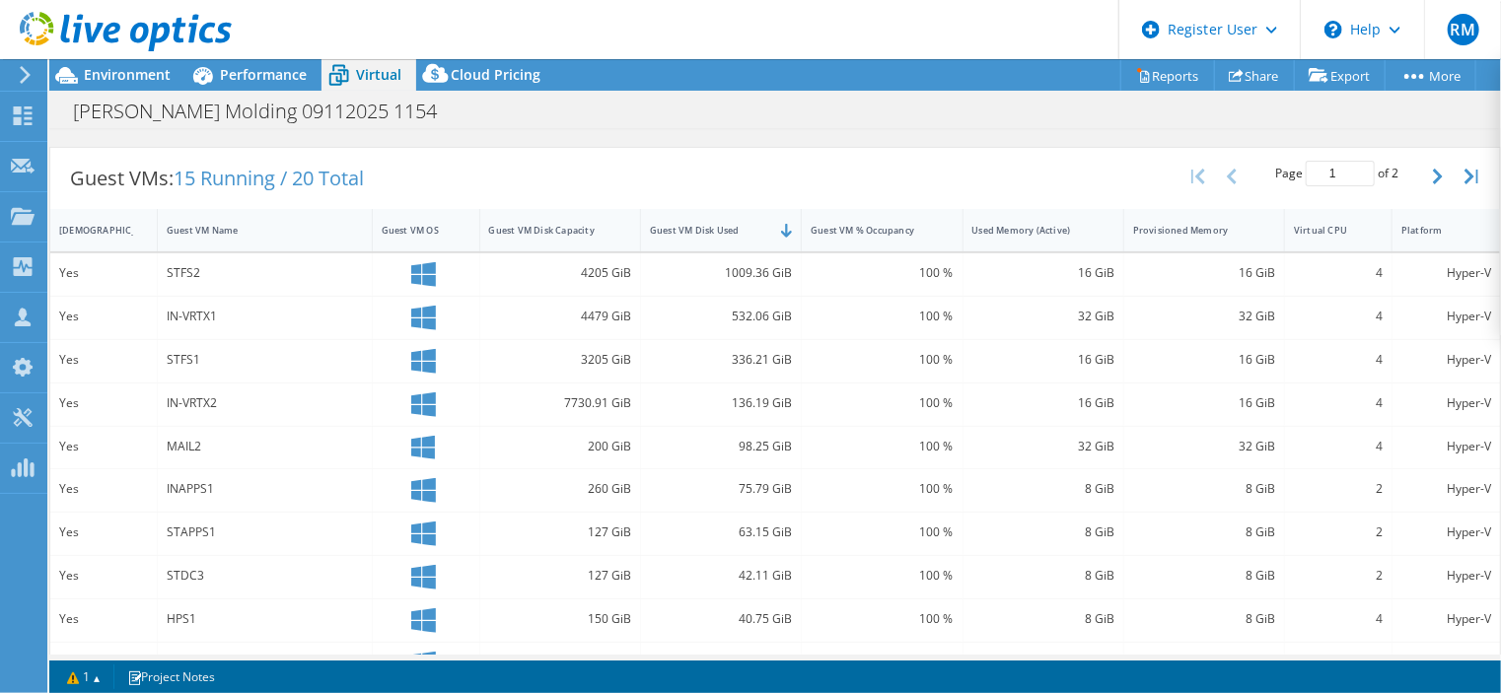
scroll to position [406, 0]
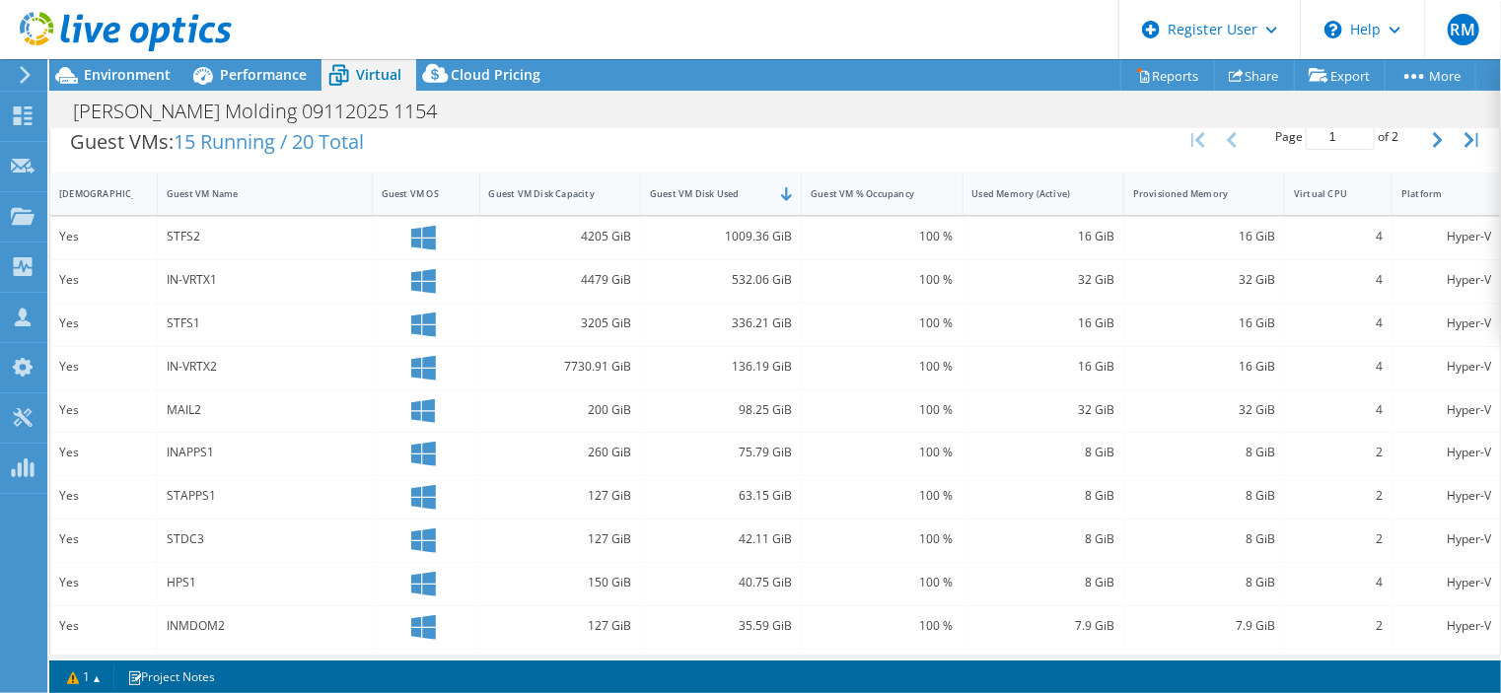
drag, startPoint x: 702, startPoint y: 86, endPoint x: 609, endPoint y: 50, distance: 100.2
click at [609, 50] on header "RM Dell User [PERSON_NAME] [PERSON_NAME][EMAIL_ADDRESS][PERSON_NAME][DOMAIN_NAM…" at bounding box center [750, 29] width 1501 height 59
click at [164, 86] on div "Environment" at bounding box center [117, 75] width 136 height 32
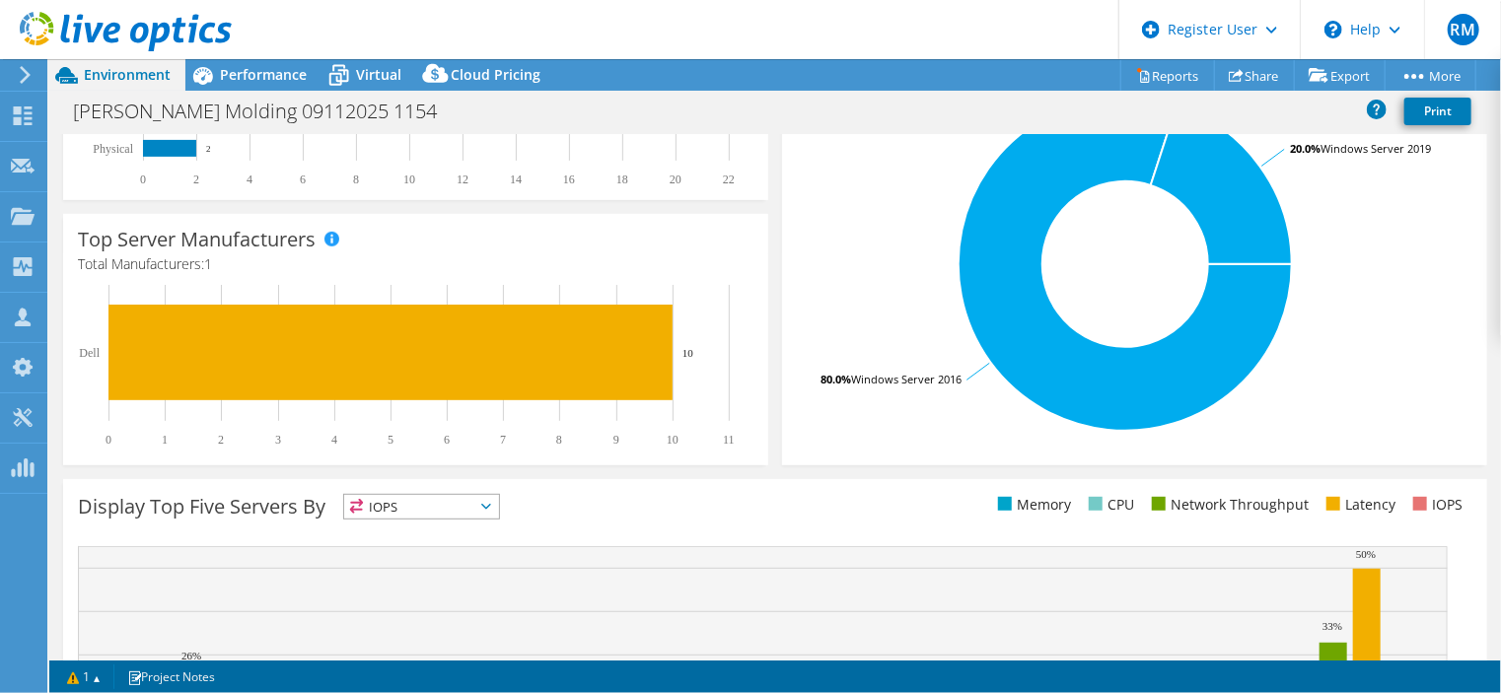
scroll to position [0, 0]
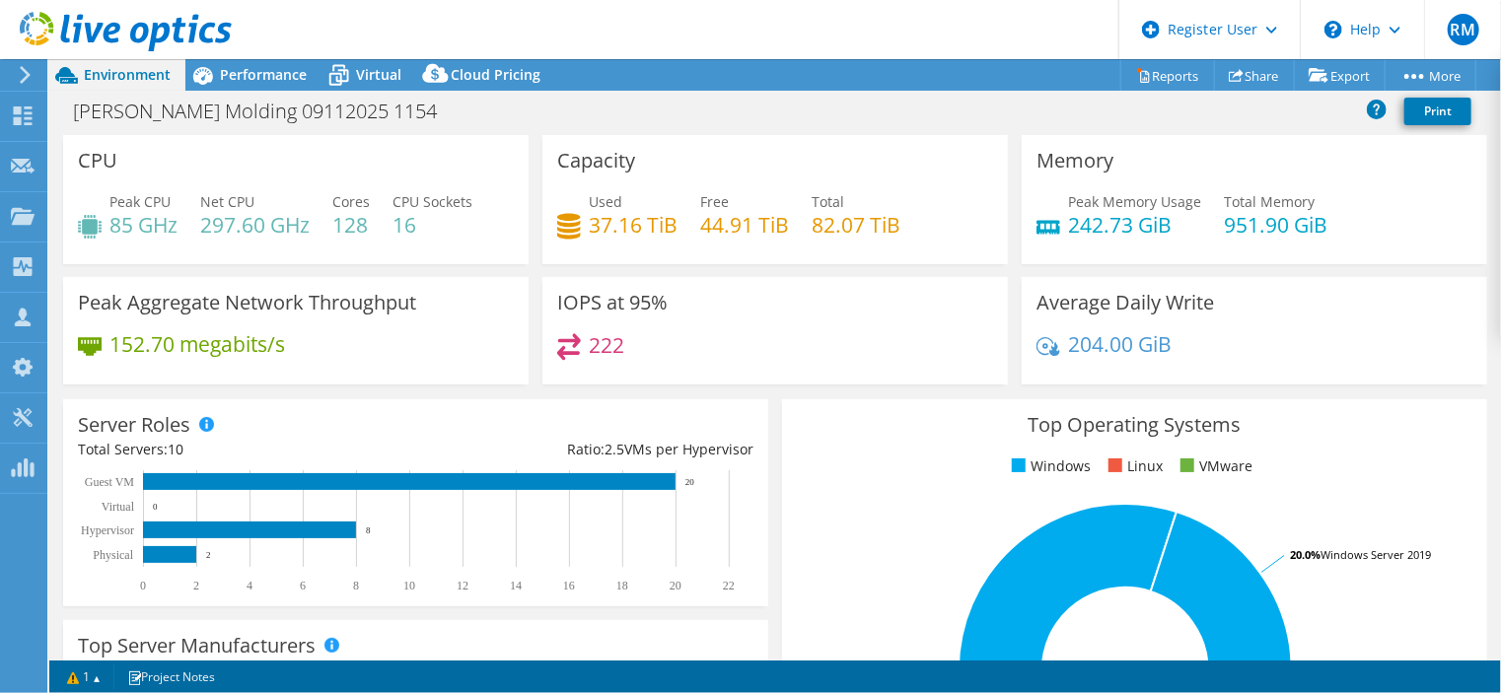
click at [250, 58] on header "RM Dell User [PERSON_NAME] [PERSON_NAME][EMAIL_ADDRESS][PERSON_NAME][DOMAIN_NAM…" at bounding box center [750, 29] width 1501 height 59
click at [261, 67] on span "Performance" at bounding box center [263, 74] width 87 height 19
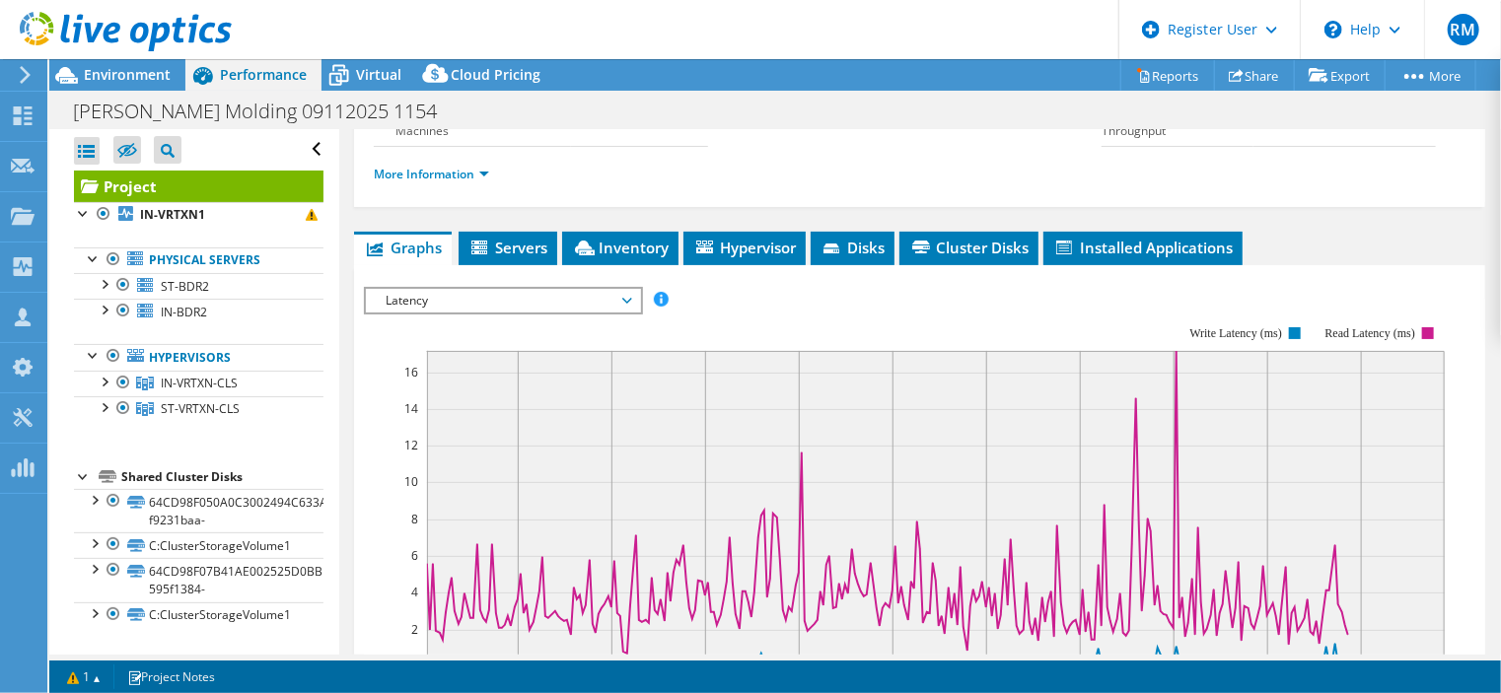
click at [673, 178] on div "More Information" at bounding box center [920, 174] width 1092 height 55
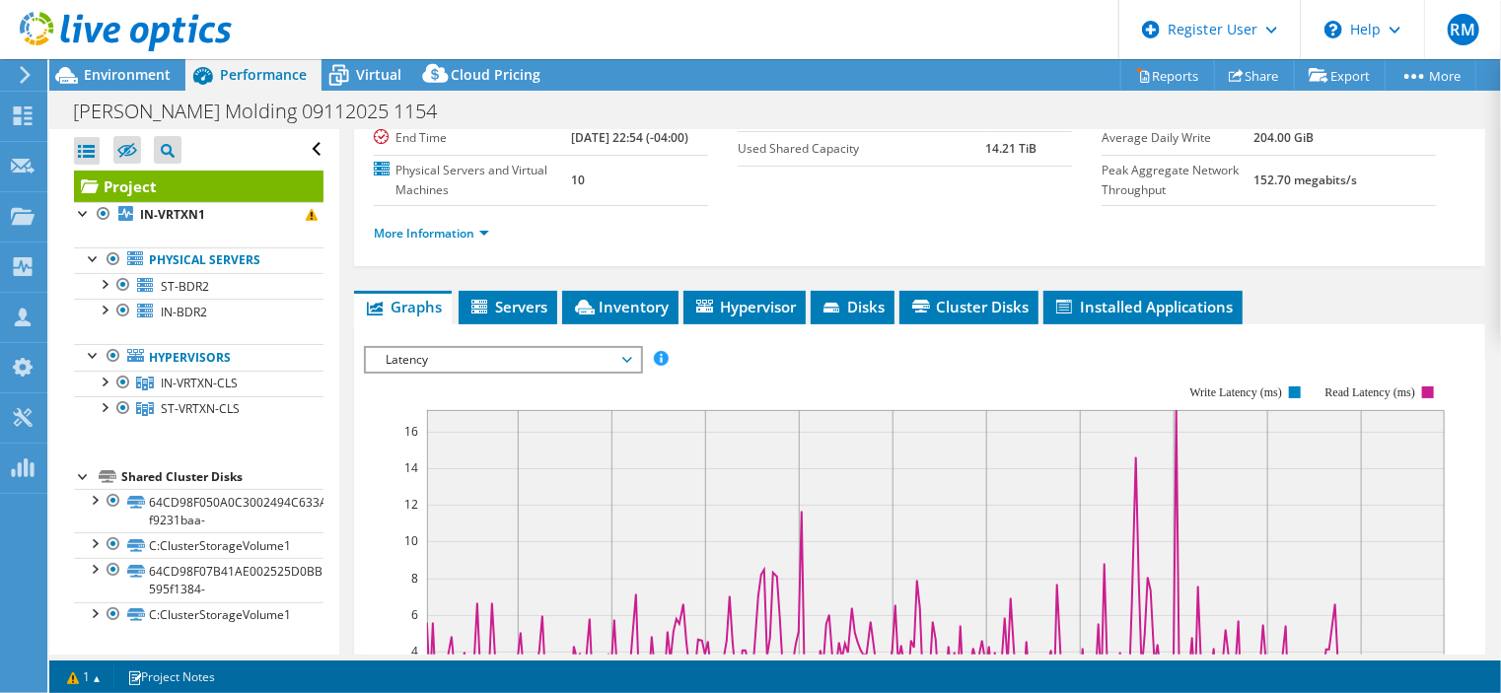
scroll to position [231, 0]
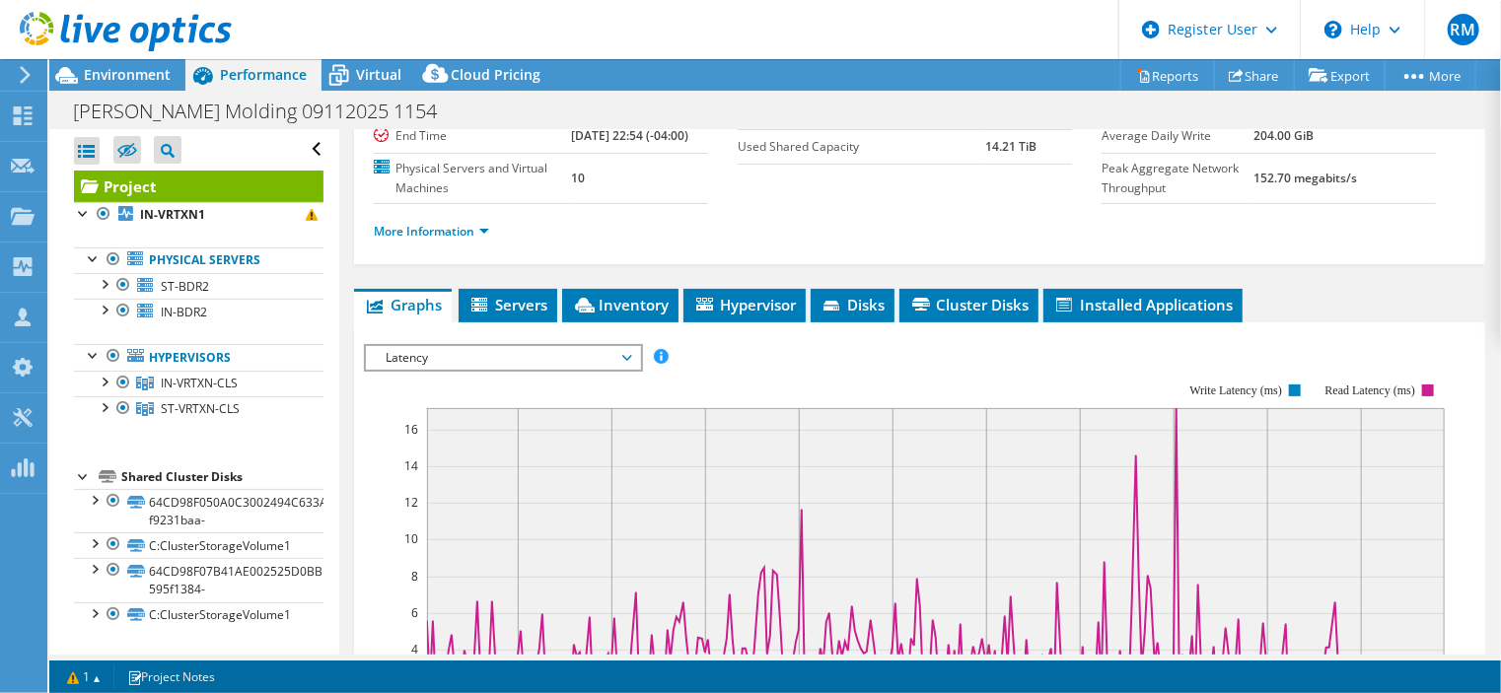
click at [590, 370] on span "Latency" at bounding box center [503, 358] width 254 height 24
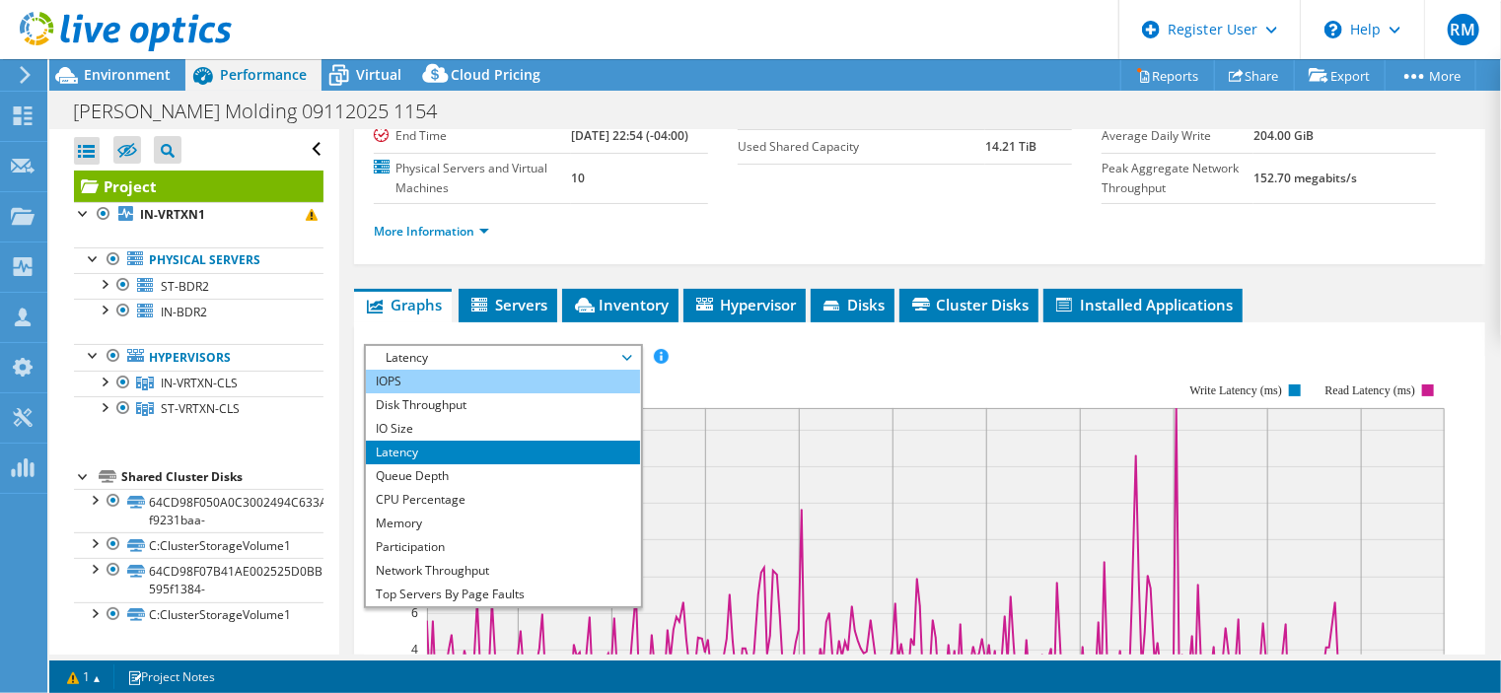
click at [536, 394] on li "IOPS" at bounding box center [502, 382] width 273 height 24
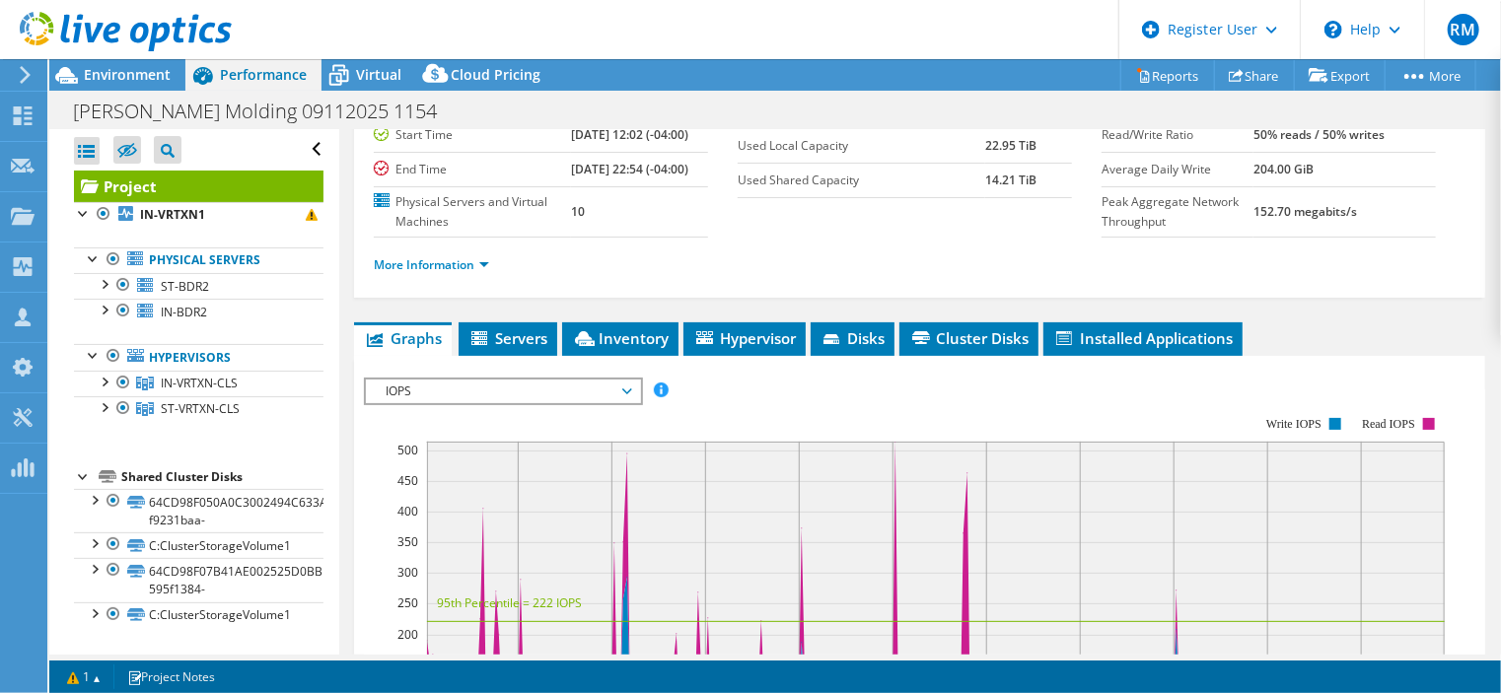
scroll to position [197, 0]
click at [579, 403] on span "IOPS" at bounding box center [503, 392] width 254 height 24
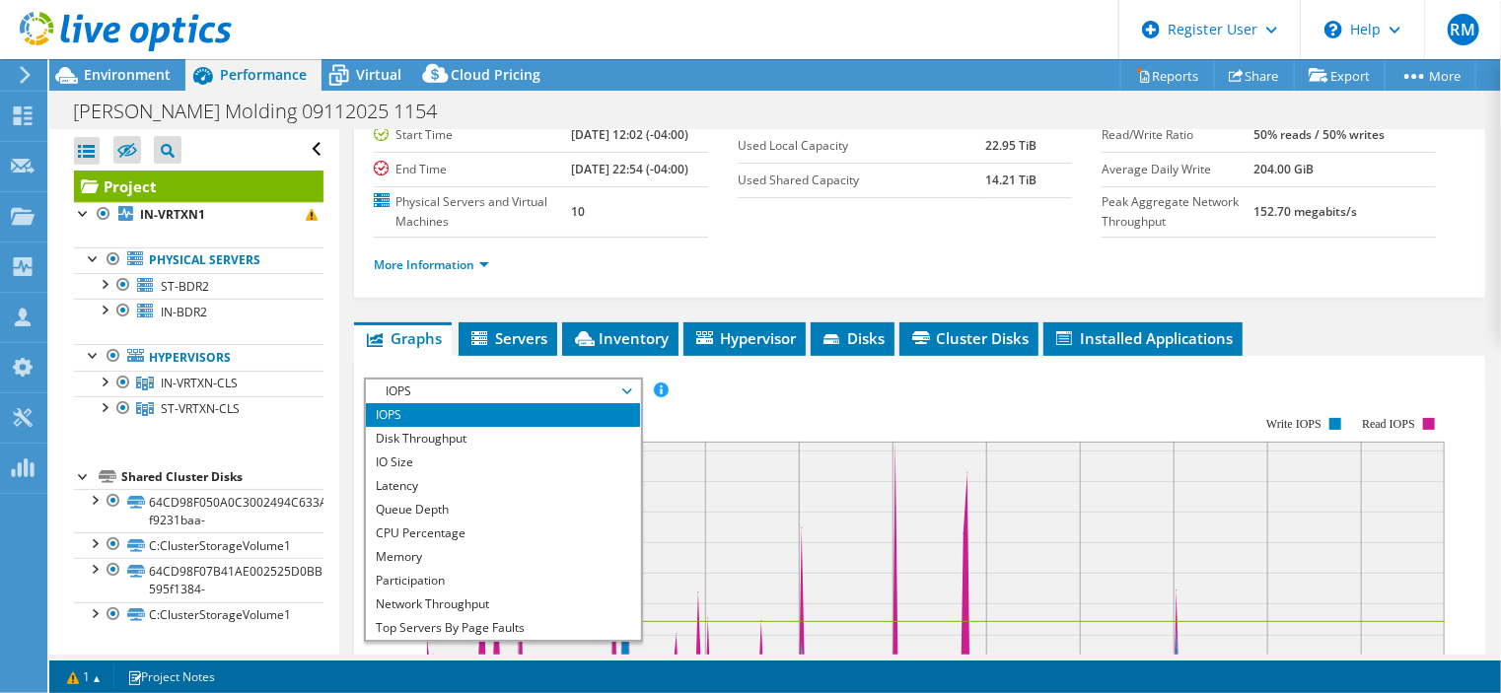
click at [939, 377] on div "IOPS Disk Throughput IO Size Latency Queue Depth CPU Percentage Memory Page Fau…" at bounding box center [920, 703] width 1112 height 695
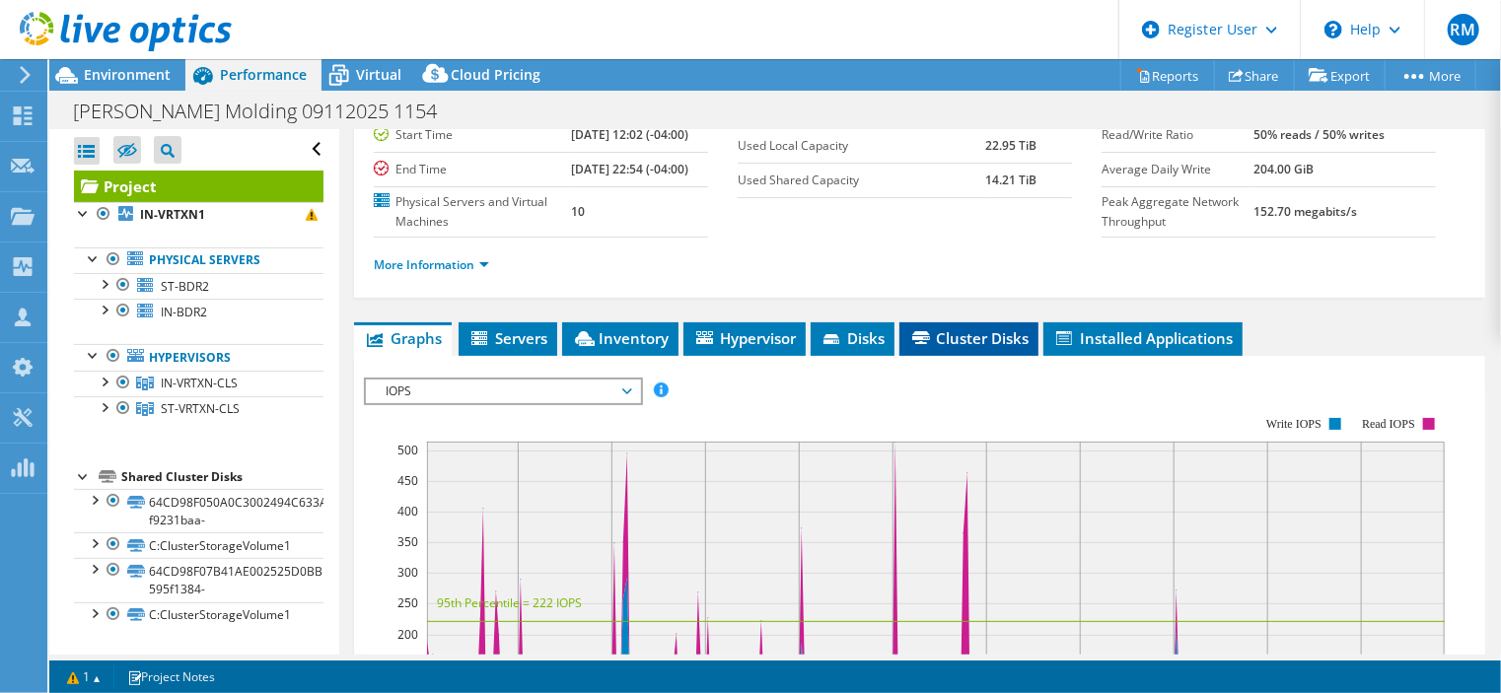
click at [932, 356] on li "Cluster Disks" at bounding box center [969, 340] width 139 height 34
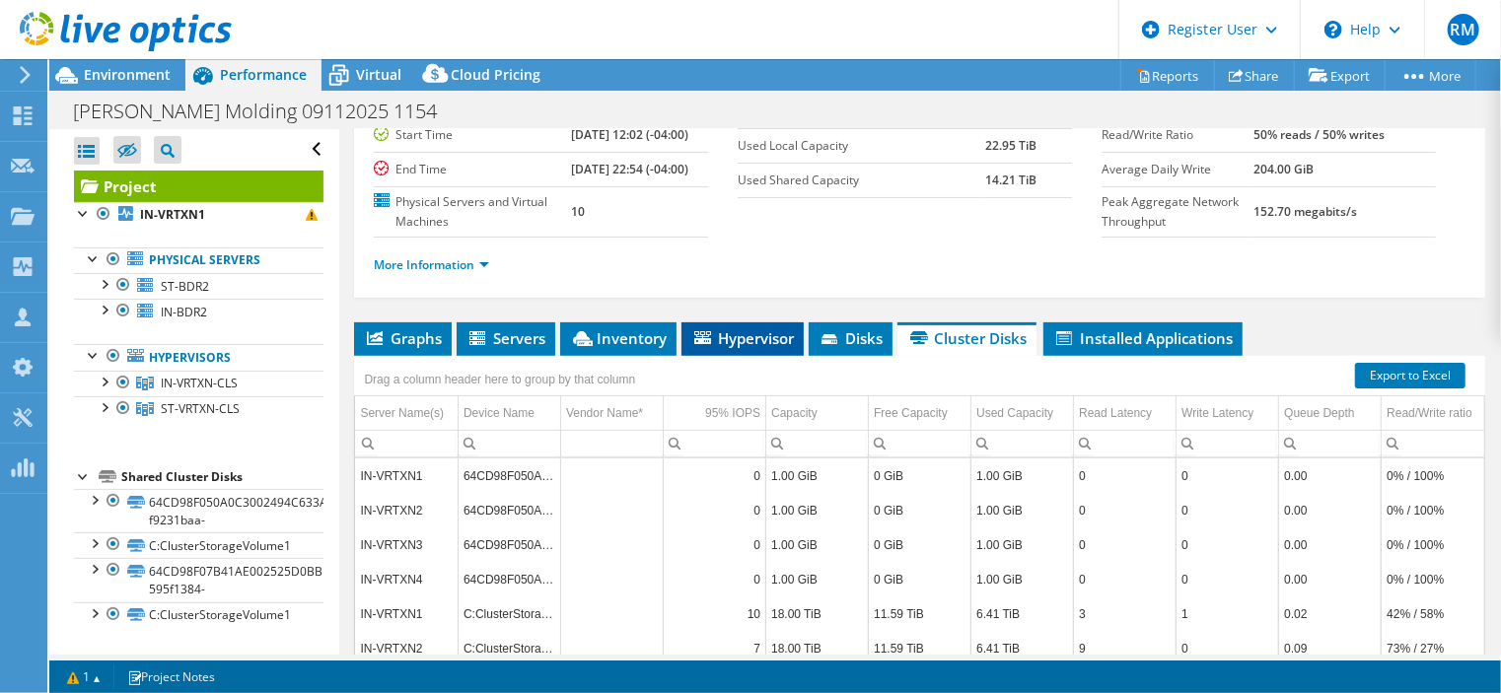
click at [709, 344] on icon at bounding box center [702, 337] width 17 height 13
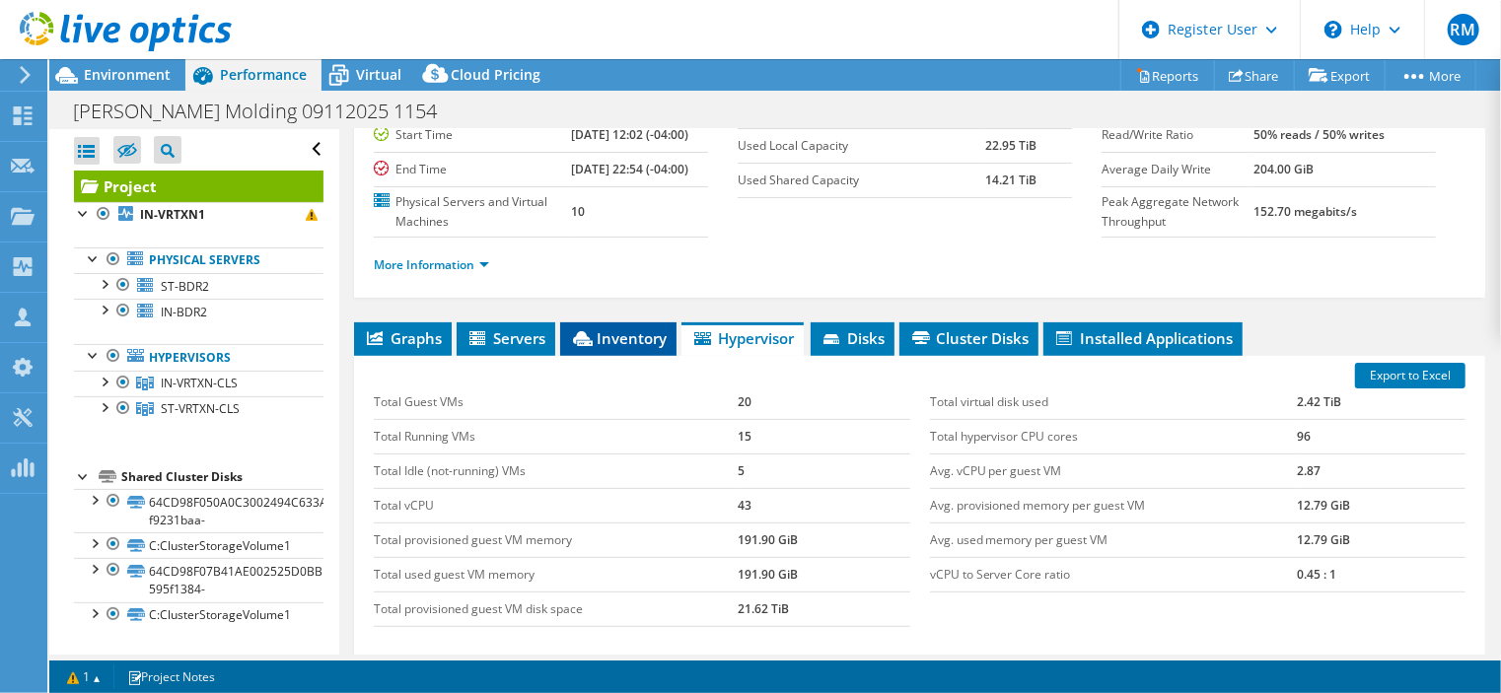
click at [615, 348] on span "Inventory" at bounding box center [618, 338] width 97 height 20
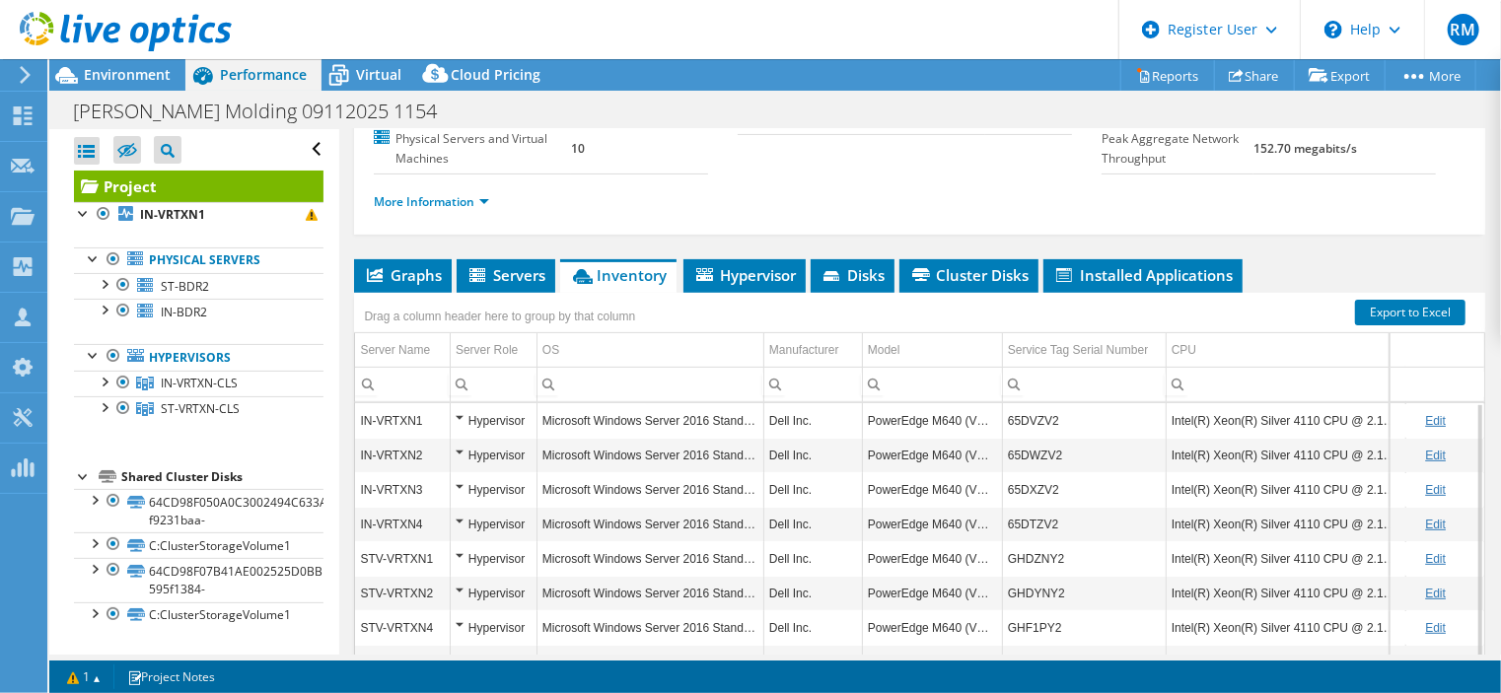
scroll to position [260, 0]
click at [537, 213] on ul "More Information" at bounding box center [920, 199] width 1092 height 27
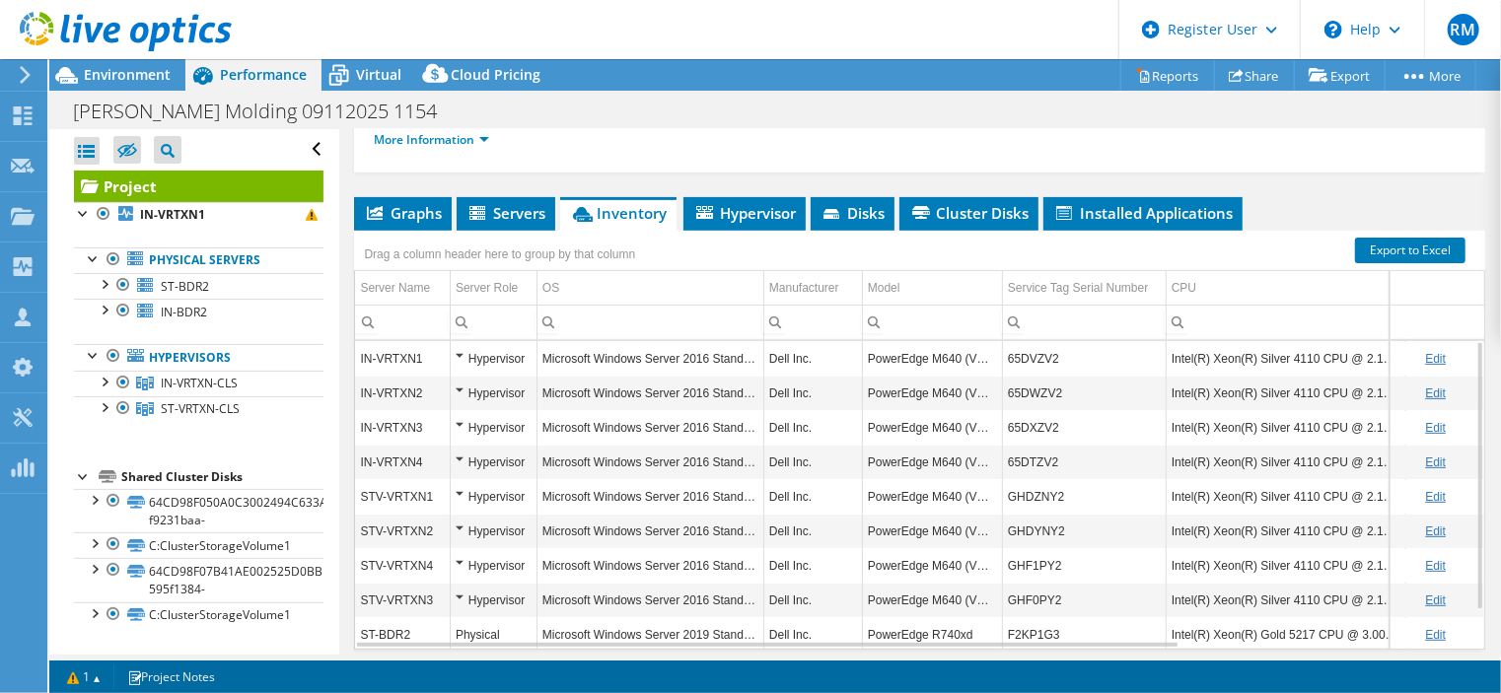
scroll to position [322, 0]
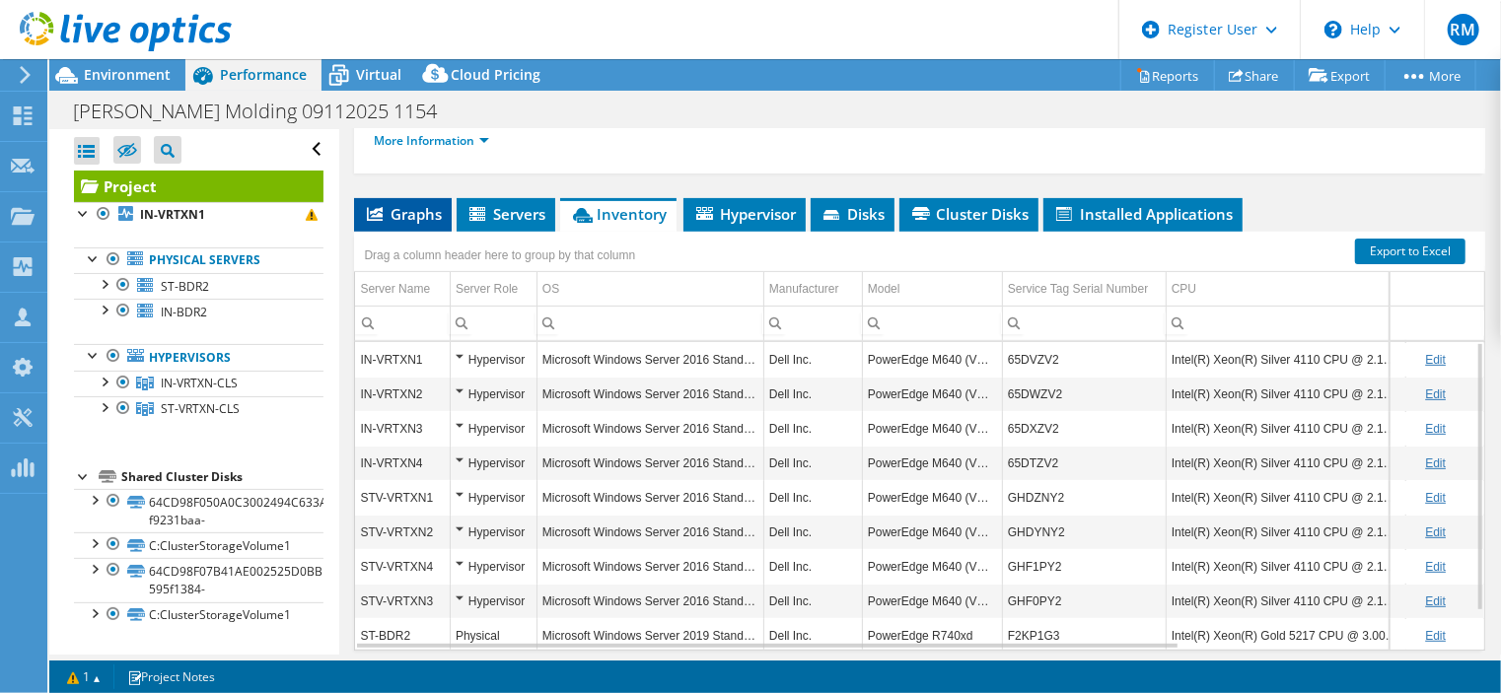
click at [406, 224] on span "Graphs" at bounding box center [403, 214] width 78 height 20
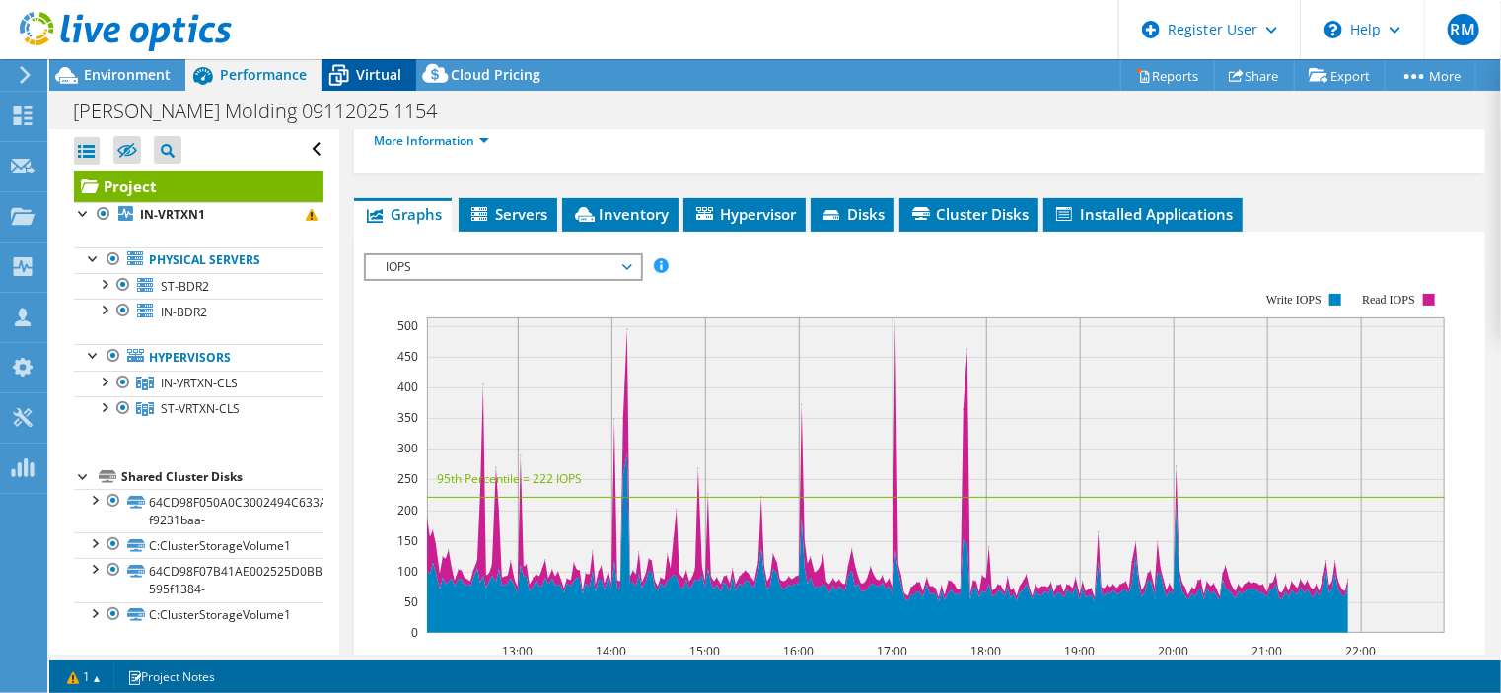
click at [362, 74] on span "Virtual" at bounding box center [378, 74] width 45 height 19
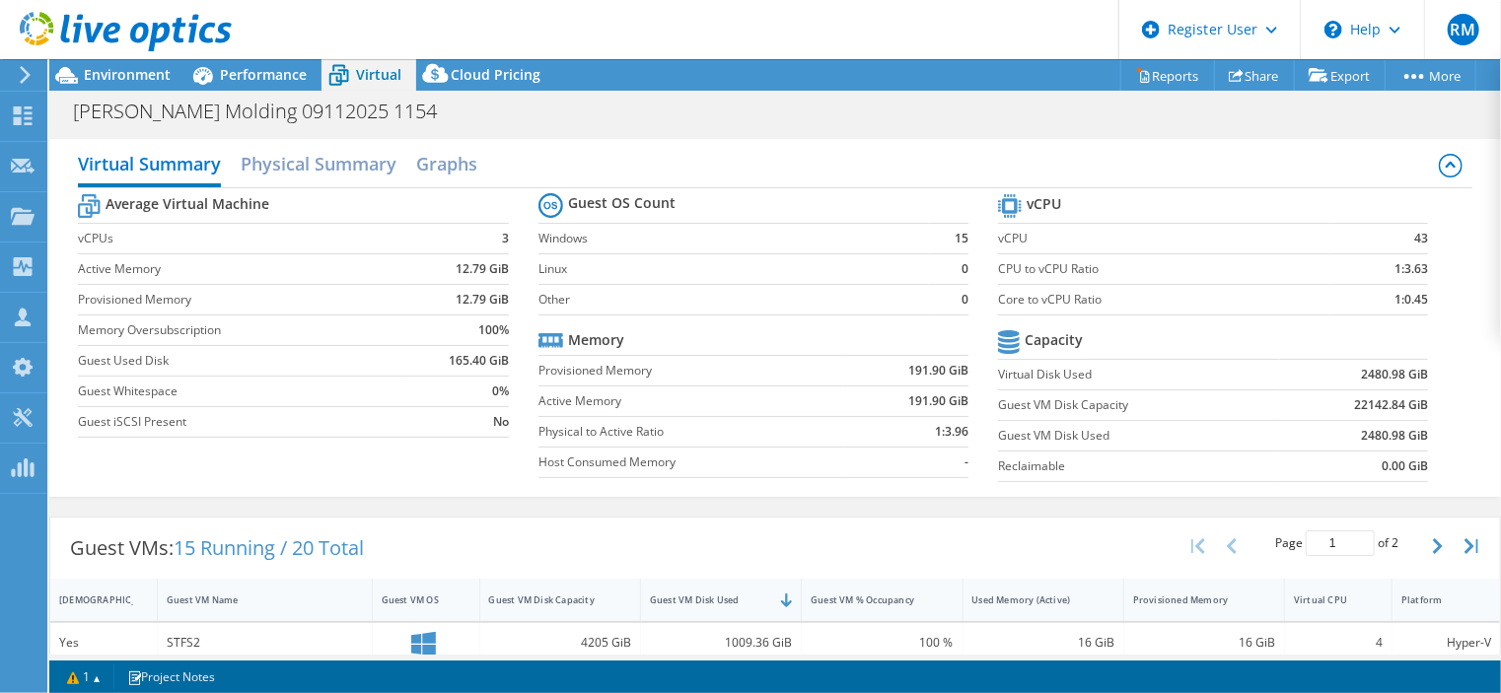
click at [670, 322] on section "Guest OS Count Windows 15 Linux 0 Other 0 Memory Provisioned Memory 191.90 GiB …" at bounding box center [769, 338] width 460 height 300
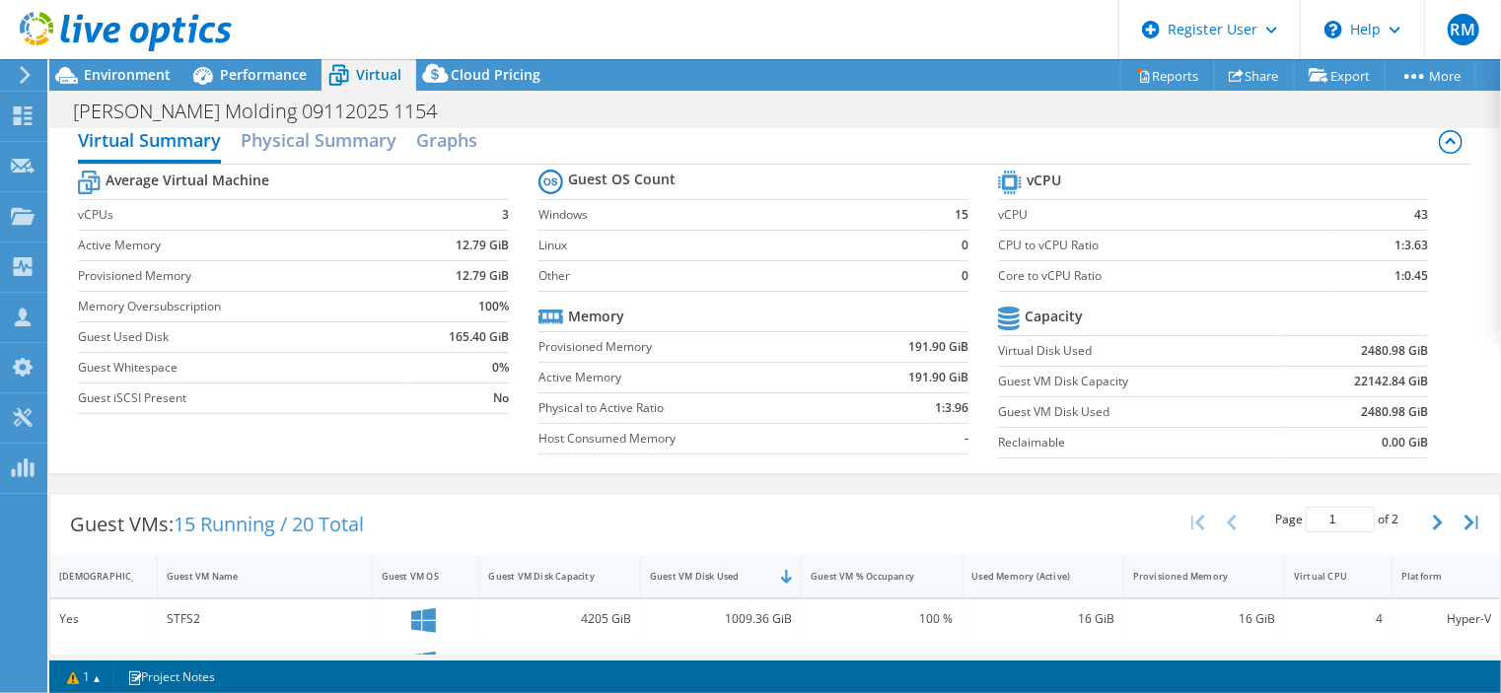
scroll to position [26, 0]
click at [156, 72] on span "Environment" at bounding box center [127, 74] width 87 height 19
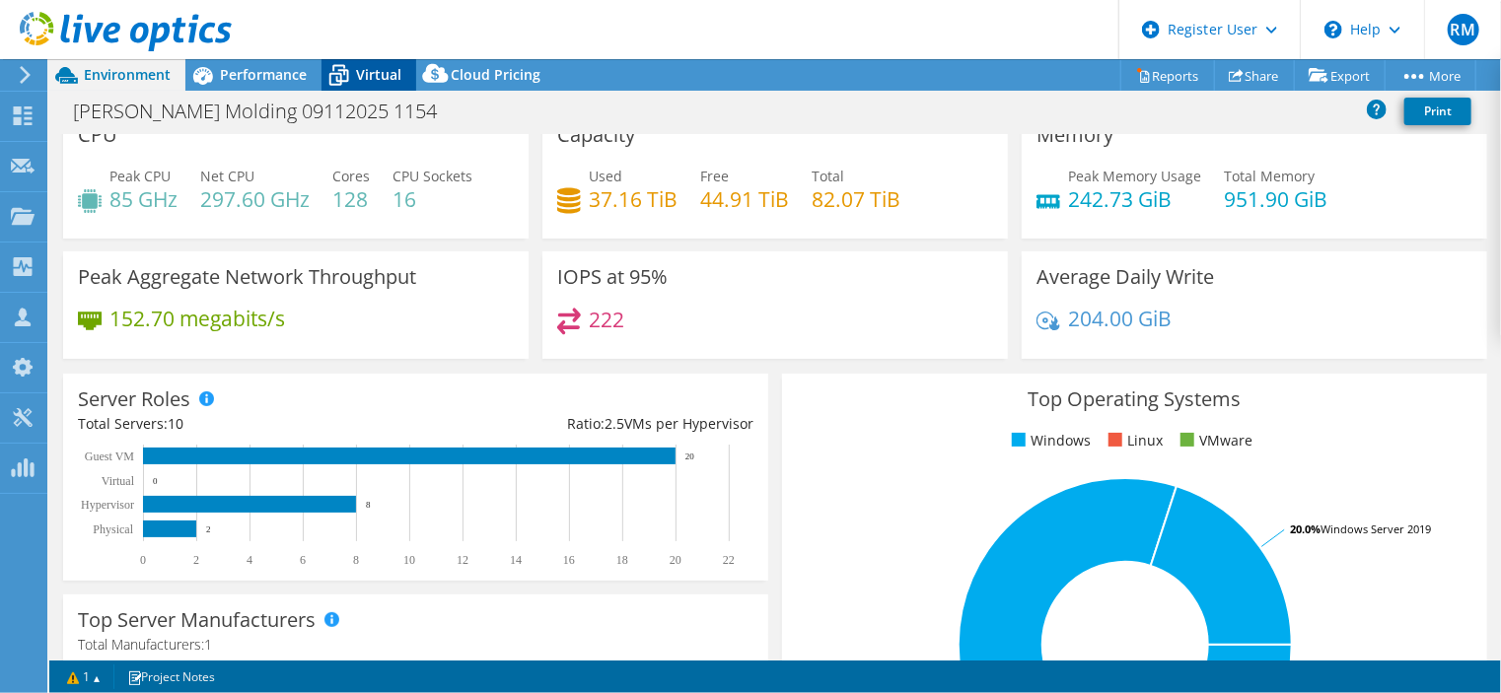
click at [378, 78] on span "Virtual" at bounding box center [378, 74] width 45 height 19
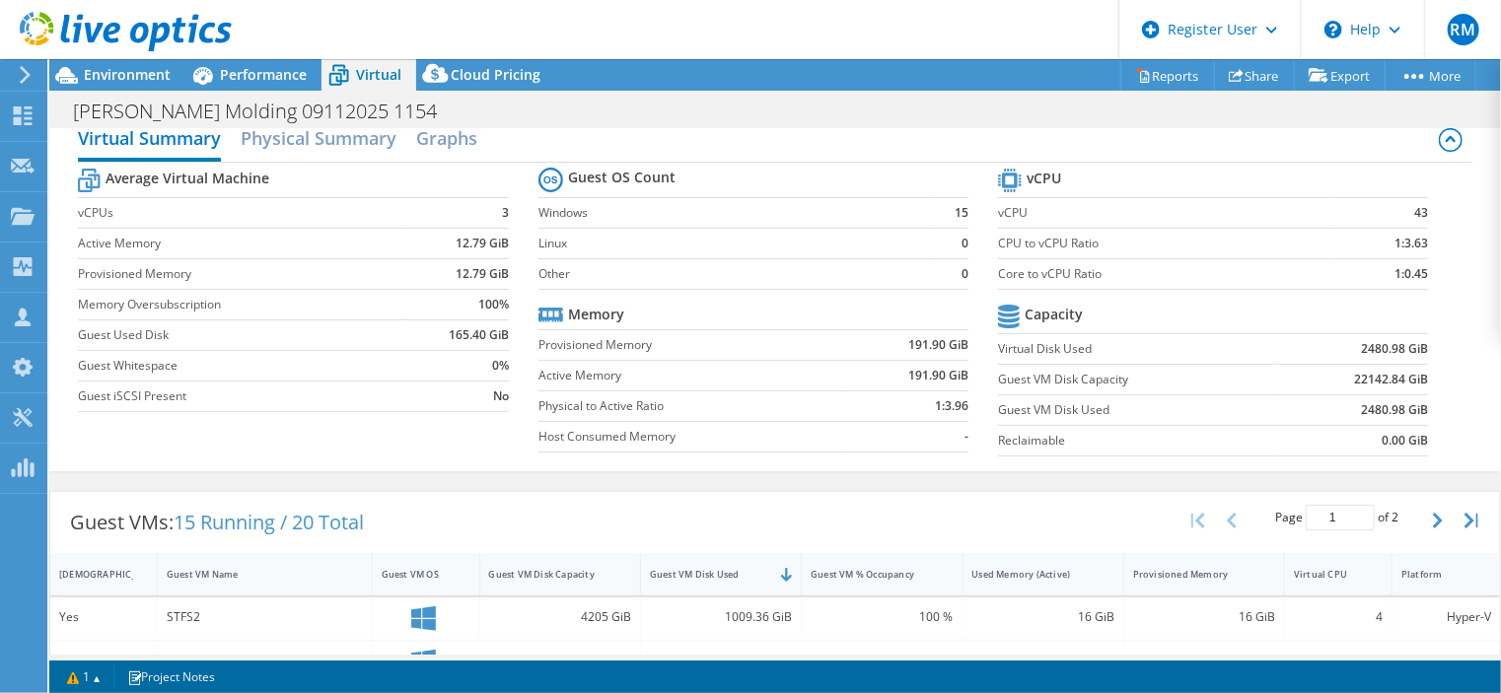
click at [645, 301] on tr "Memory" at bounding box center [754, 315] width 430 height 31
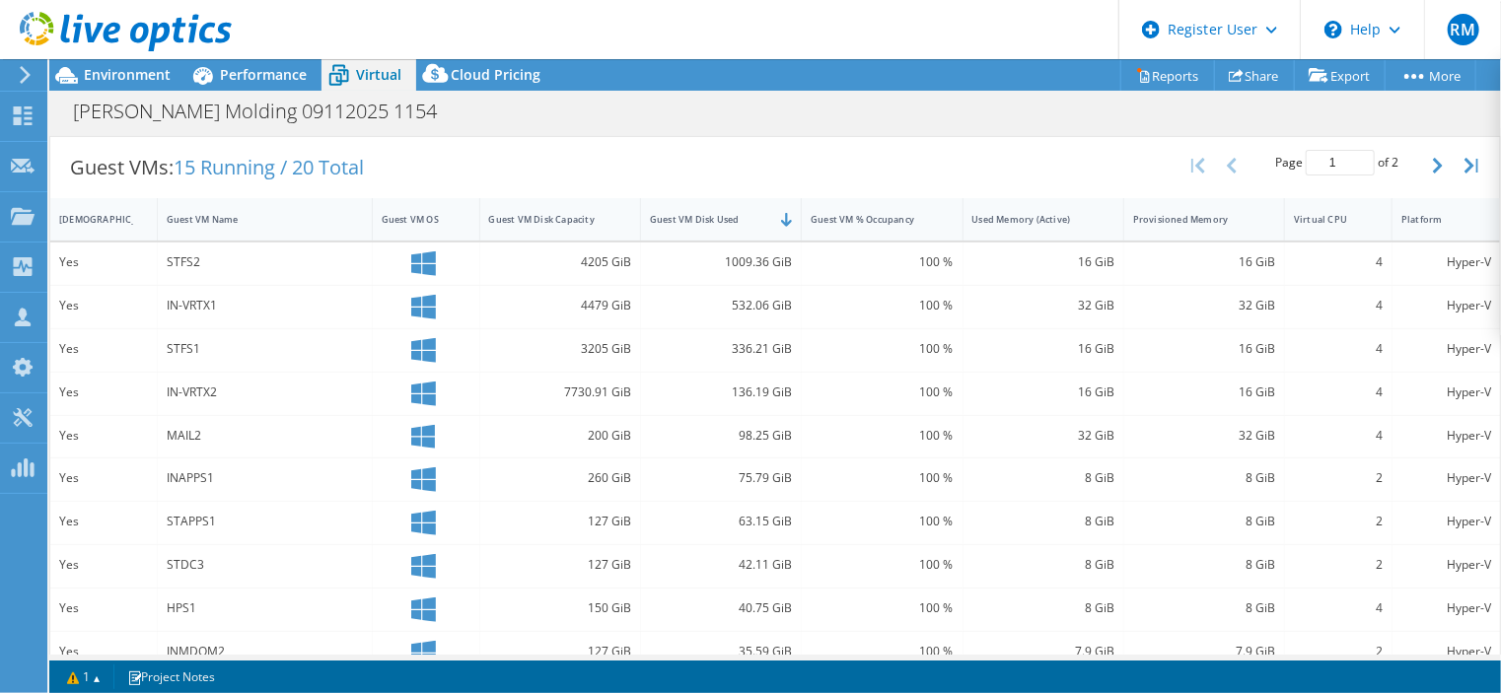
scroll to position [379, 0]
click at [275, 80] on span "Performance" at bounding box center [263, 74] width 87 height 19
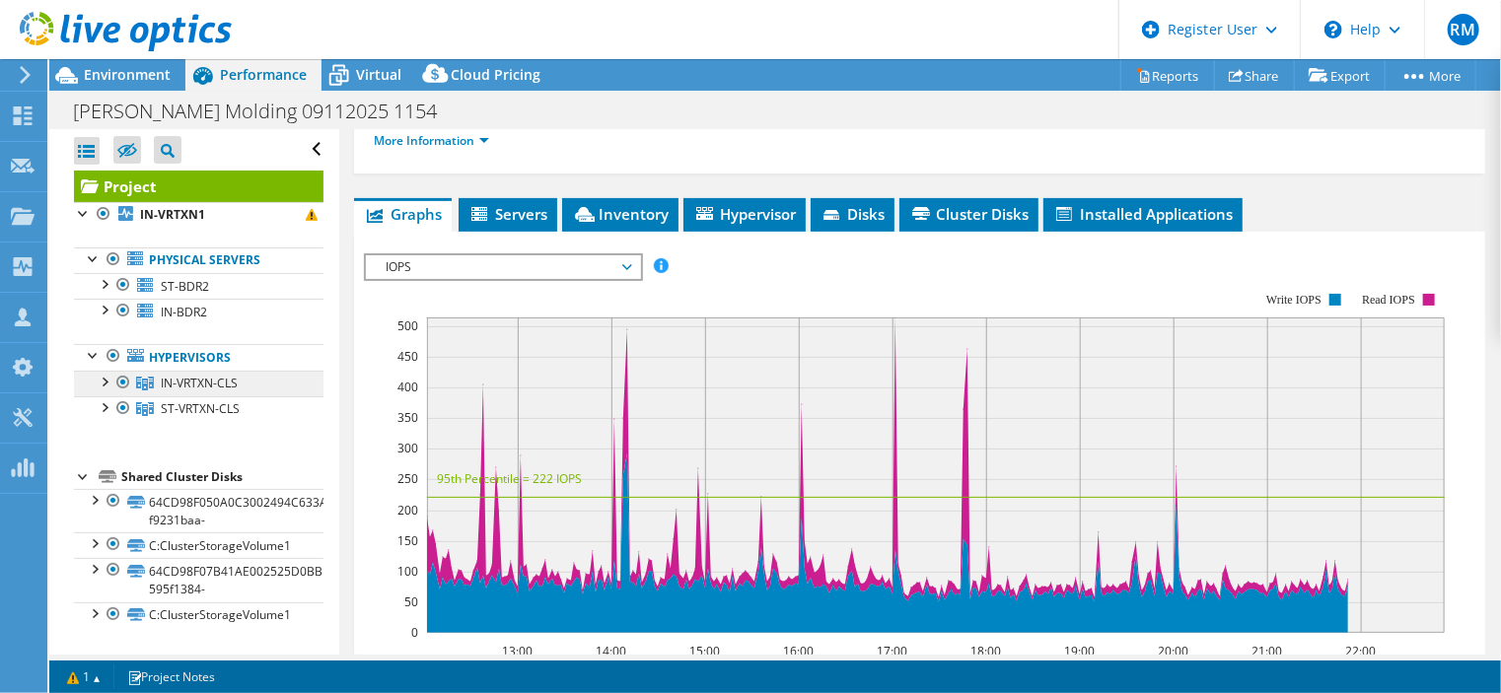
click at [229, 388] on span "IN-VRTXN-CLS" at bounding box center [199, 383] width 77 height 17
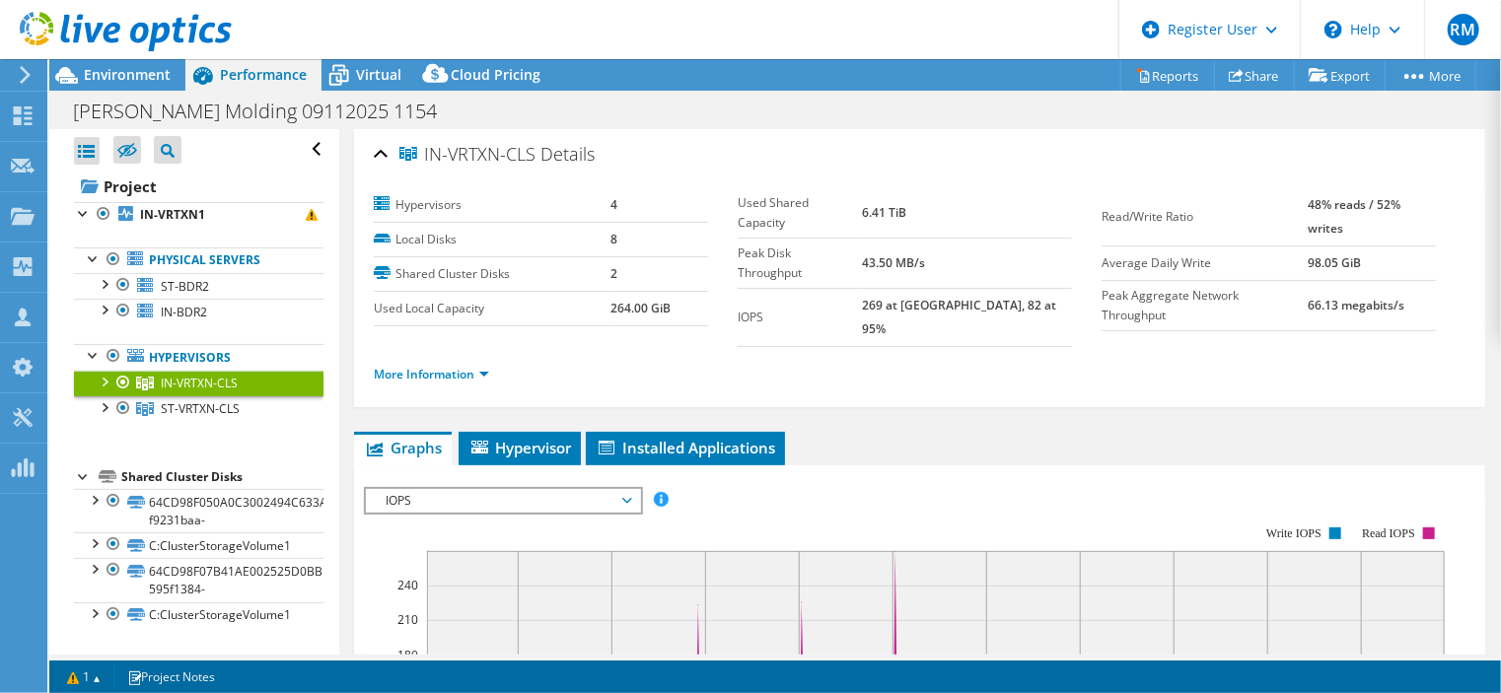
scroll to position [248, 0]
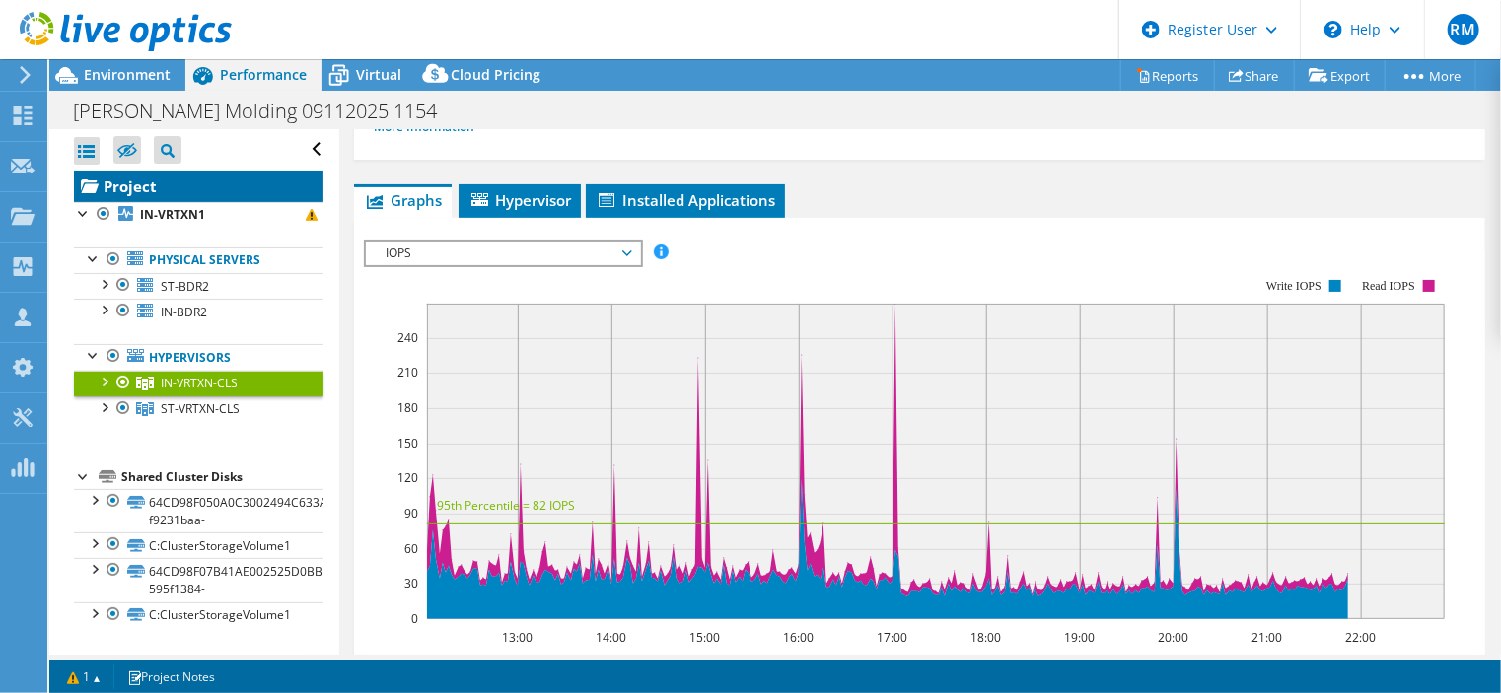
click at [287, 183] on link "Project" at bounding box center [199, 187] width 250 height 32
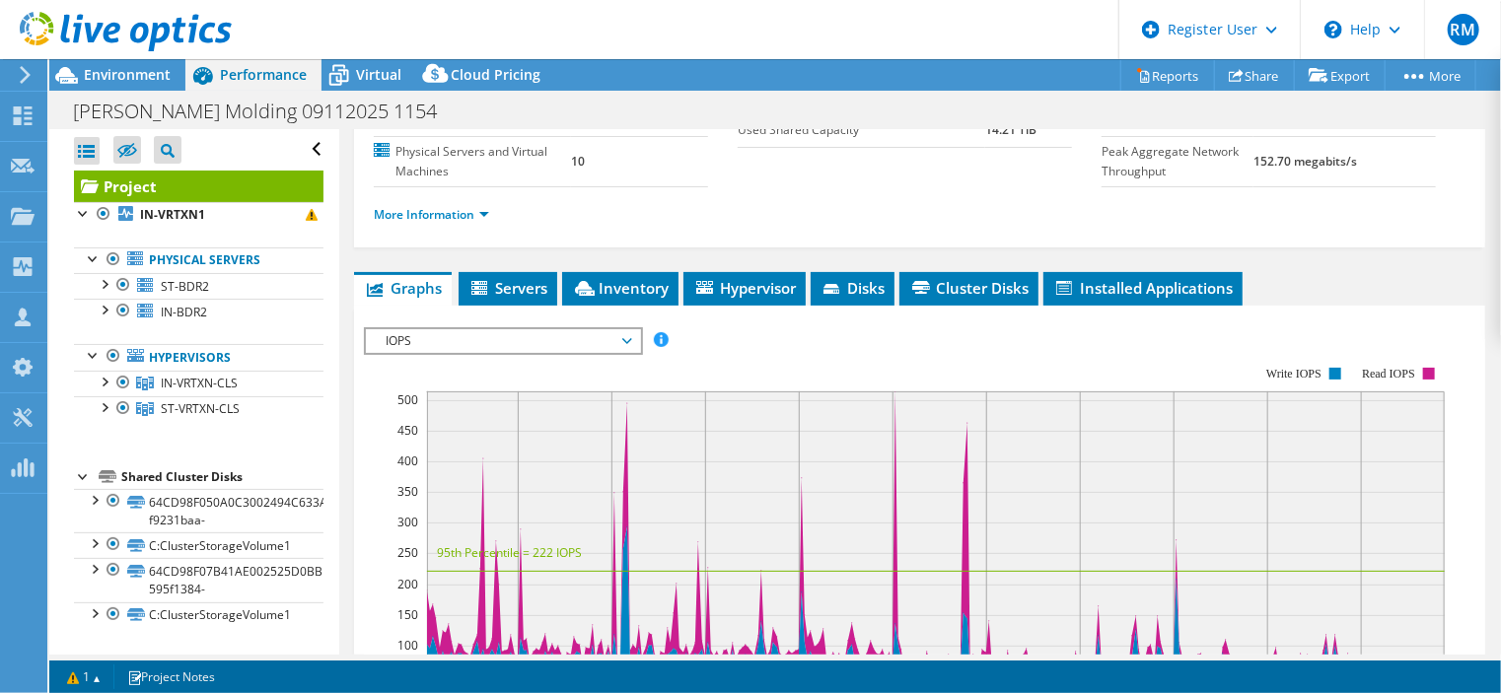
drag, startPoint x: 718, startPoint y: 207, endPoint x: 679, endPoint y: 188, distance: 43.7
click at [679, 186] on td "10" at bounding box center [639, 161] width 137 height 50
drag, startPoint x: 675, startPoint y: 42, endPoint x: 600, endPoint y: 52, distance: 75.6
click at [600, 52] on header "RM Dell User [PERSON_NAME] [PERSON_NAME][EMAIL_ADDRESS][PERSON_NAME][DOMAIN_NAM…" at bounding box center [750, 29] width 1501 height 59
click at [274, 273] on link "ST-BDR2" at bounding box center [199, 286] width 250 height 26
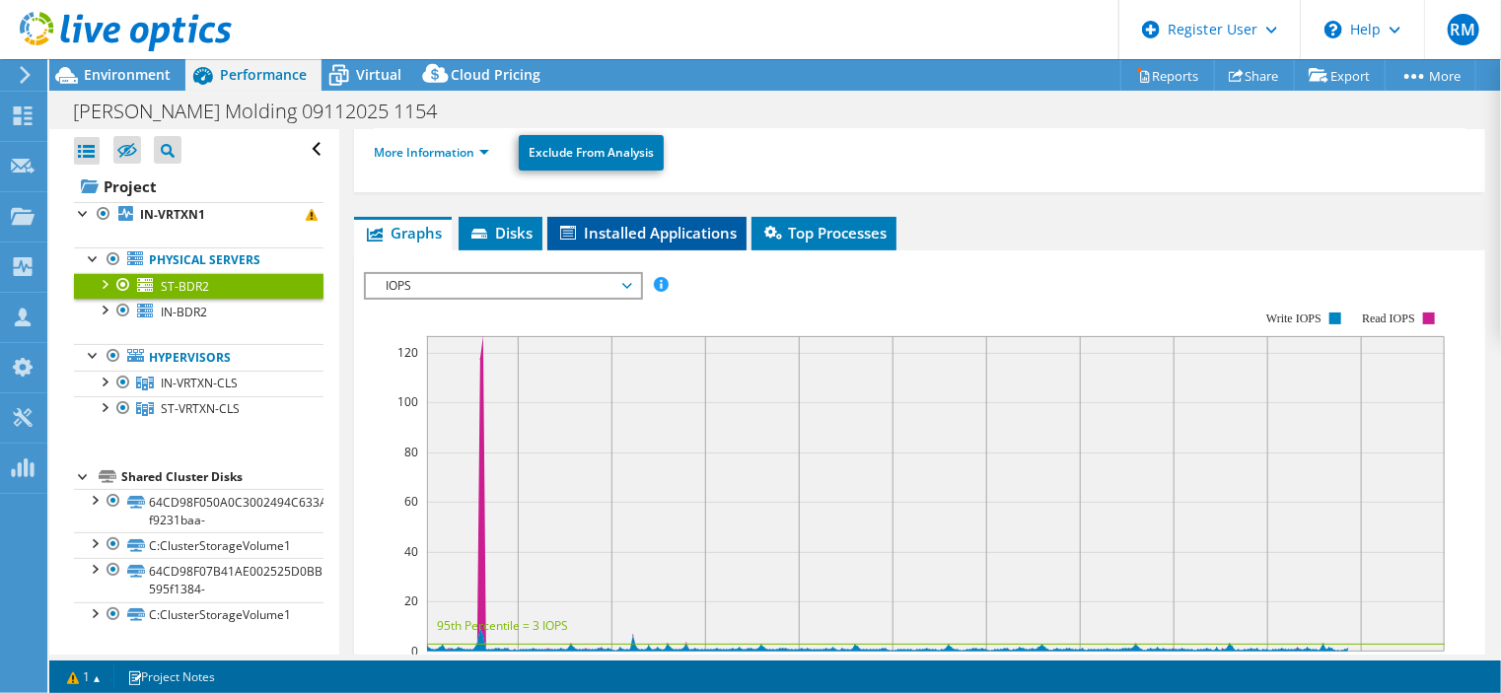
scroll to position [0, 0]
